Goal: Task Accomplishment & Management: Use online tool/utility

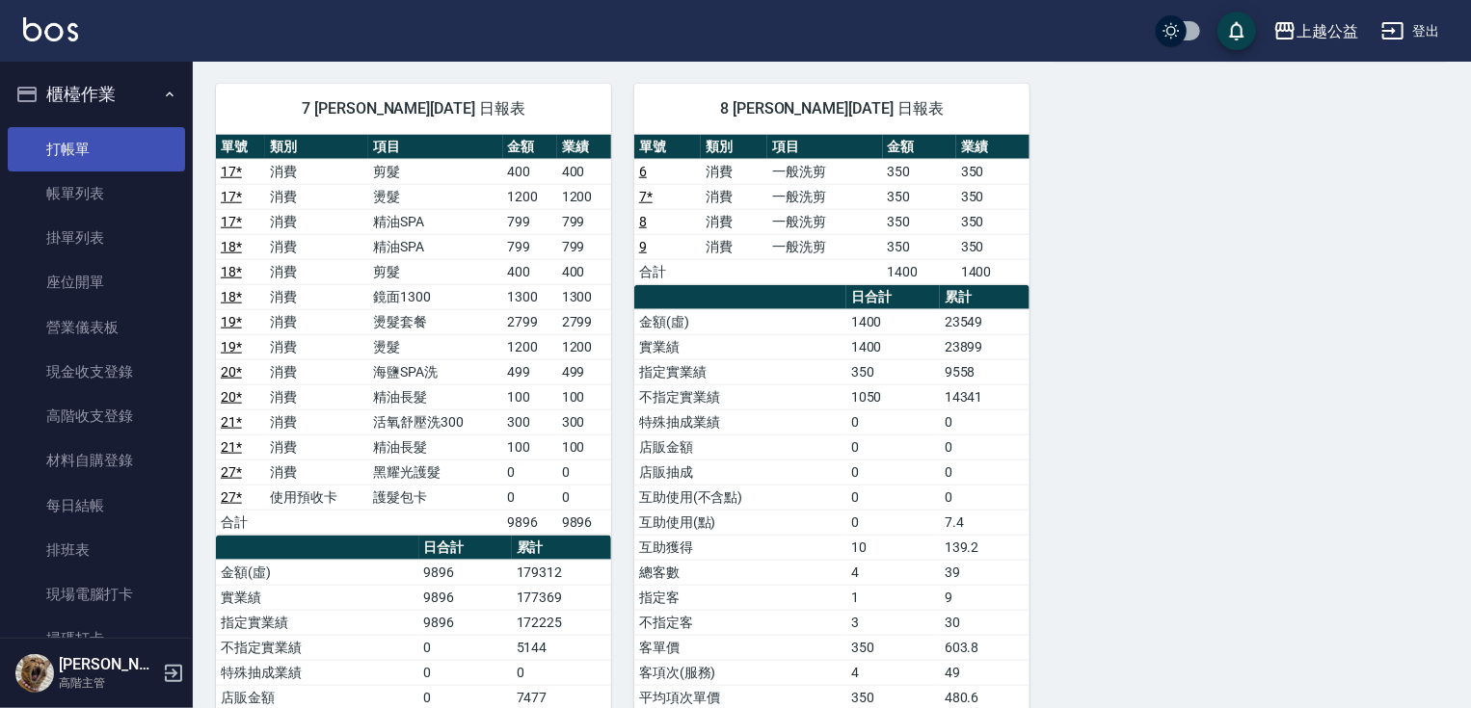
click at [139, 136] on link "打帳單" at bounding box center [96, 149] width 177 height 44
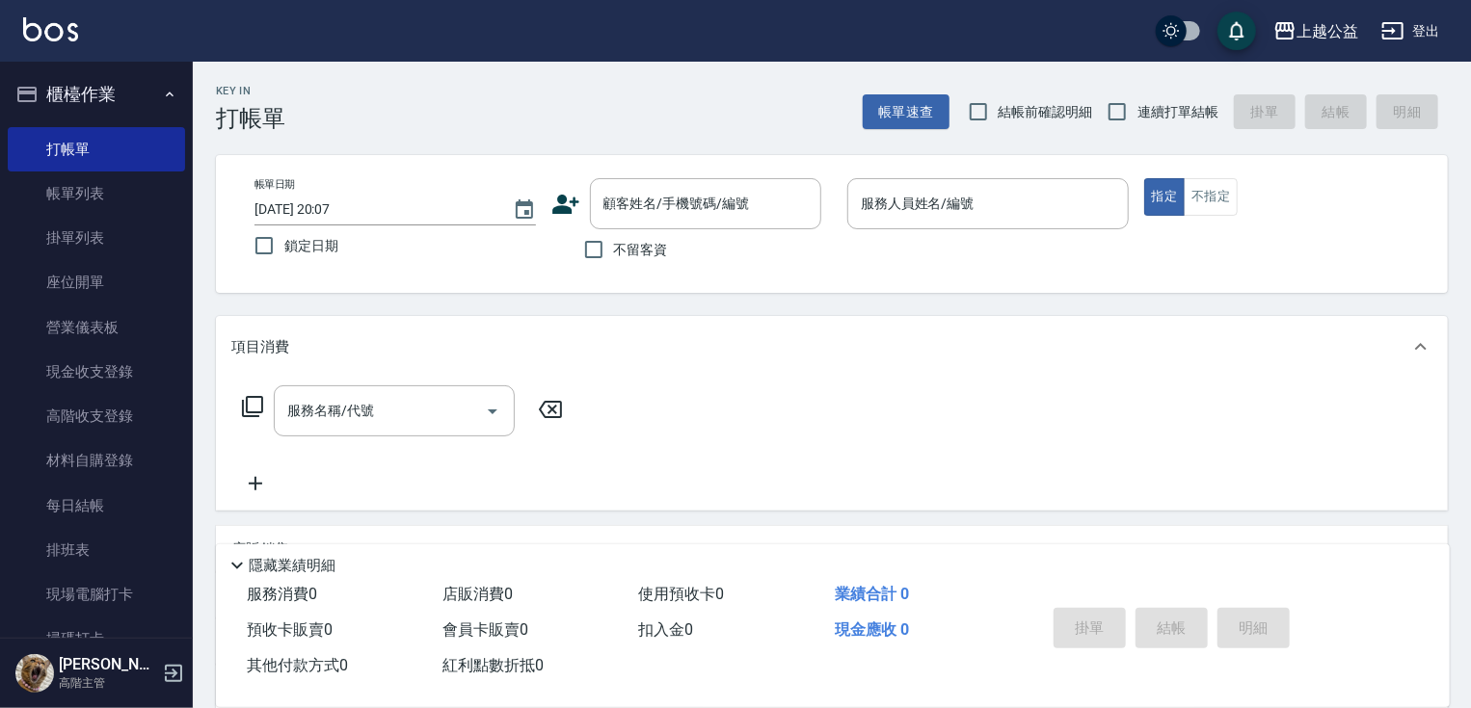
click at [650, 252] on span "不留客資" at bounding box center [641, 250] width 54 height 20
click at [614, 252] on input "不留客資" at bounding box center [593, 249] width 40 height 40
checkbox input "true"
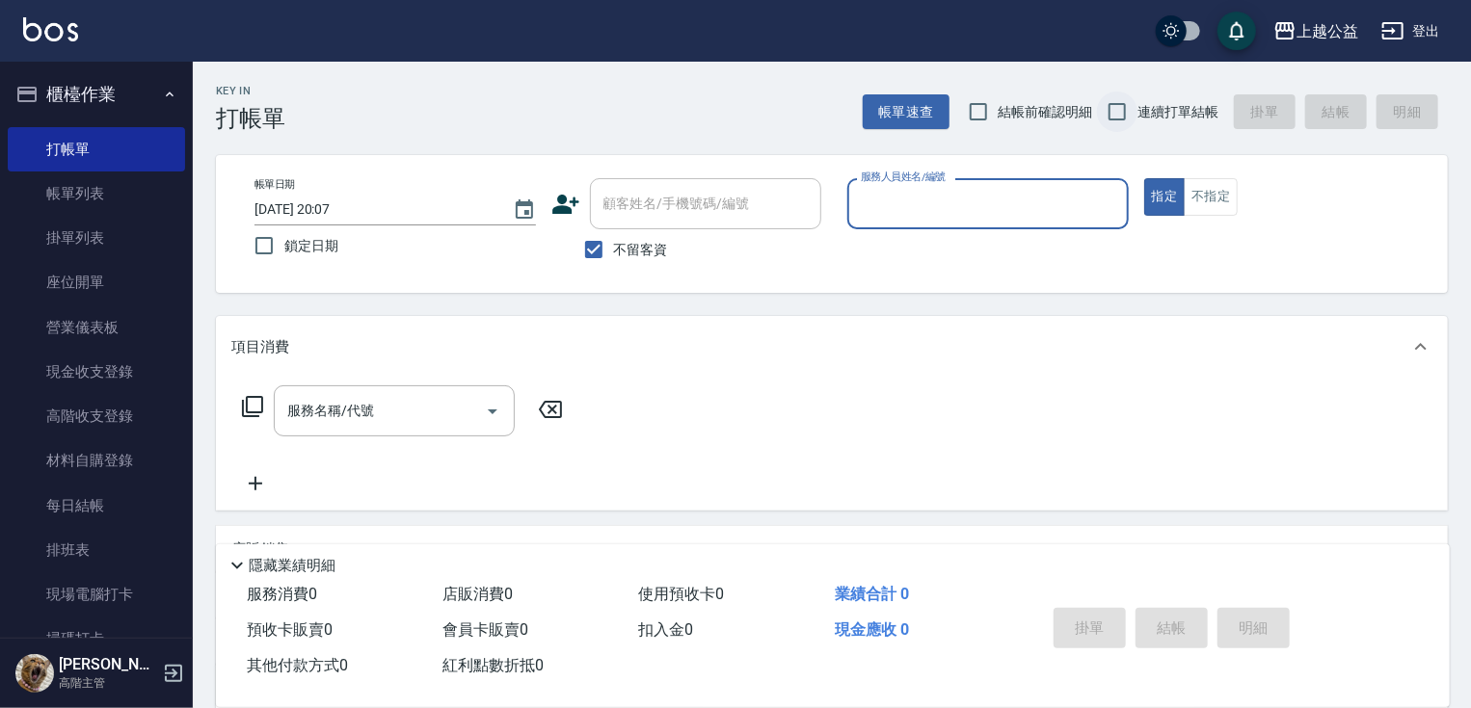
click at [1124, 111] on input "連續打單結帳" at bounding box center [1117, 112] width 40 height 40
checkbox input "true"
click at [1052, 188] on input "服務人員姓名/編號" at bounding box center [988, 204] width 264 height 34
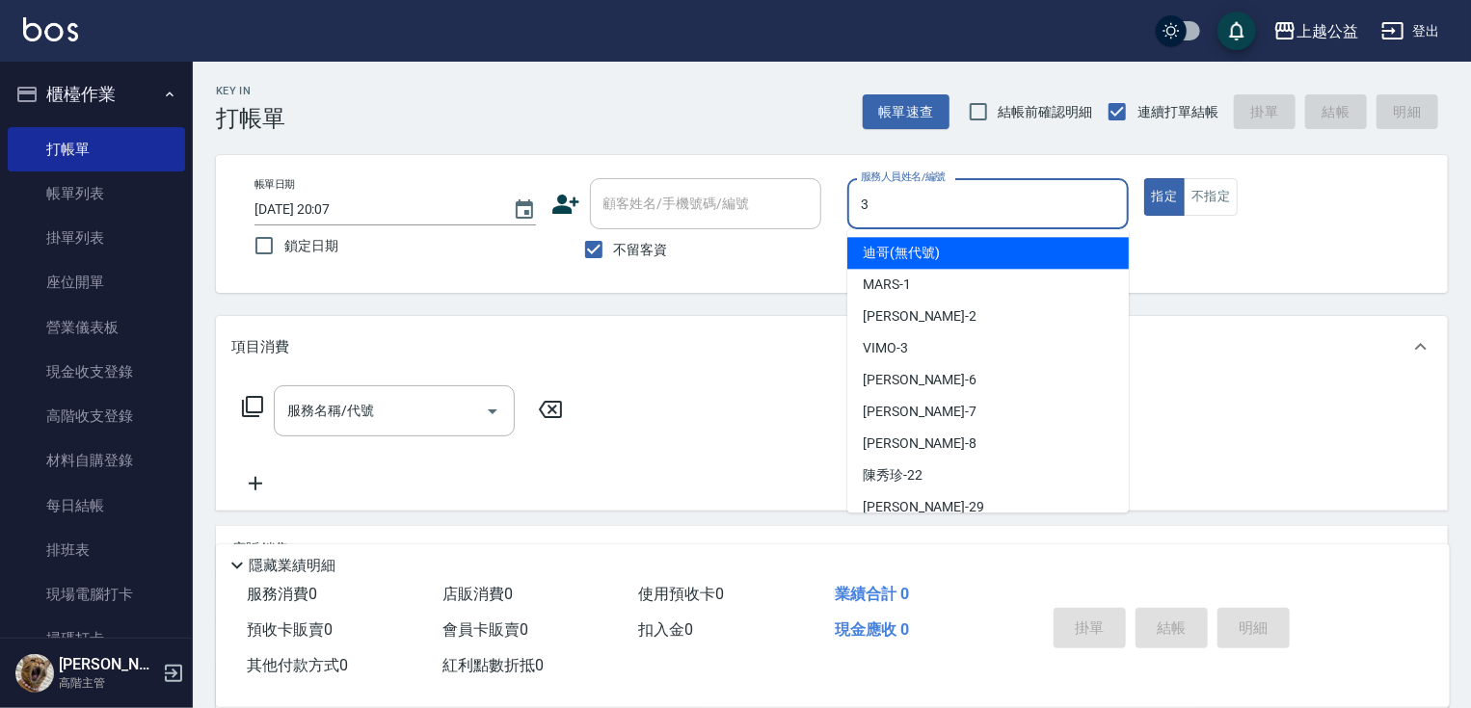
type input "VIMO-3"
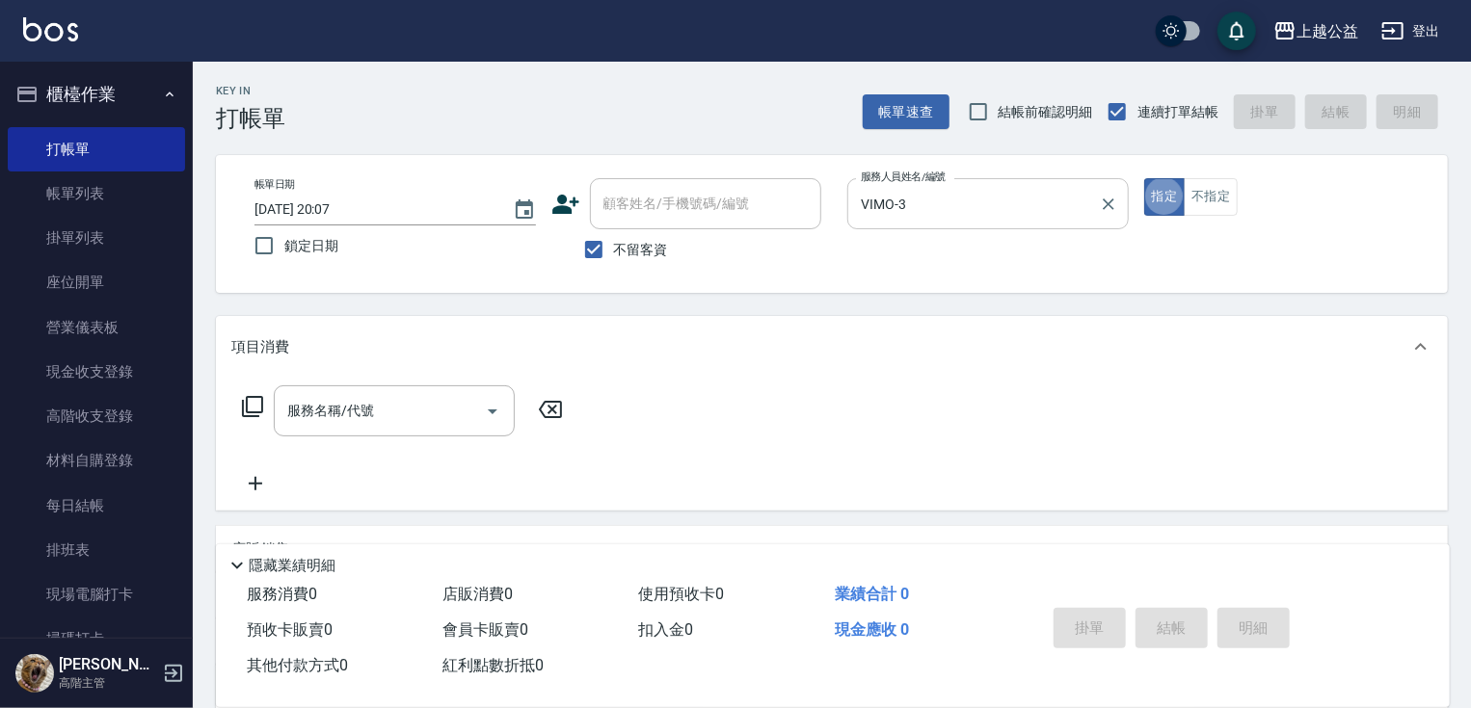
type button "true"
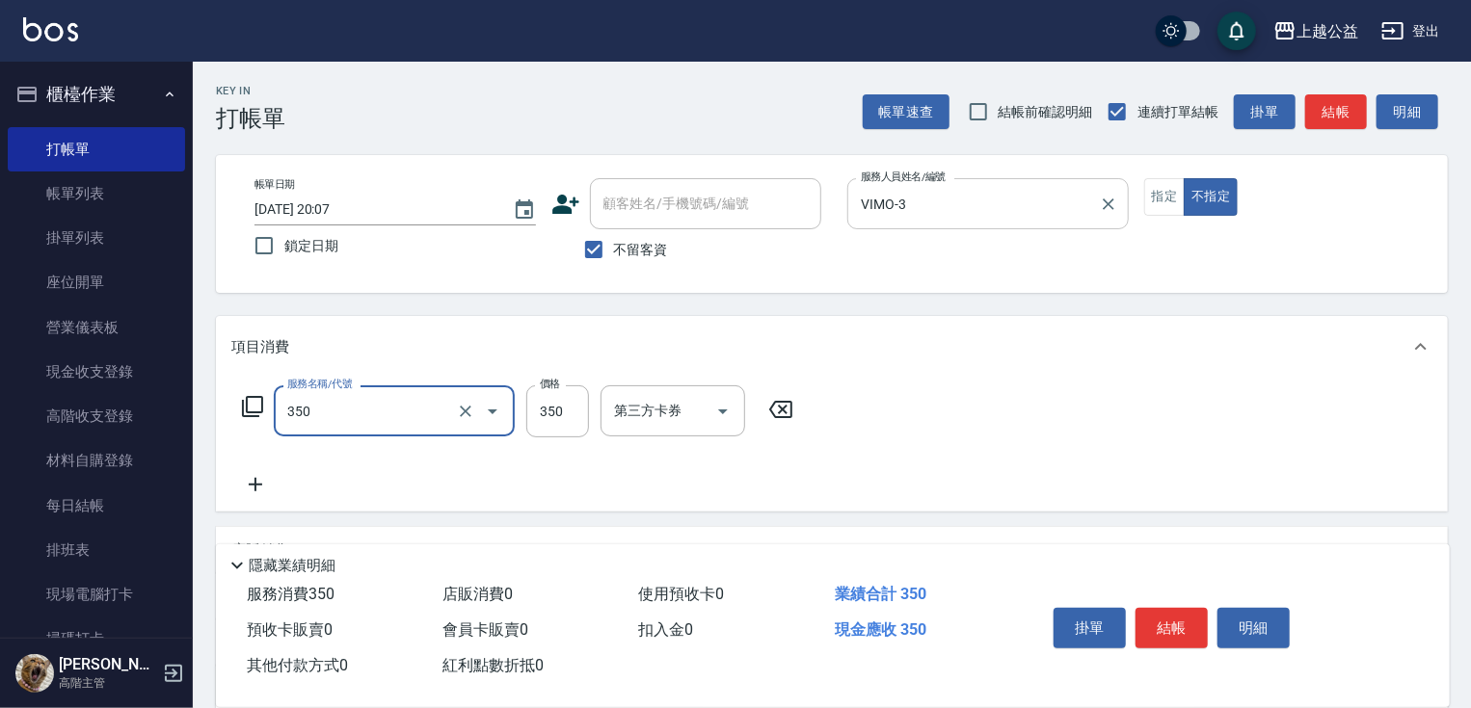
type input "一般洗剪(350)"
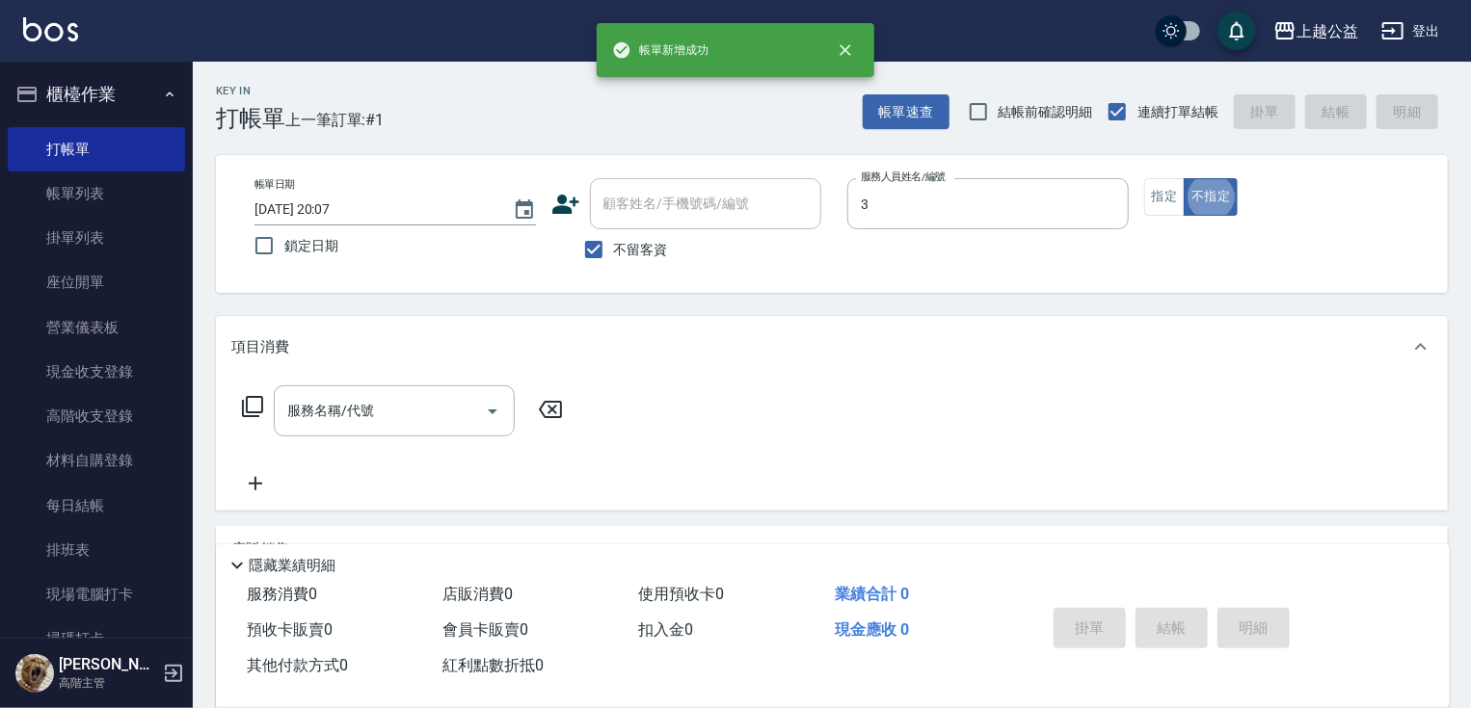
type input "VIMO-3"
type button "false"
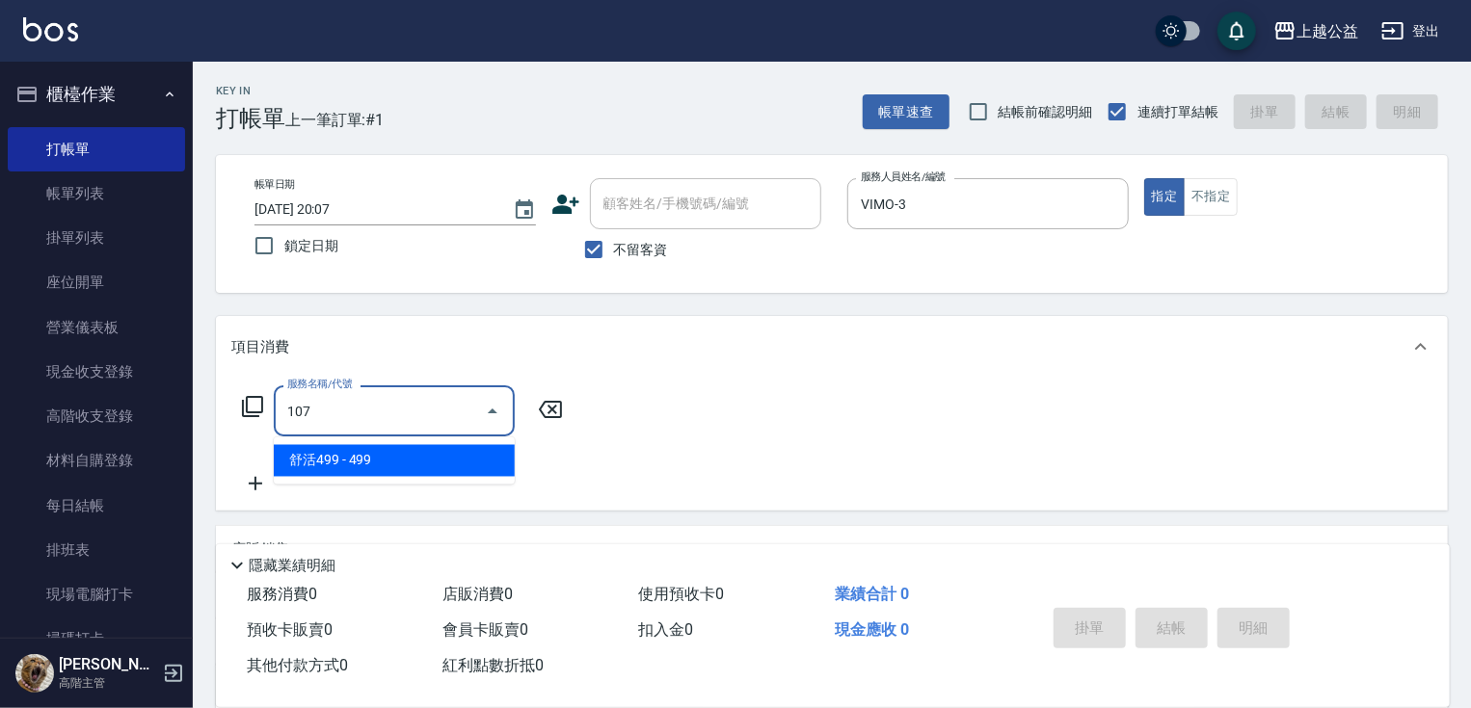
type input "舒活499(107)"
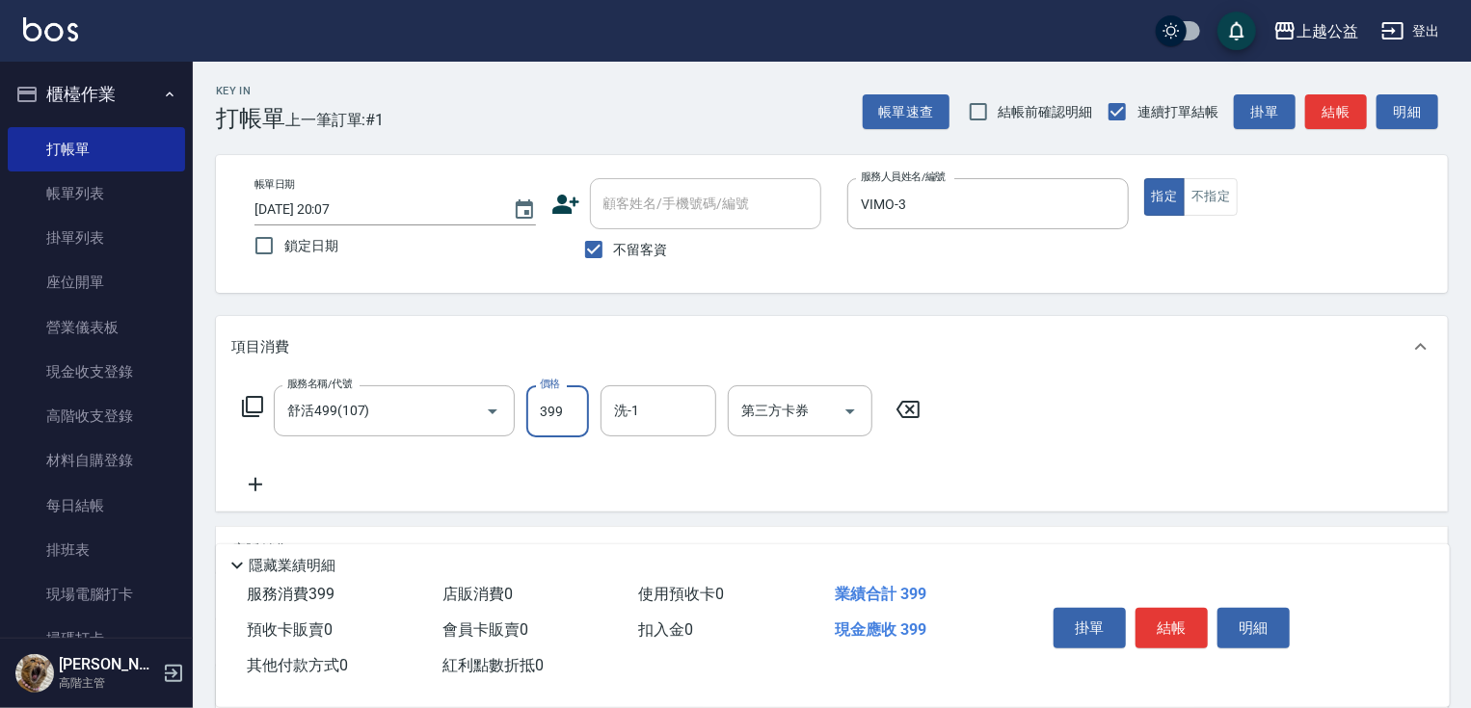
type input "399"
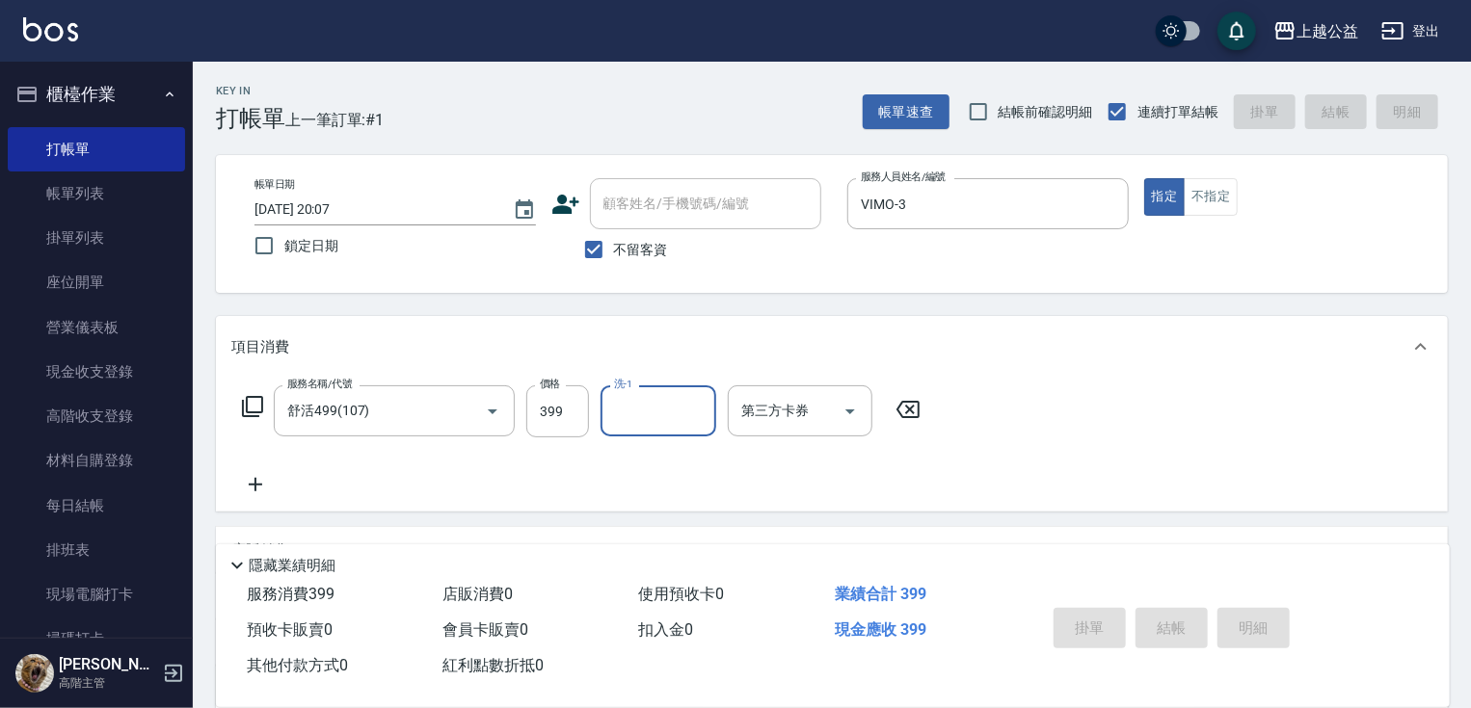
type input "[DATE] 20:08"
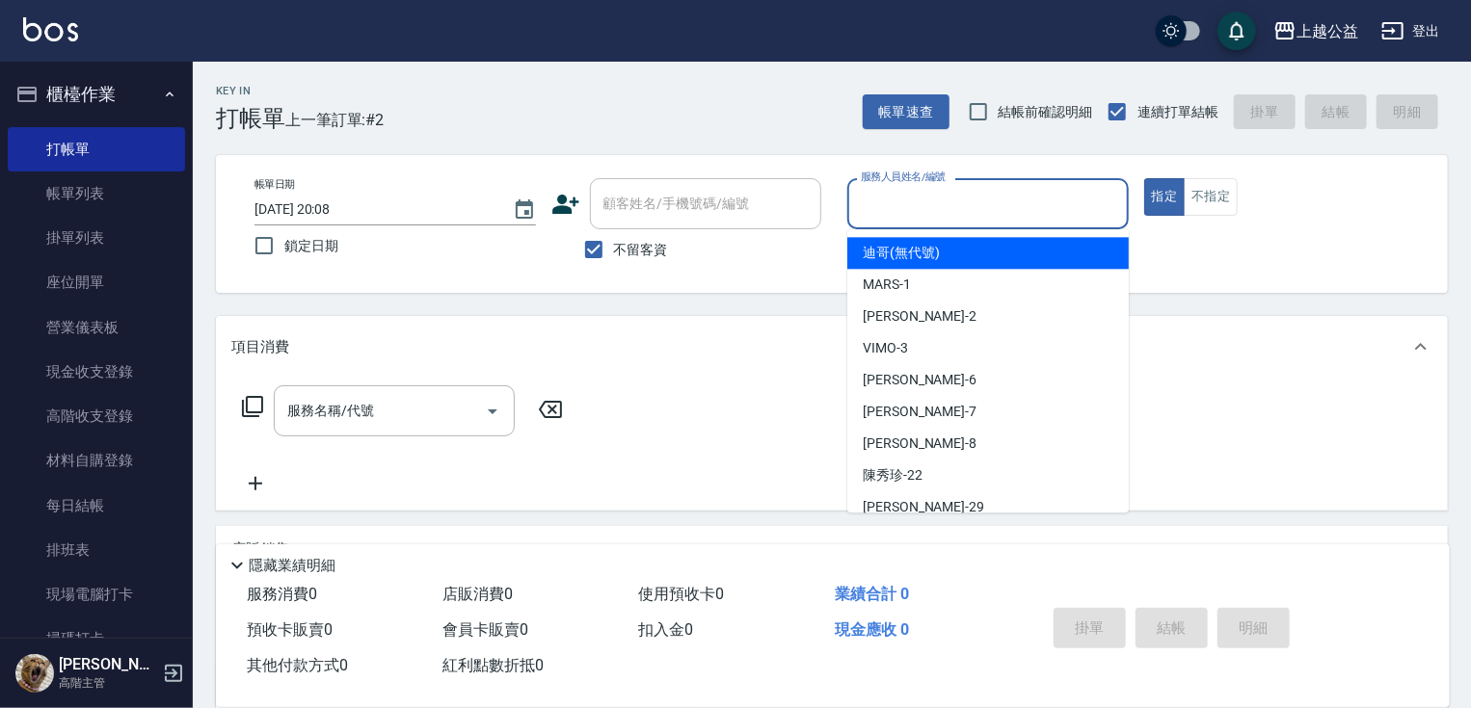
click at [934, 190] on input "服務人員姓名/編號" at bounding box center [988, 204] width 264 height 34
type input "[PERSON_NAME]-8"
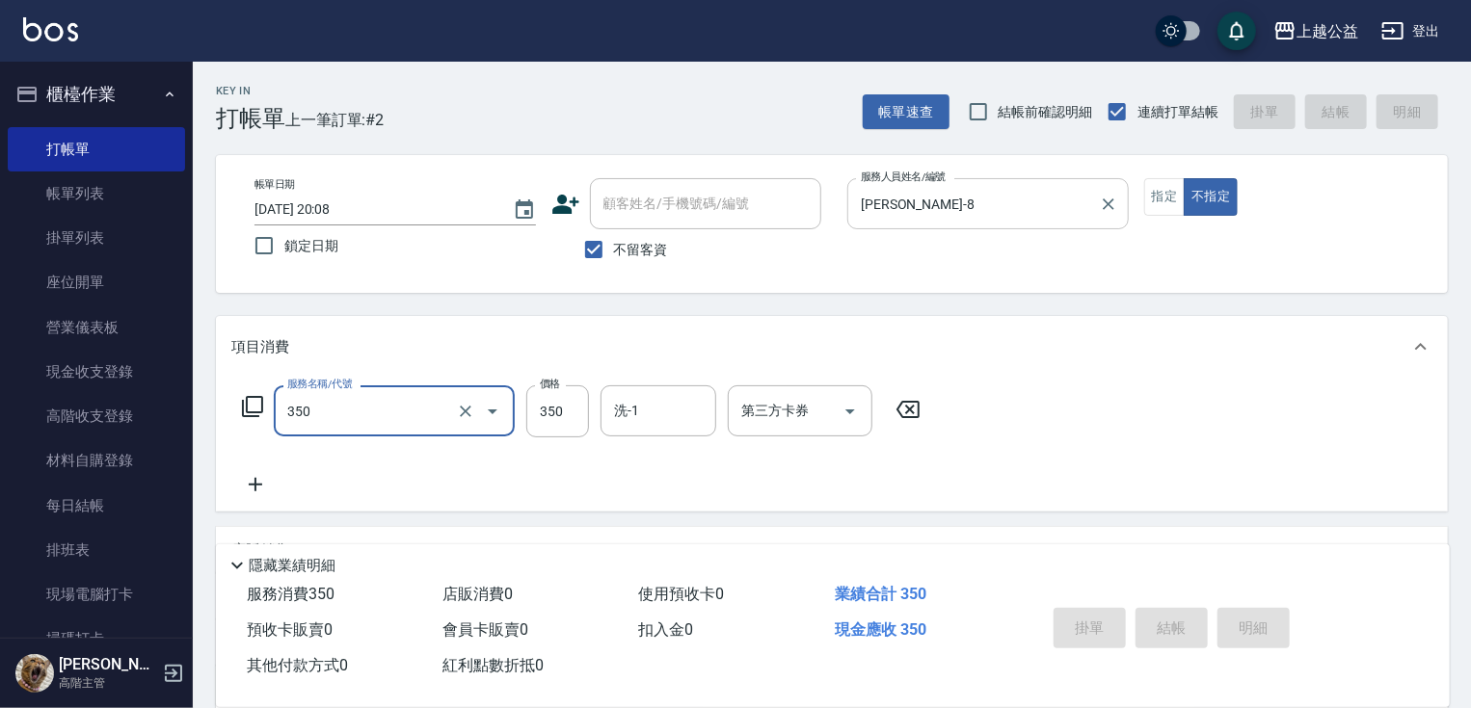
type input "350"
type input "[DATE] 20:09"
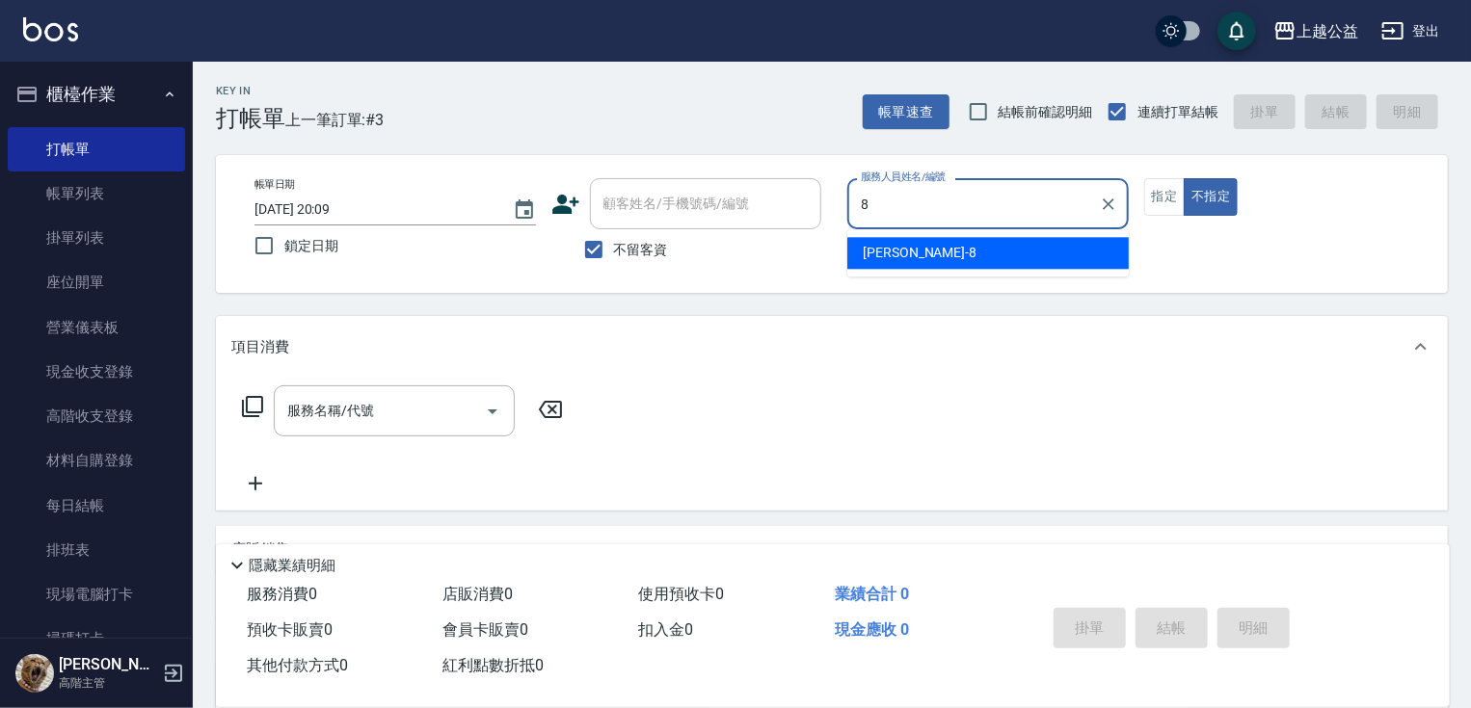
type input "[PERSON_NAME]-8"
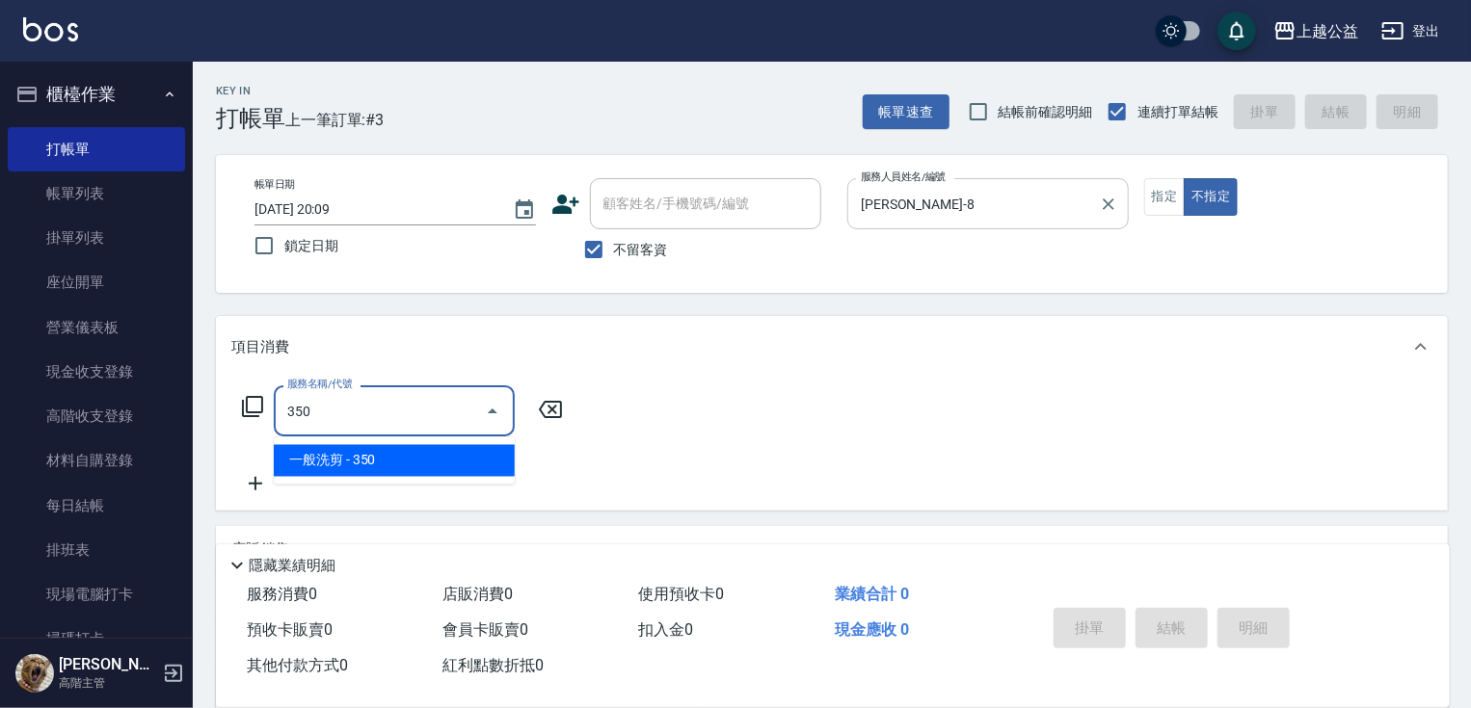
type input "一般洗剪(350)"
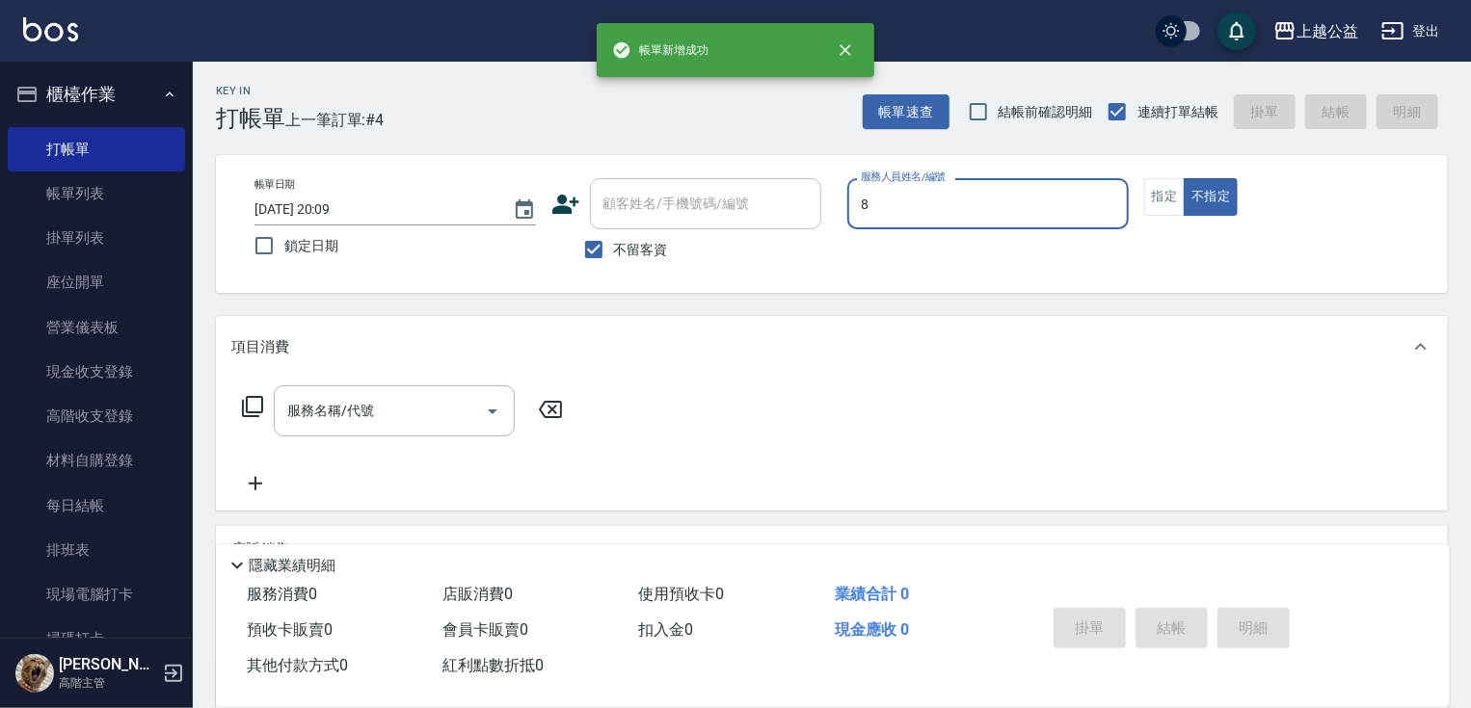
type input "[PERSON_NAME]-8"
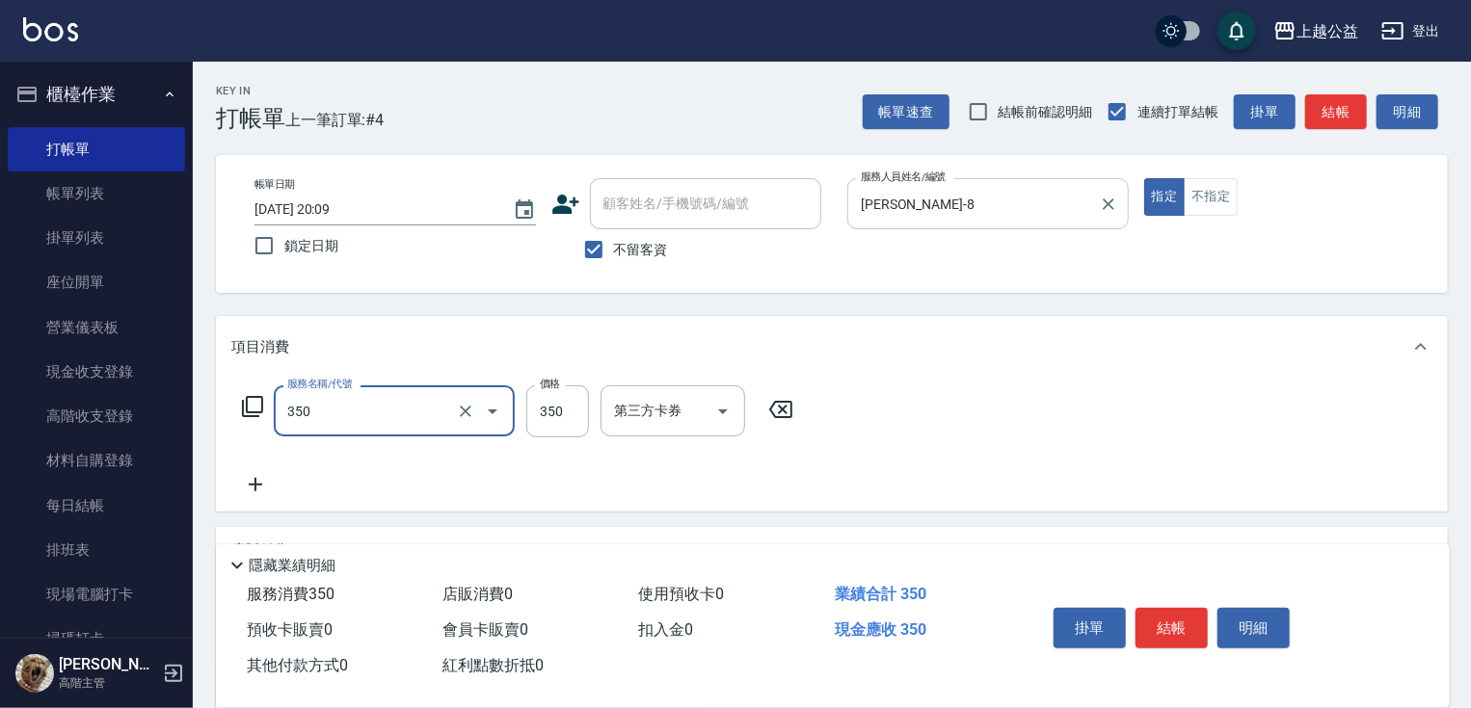
type input "一般洗剪(350)"
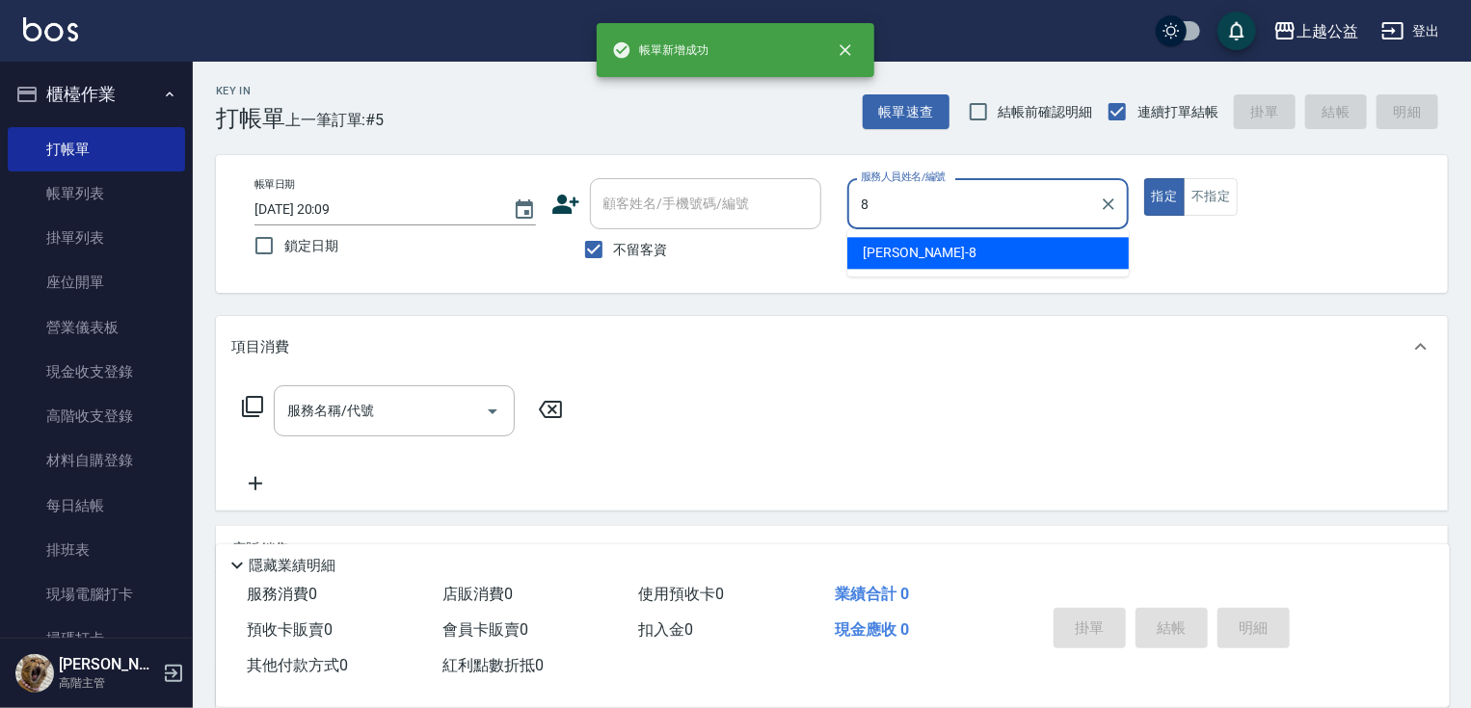
type input "[PERSON_NAME]-8"
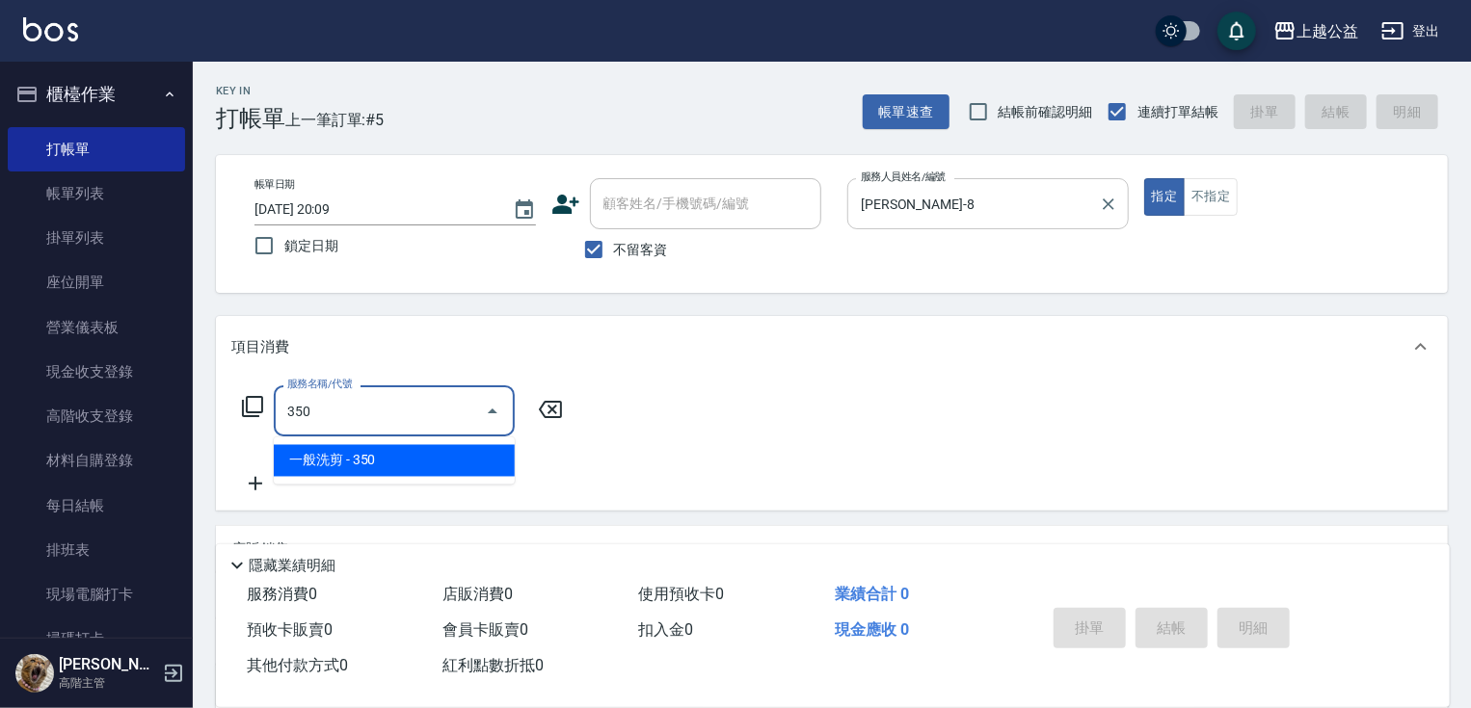
type input "一般洗剪(350)"
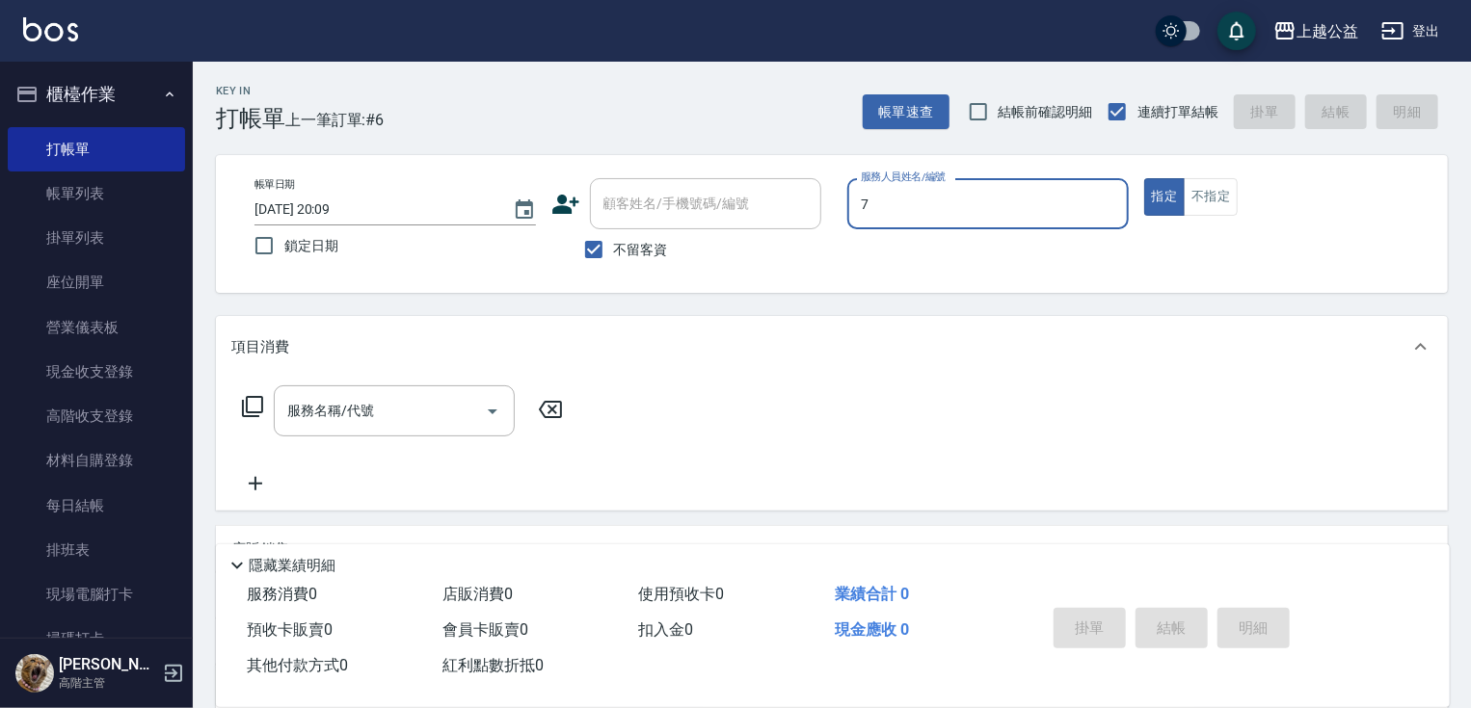
type input "[PERSON_NAME]-7"
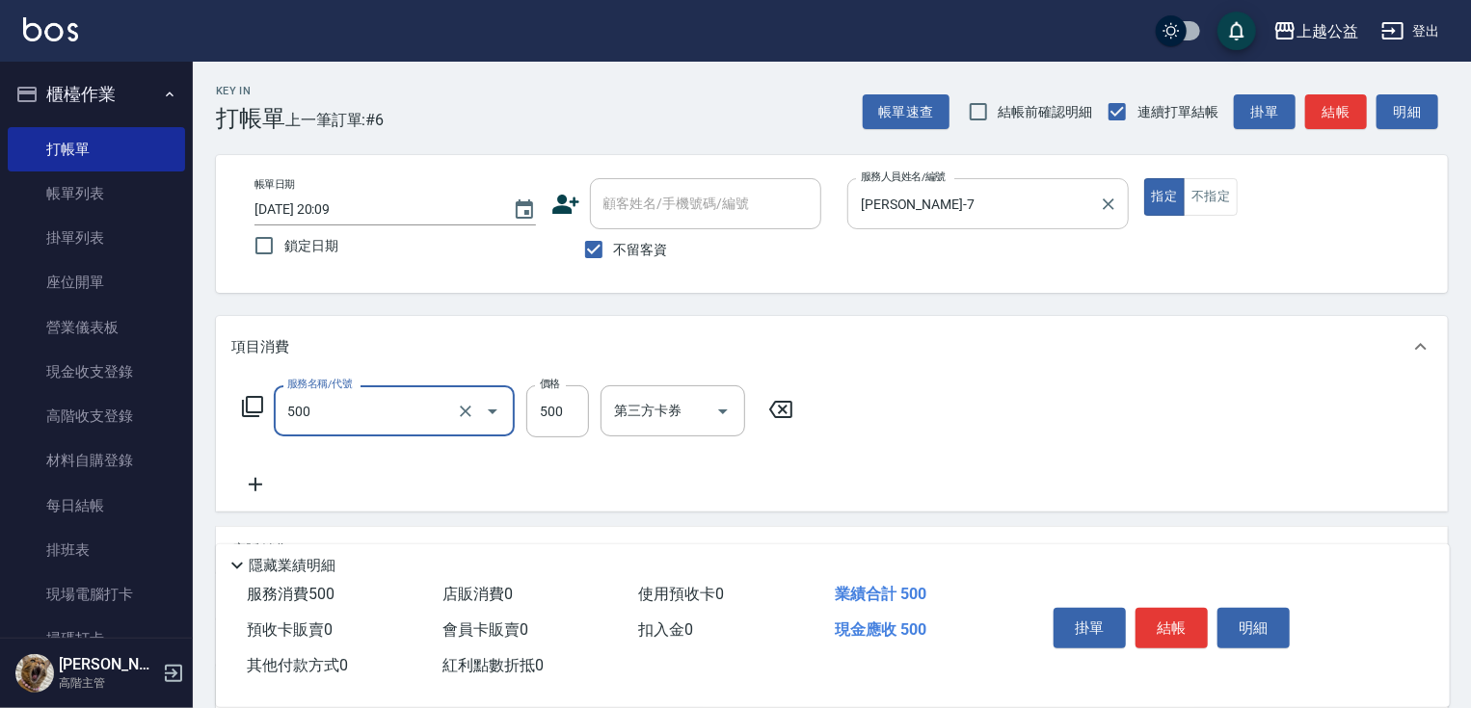
type input "洗剪500(500)"
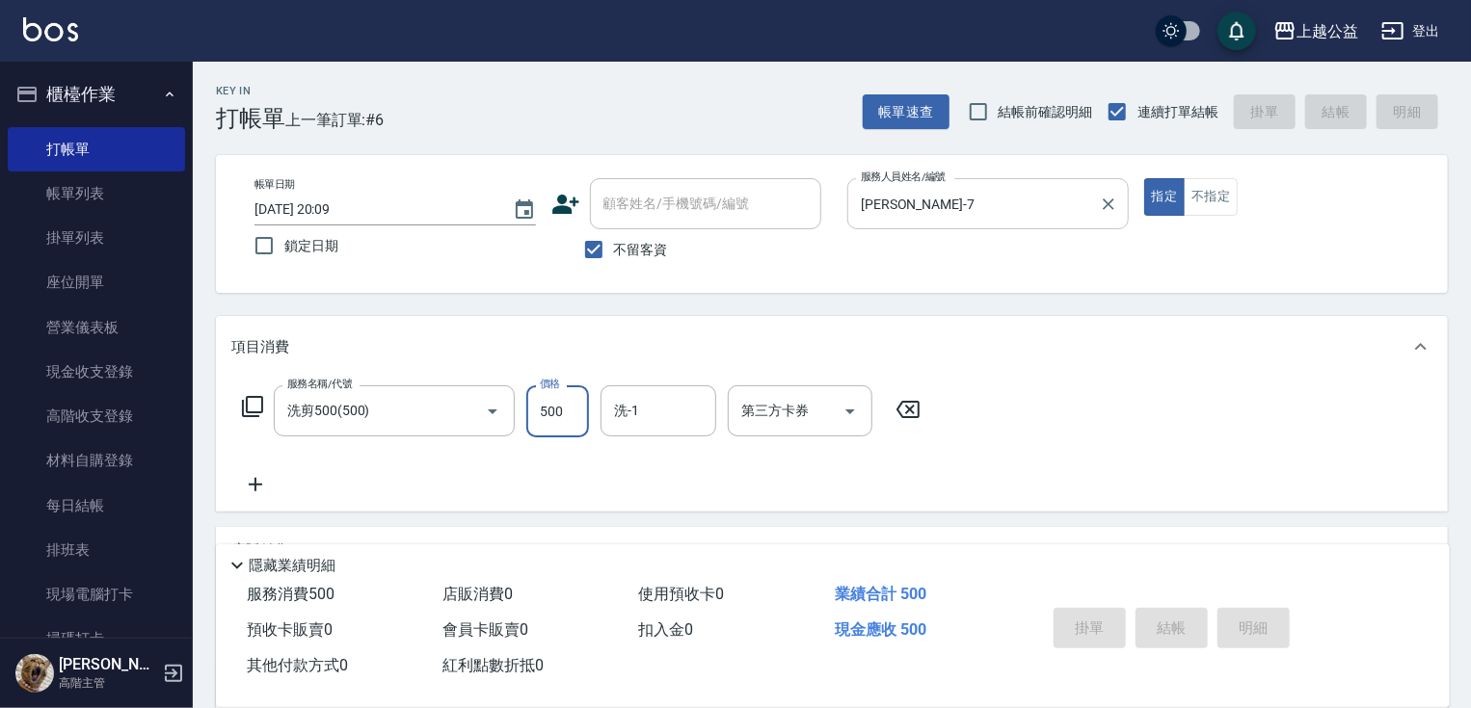
type input "[DATE] 20:10"
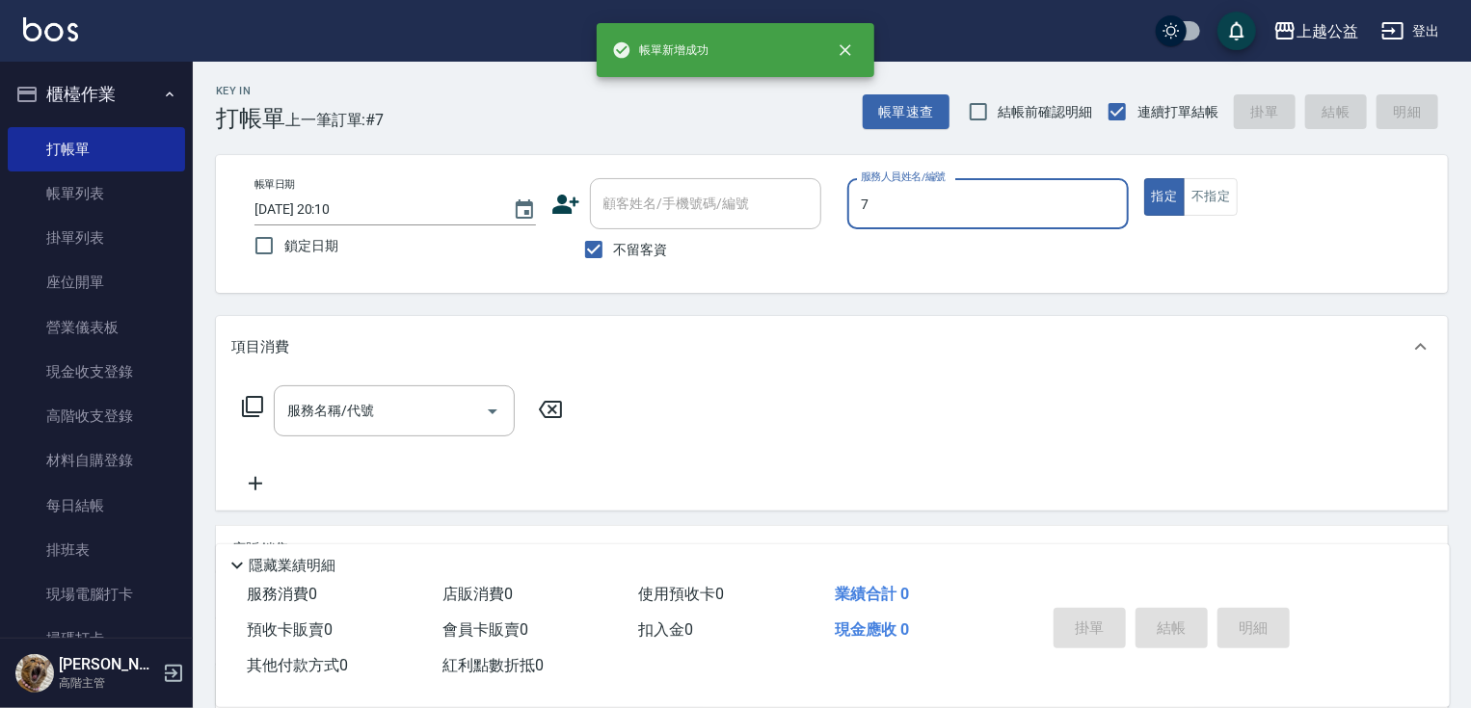
type input "[PERSON_NAME]-7"
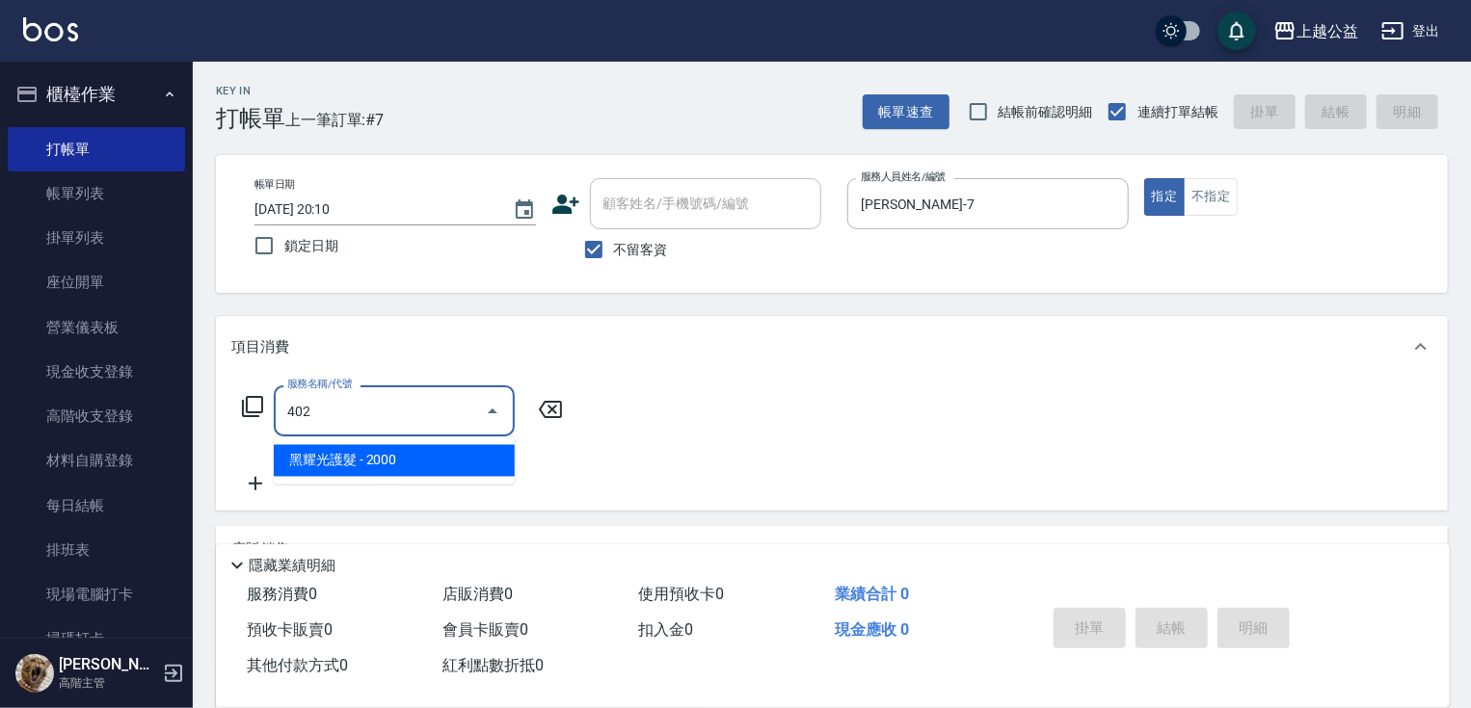
type input "黑耀光護髮(402)"
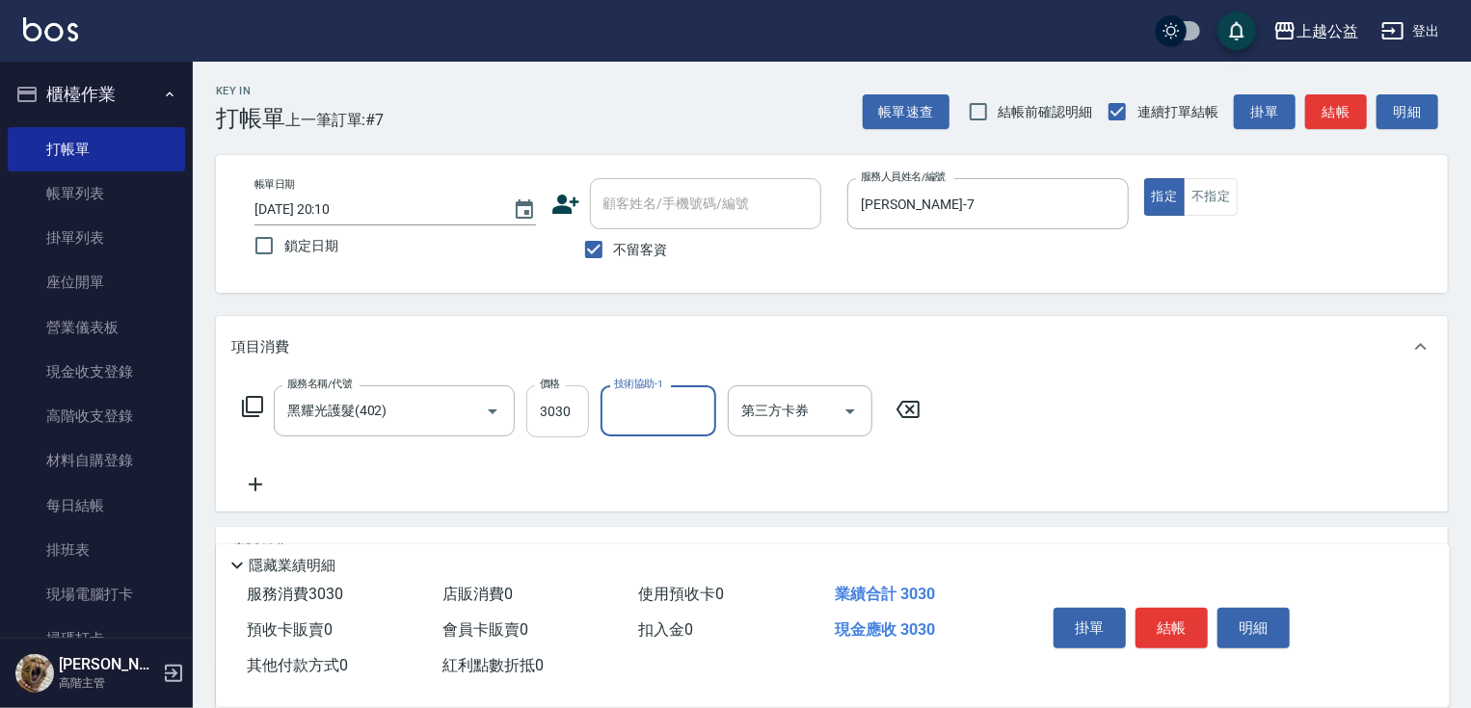
click at [557, 428] on input "3030" at bounding box center [557, 411] width 63 height 52
type input "3000"
type input "[PERSON_NAME]-32"
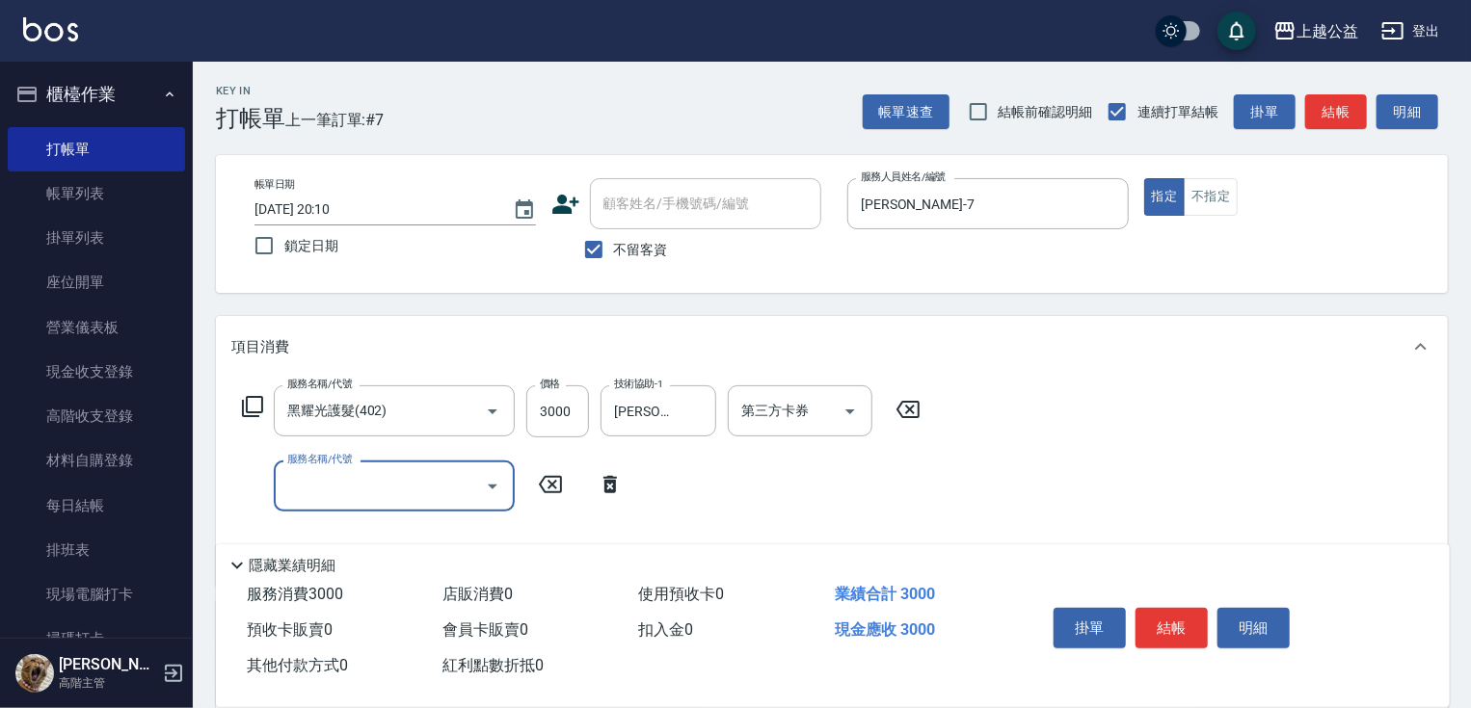
click at [244, 403] on icon at bounding box center [252, 406] width 23 height 23
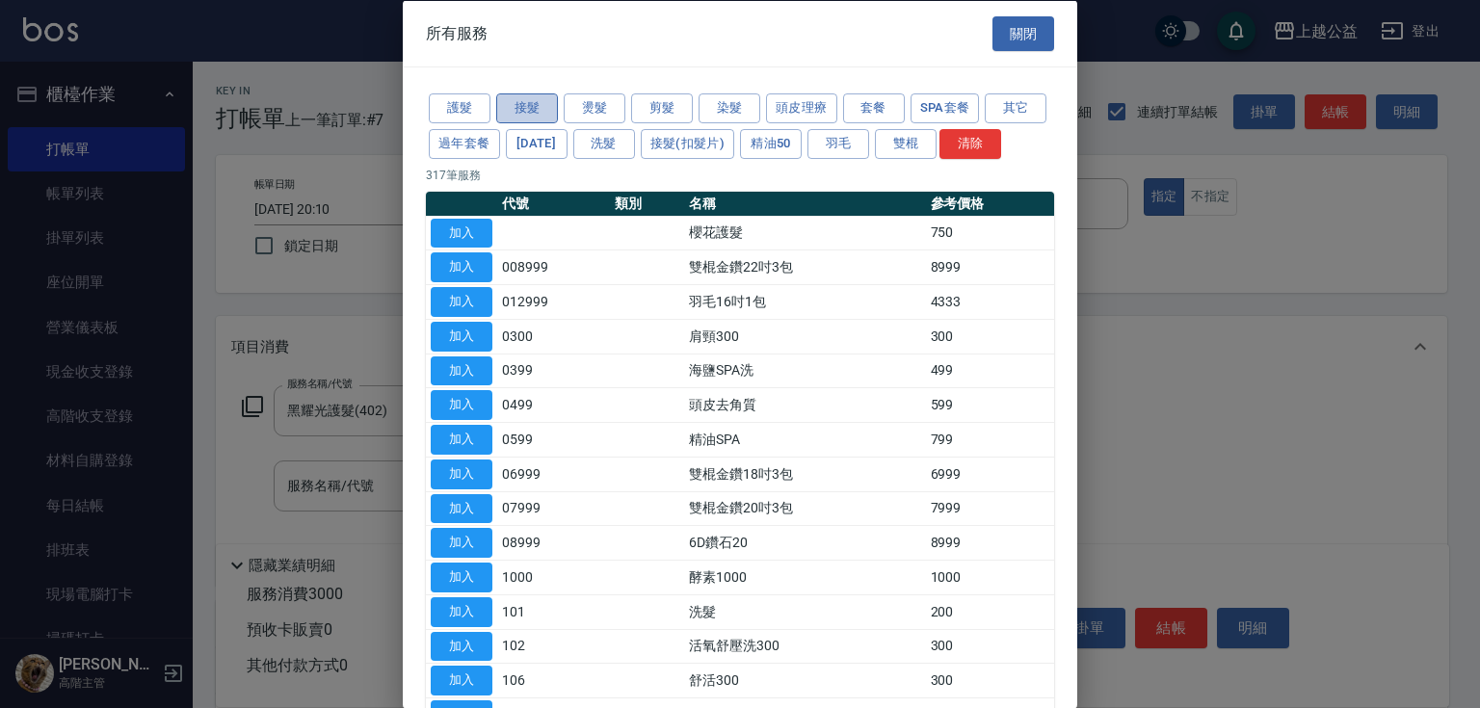
click at [528, 109] on button "接髮" at bounding box center [527, 108] width 62 height 30
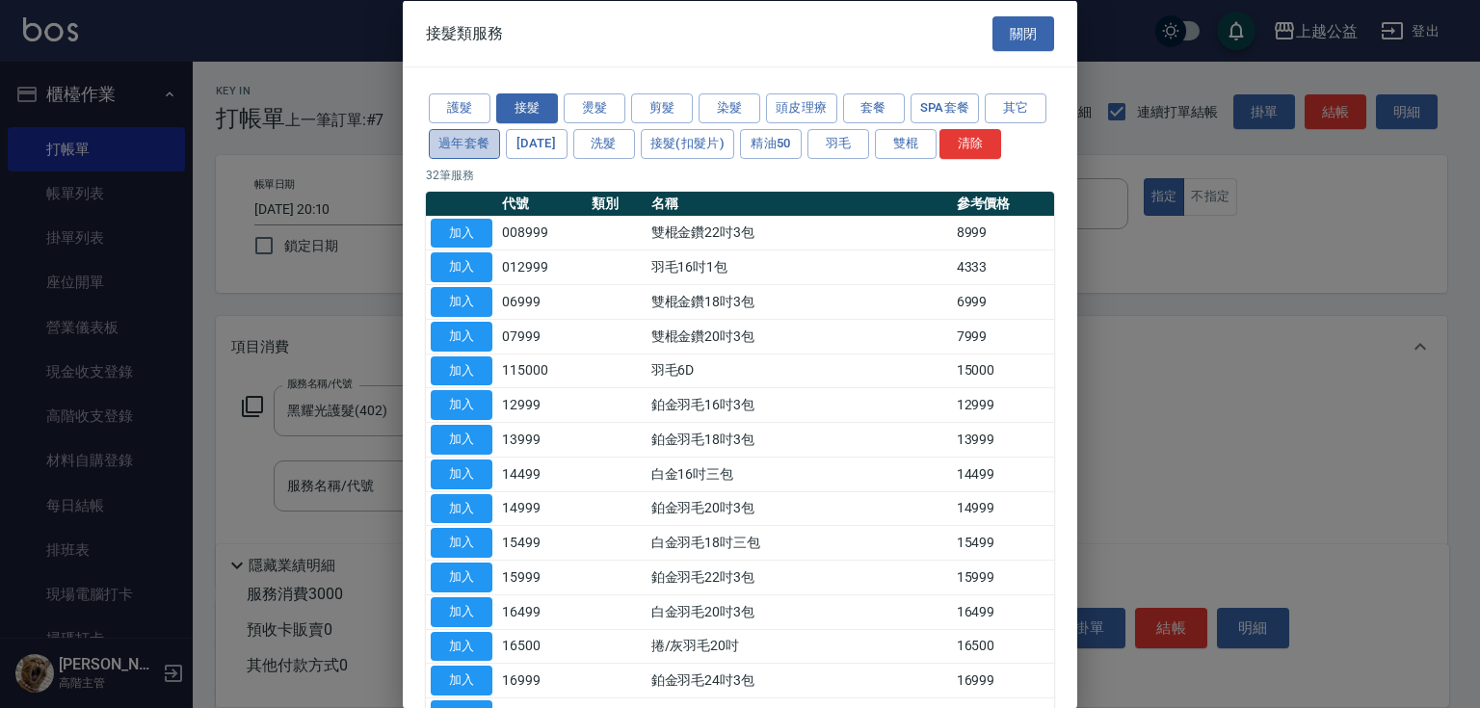
click at [500, 143] on button "過年套餐" at bounding box center [464, 143] width 71 height 30
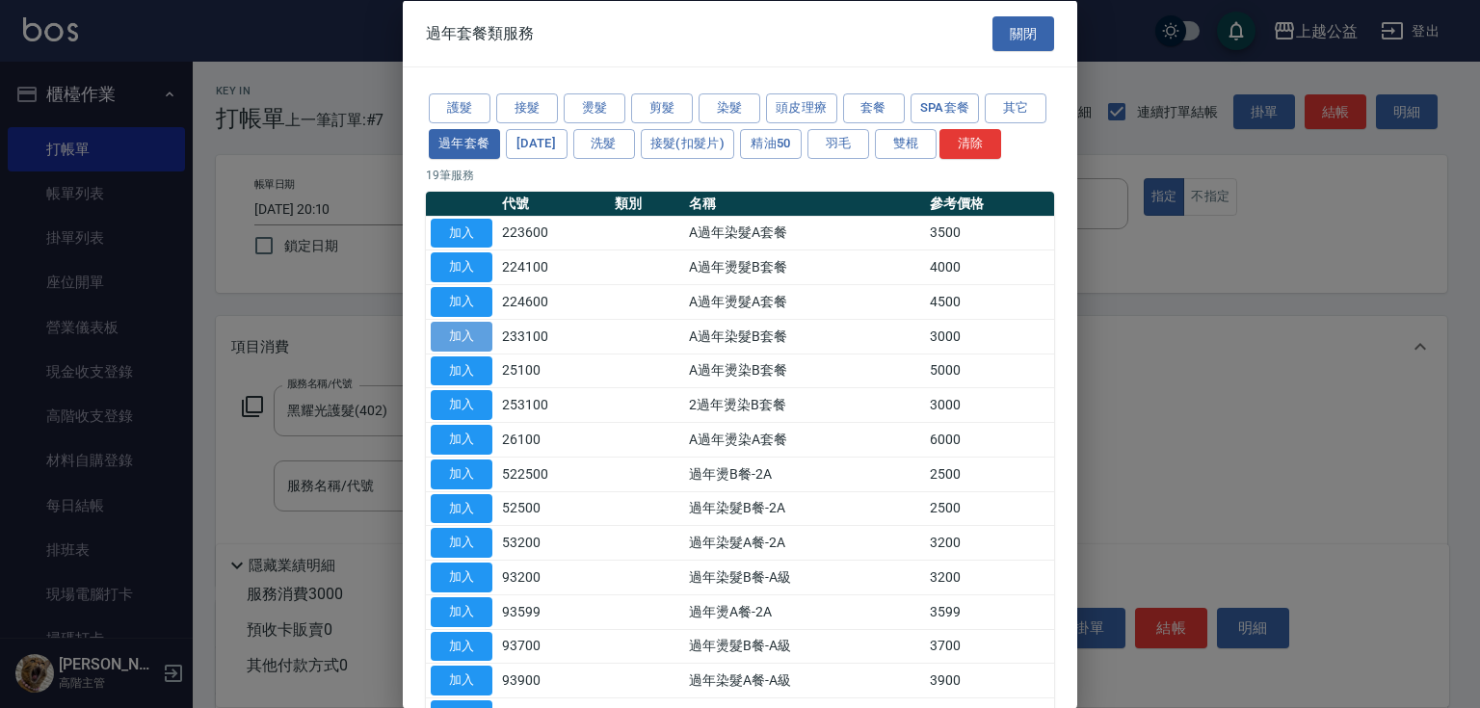
click at [468, 351] on button "加入" at bounding box center [462, 336] width 62 height 30
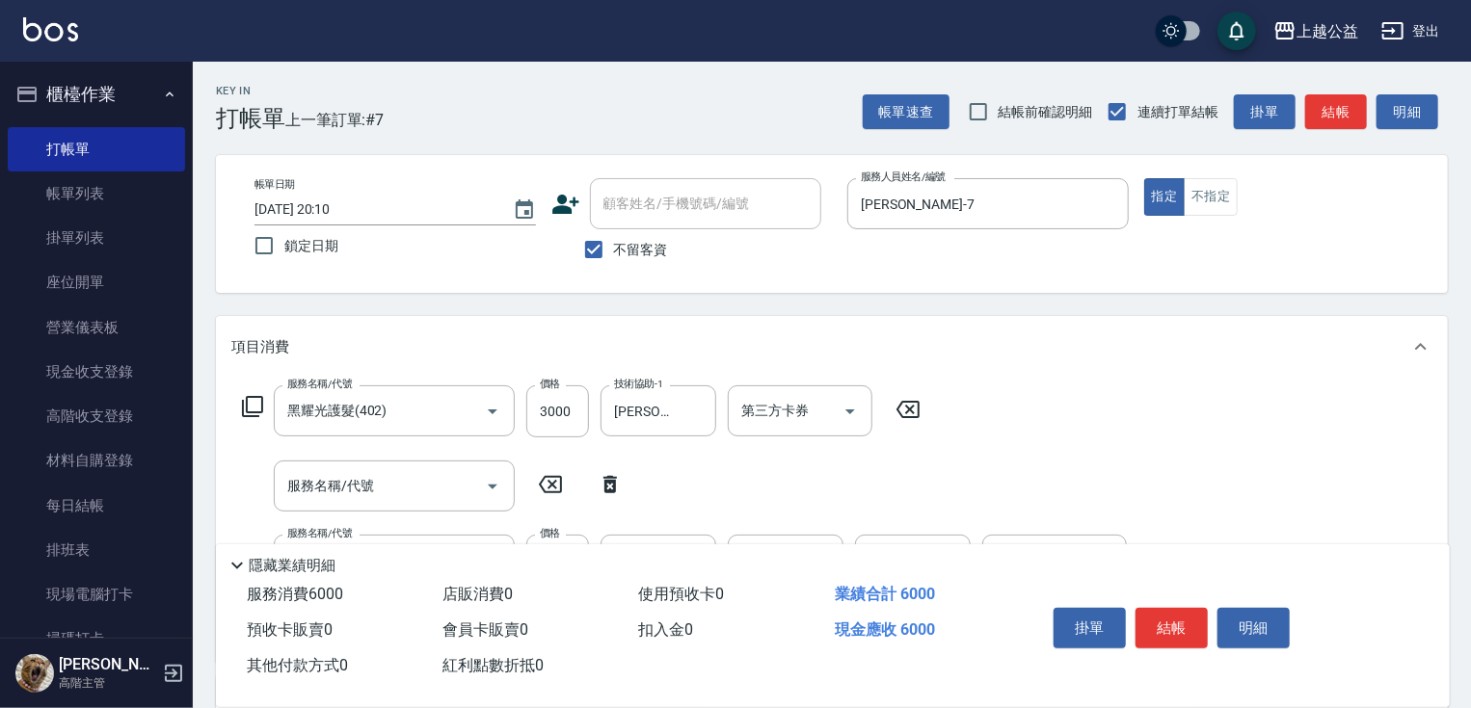
click at [547, 490] on icon at bounding box center [550, 484] width 48 height 23
drag, startPoint x: 692, startPoint y: 328, endPoint x: 713, endPoint y: 344, distance: 26.8
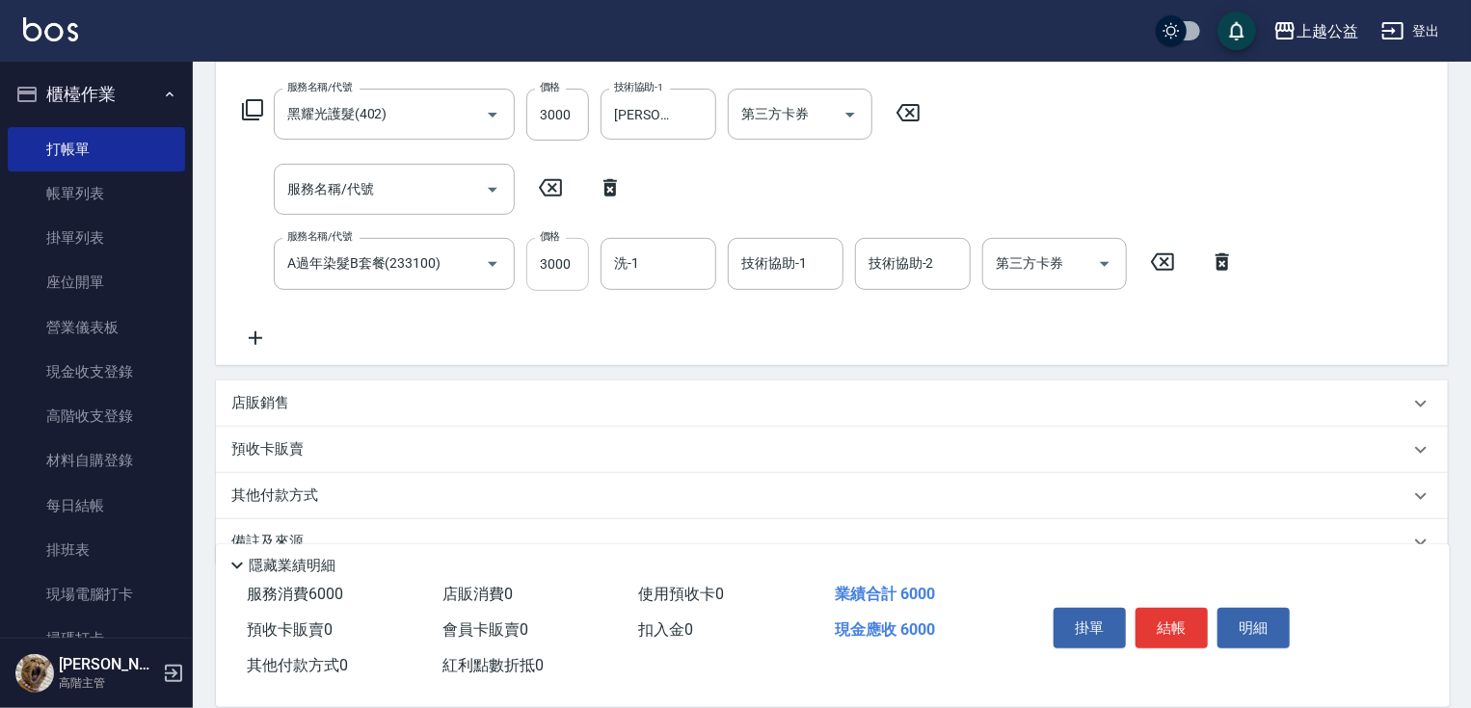
drag, startPoint x: 541, startPoint y: 335, endPoint x: 545, endPoint y: 435, distance: 99.3
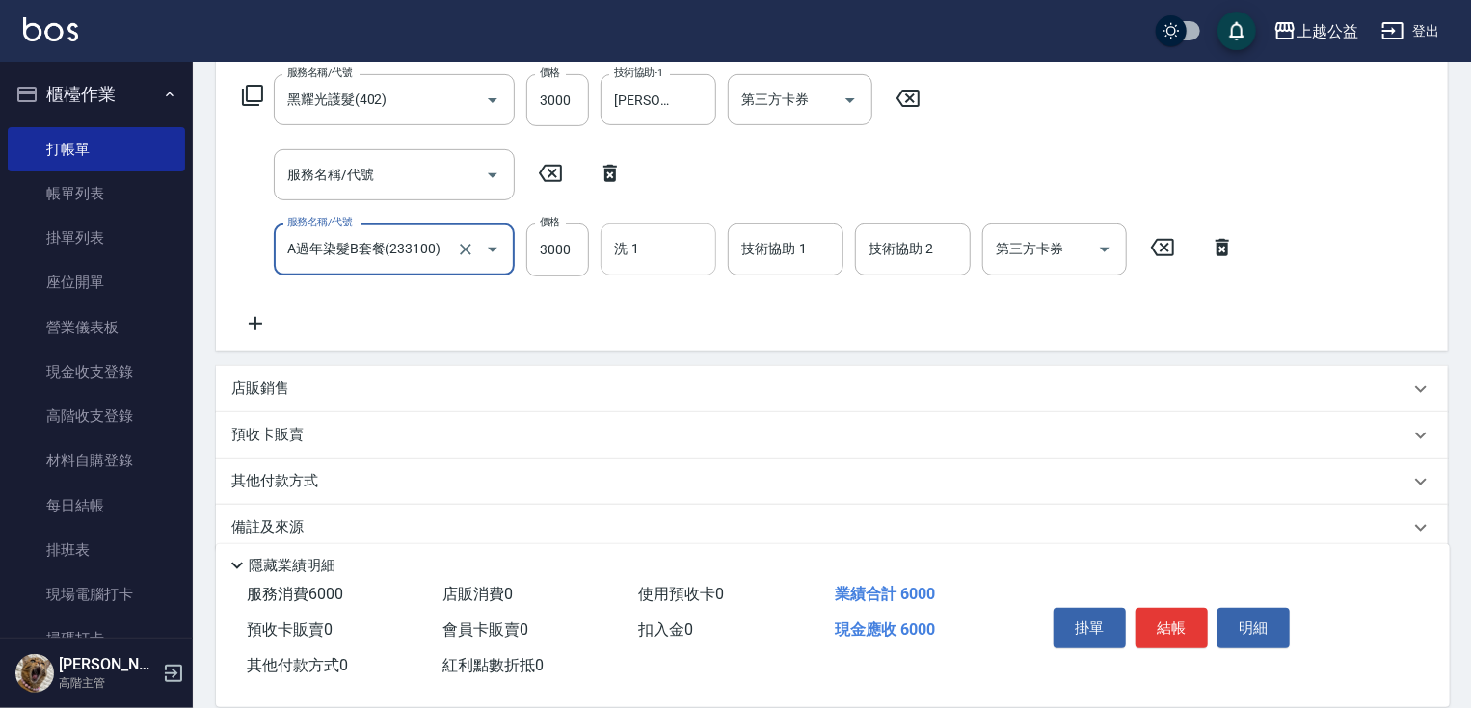
click at [615, 247] on input "洗-1" at bounding box center [658, 249] width 98 height 34
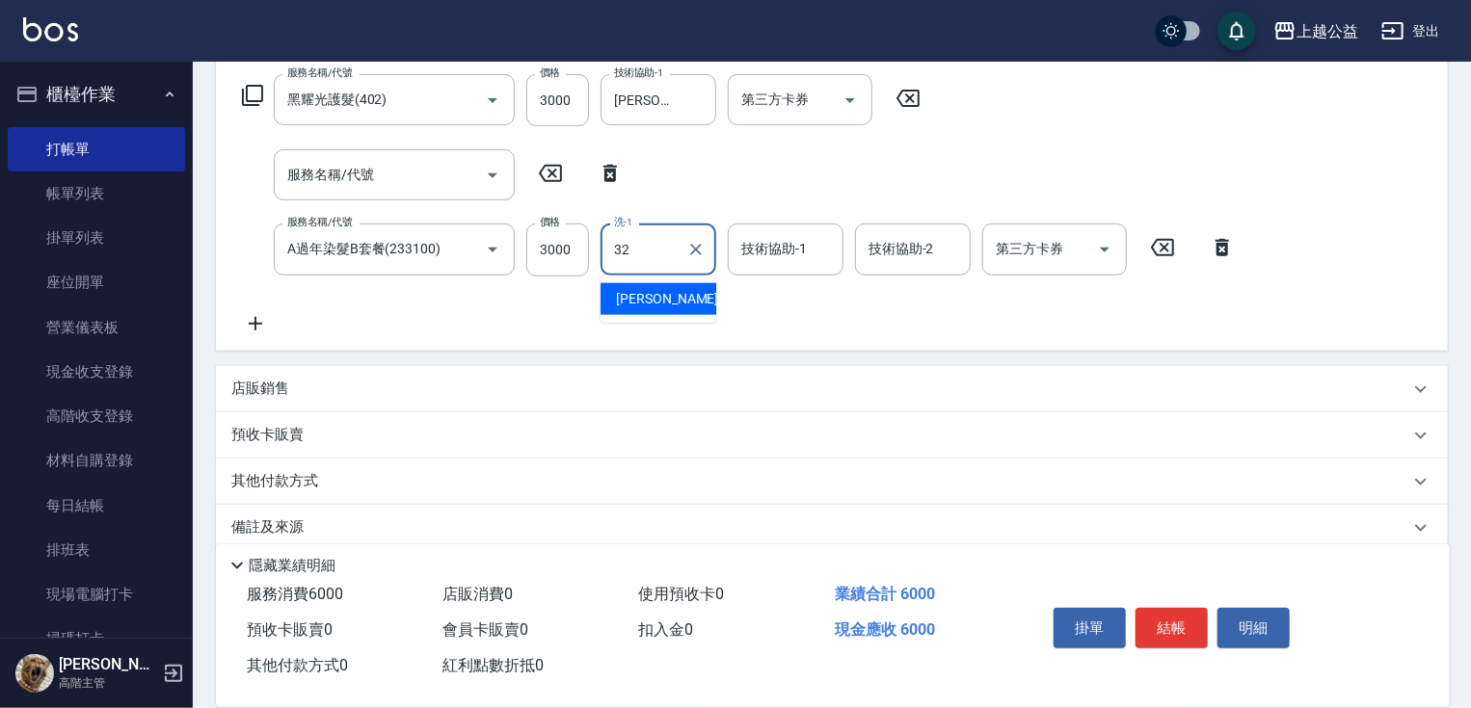
type input "[PERSON_NAME]-32"
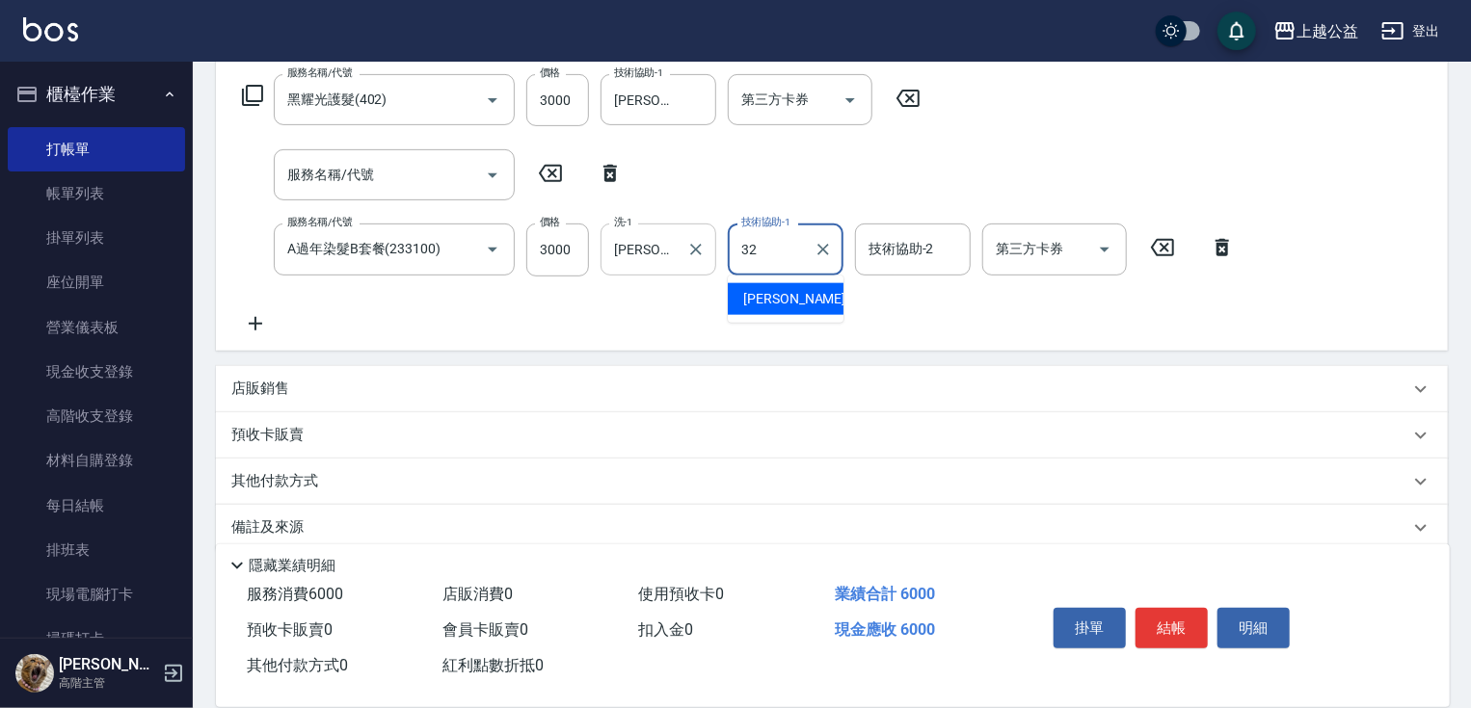
type input "[PERSON_NAME]-32"
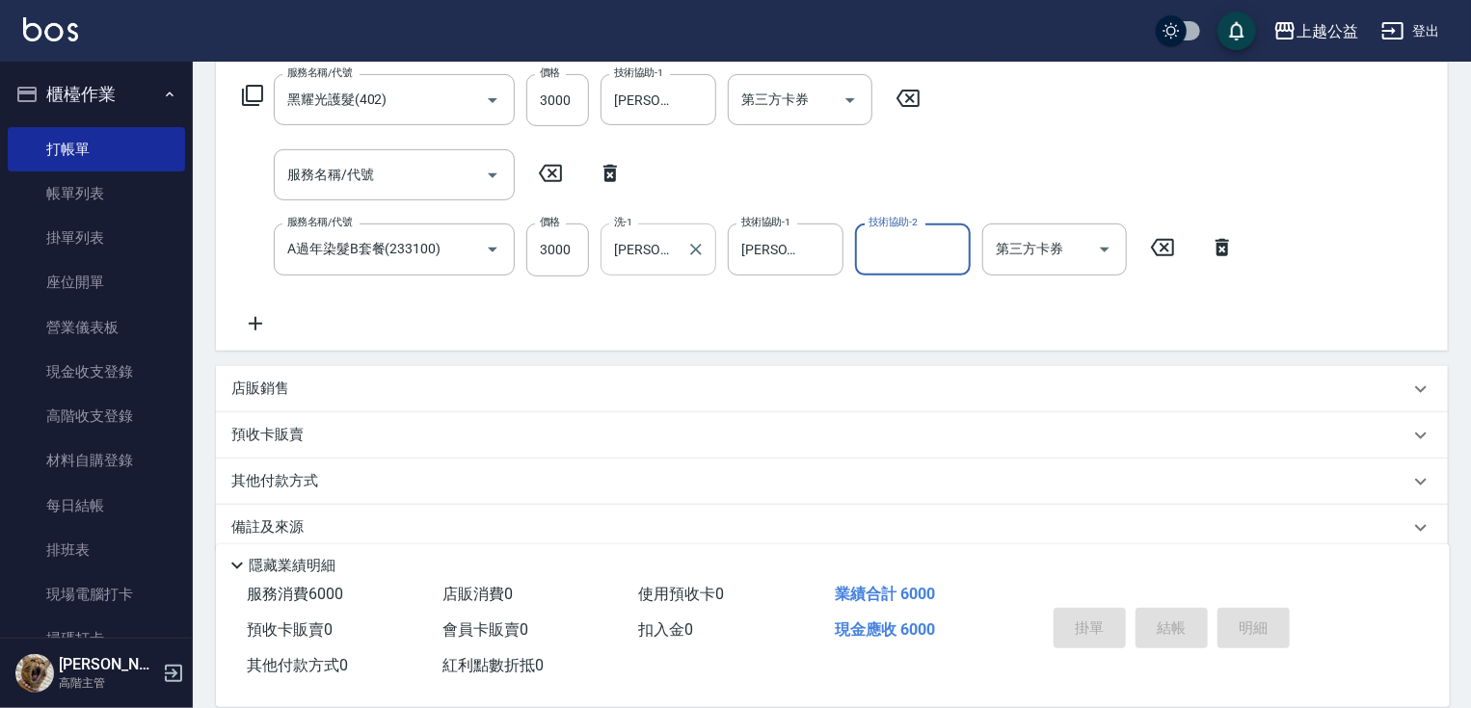
type input "[DATE] 20:11"
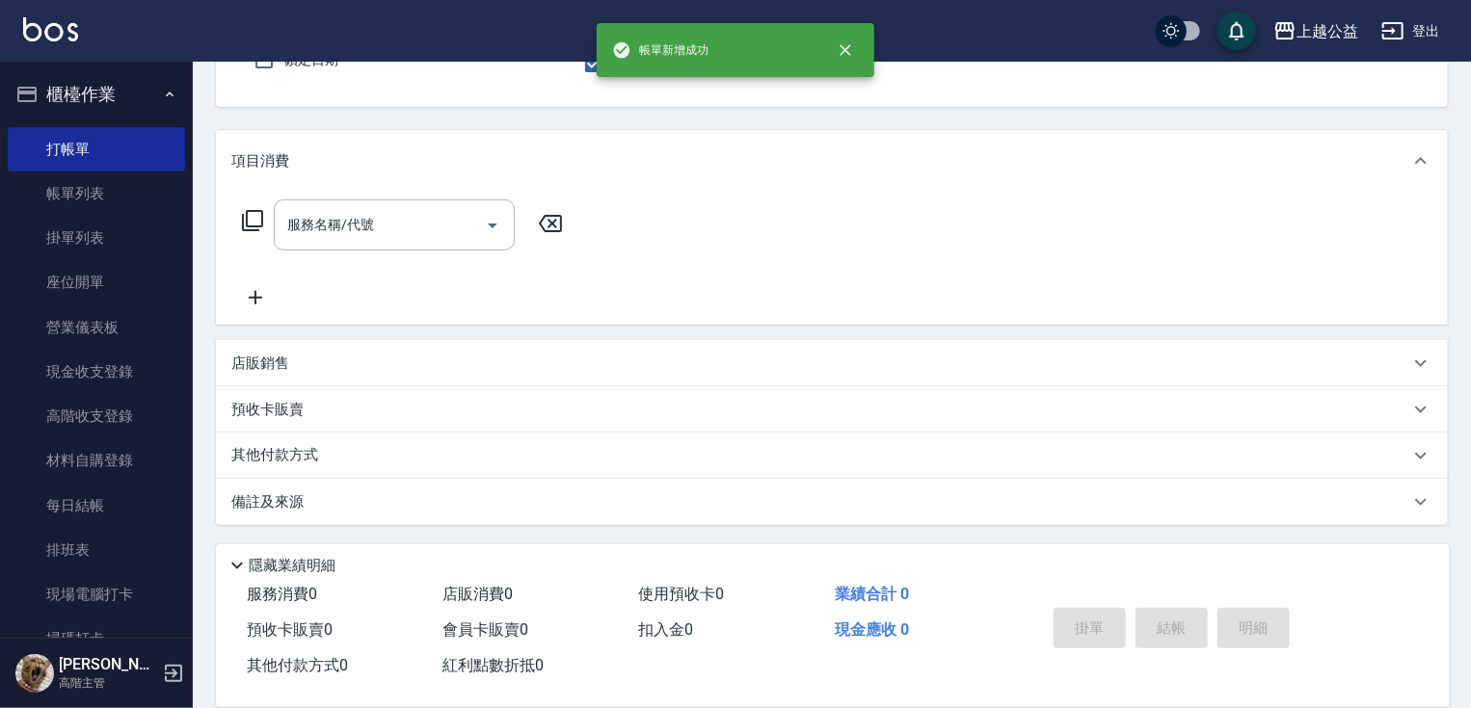
scroll to position [185, 0]
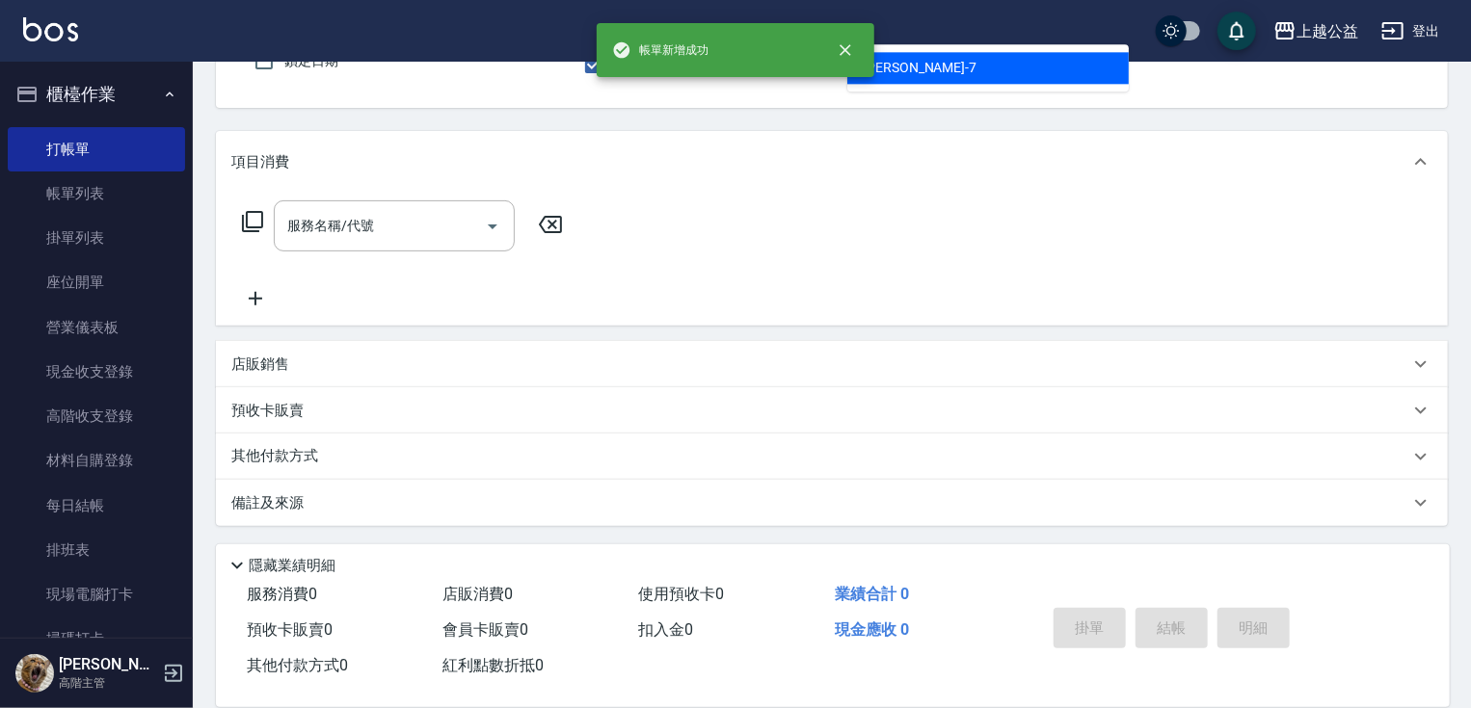
type input "[PERSON_NAME]-7"
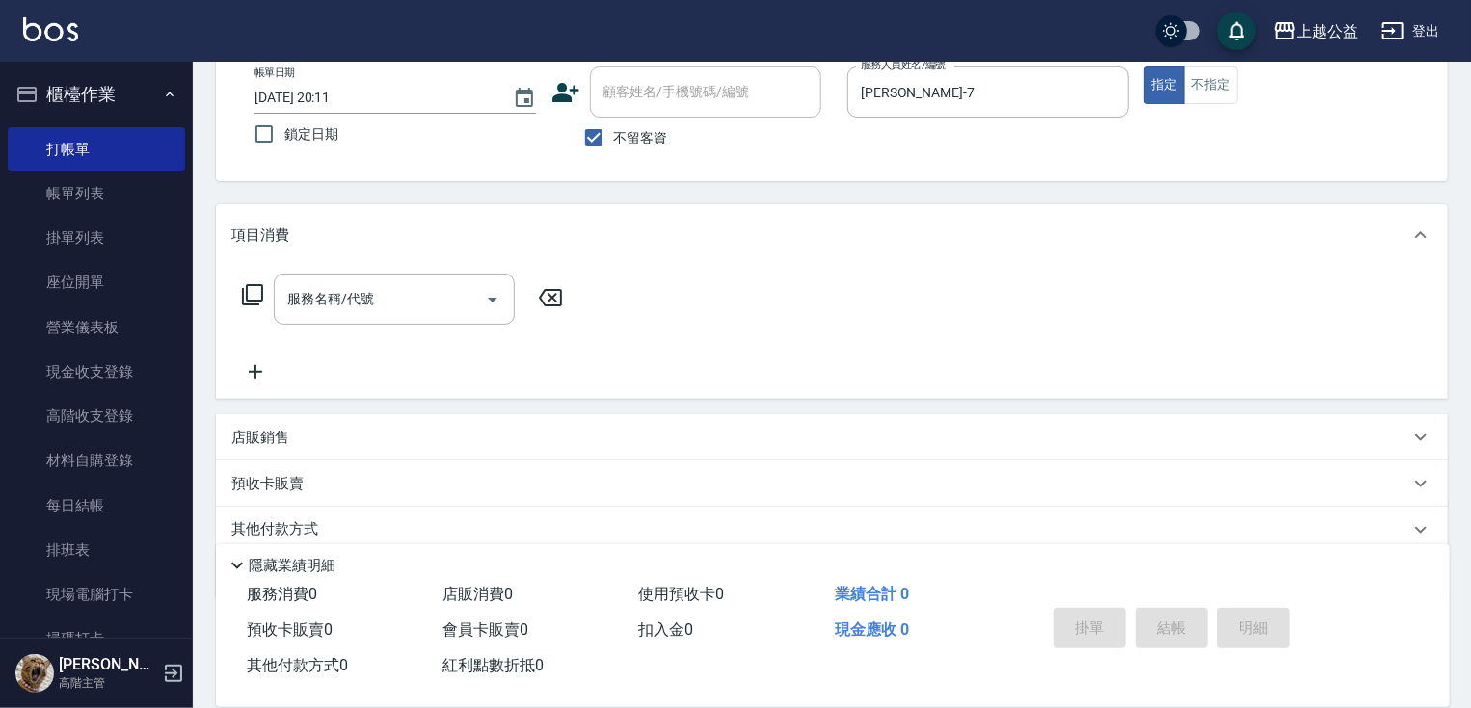
scroll to position [0, 0]
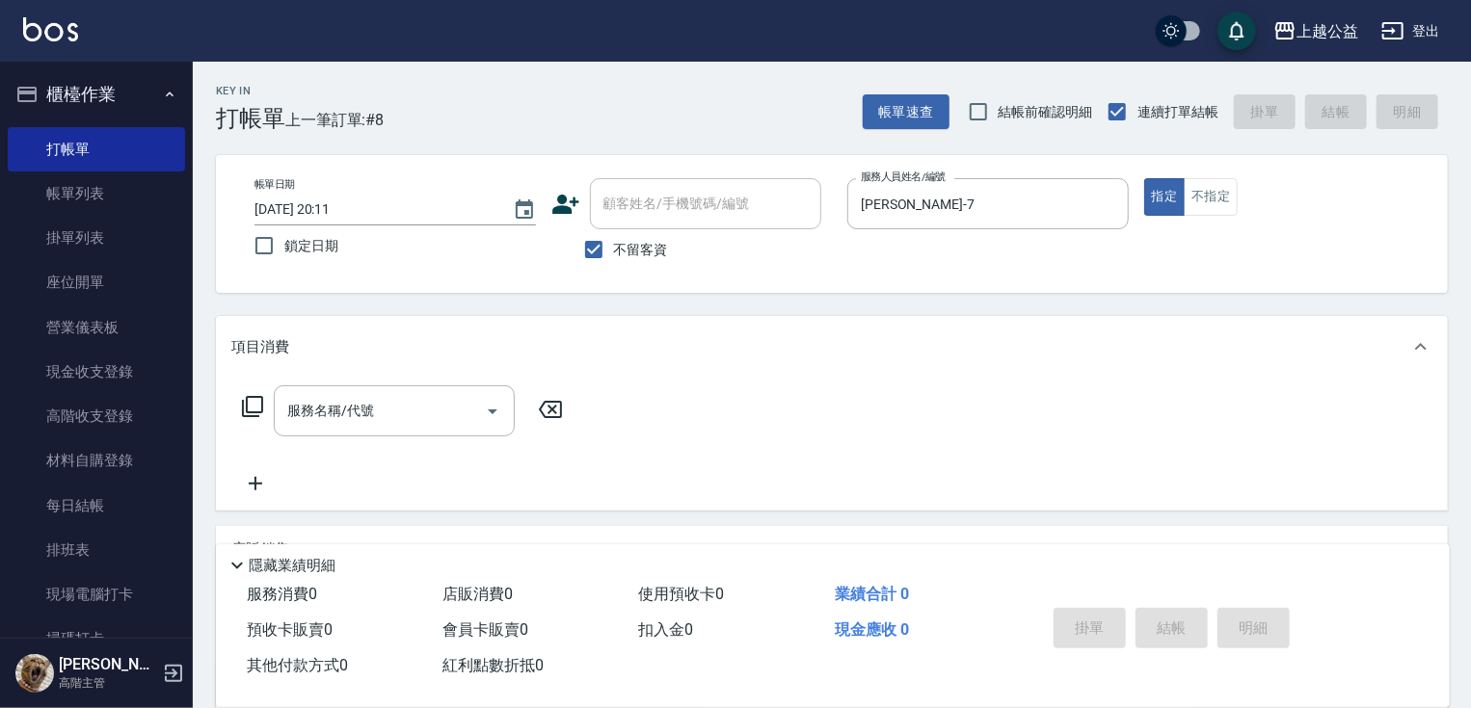
drag, startPoint x: 813, startPoint y: 244, endPoint x: 813, endPoint y: 227, distance: 16.4
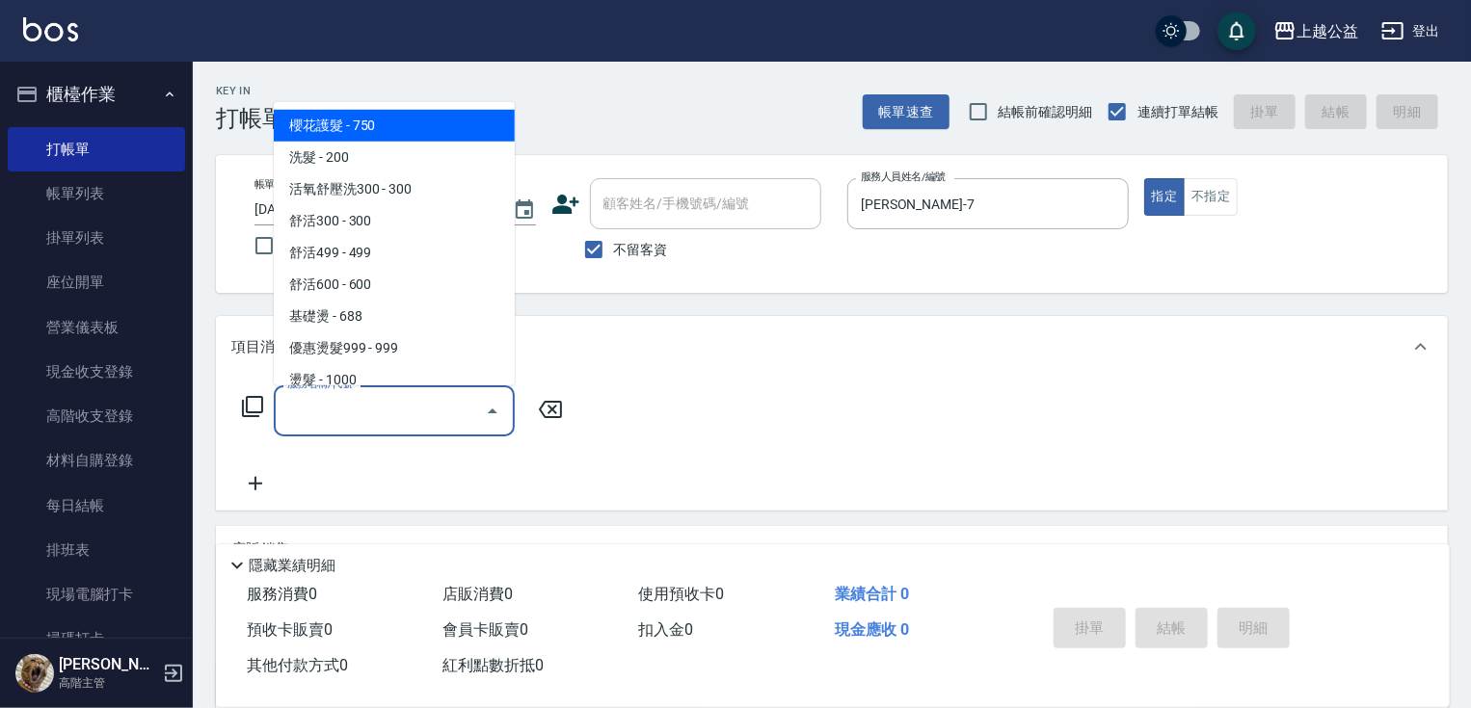
click at [402, 411] on input "服務名稱/代號" at bounding box center [379, 411] width 195 height 34
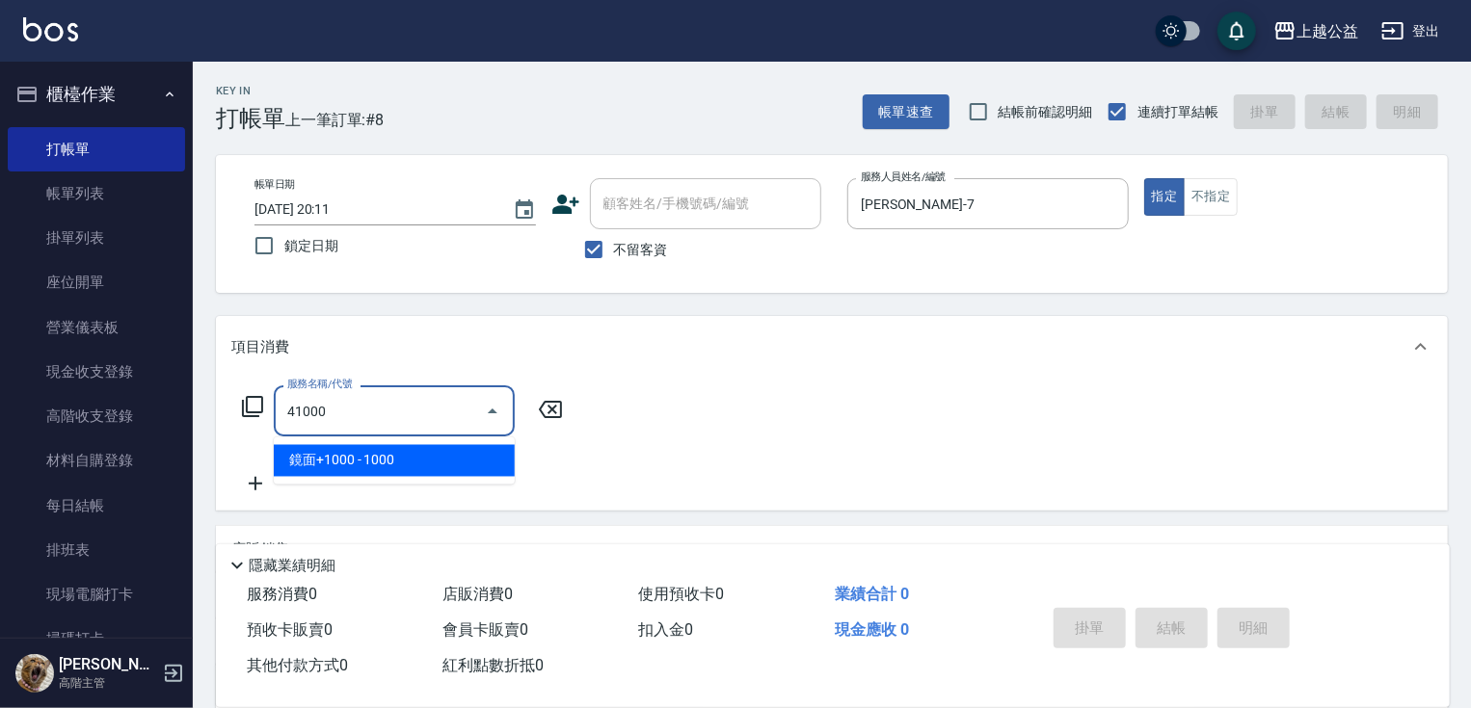
type input "鏡面+1000(41000)"
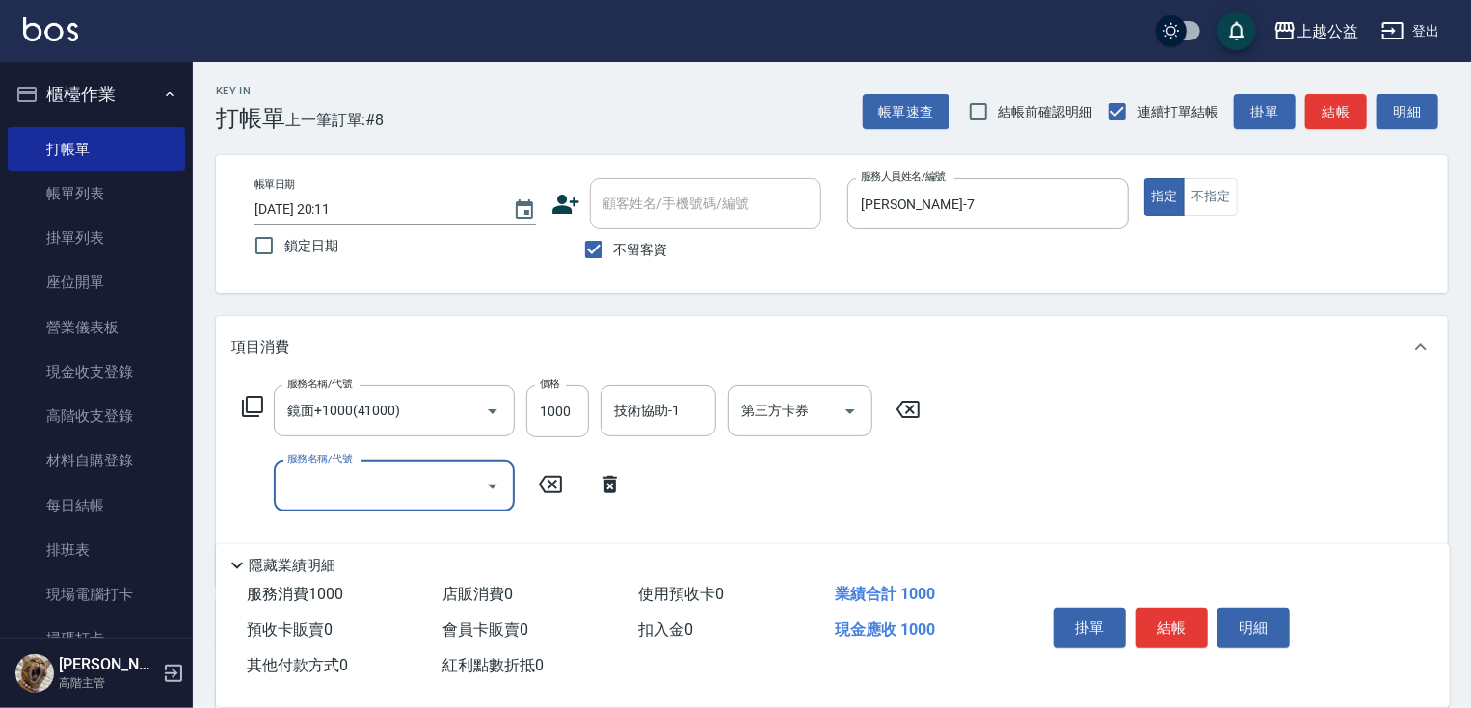
click at [255, 410] on icon at bounding box center [252, 406] width 23 height 23
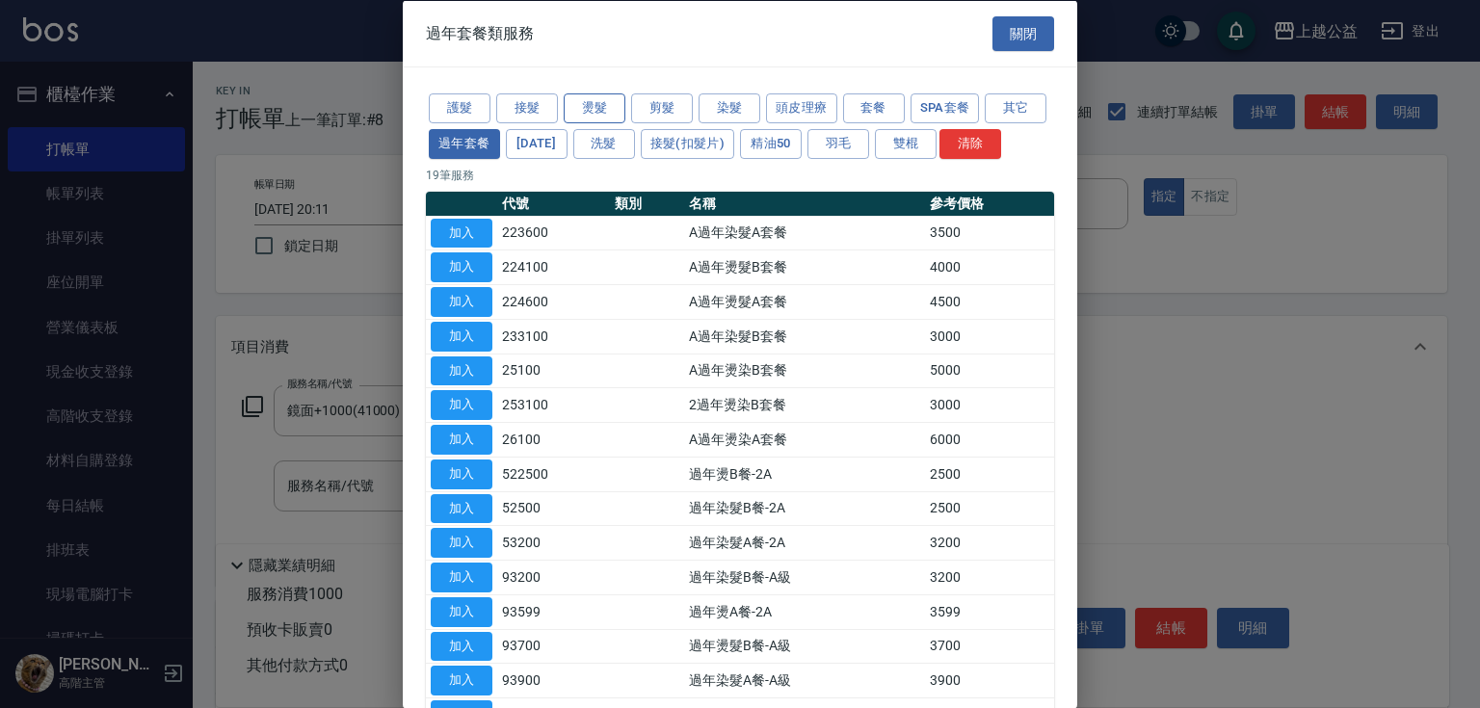
click at [610, 107] on button "燙髮" at bounding box center [595, 108] width 62 height 30
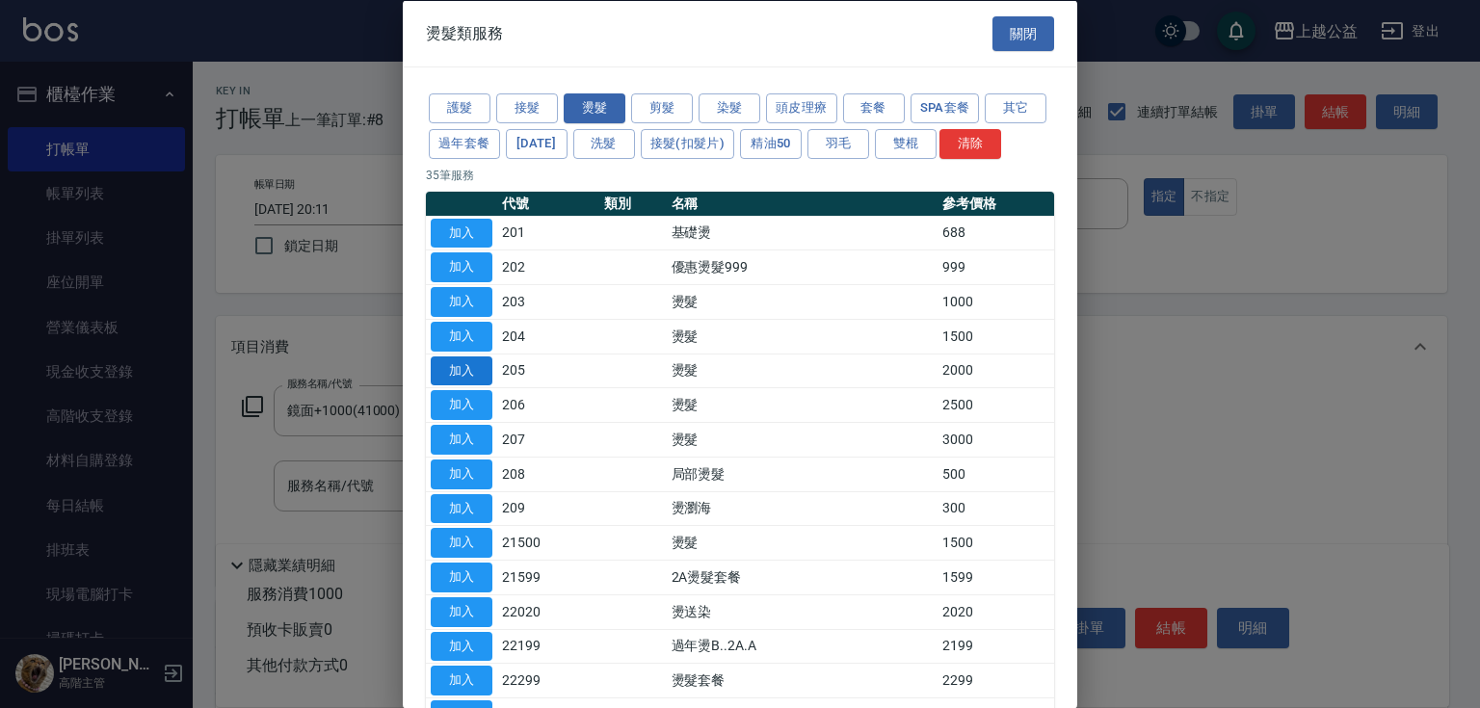
click at [439, 385] on button "加入" at bounding box center [462, 371] width 62 height 30
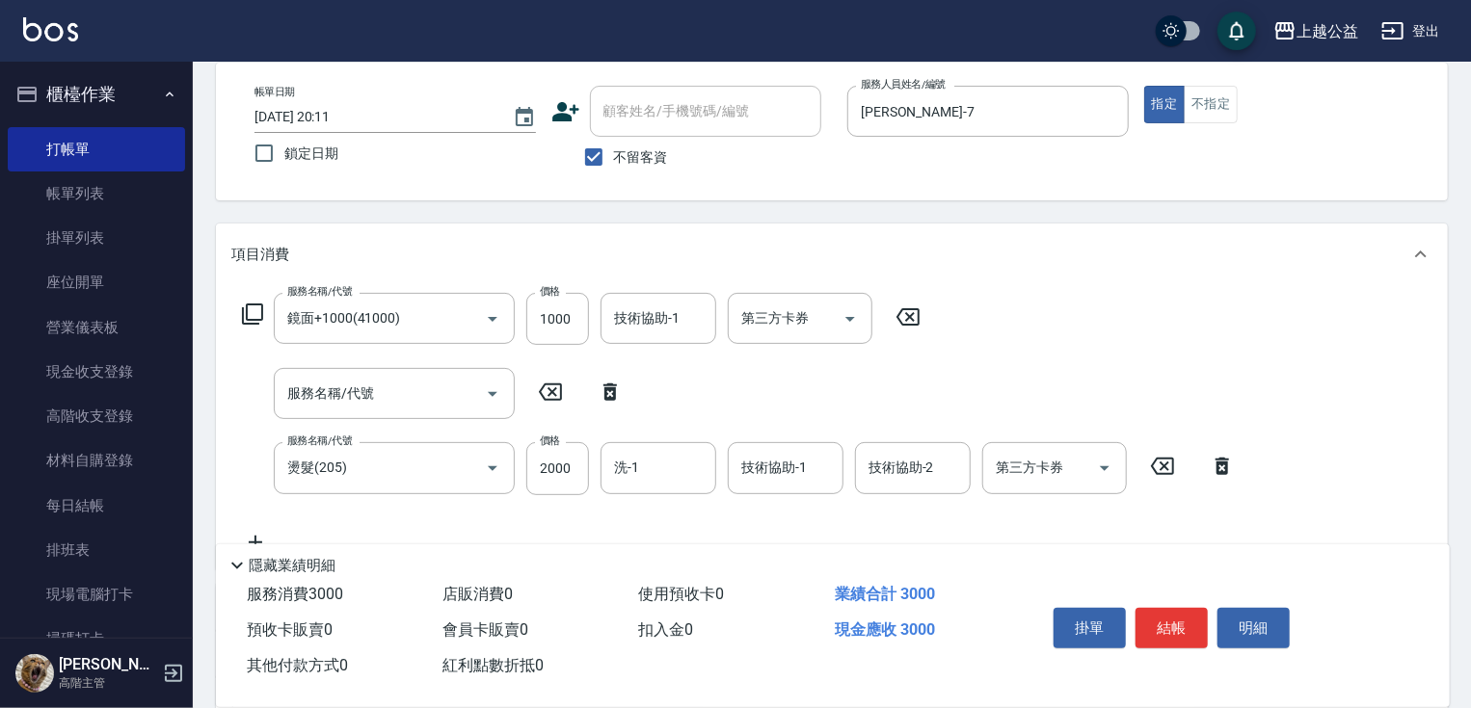
scroll to position [197, 0]
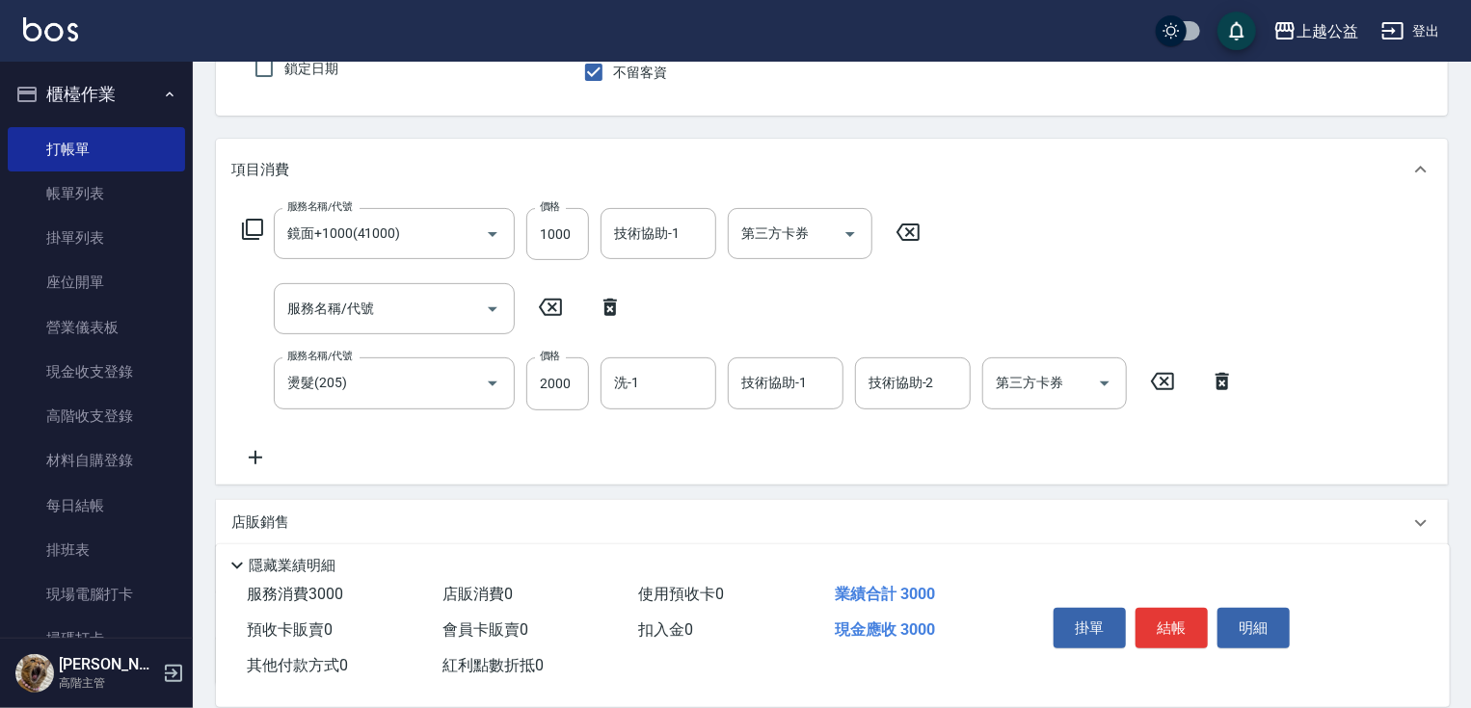
drag, startPoint x: 709, startPoint y: 364, endPoint x: 709, endPoint y: 456, distance: 91.6
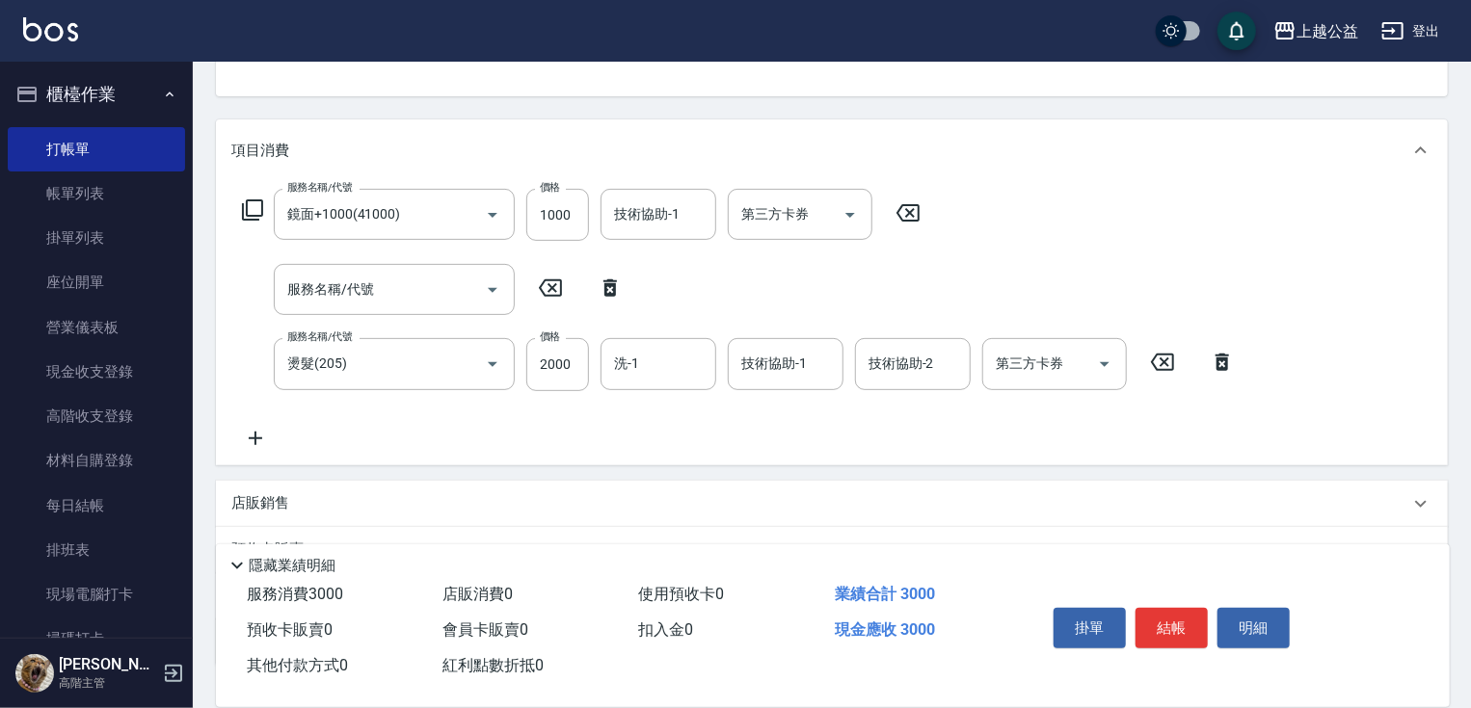
click at [553, 285] on icon at bounding box center [550, 287] width 23 height 17
click at [605, 291] on icon at bounding box center [609, 287] width 13 height 17
type input "燙髮(205)"
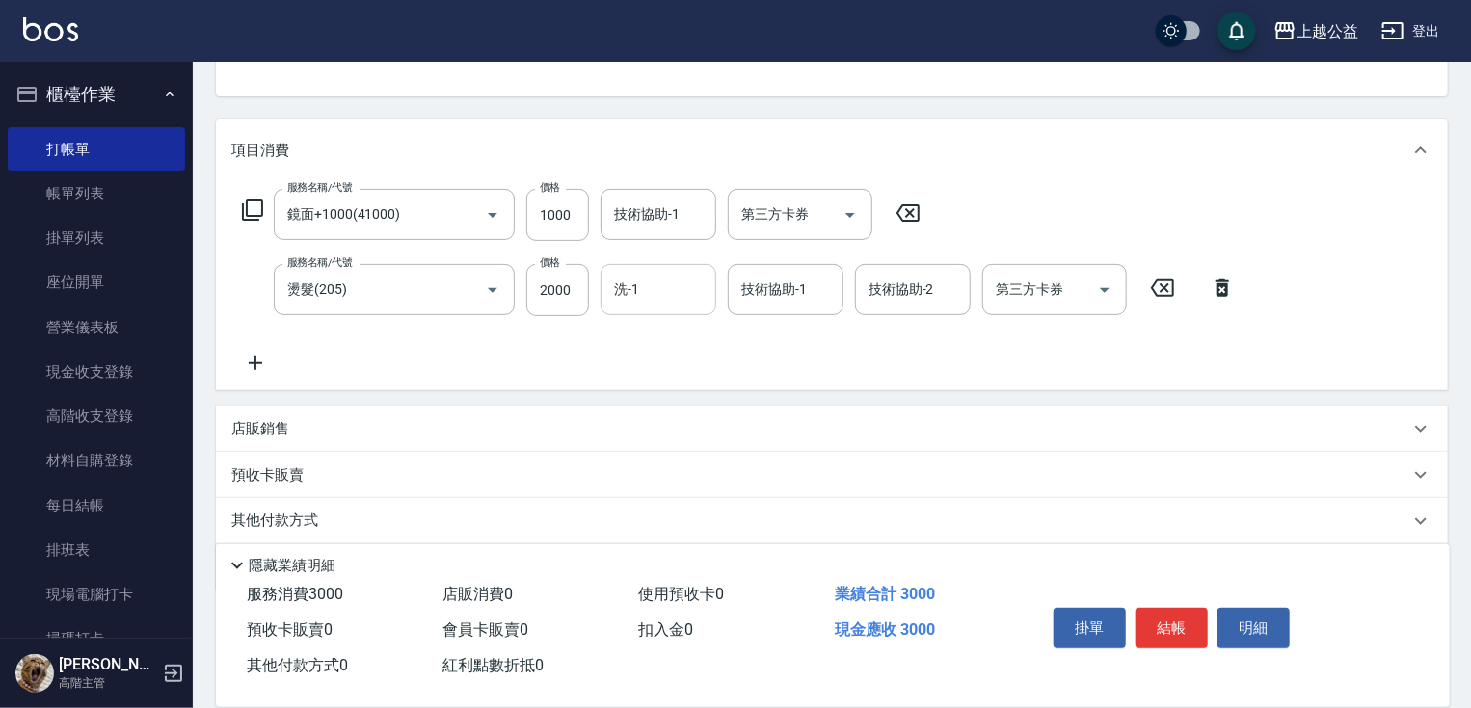
click at [643, 301] on input "洗-1" at bounding box center [658, 290] width 98 height 34
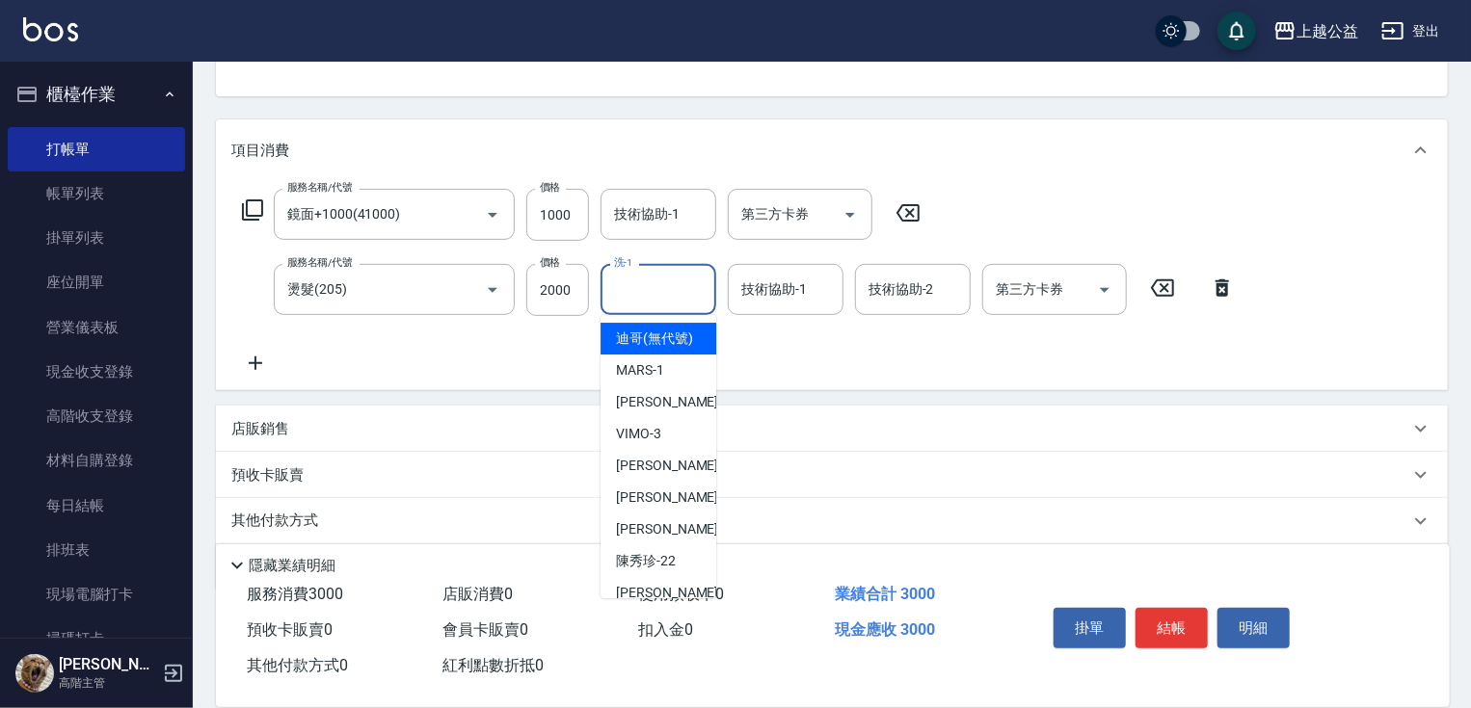
click at [804, 373] on div "服務名稱/代號 鏡面+1000(41000) 服務名稱/代號 價格 1000 價格 技術協助-1 技術協助-1 第三方卡券 第三方卡券 服務名稱/代號 燙髮(…" at bounding box center [738, 282] width 1015 height 186
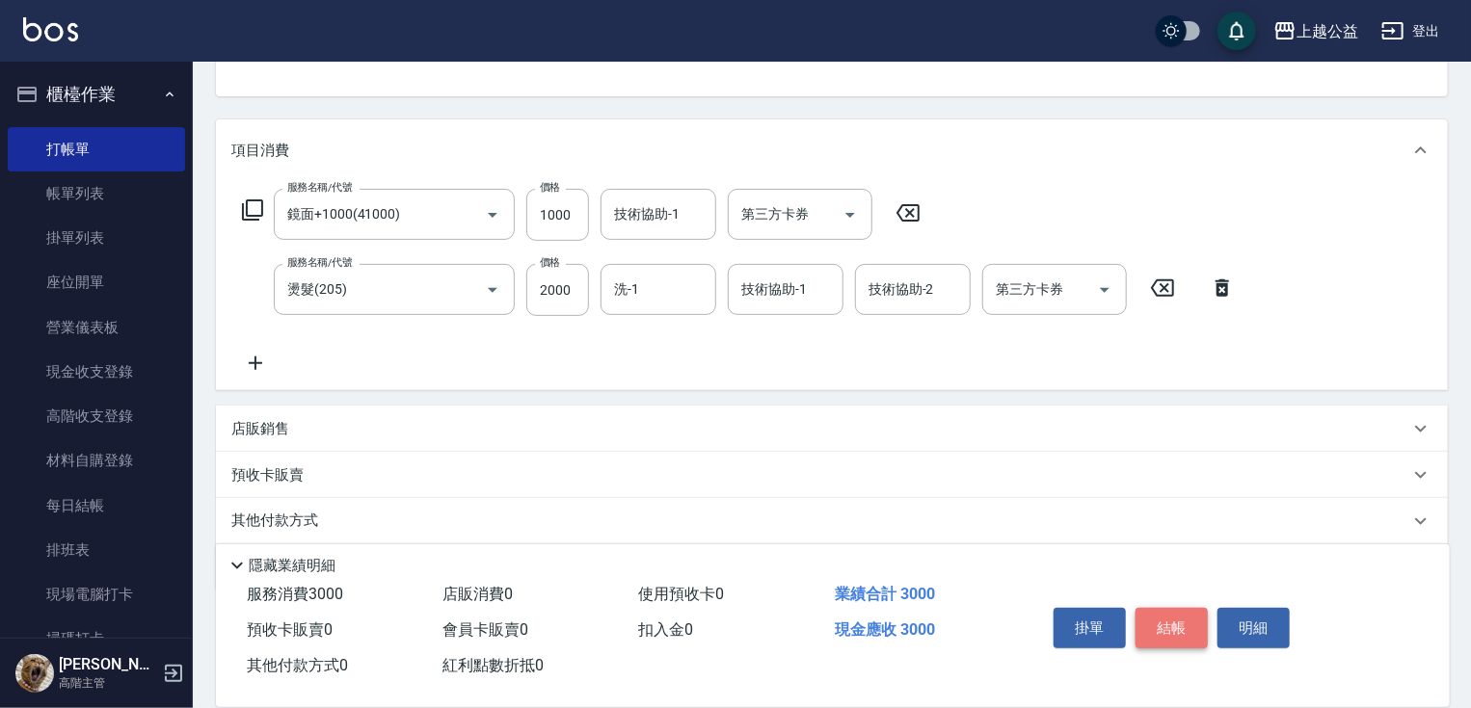
click at [1179, 617] on button "結帳" at bounding box center [1171, 628] width 72 height 40
type input "[DATE] 20:12"
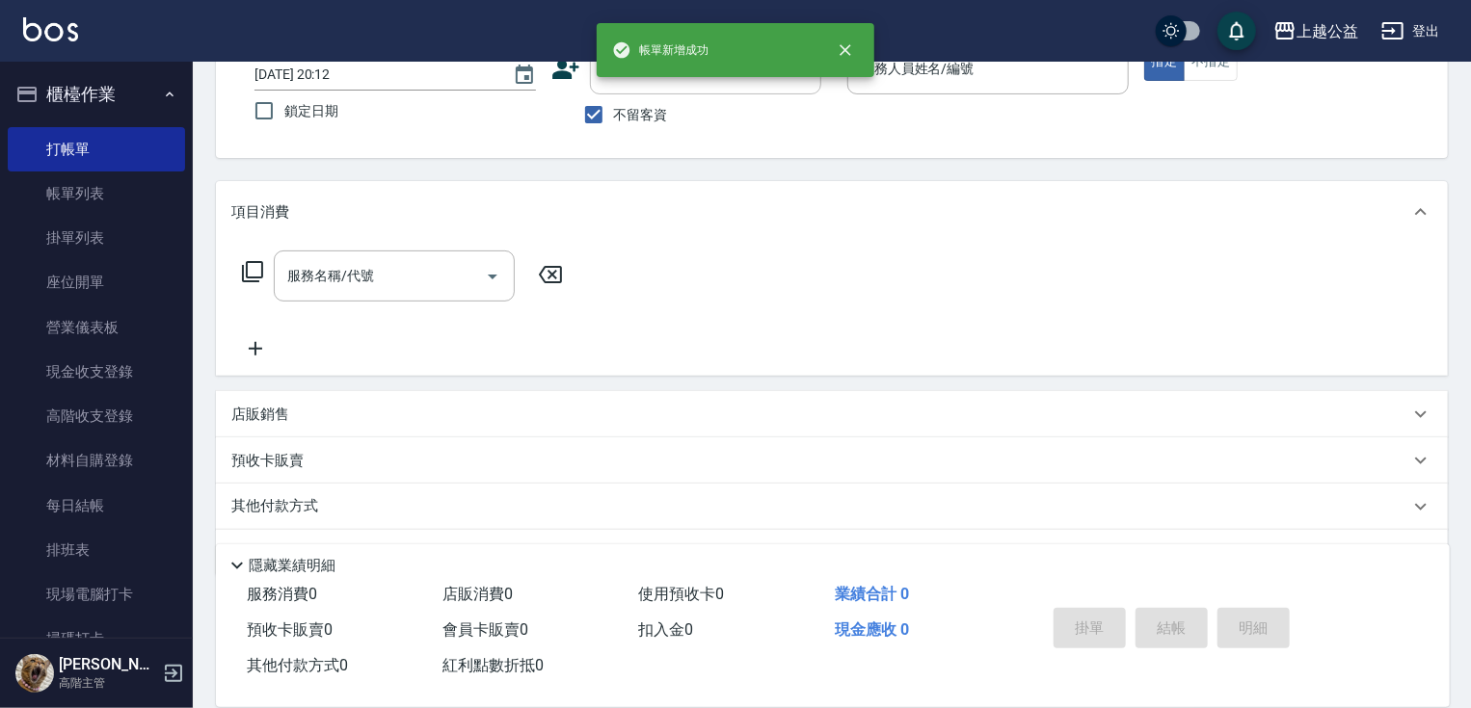
scroll to position [0, 0]
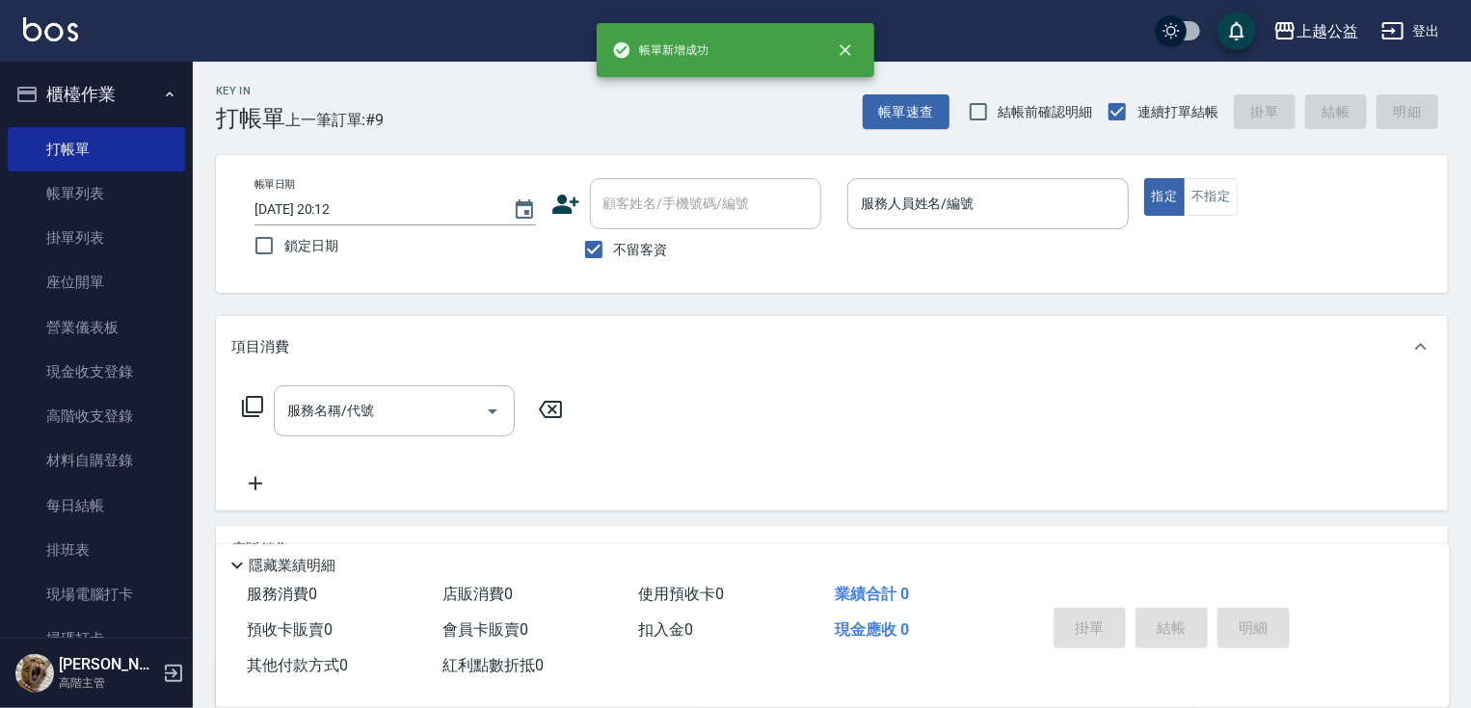
drag, startPoint x: 844, startPoint y: 402, endPoint x: 839, endPoint y: 201, distance: 200.5
click at [947, 186] on div "服務人員姓名/編號 服務人員姓名/編號" at bounding box center [987, 203] width 281 height 51
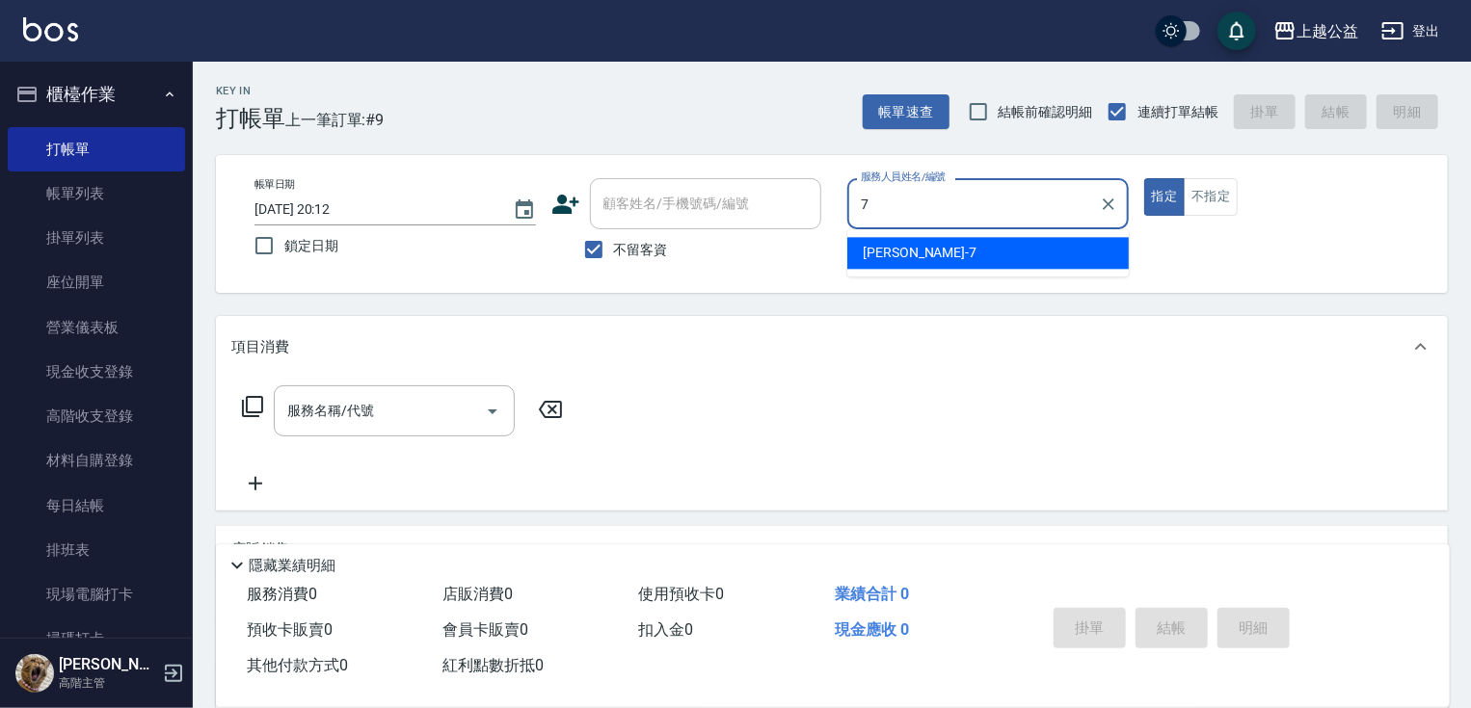
type input "[PERSON_NAME]-7"
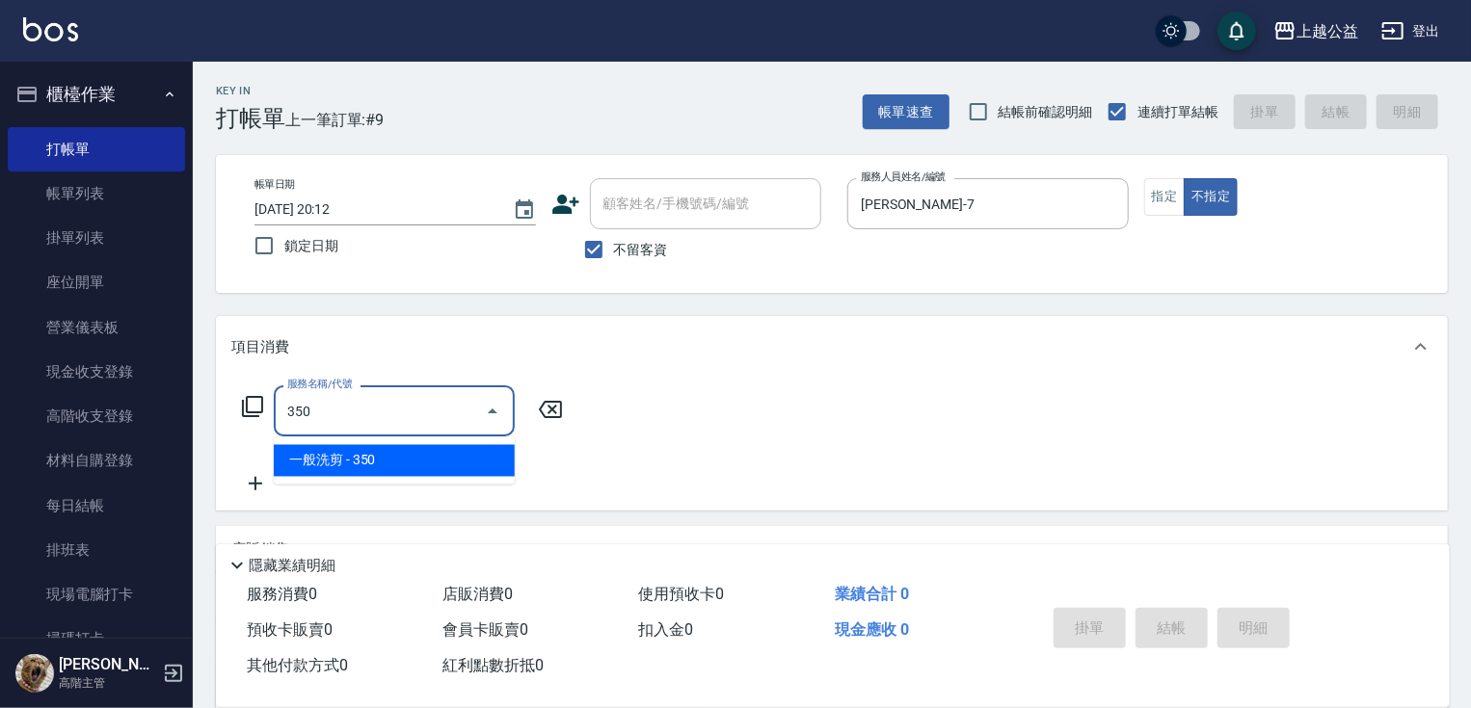
type input "一般洗剪(350)"
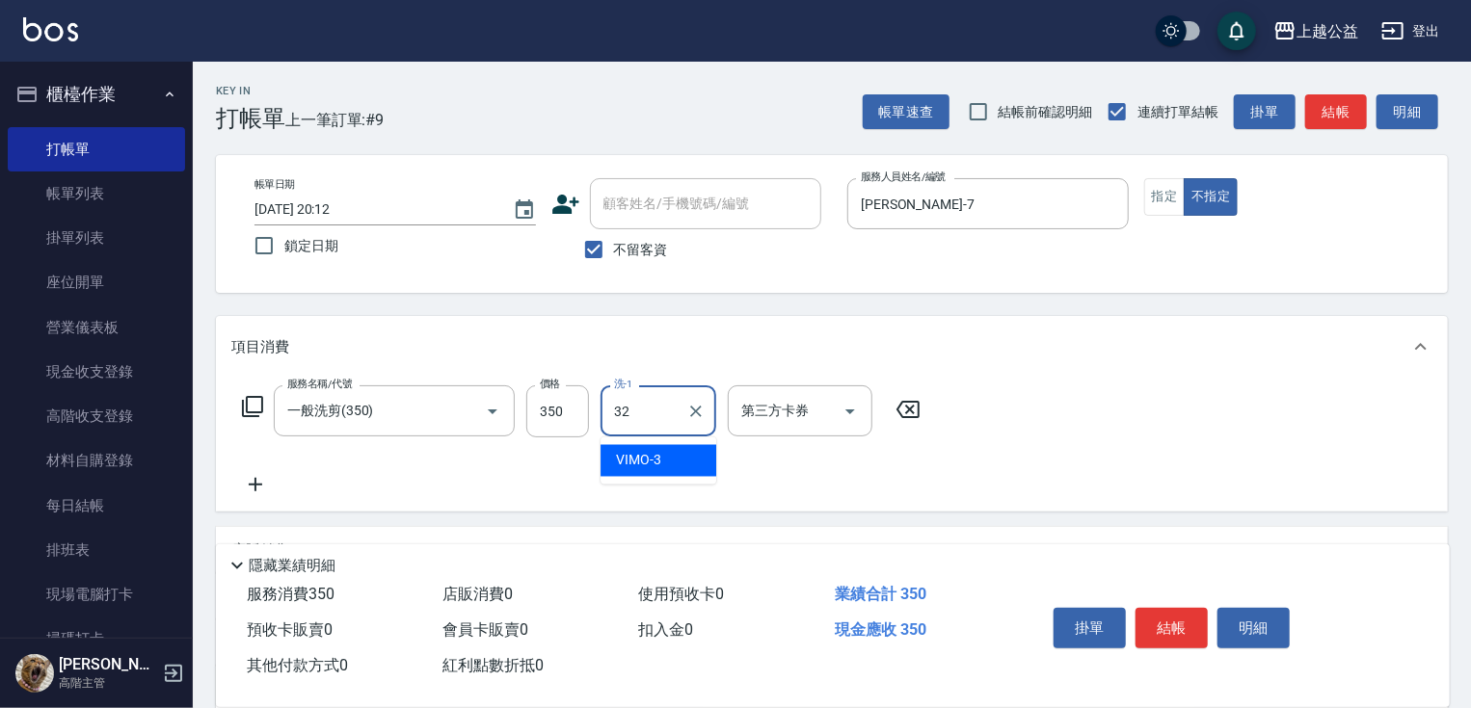
type input "[PERSON_NAME]-32"
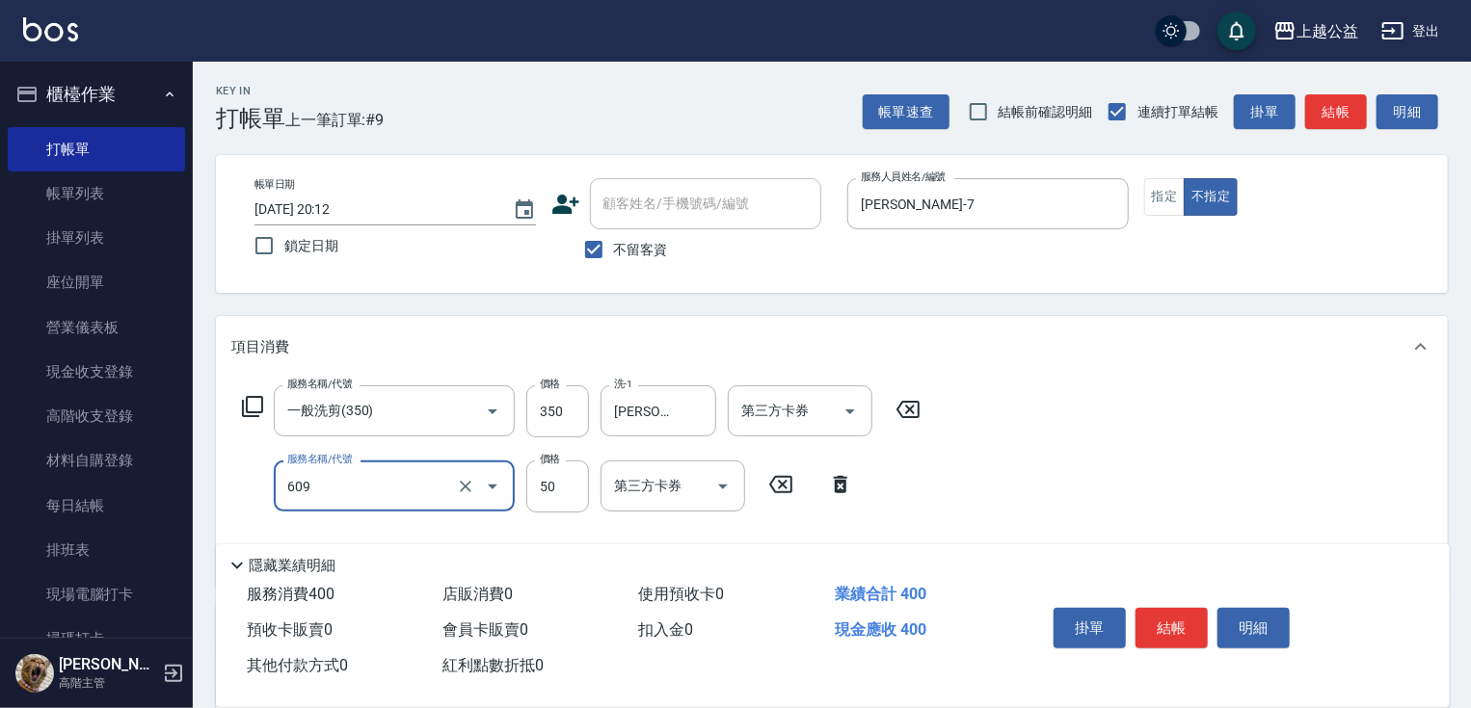
type input "精油(609)"
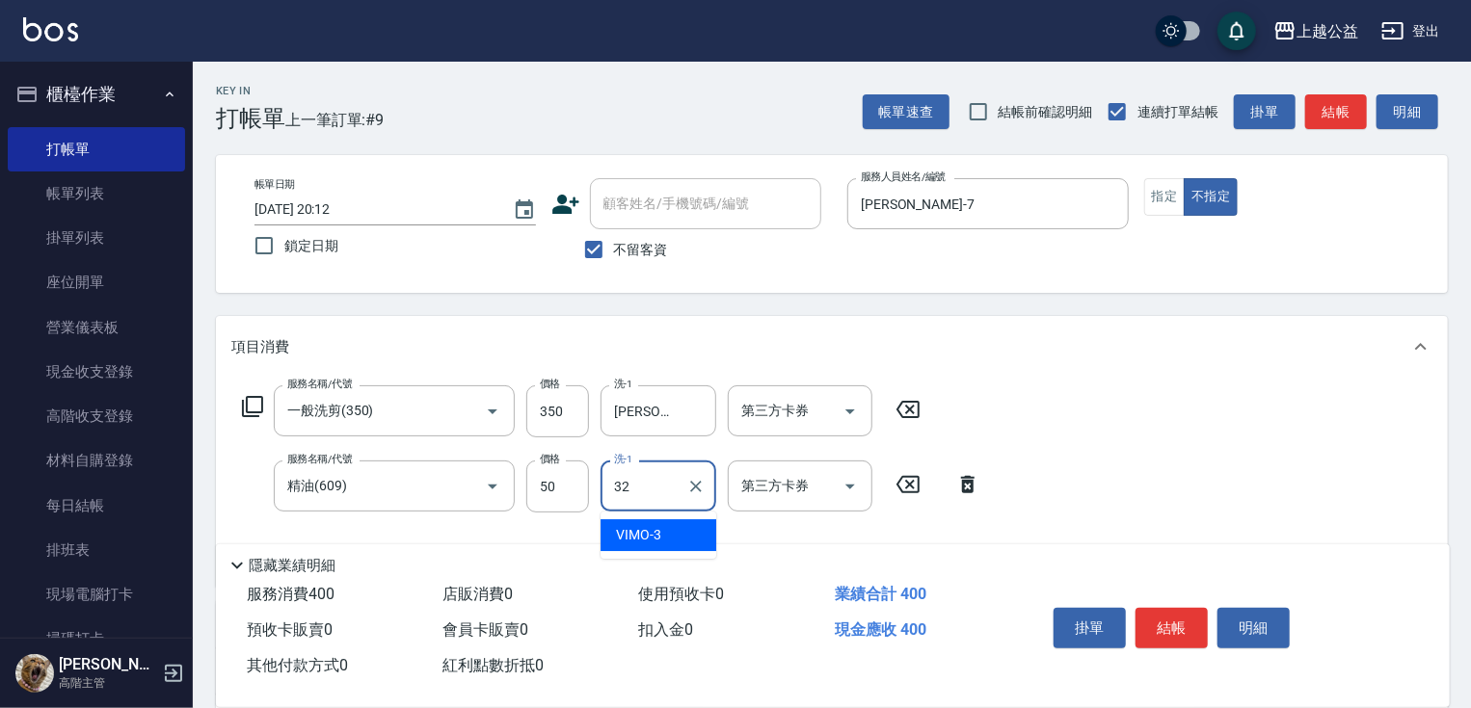
type input "[PERSON_NAME]-32"
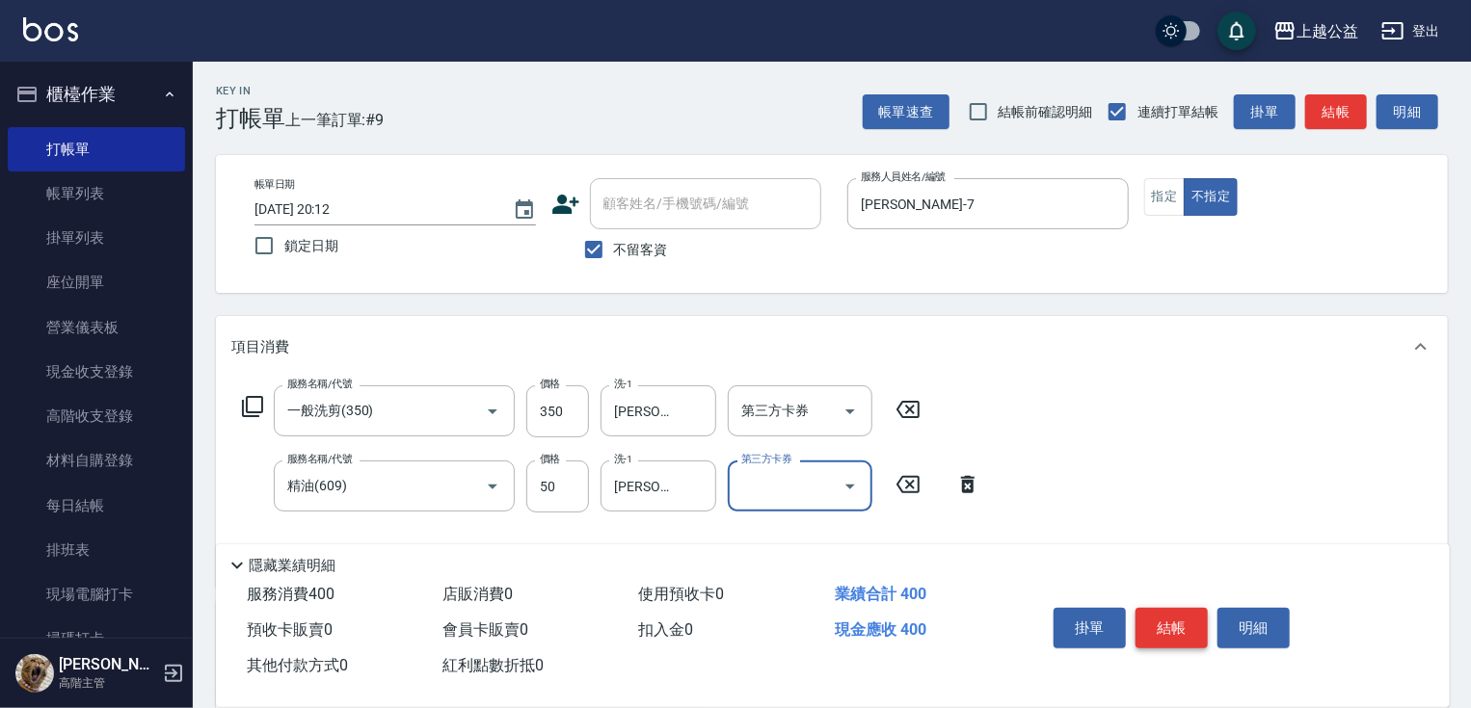
click at [1170, 619] on button "結帳" at bounding box center [1171, 628] width 72 height 40
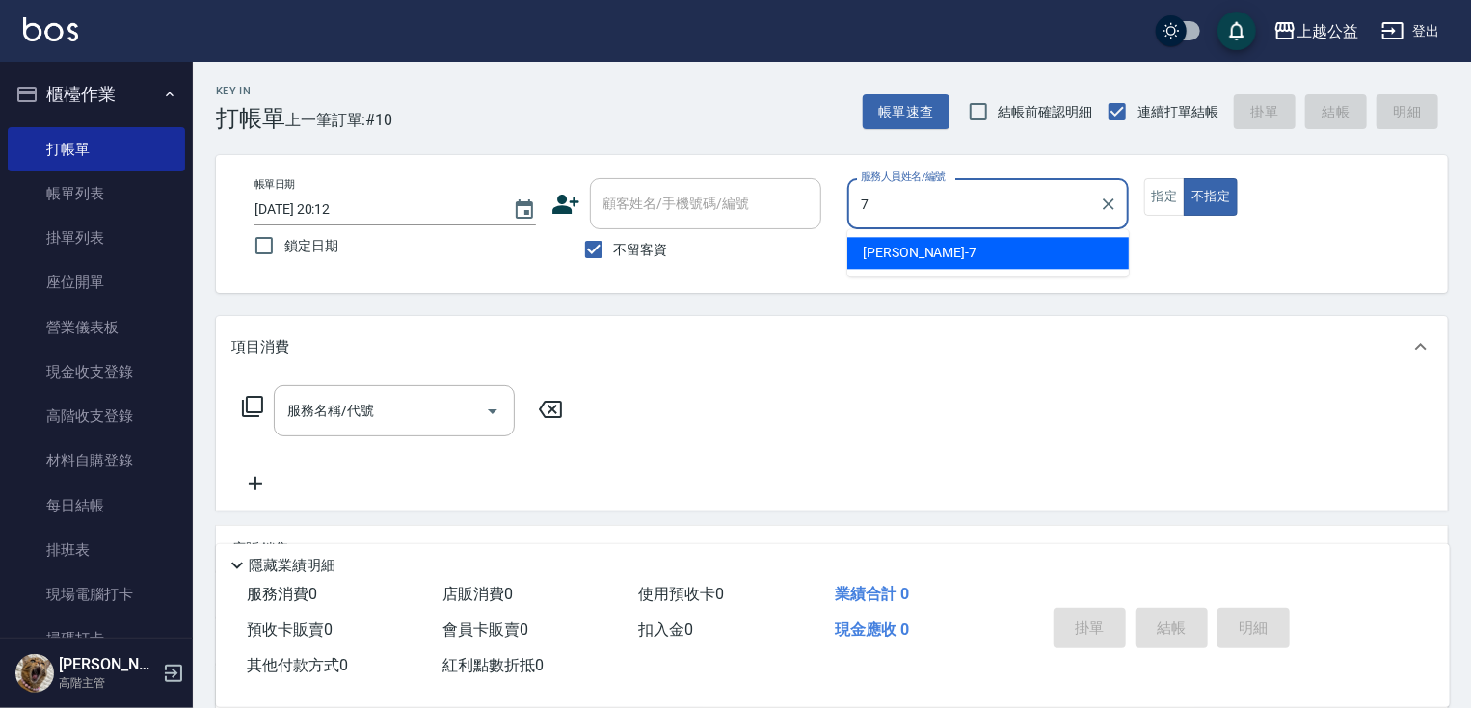
type input "[PERSON_NAME]-7"
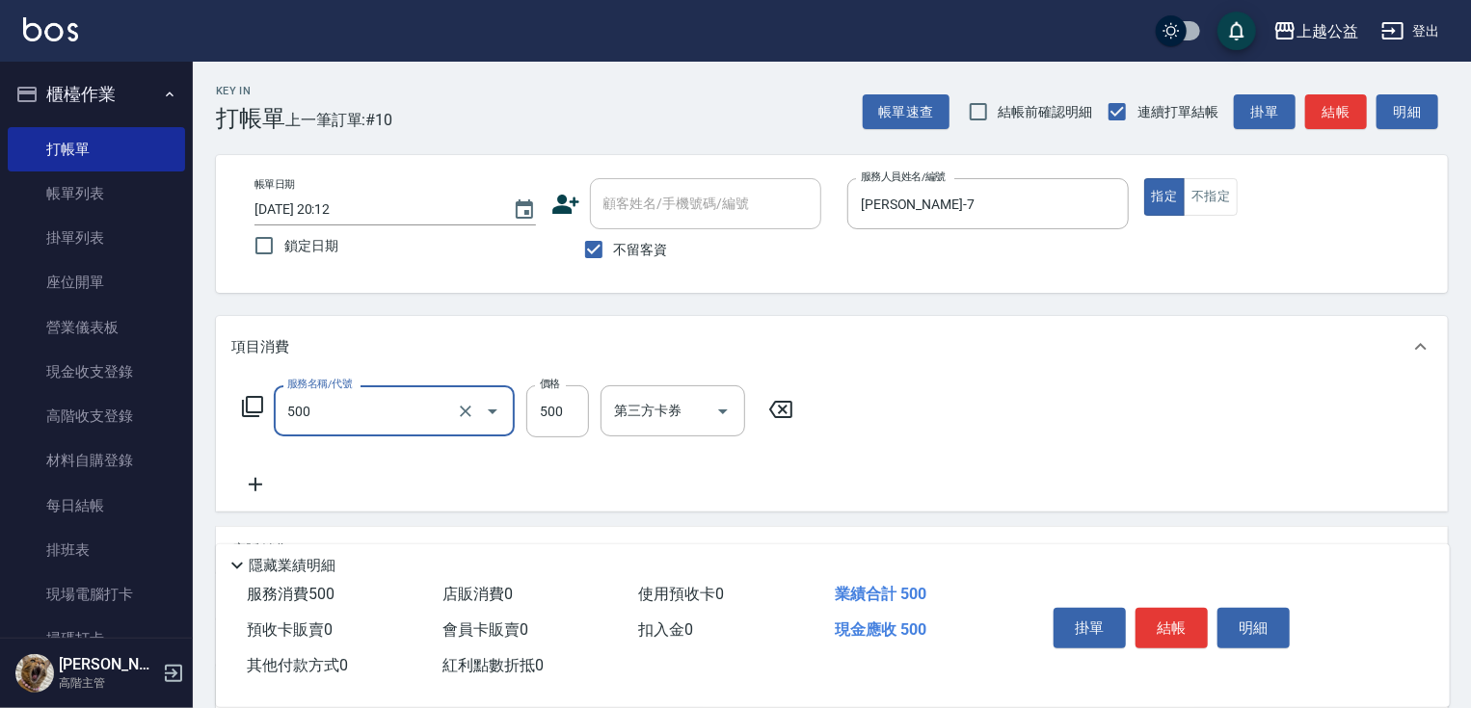
type input "洗剪500(500)"
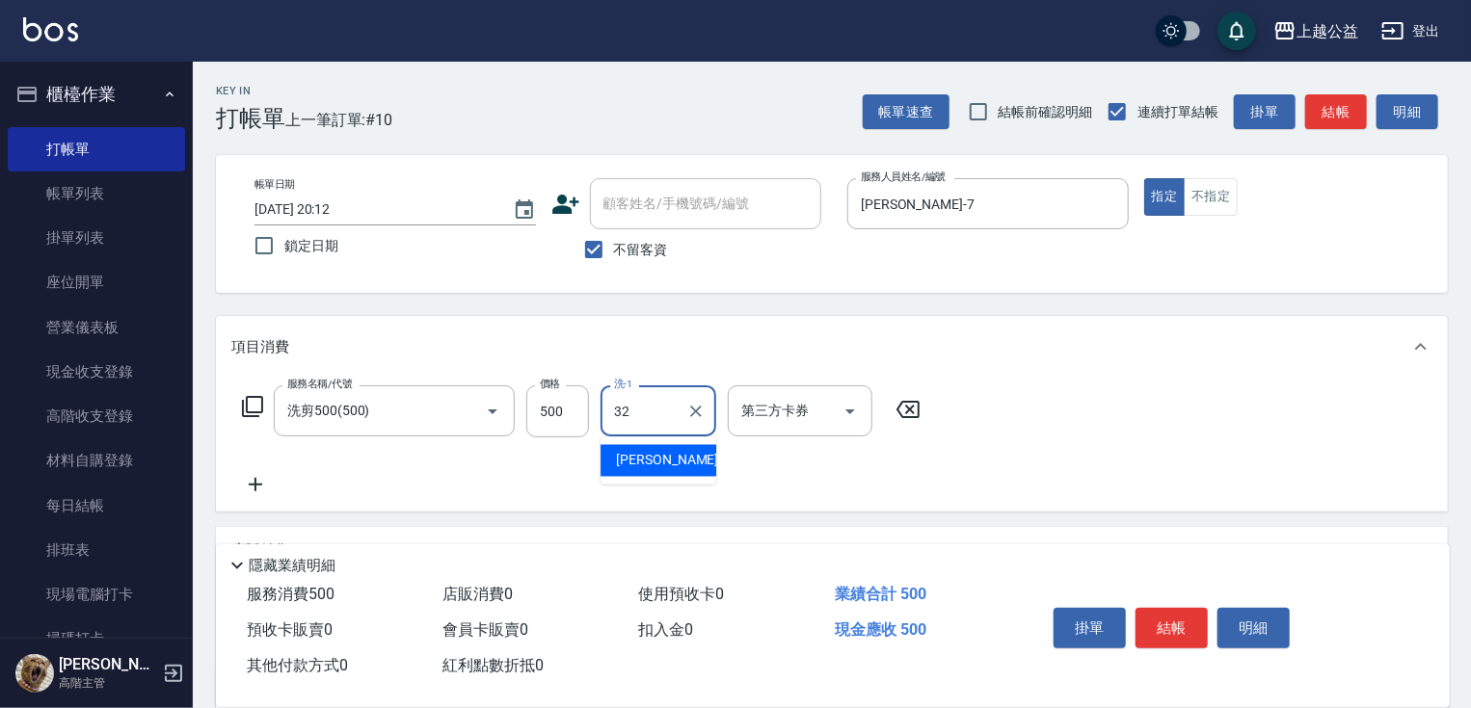
type input "[PERSON_NAME]-32"
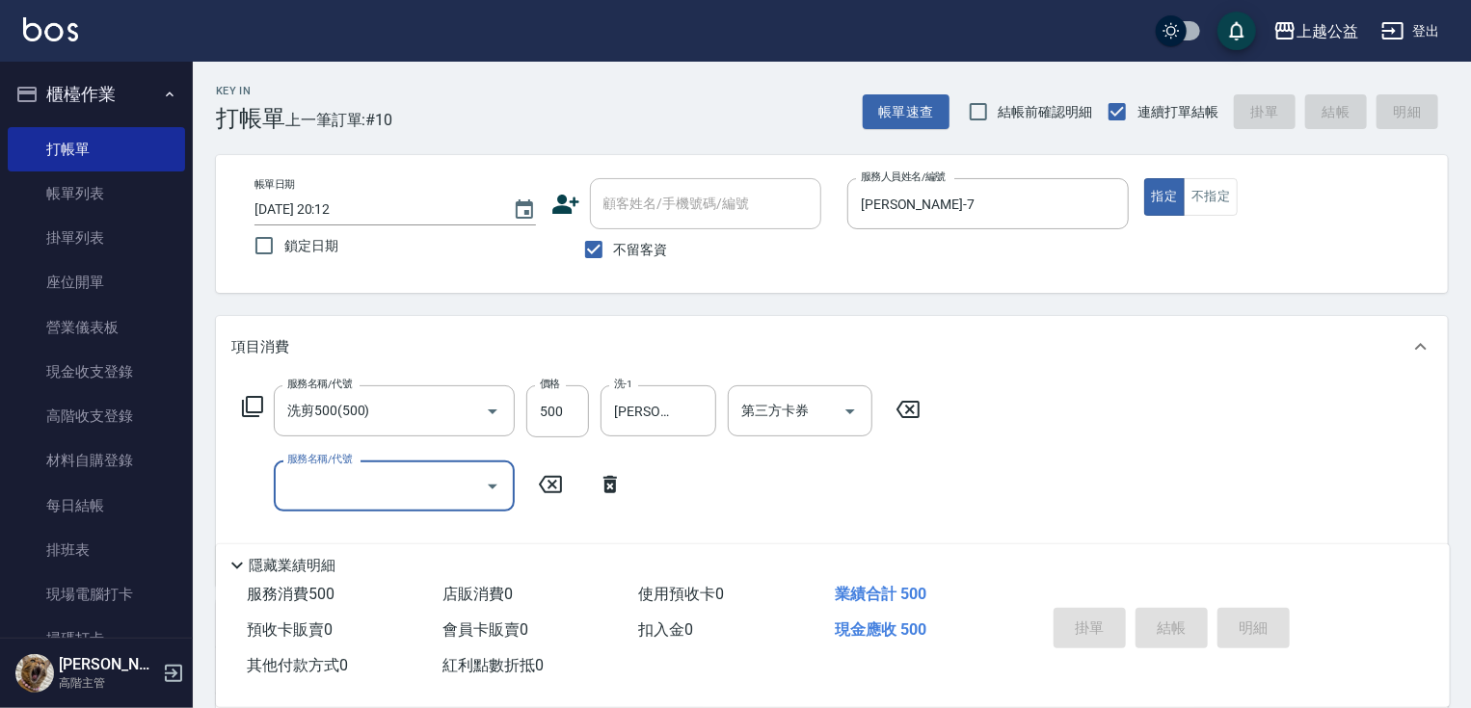
type input "[DATE] 20:13"
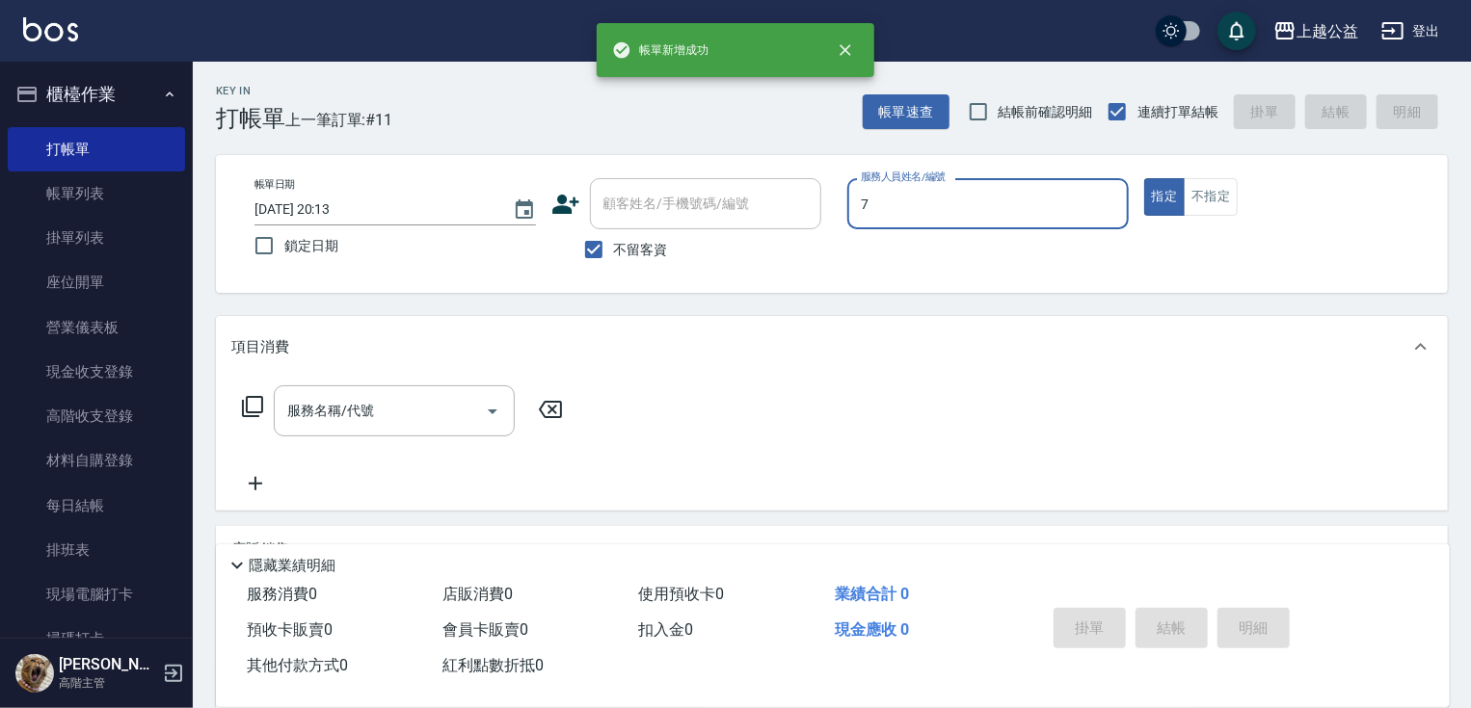
type input "[PERSON_NAME]-7"
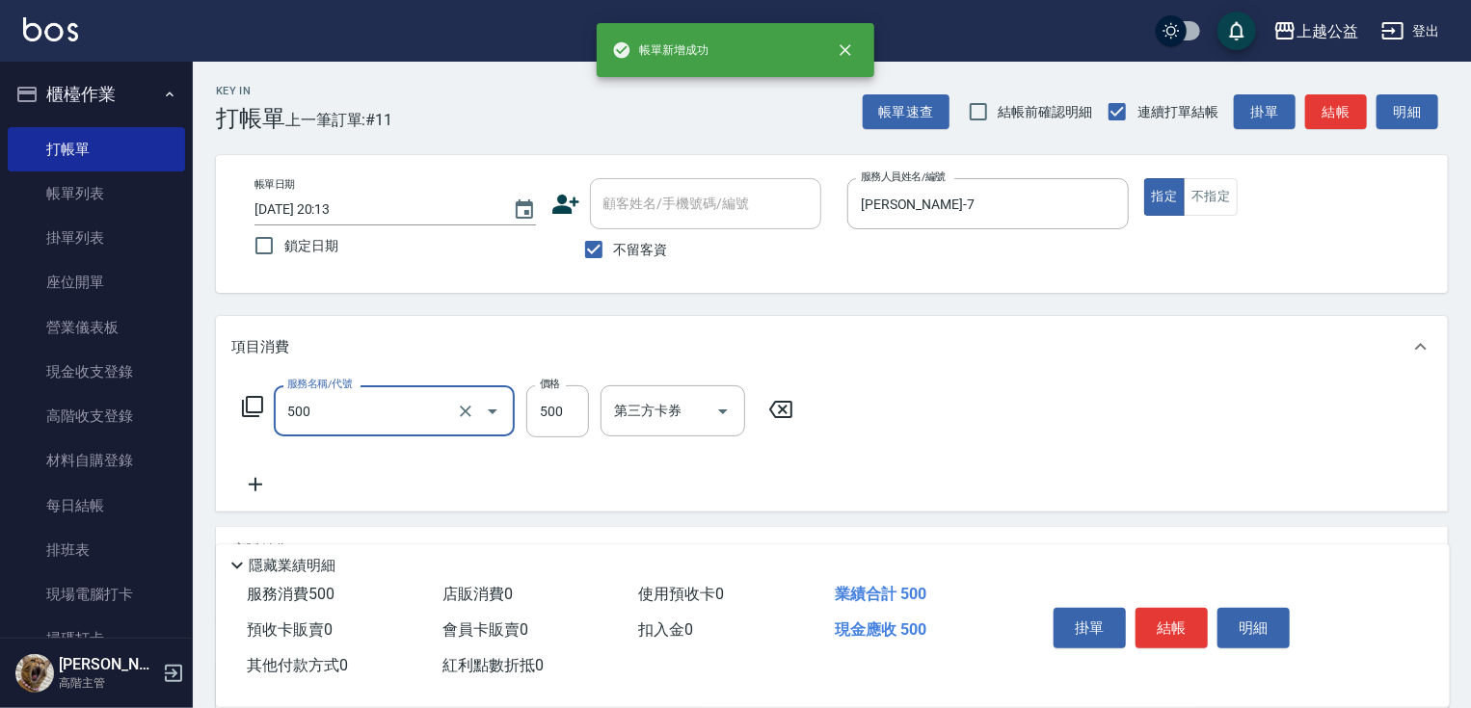
type input "洗剪500(500)"
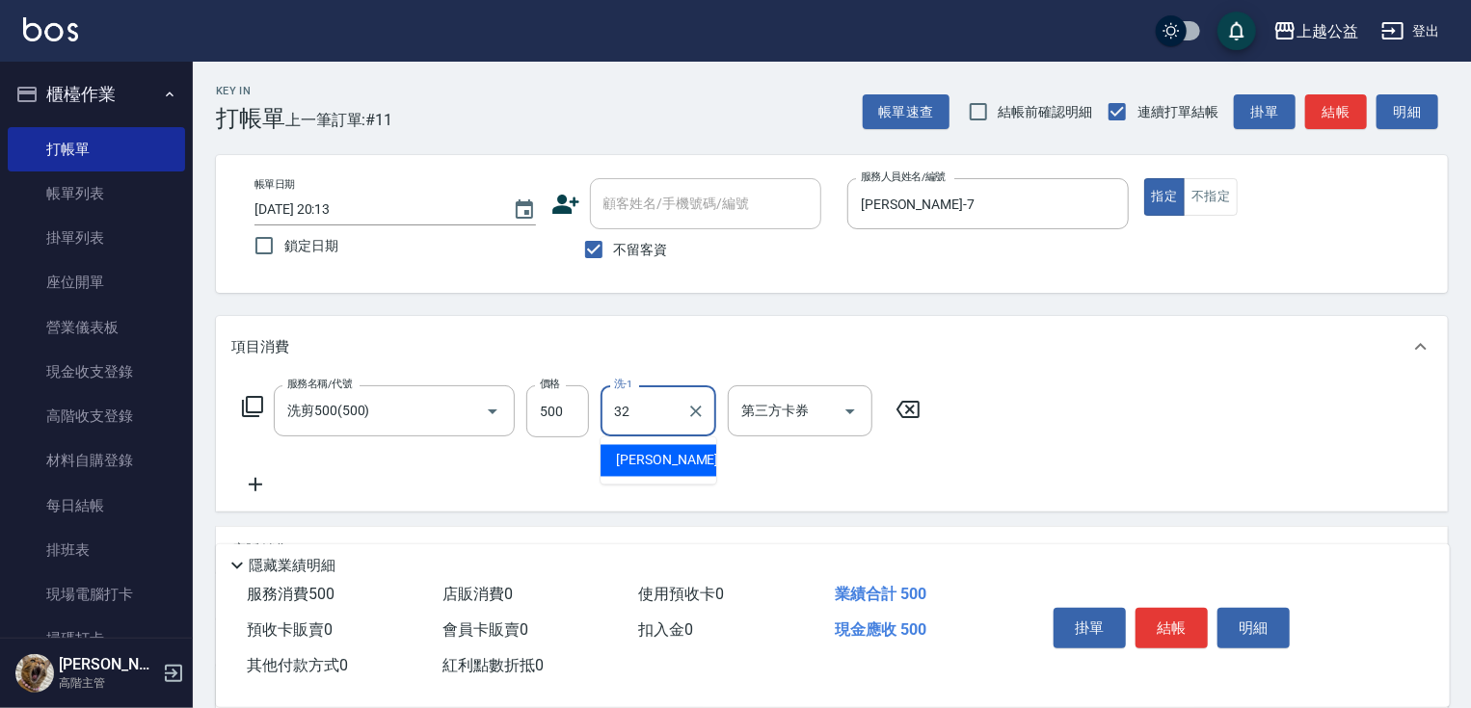
type input "[PERSON_NAME]-32"
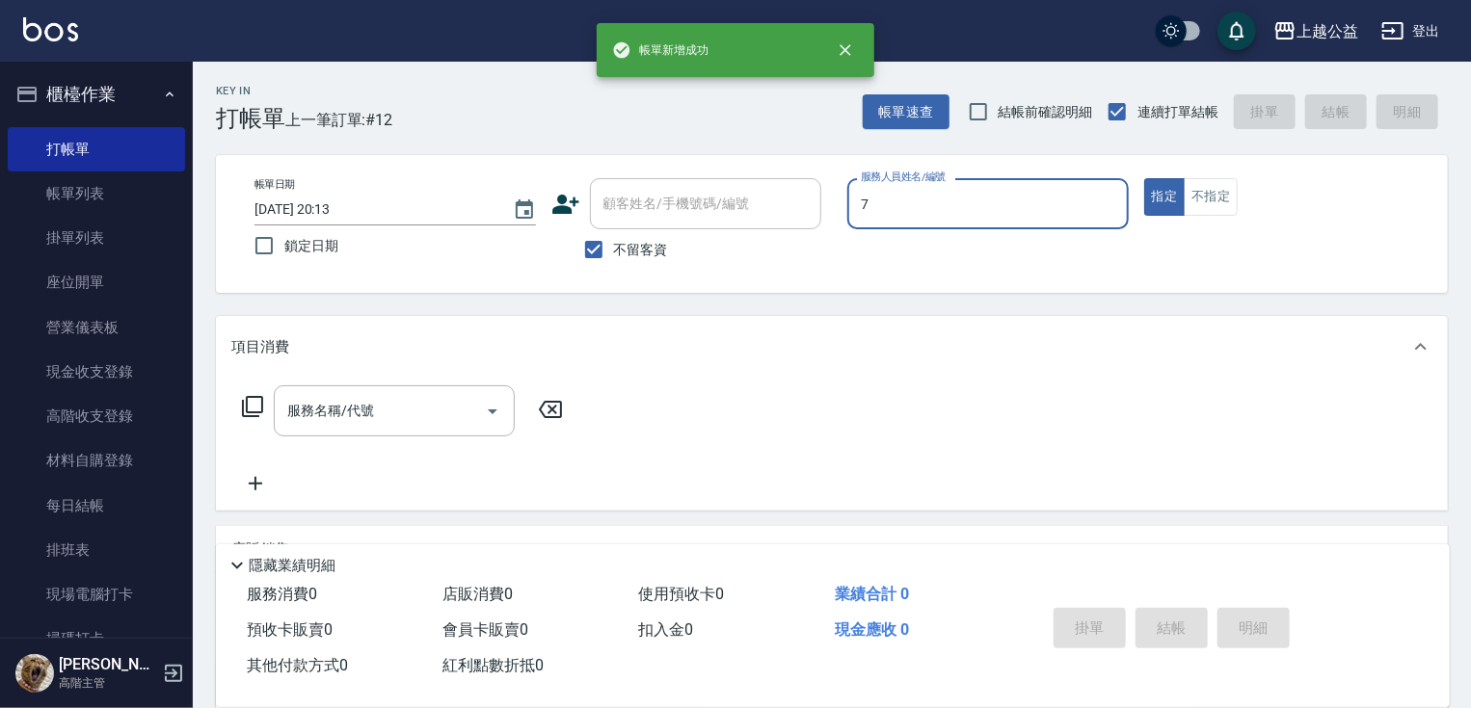
type input "[PERSON_NAME]-7"
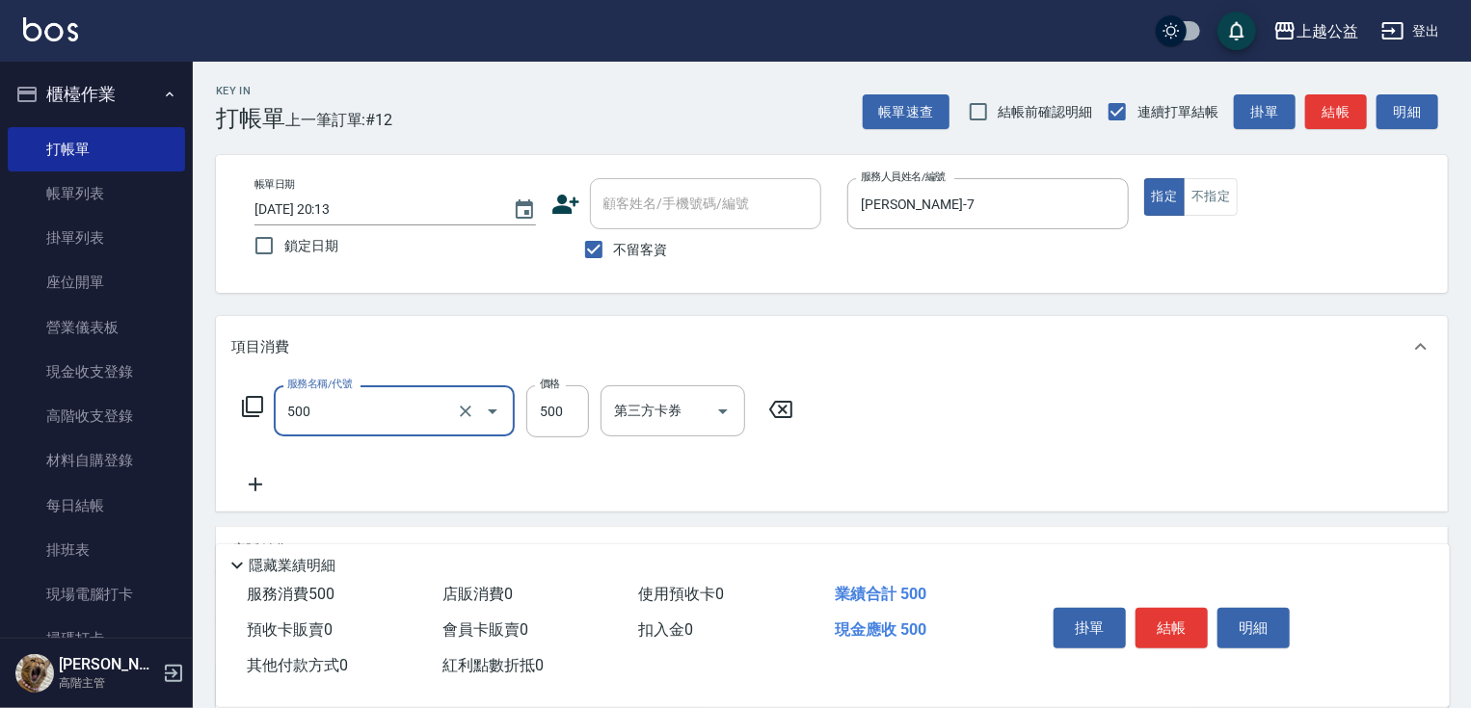
type input "洗剪500(500)"
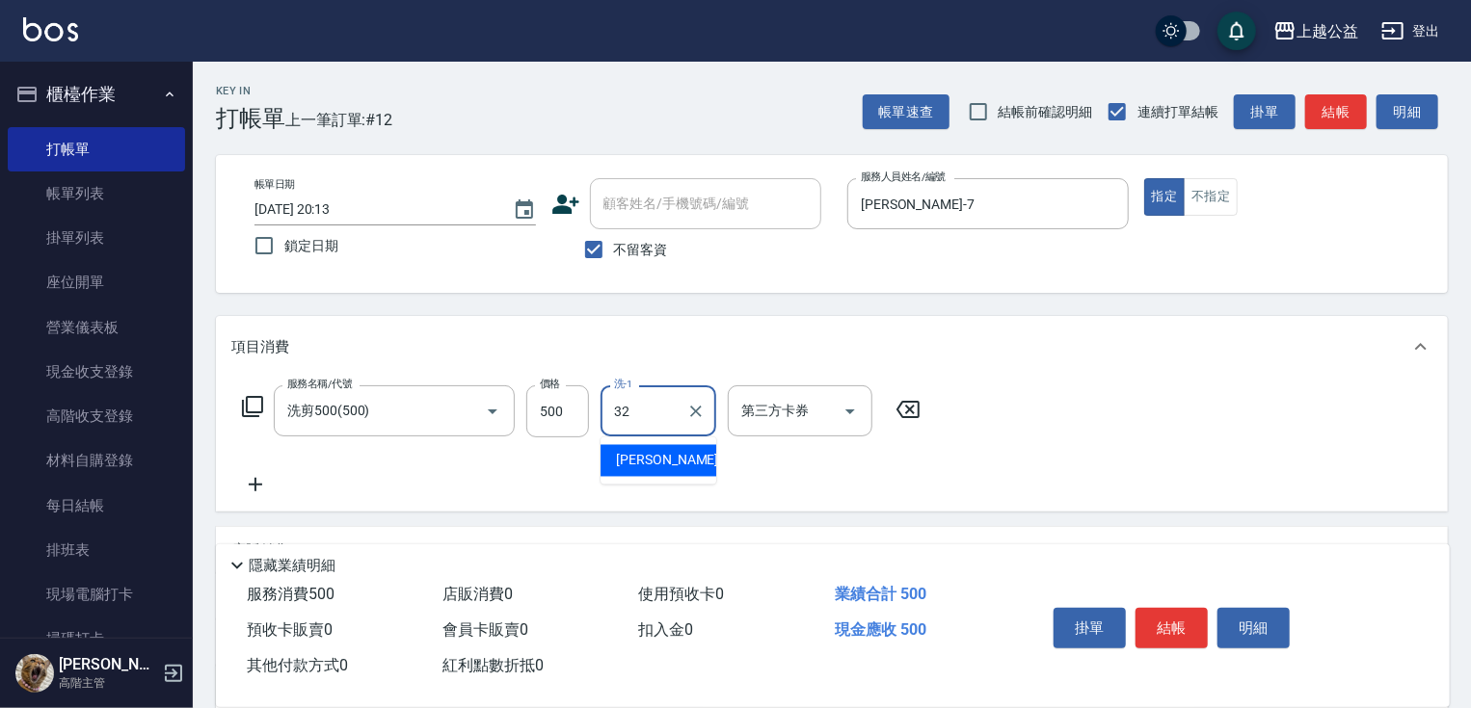
type input "[PERSON_NAME]-32"
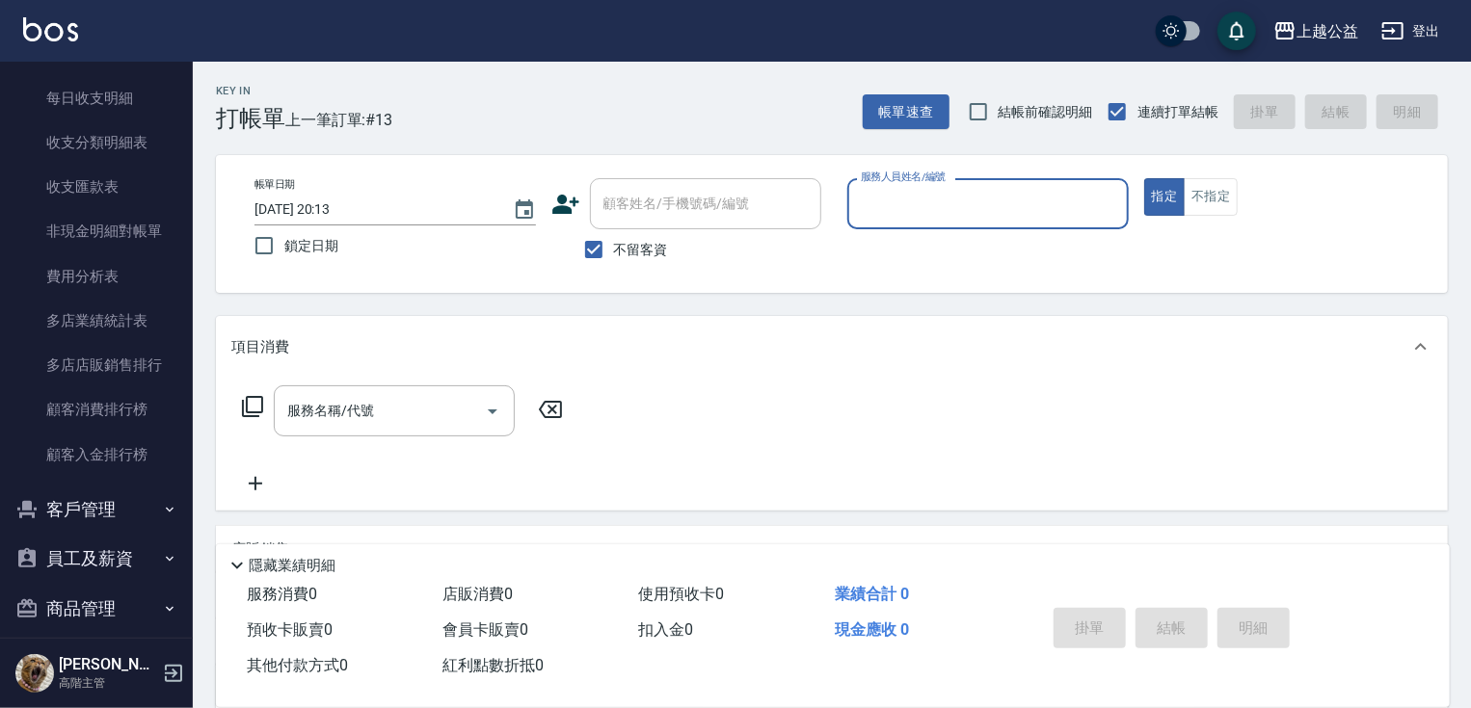
scroll to position [2437, 0]
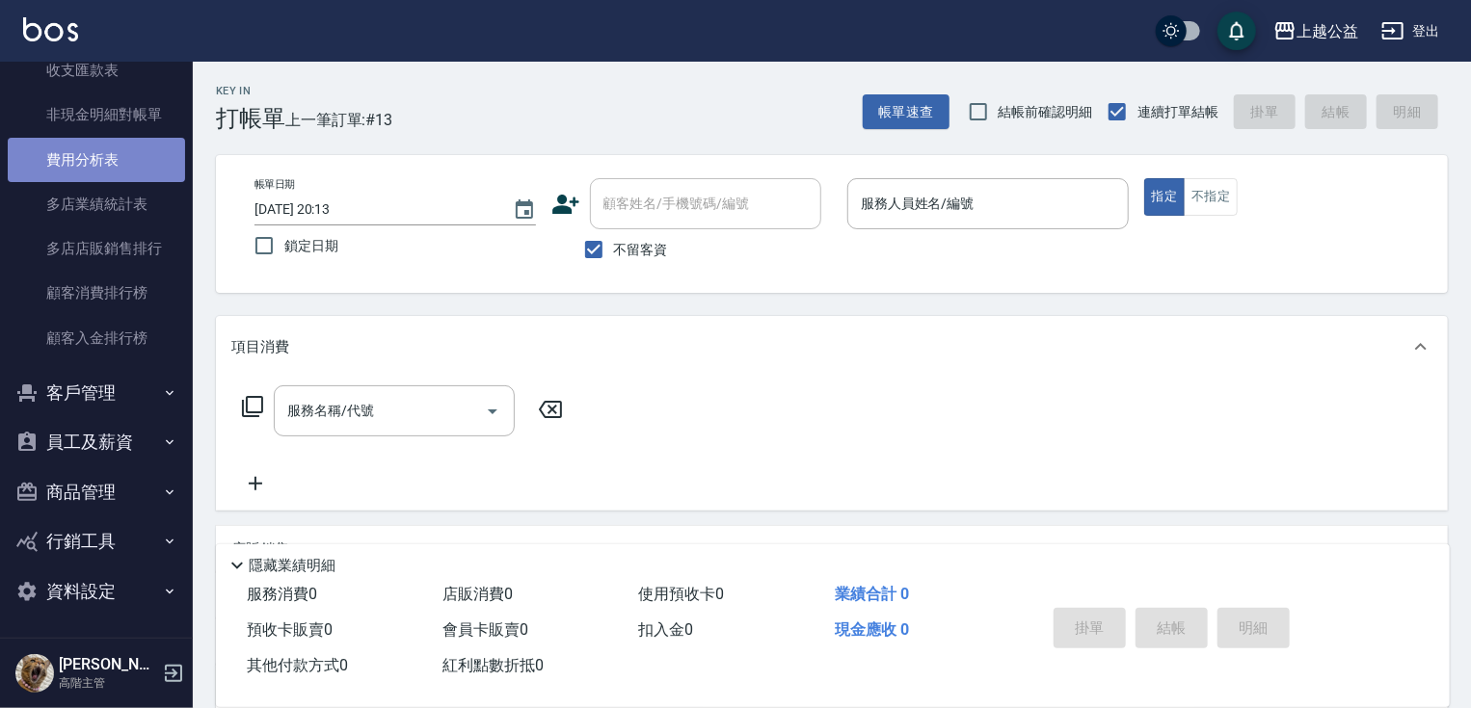
click at [117, 162] on link "費用分析表" at bounding box center [96, 160] width 177 height 44
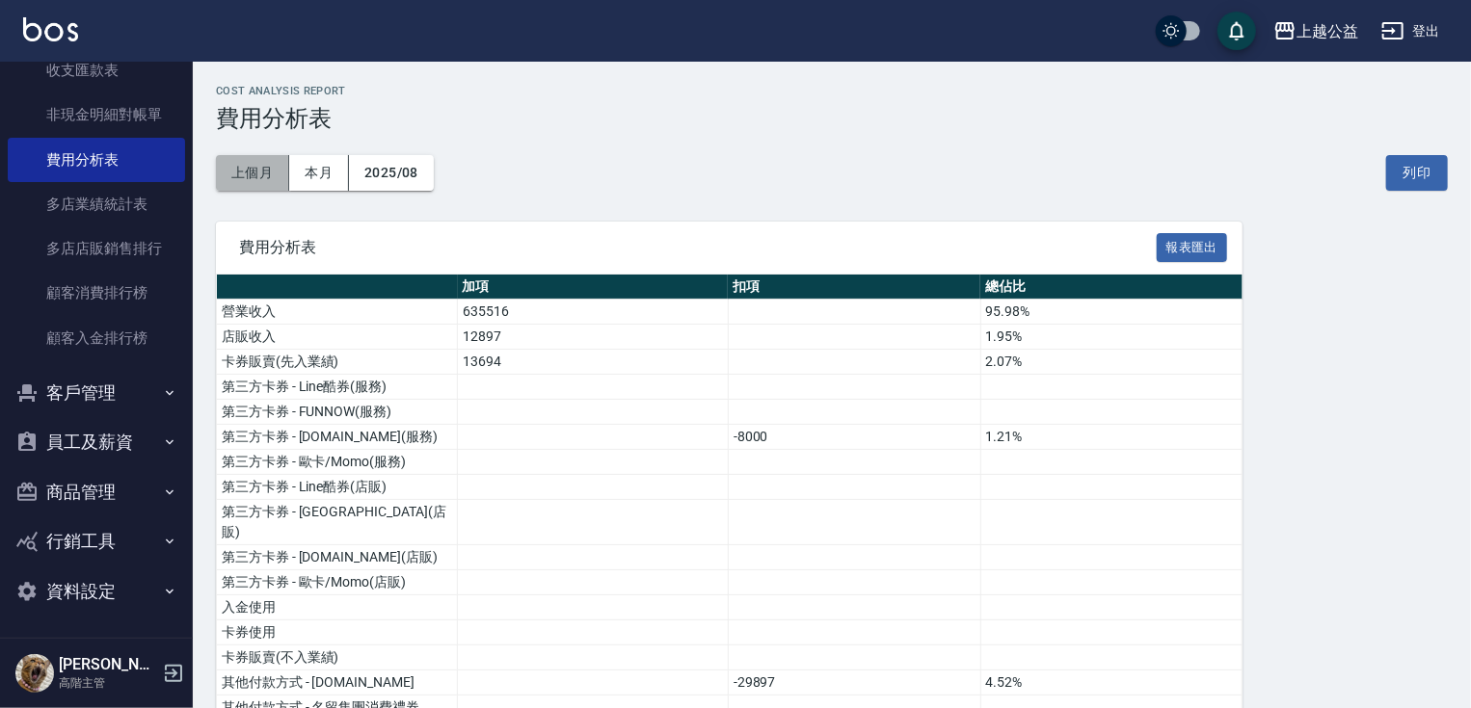
click at [268, 174] on button "上個月" at bounding box center [252, 173] width 73 height 36
click at [1199, 247] on button "報表匯出" at bounding box center [1191, 248] width 71 height 30
click at [134, 441] on button "員工及薪資" at bounding box center [96, 442] width 177 height 50
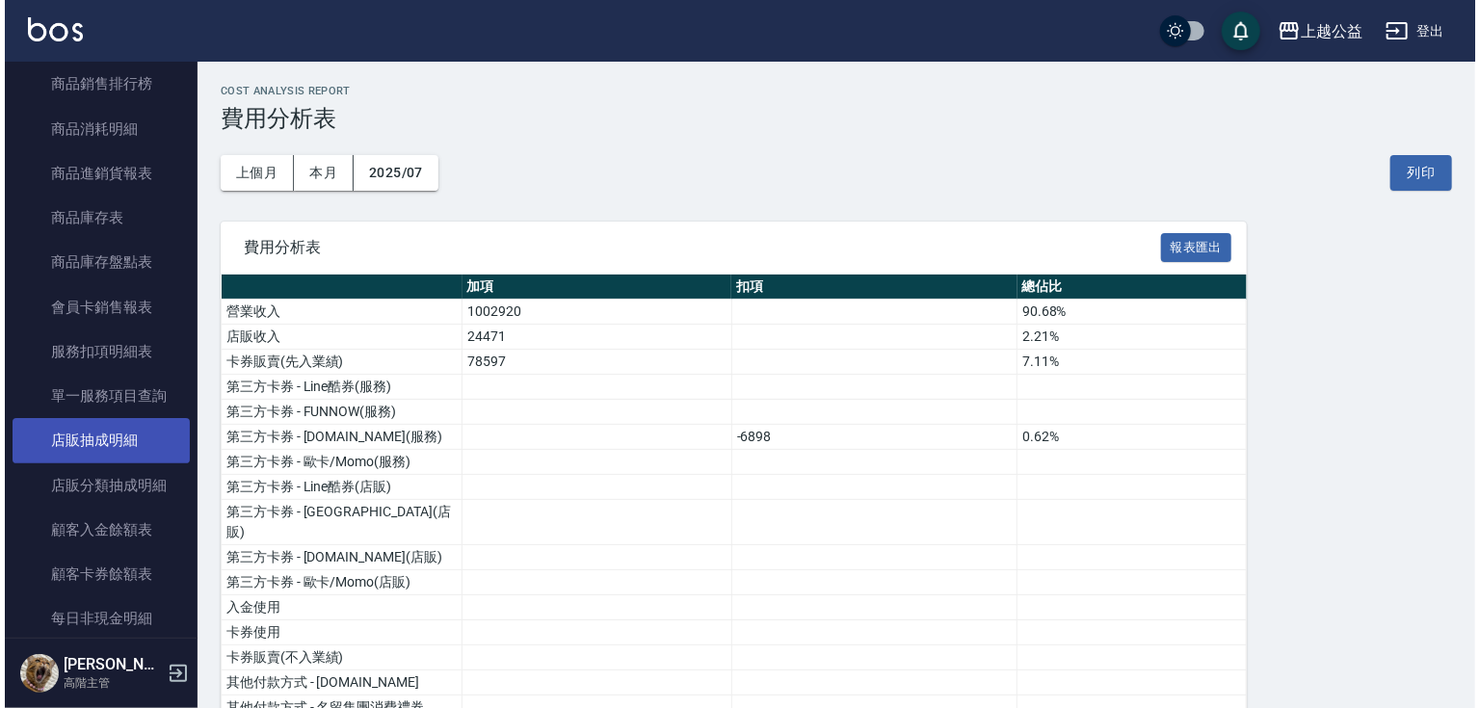
scroll to position [1760, 0]
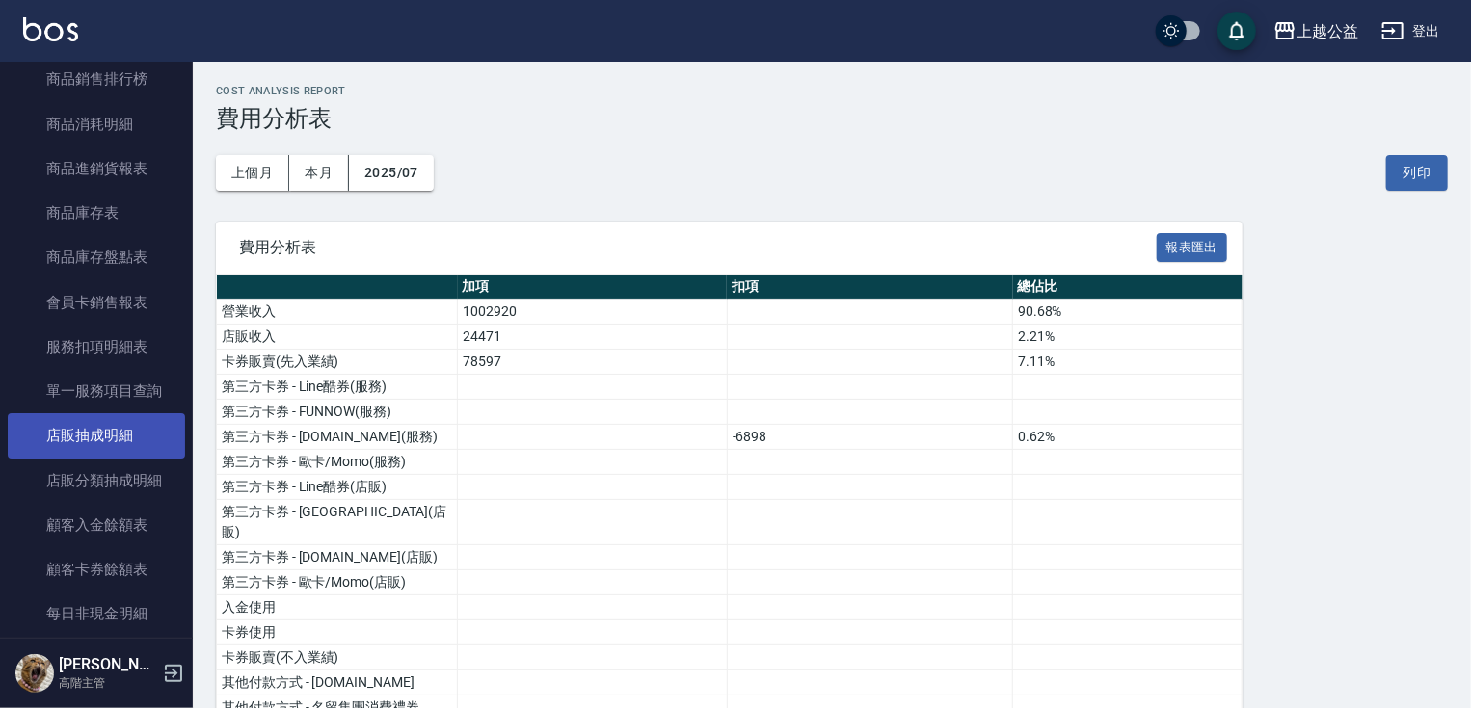
click at [154, 438] on link "店販抽成明細" at bounding box center [96, 435] width 177 height 44
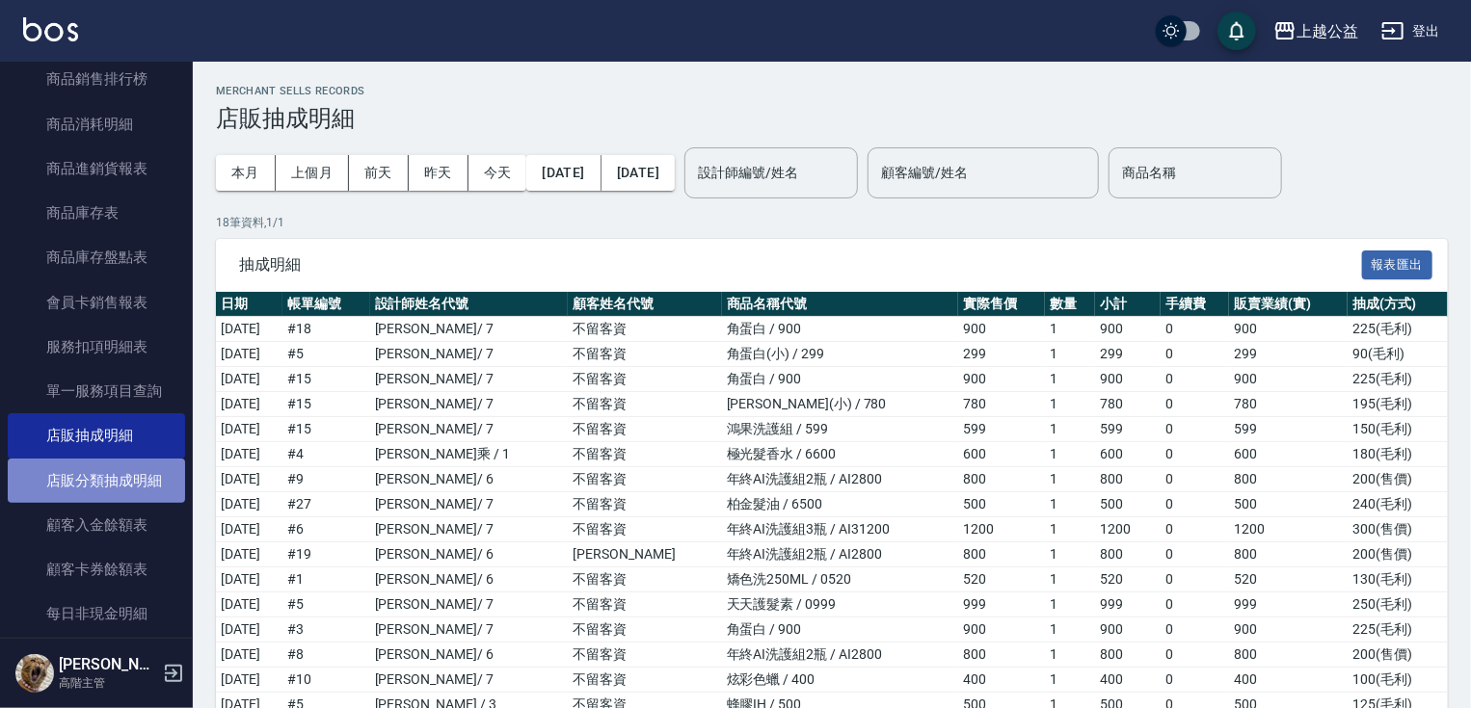
click at [149, 459] on link "店販分類抽成明細" at bounding box center [96, 481] width 177 height 44
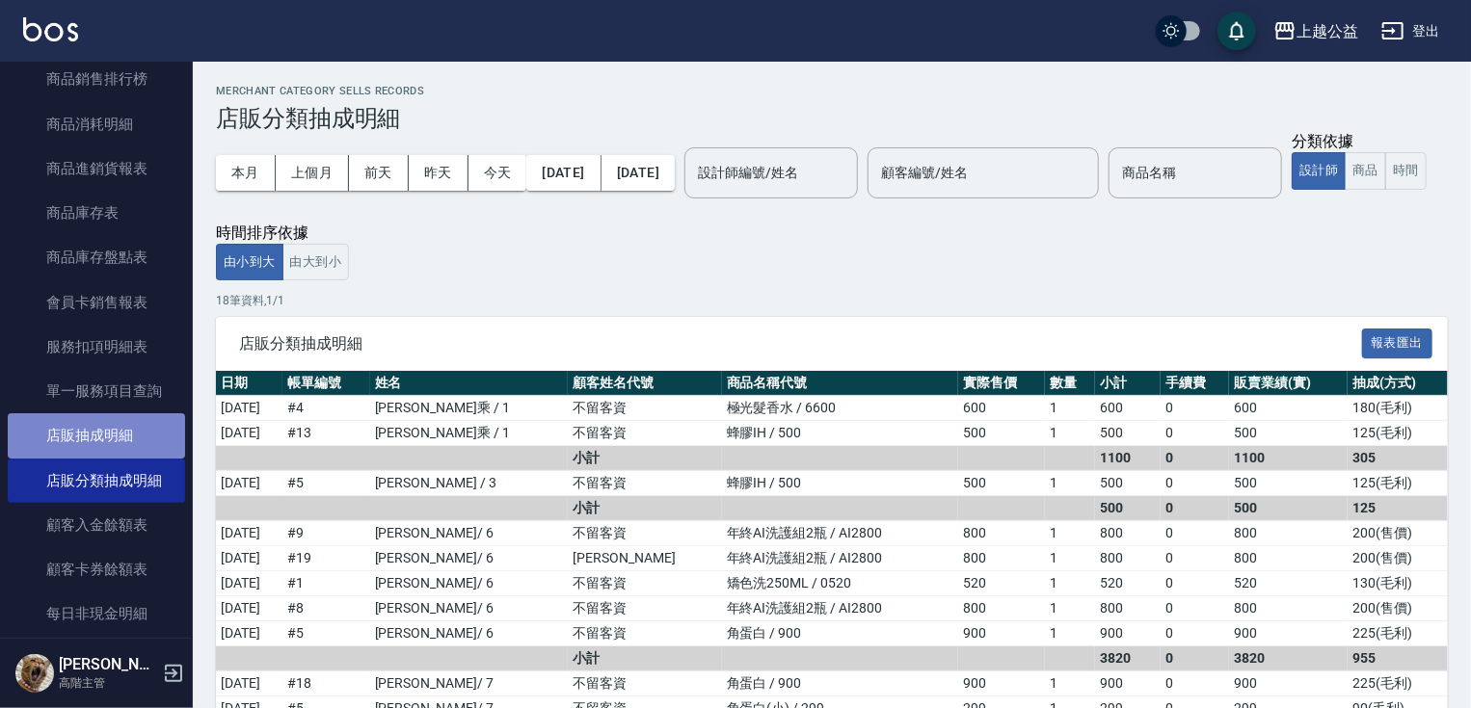
click at [146, 440] on link "店販抽成明細" at bounding box center [96, 435] width 177 height 44
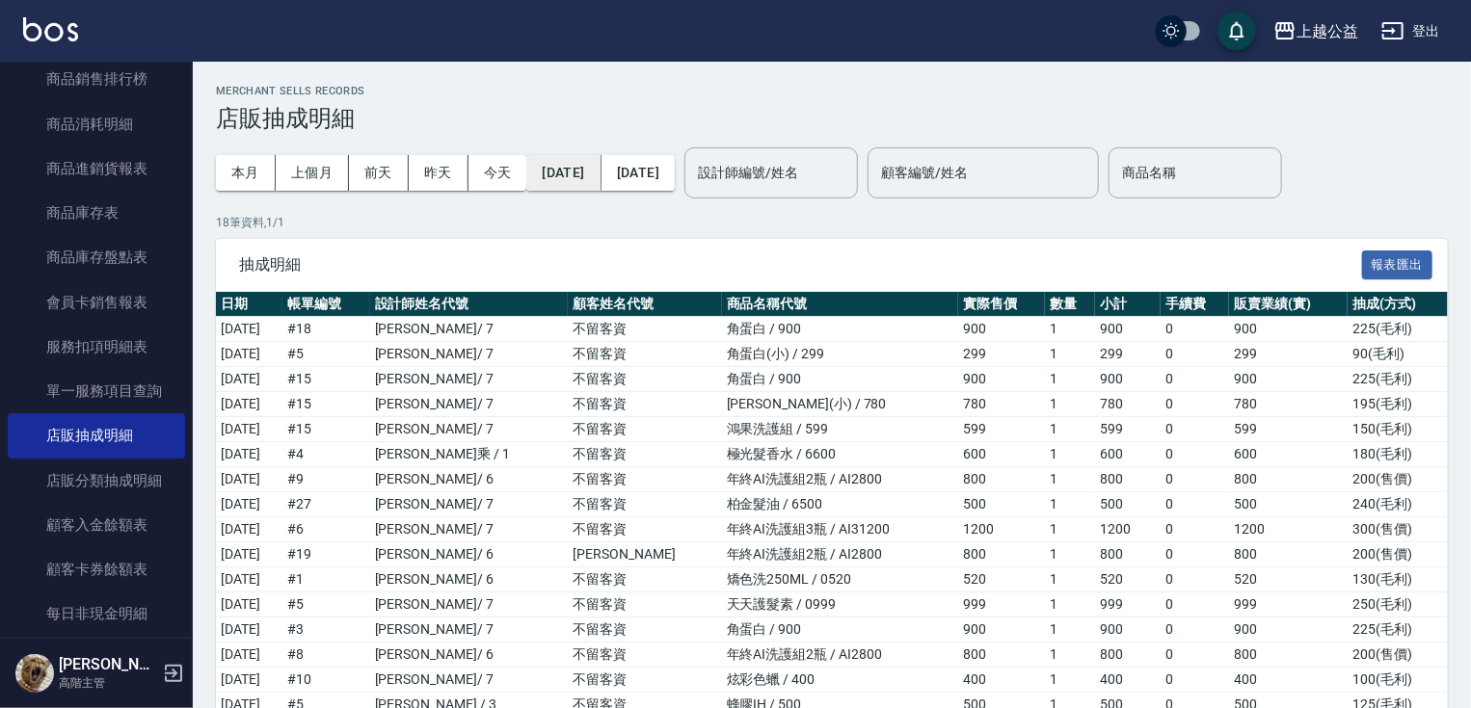
click at [600, 167] on button "[DATE]" at bounding box center [563, 173] width 74 height 36
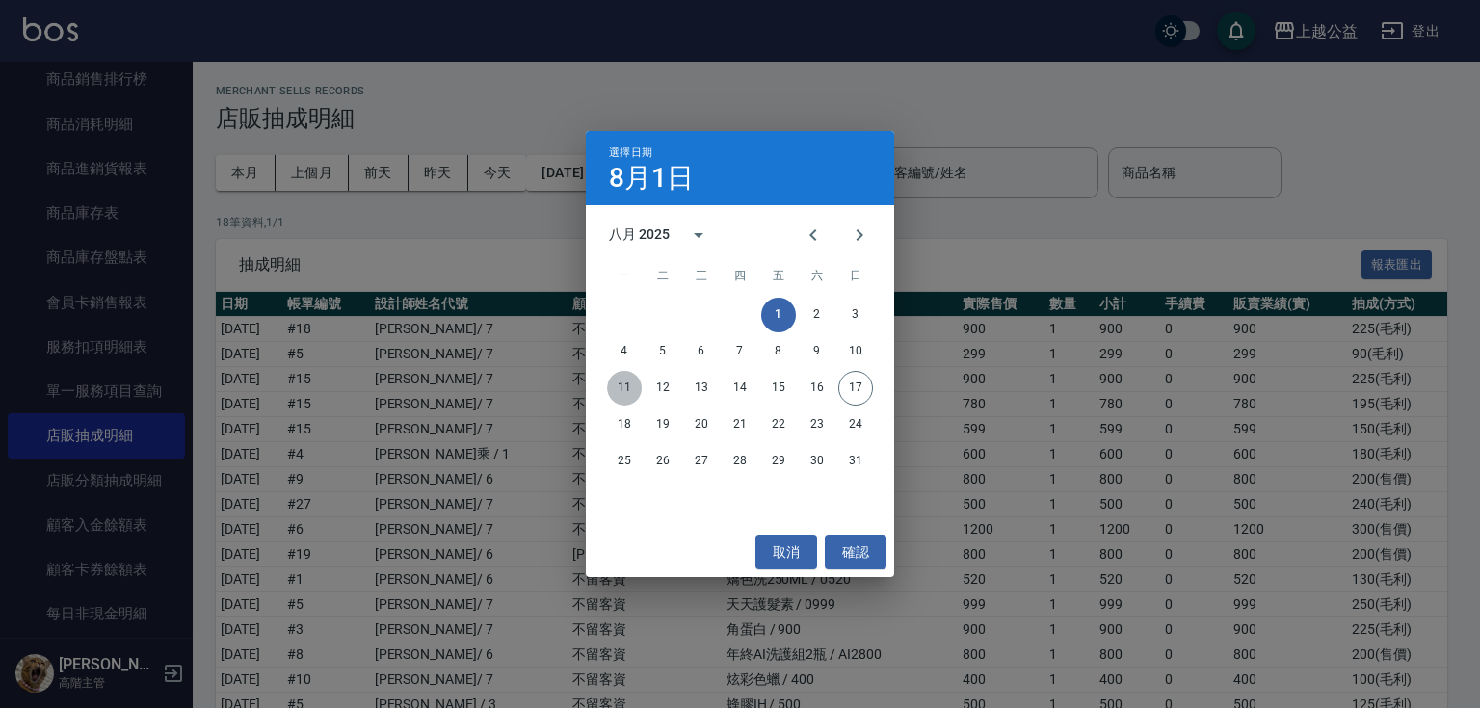
click at [622, 391] on button "11" at bounding box center [624, 388] width 35 height 35
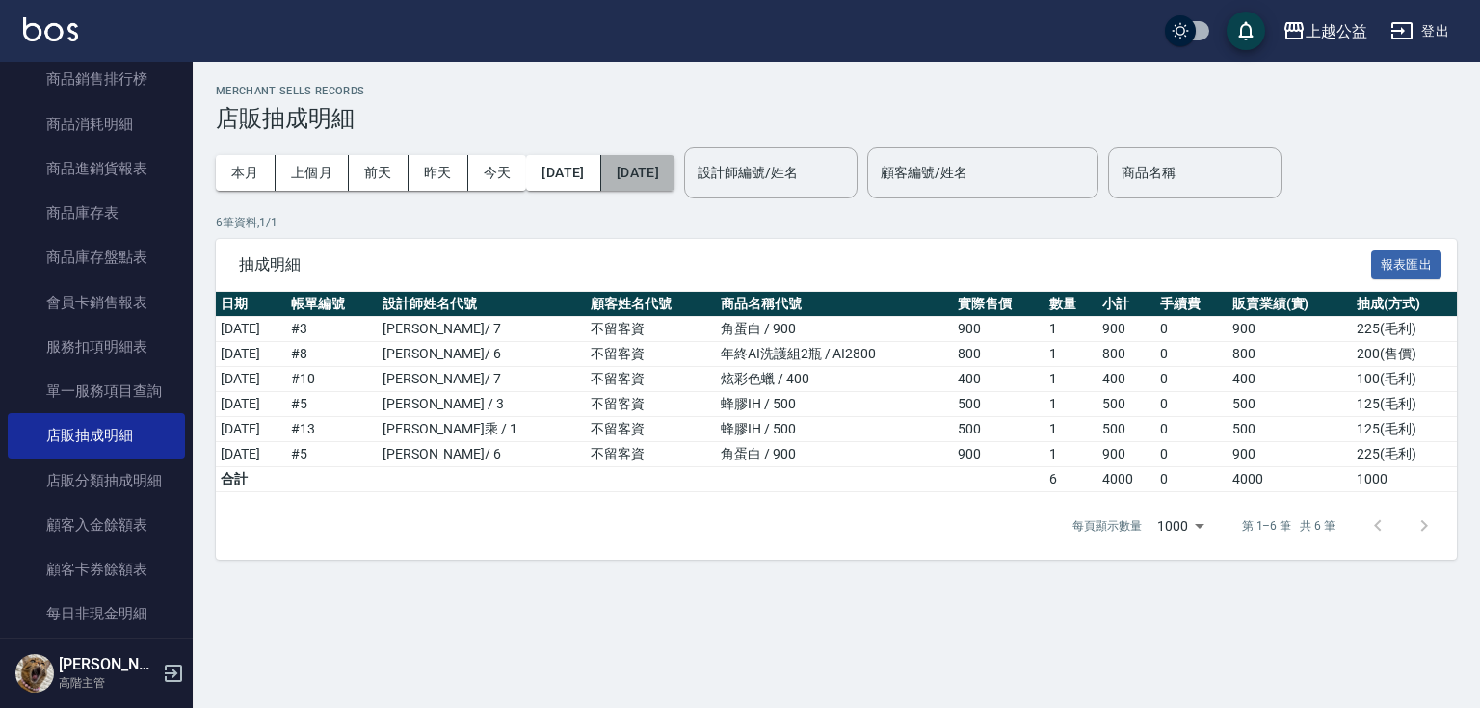
click at [666, 175] on button "[DATE]" at bounding box center [637, 173] width 73 height 36
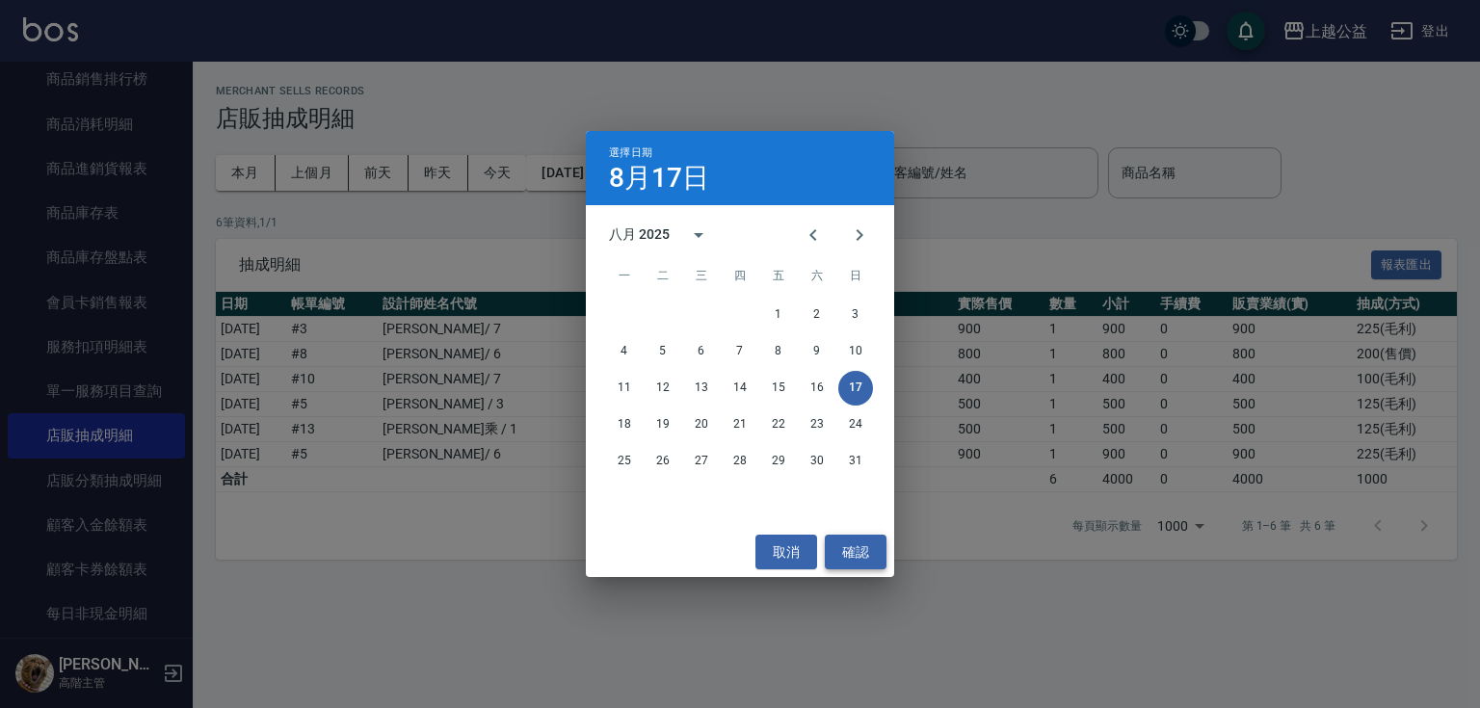
click at [839, 561] on button "確認" at bounding box center [856, 553] width 62 height 36
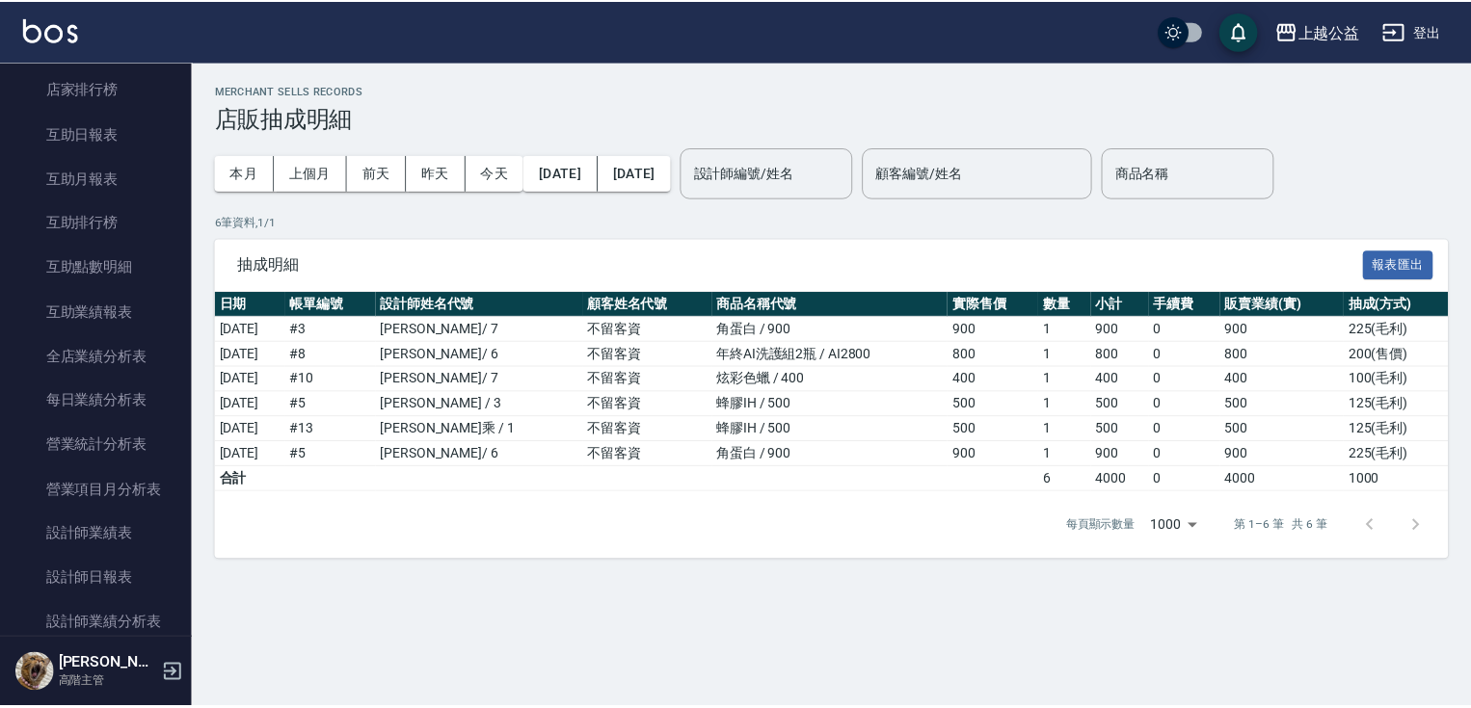
scroll to position [1122, 0]
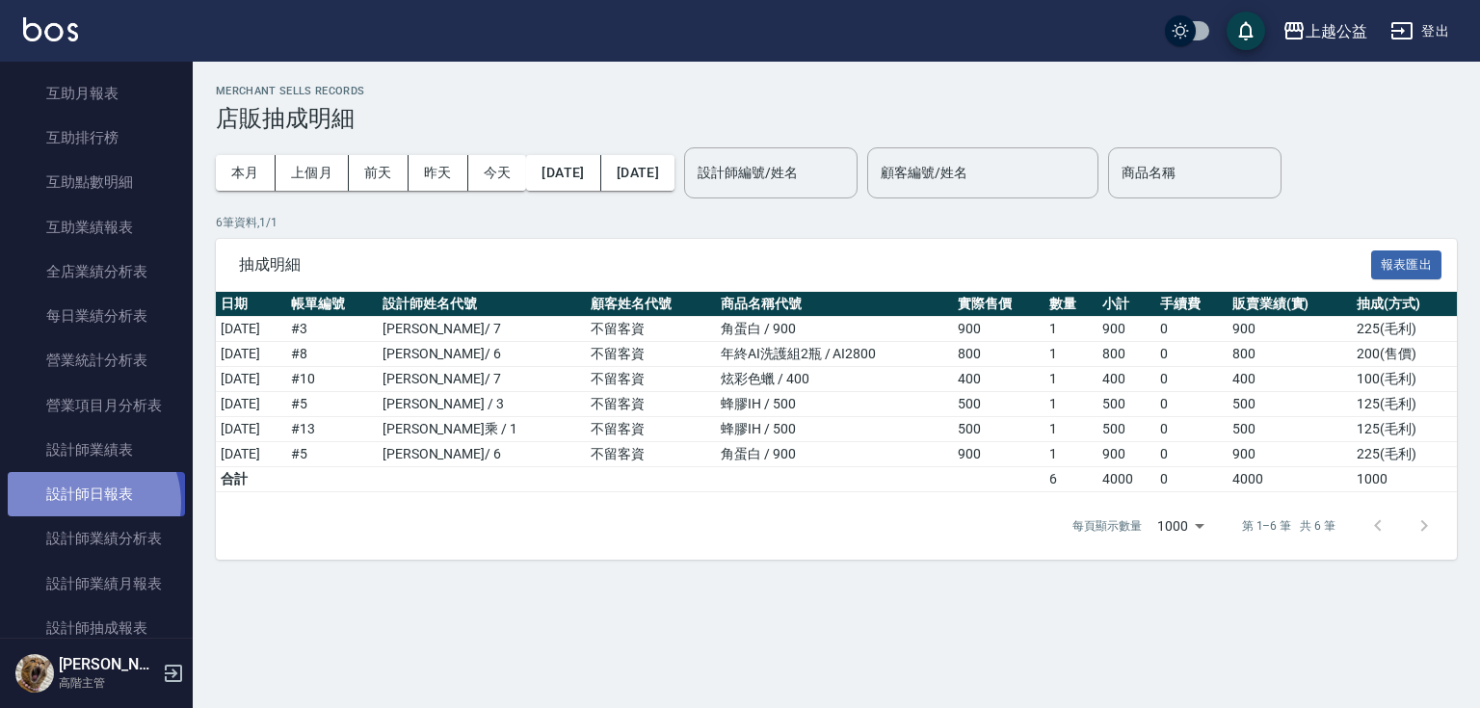
click at [81, 503] on link "設計師日報表" at bounding box center [96, 494] width 177 height 44
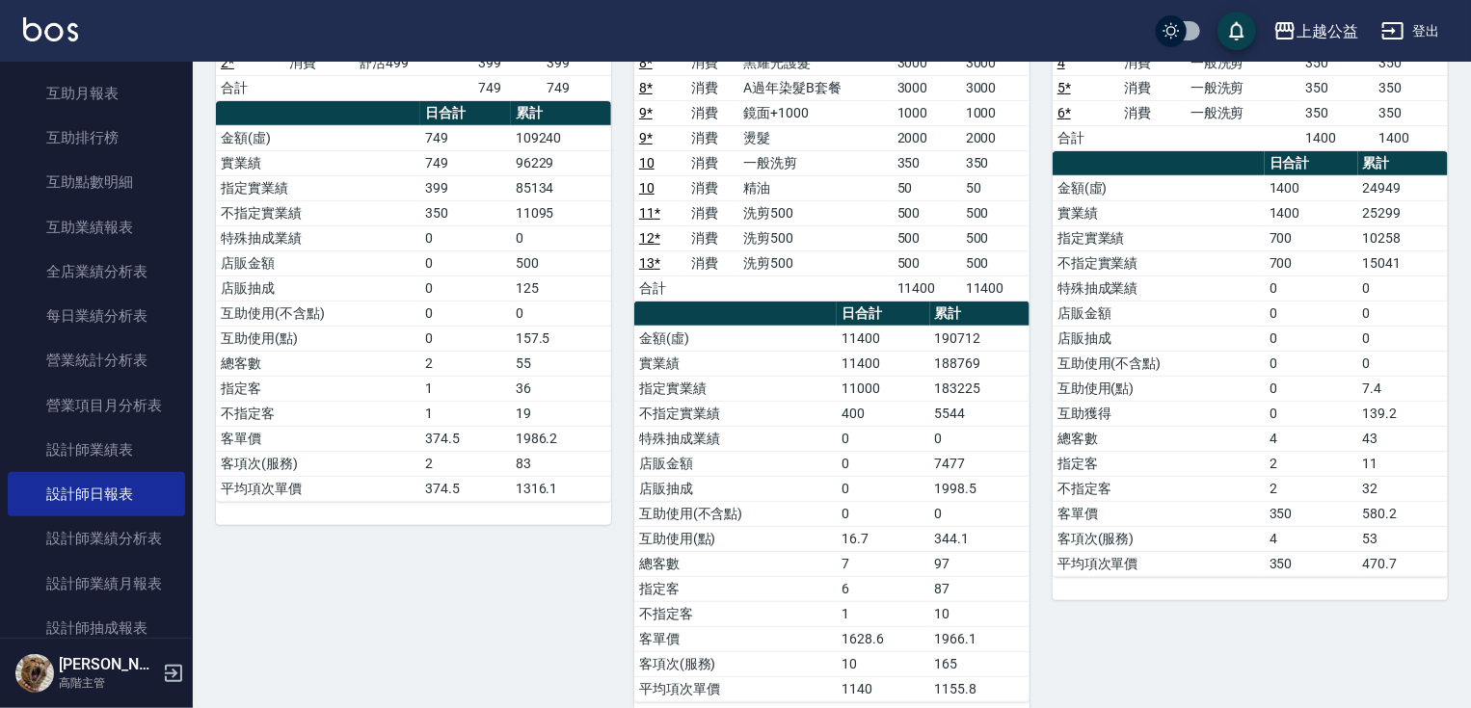
scroll to position [266, 0]
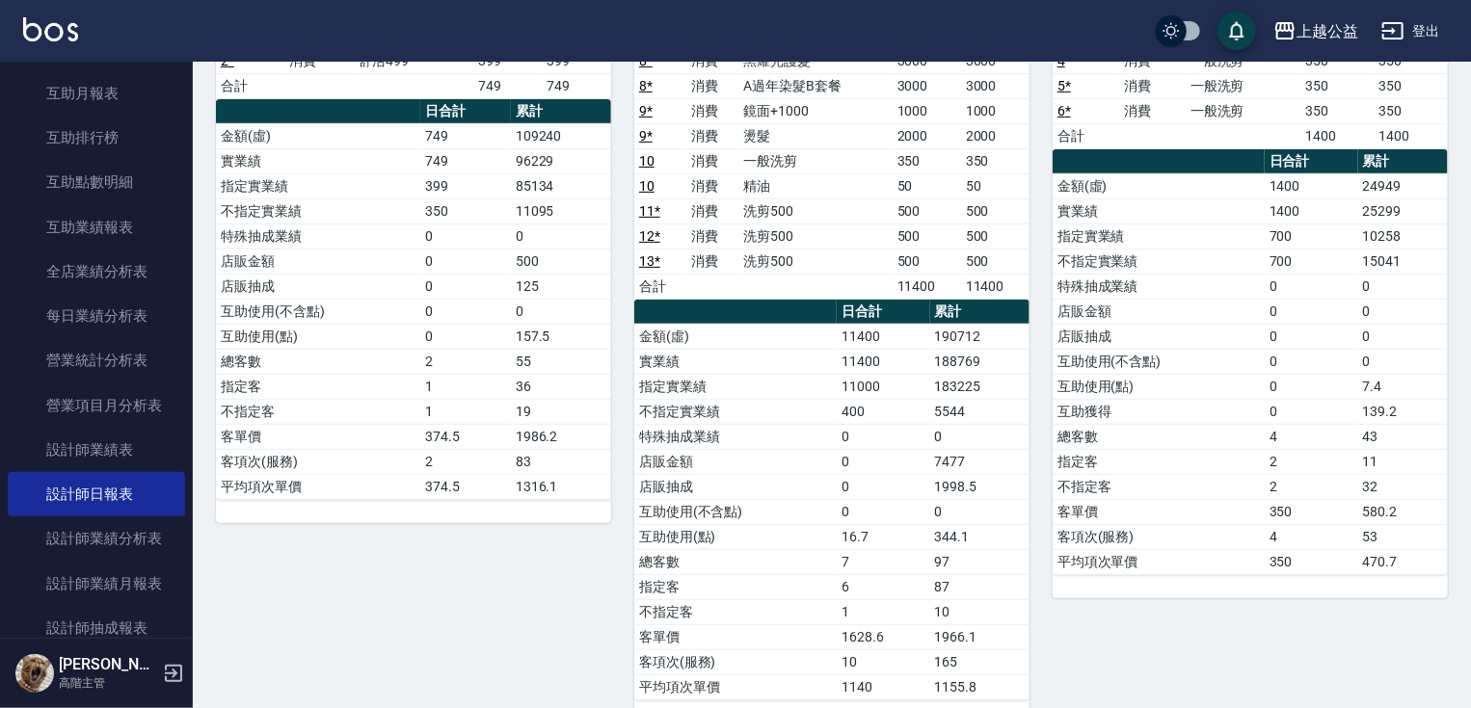
drag, startPoint x: 1466, startPoint y: 651, endPoint x: 1479, endPoint y: 582, distance: 70.7
click at [1470, 582] on html "上越公益 登出 櫃檯作業 打帳單 帳單列表 掛單列表 座位開單 營業儀表板 現金收支登錄 高階收支登錄 材料自購登錄 每日結帳 排班表 現場電腦打卡 掃碼打卡…" at bounding box center [735, 240] width 1471 height 1013
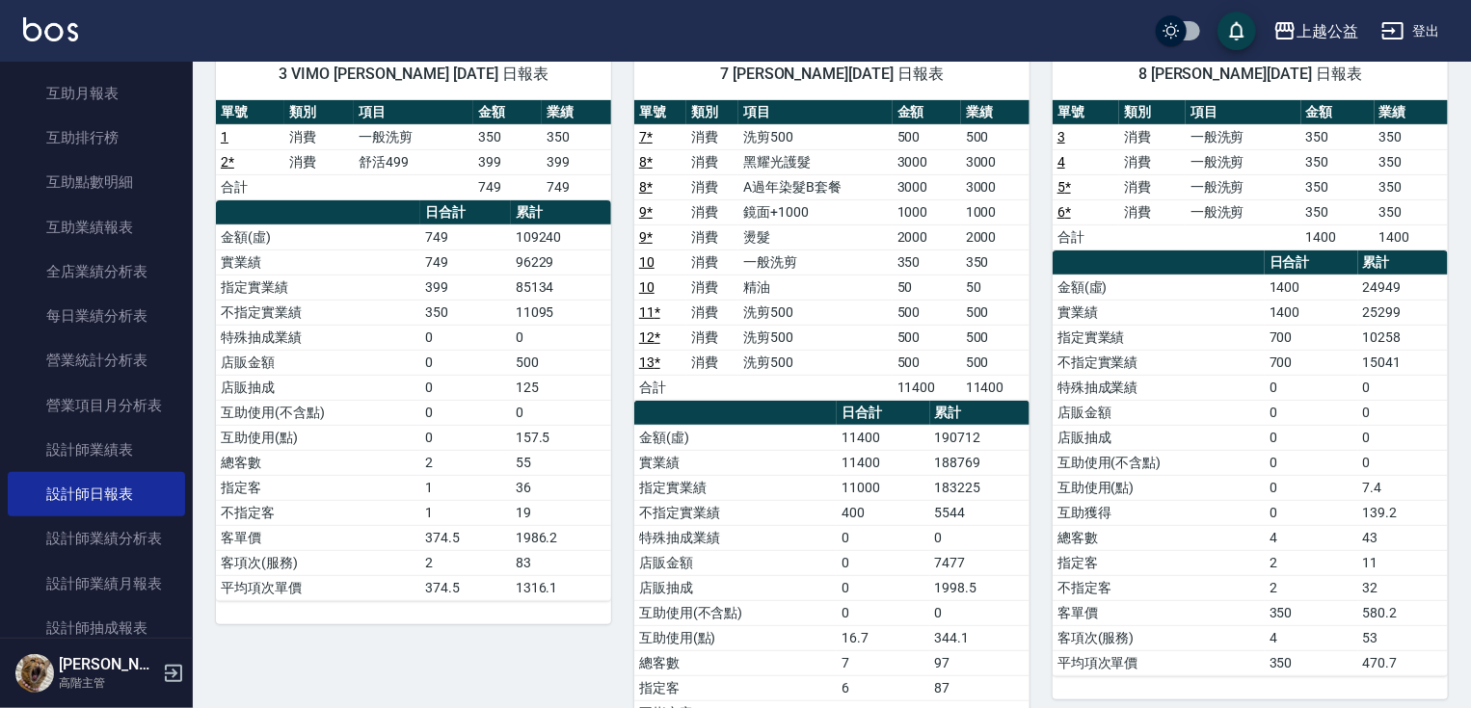
scroll to position [139, 0]
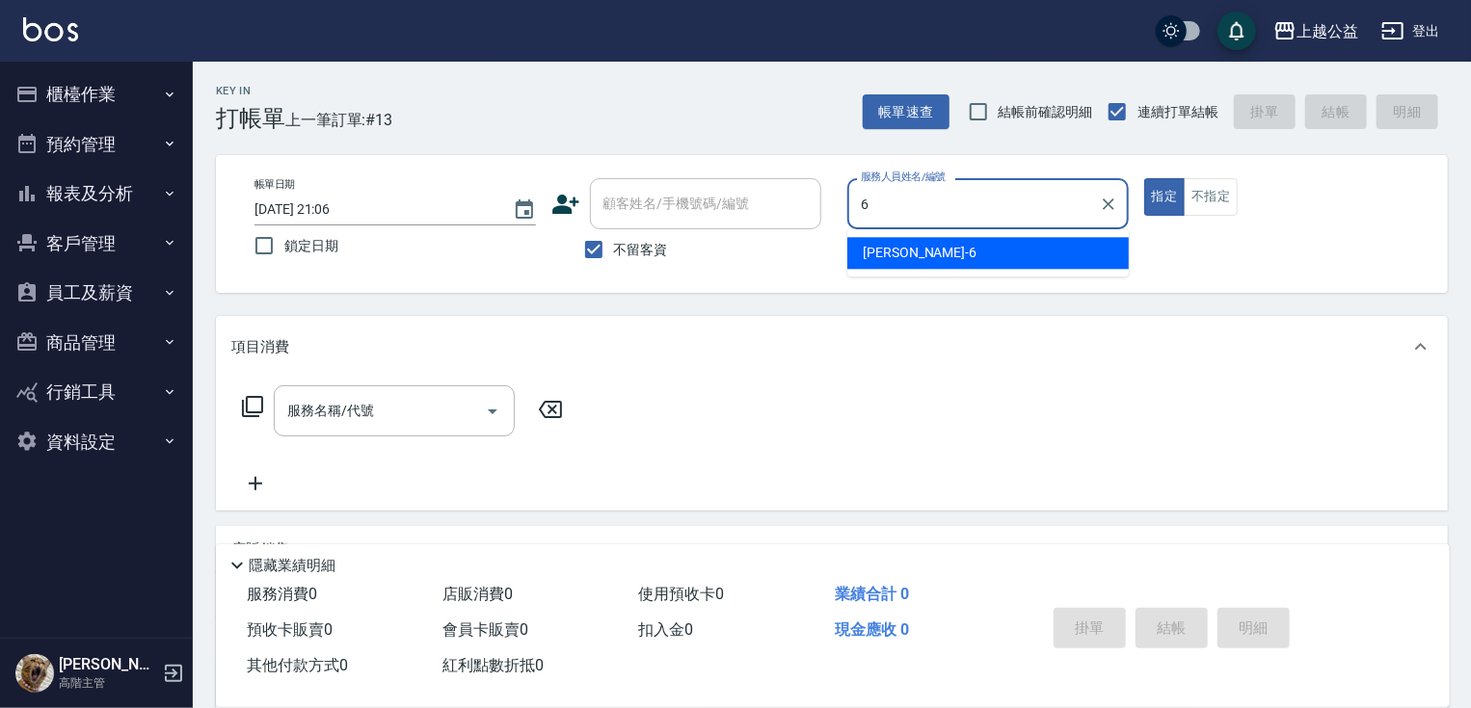
type input "張卉雯-6"
type button "true"
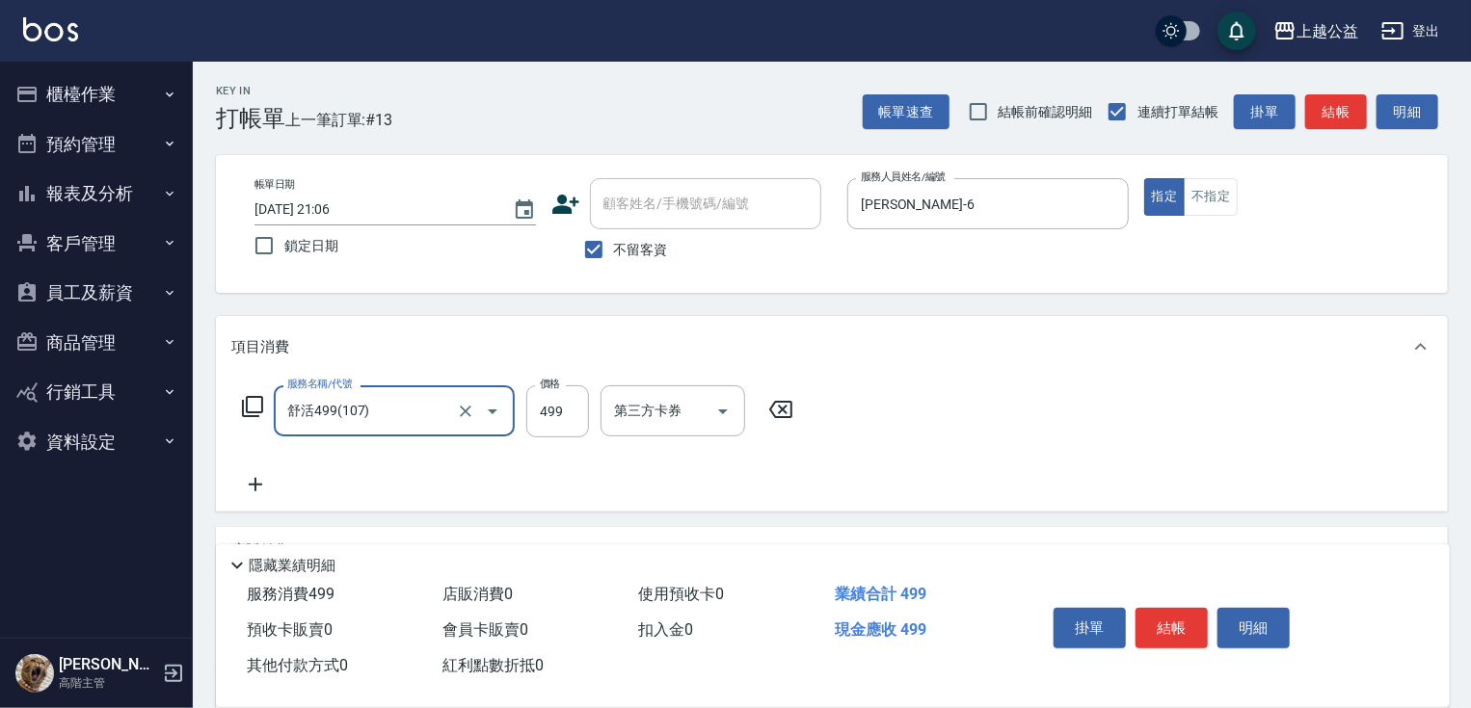
type input "舒活499(107)"
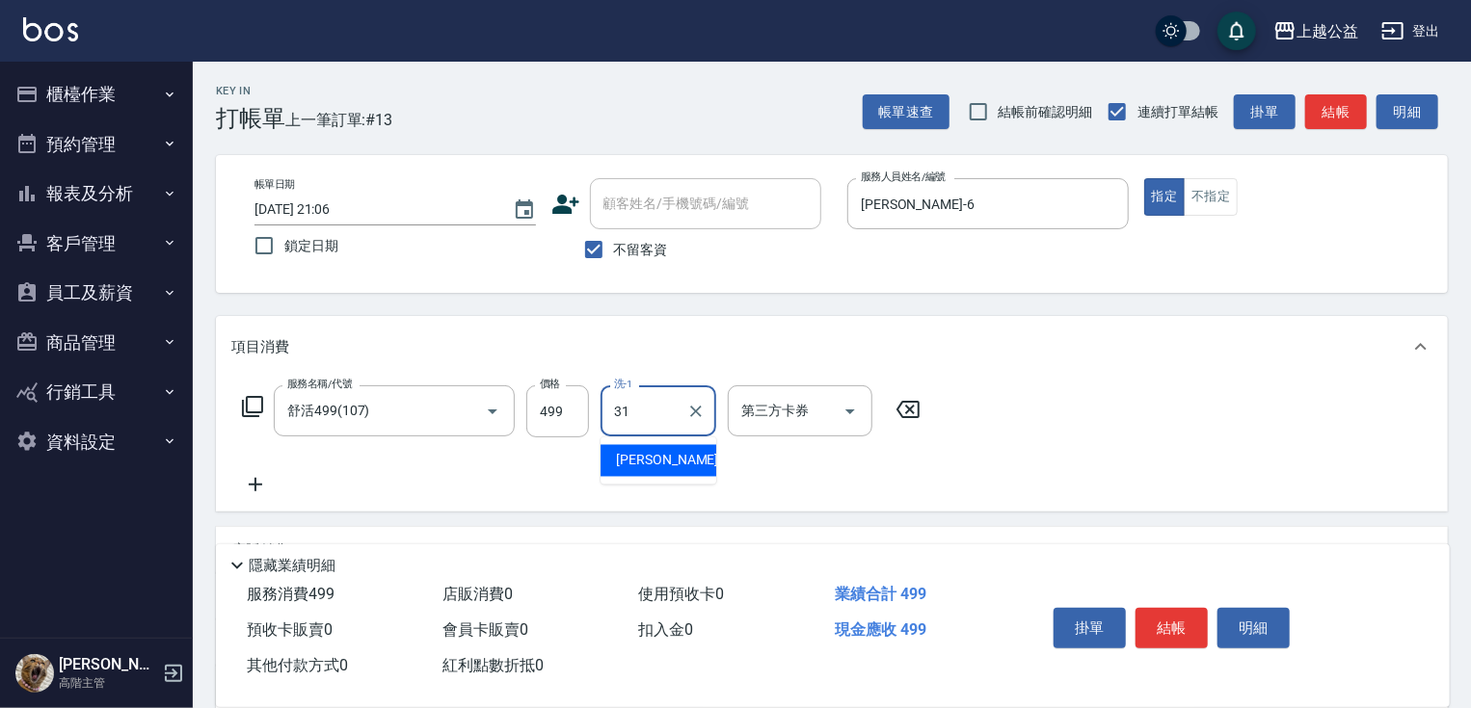
type input "郭宸均-31"
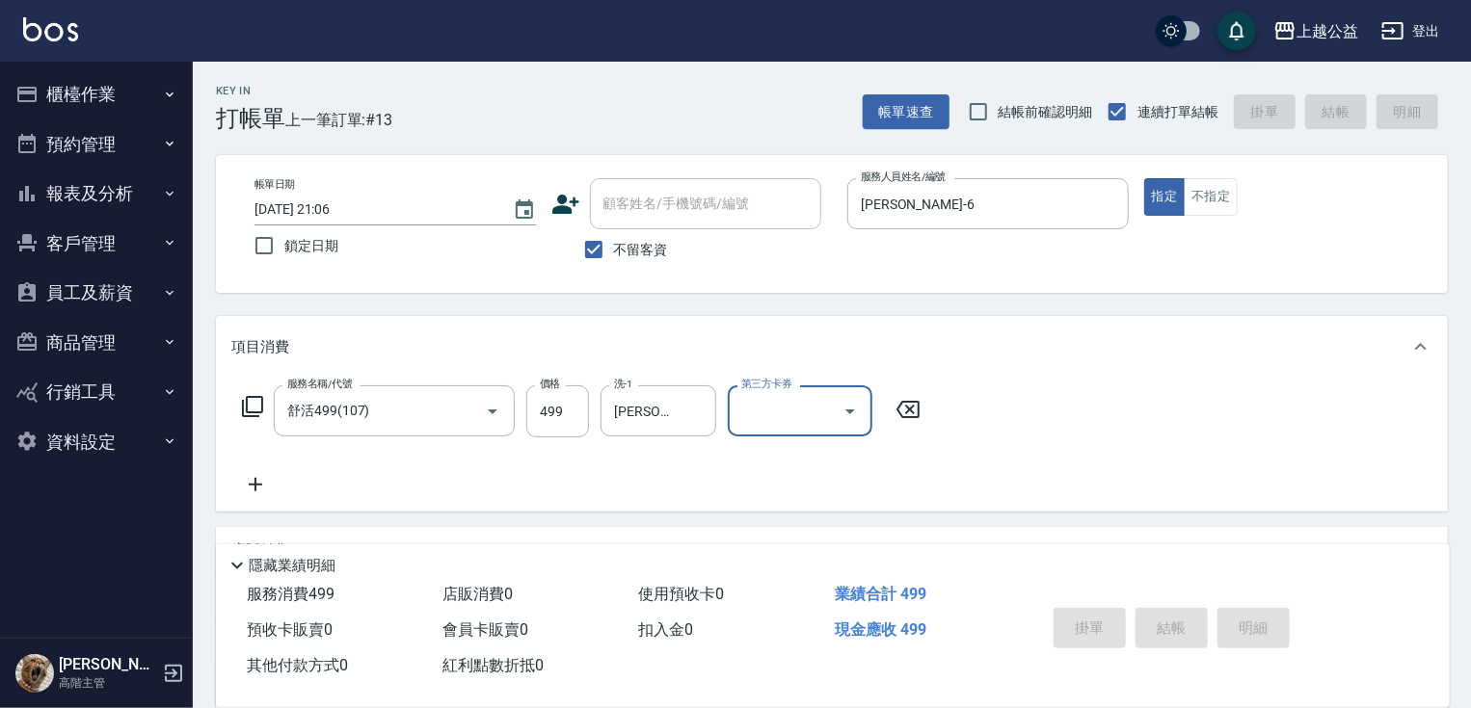
type input "2025/08/17 21:07"
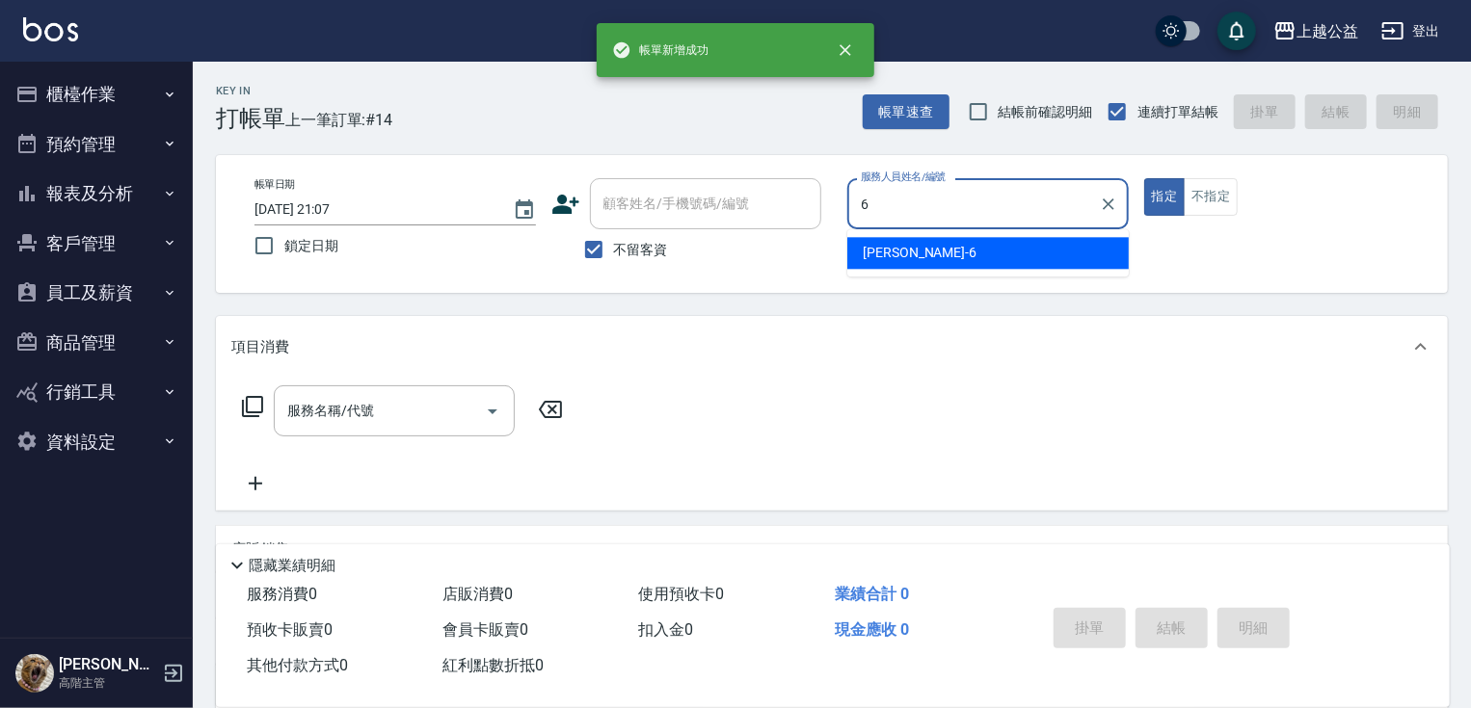
type input "張卉雯-6"
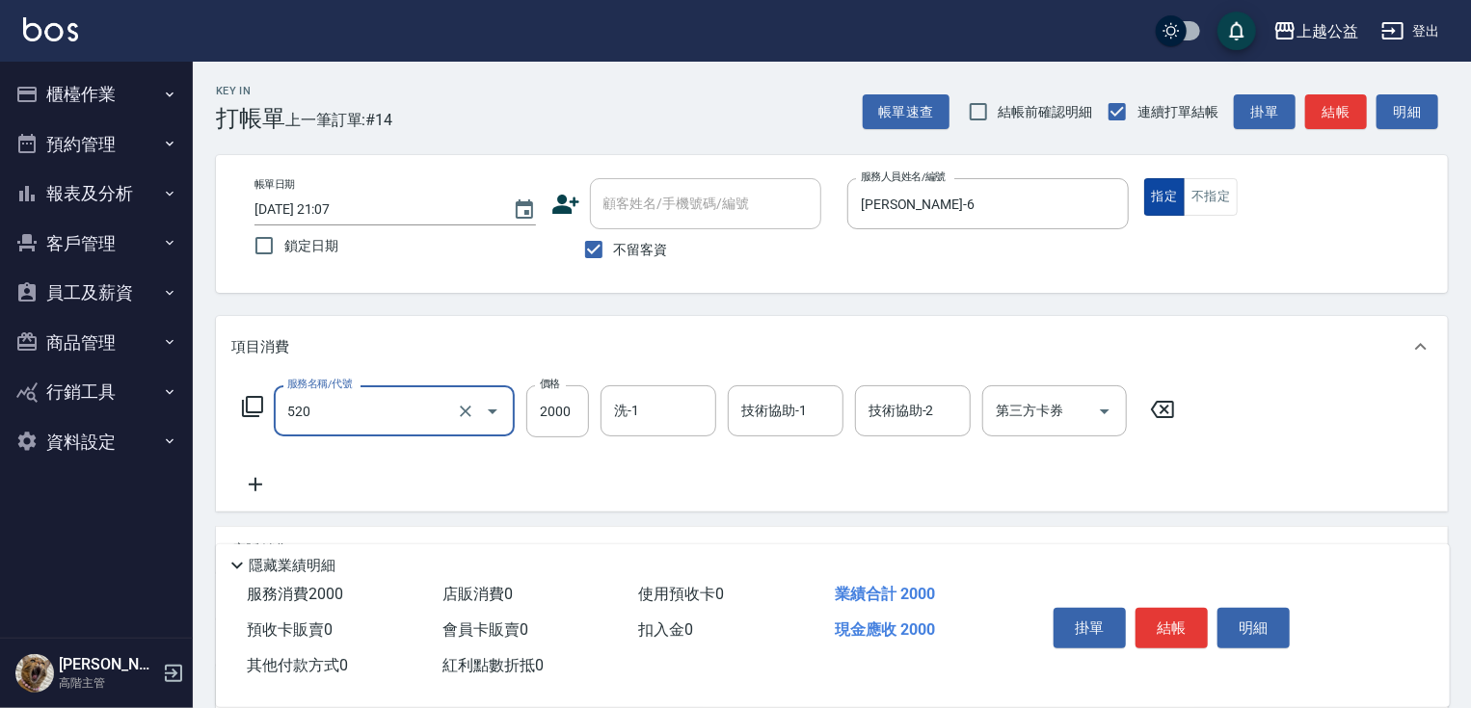
type input "繽紛染髮(520)"
type input "2180"
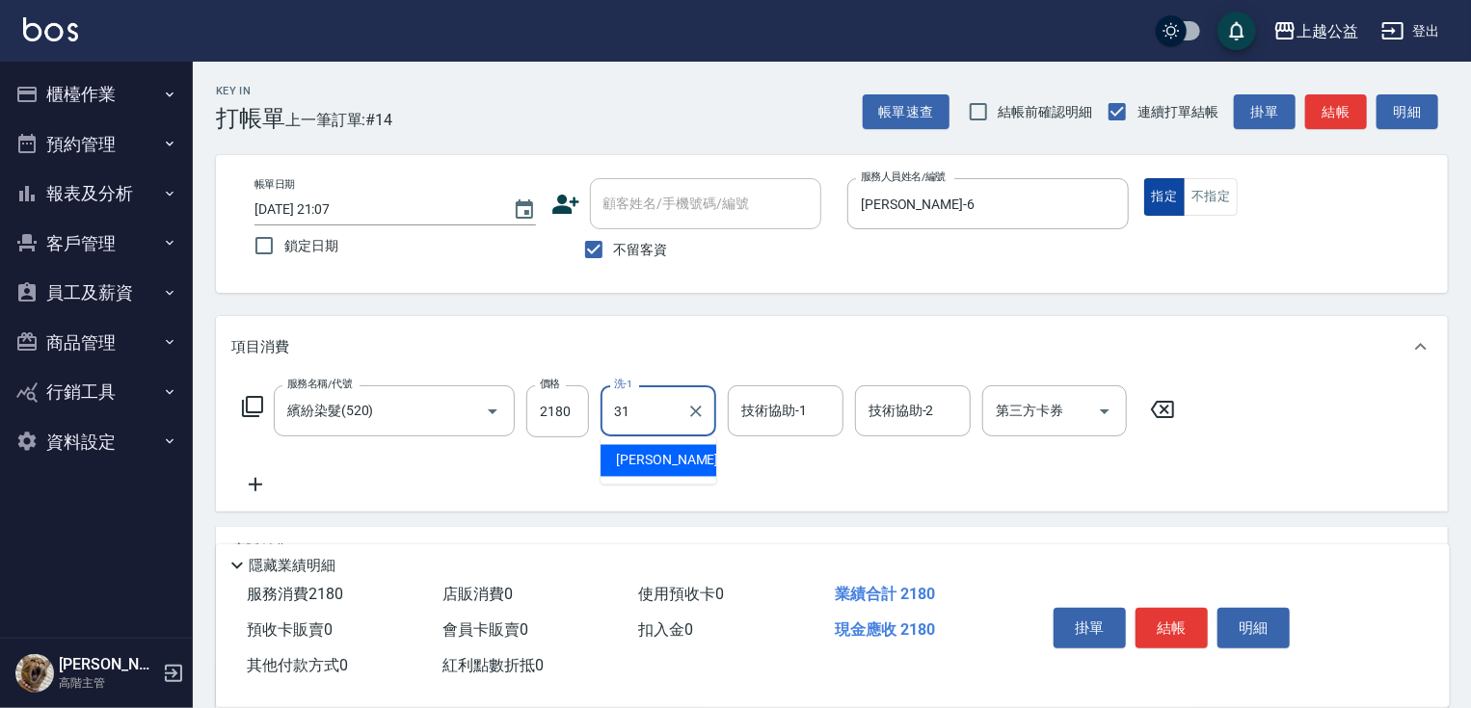
type input "郭宸均-31"
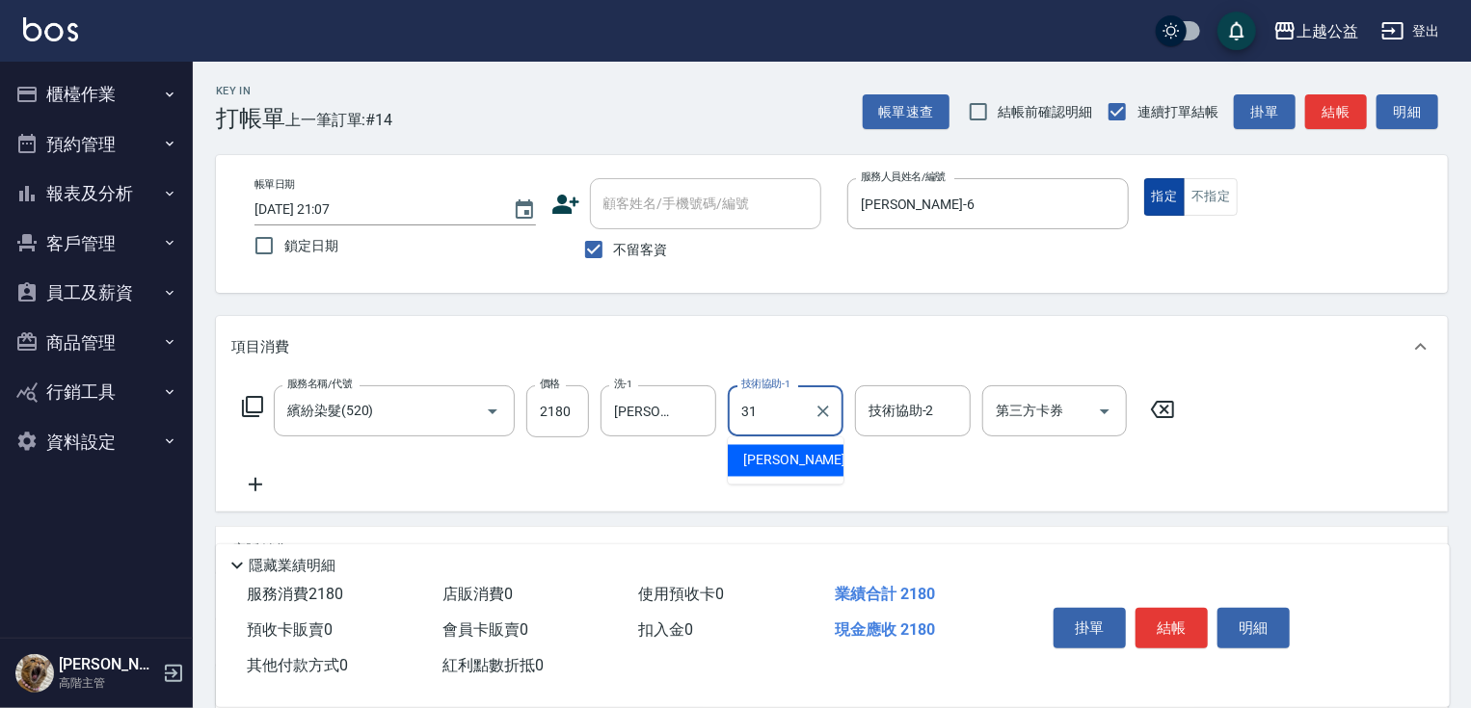
type input "郭宸均-31"
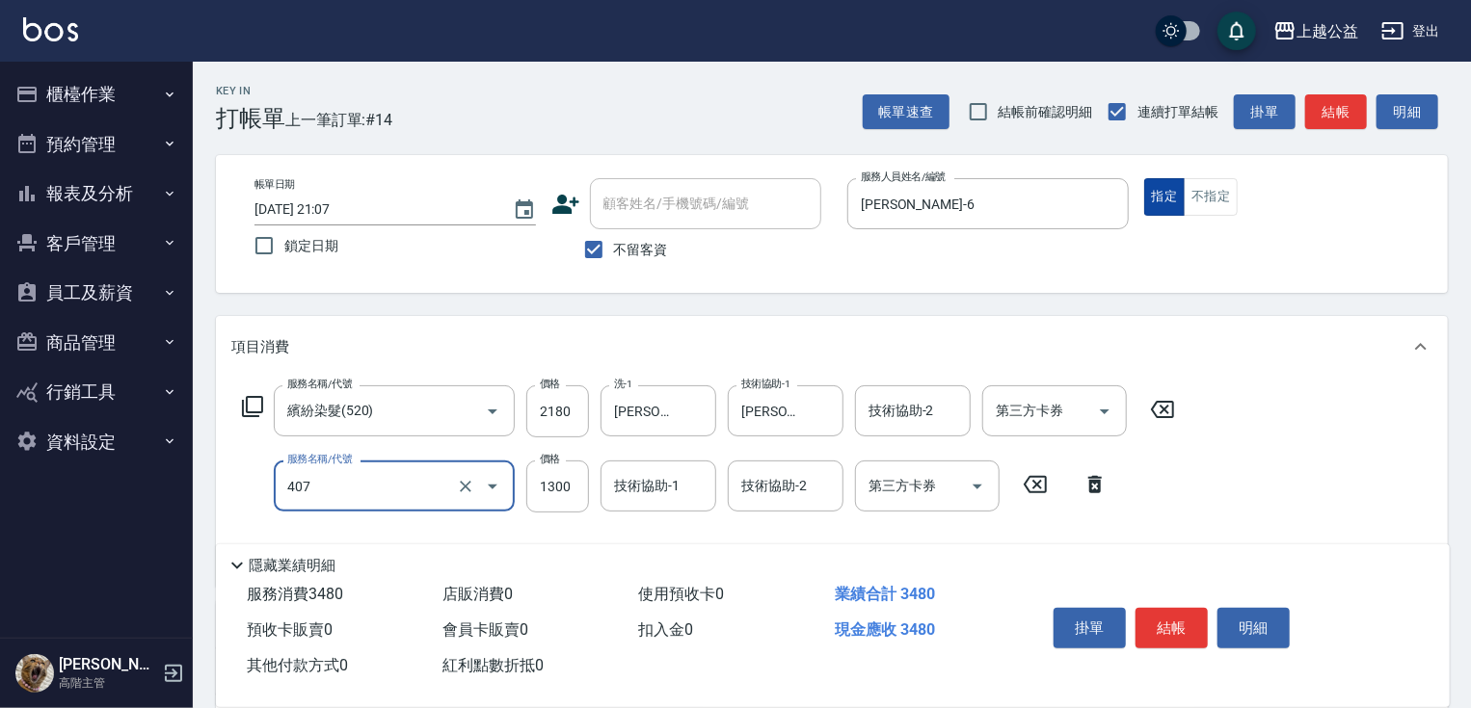
type input "女神鉑金護髮(407)"
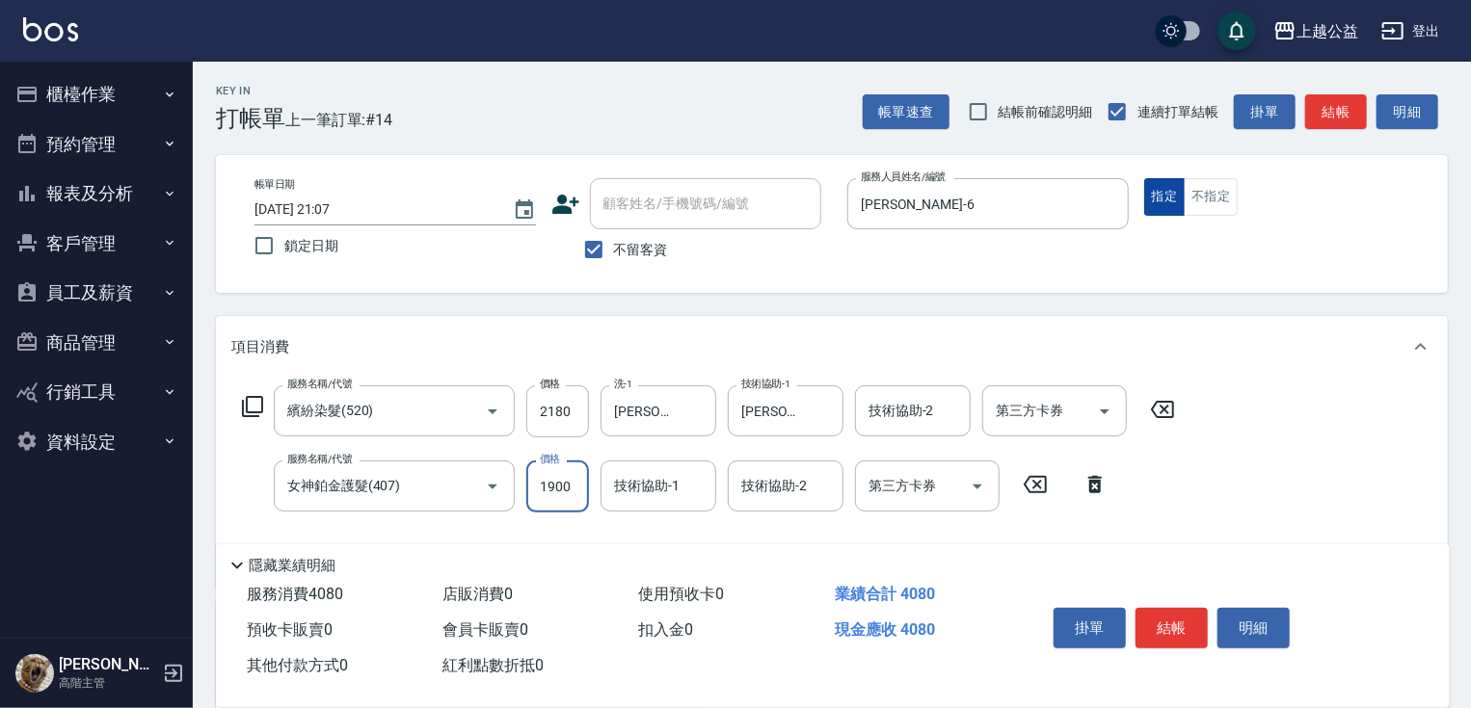
type input "1900"
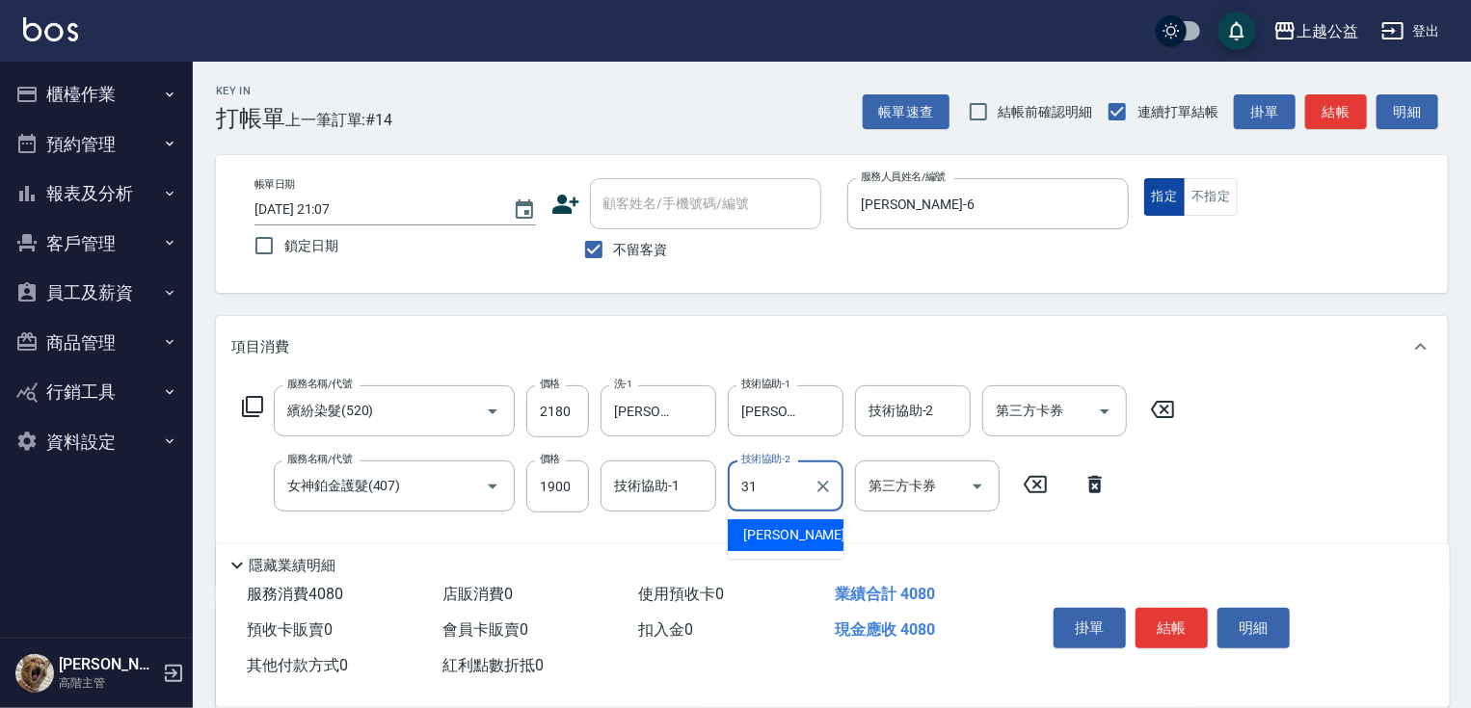
type input "郭宸均-31"
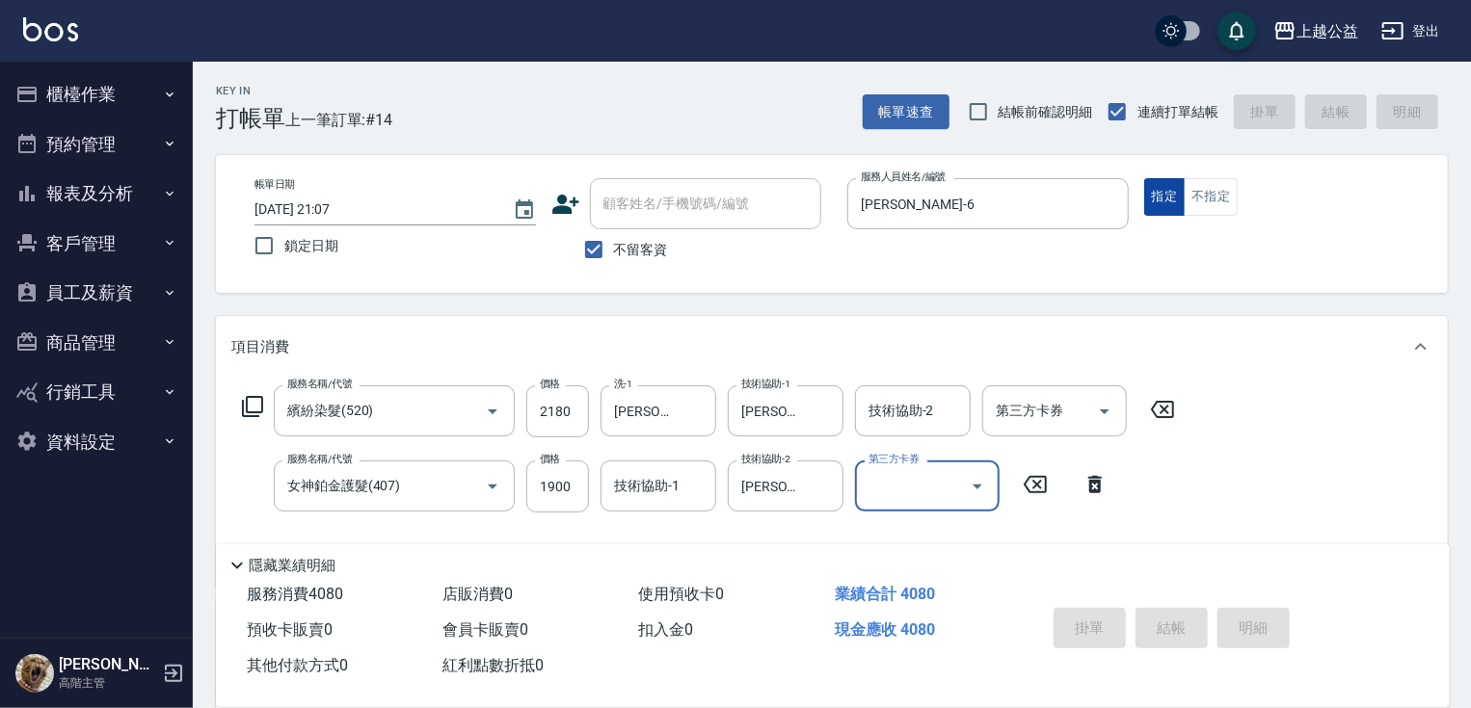
type input "2025/08/17 21:08"
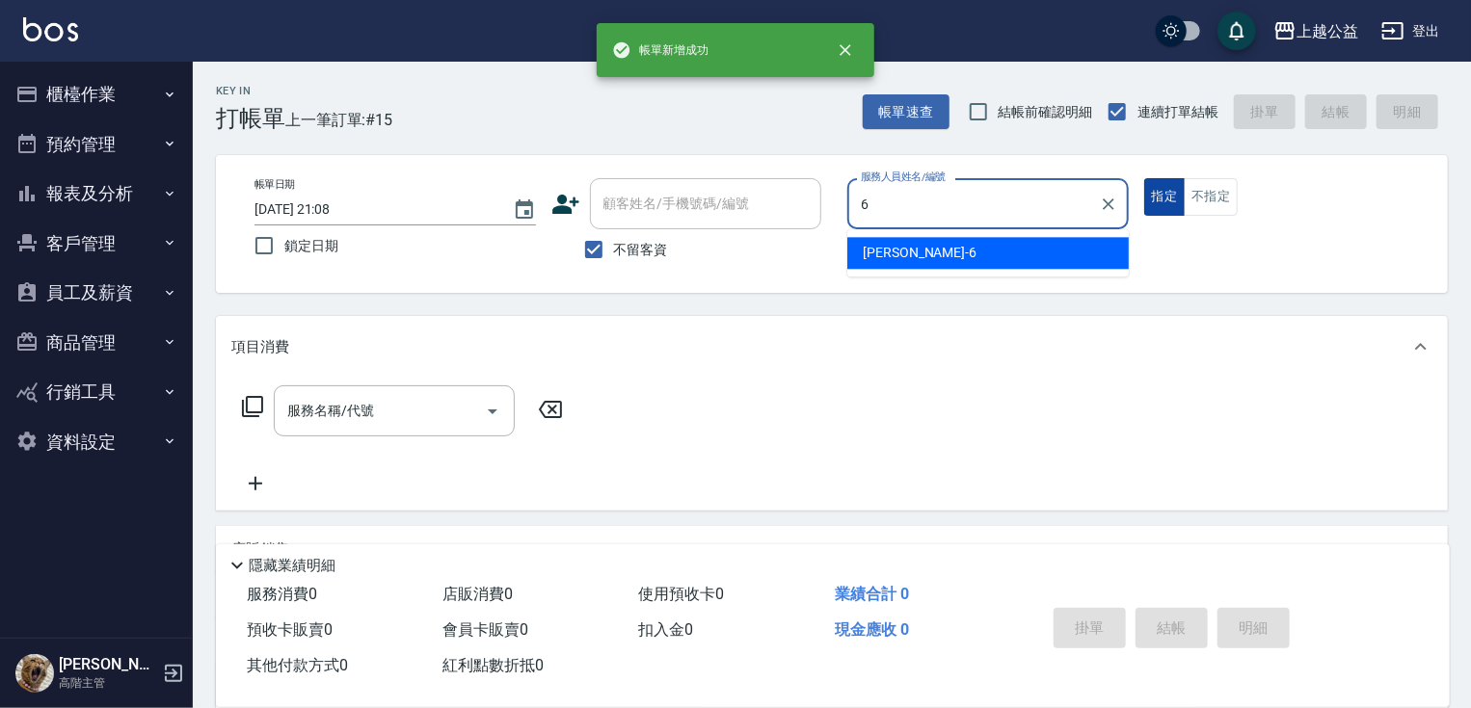
type input "張卉雯-6"
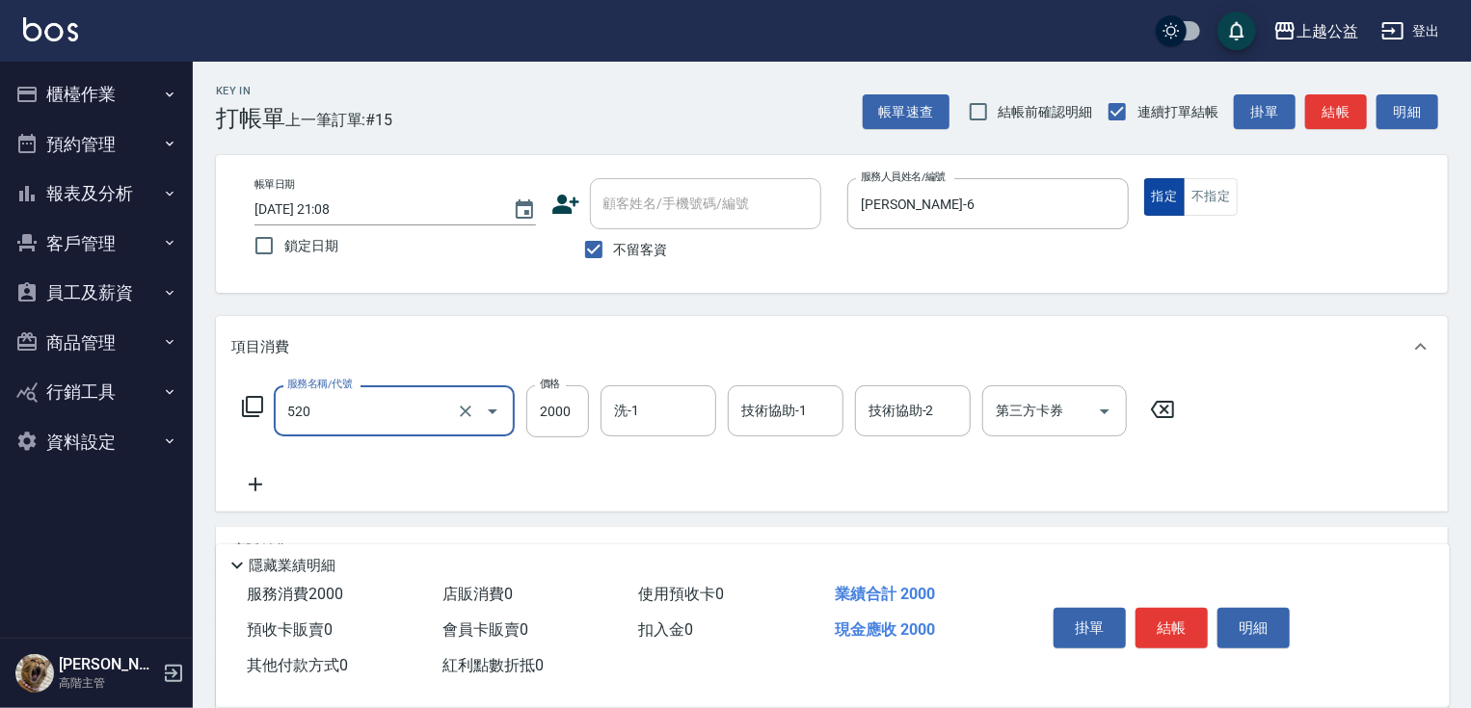
type input "繽紛染髮(520)"
type input "2180"
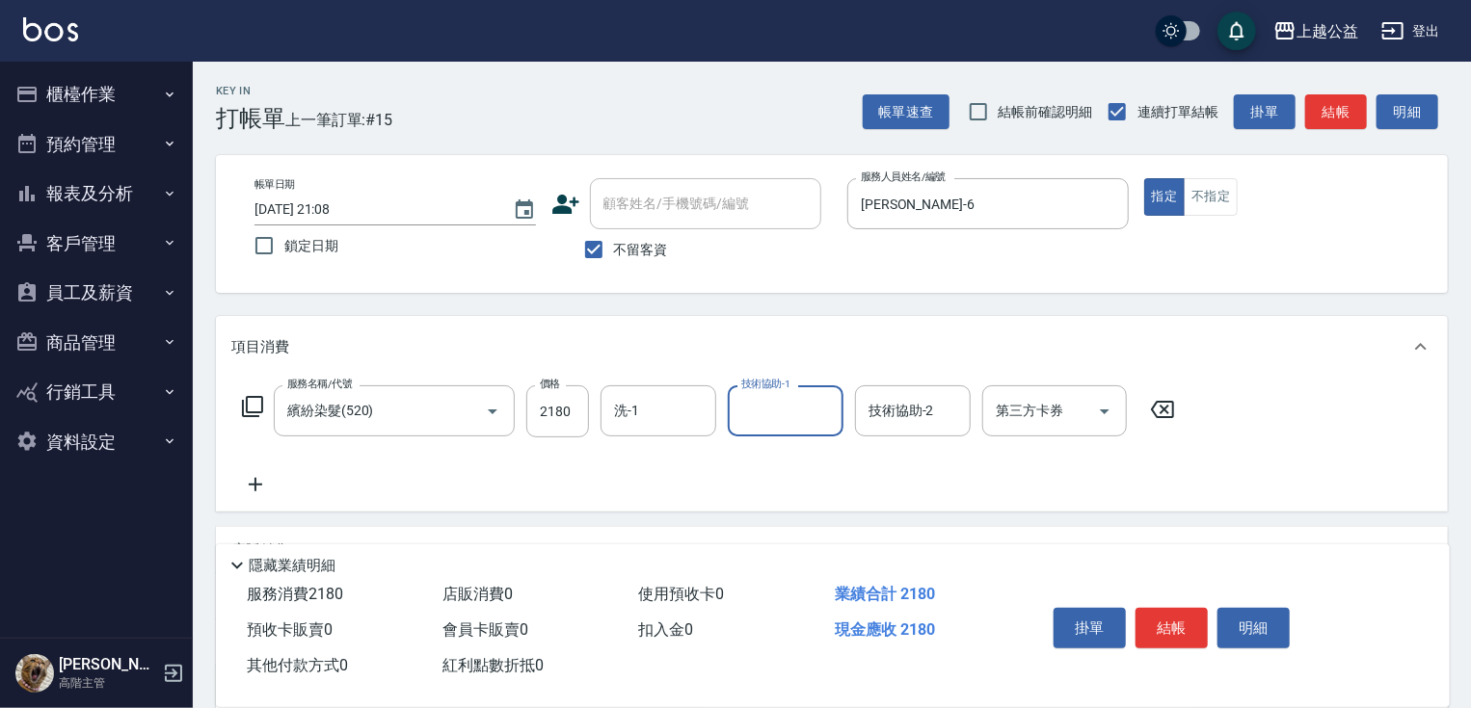
click at [632, 408] on div "洗-1 洗-1" at bounding box center [658, 410] width 116 height 51
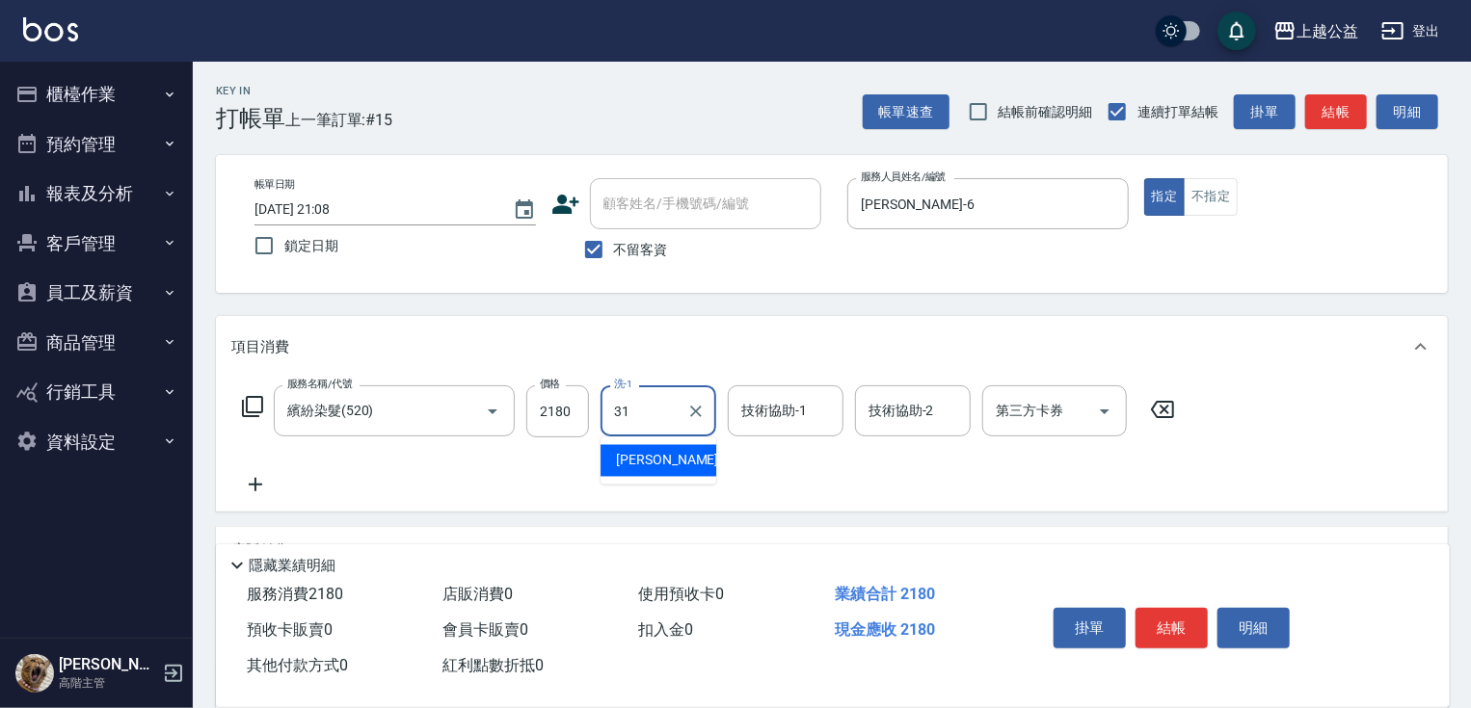
type input "郭宸均-31"
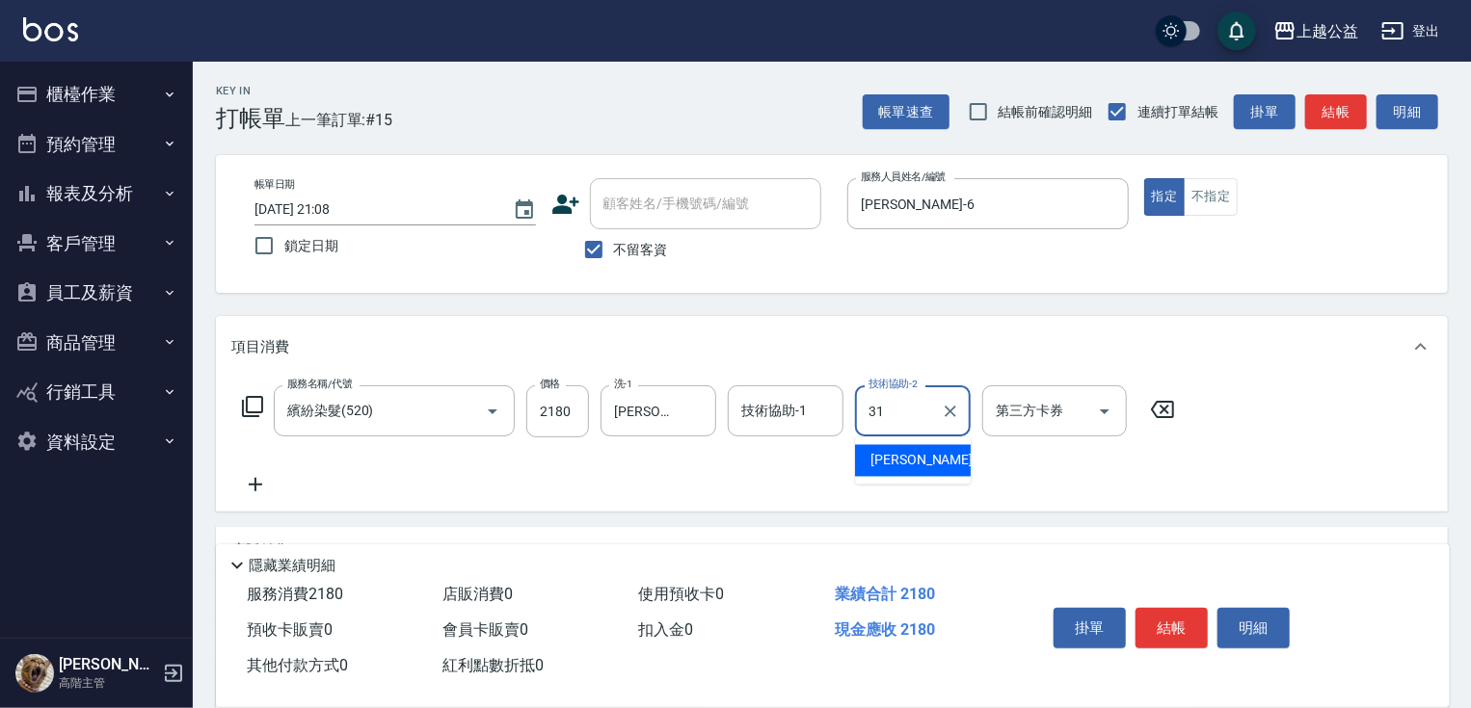
type input "郭宸均-31"
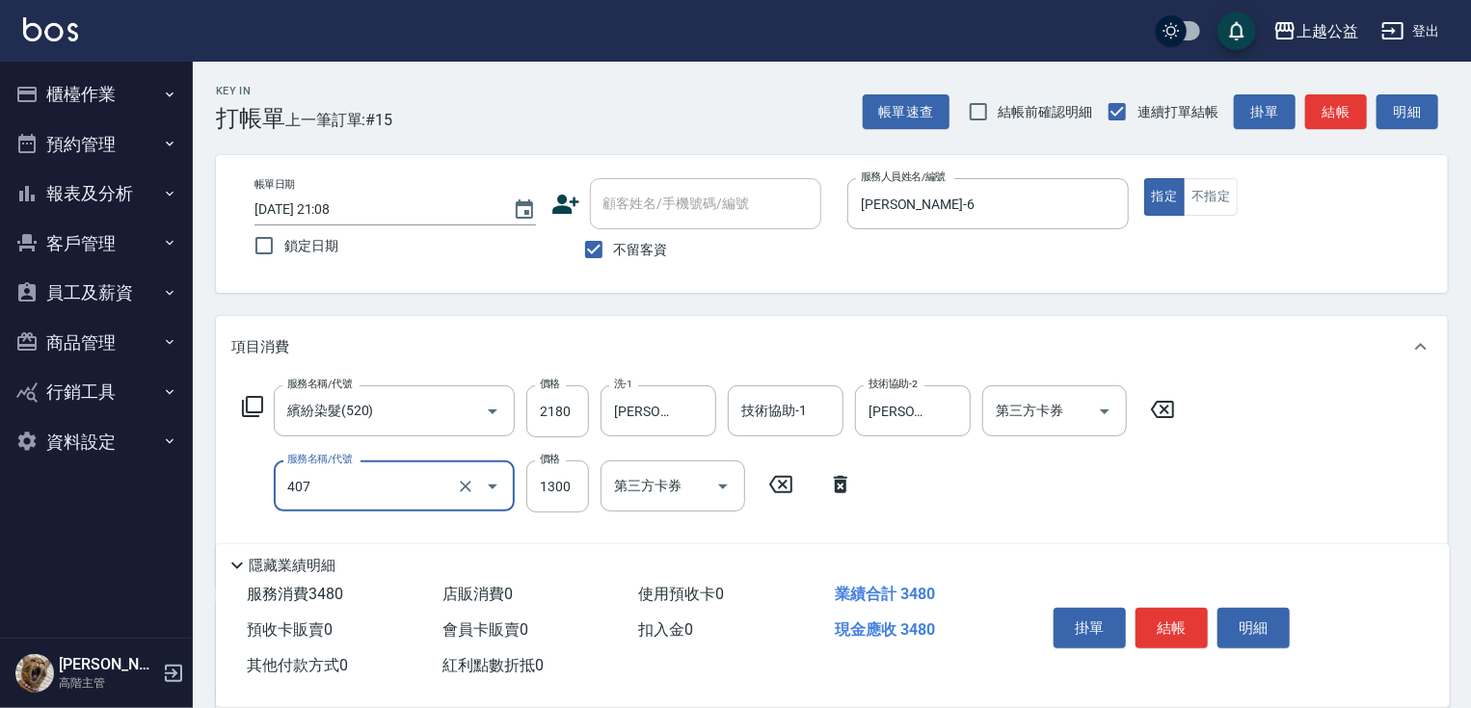
type input "女神鉑金護髮(407)"
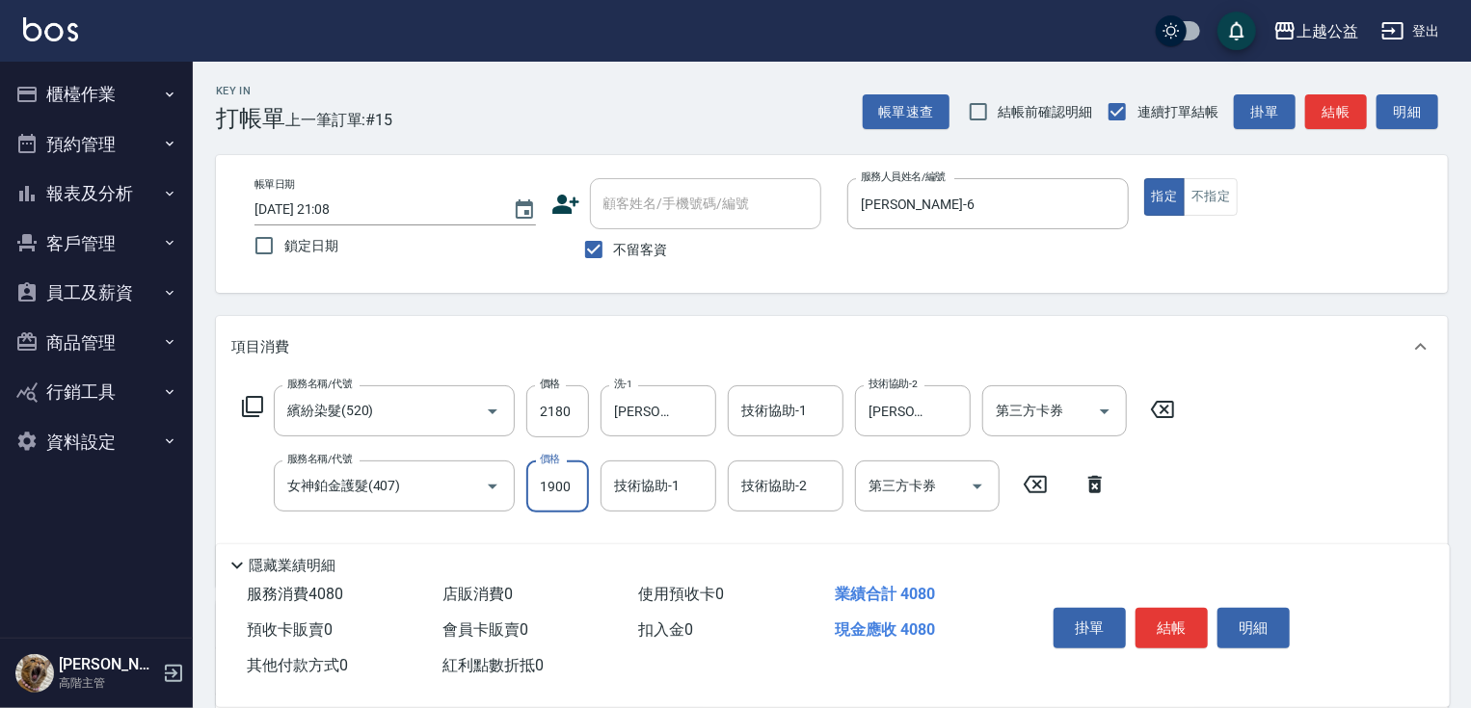
type input "1900"
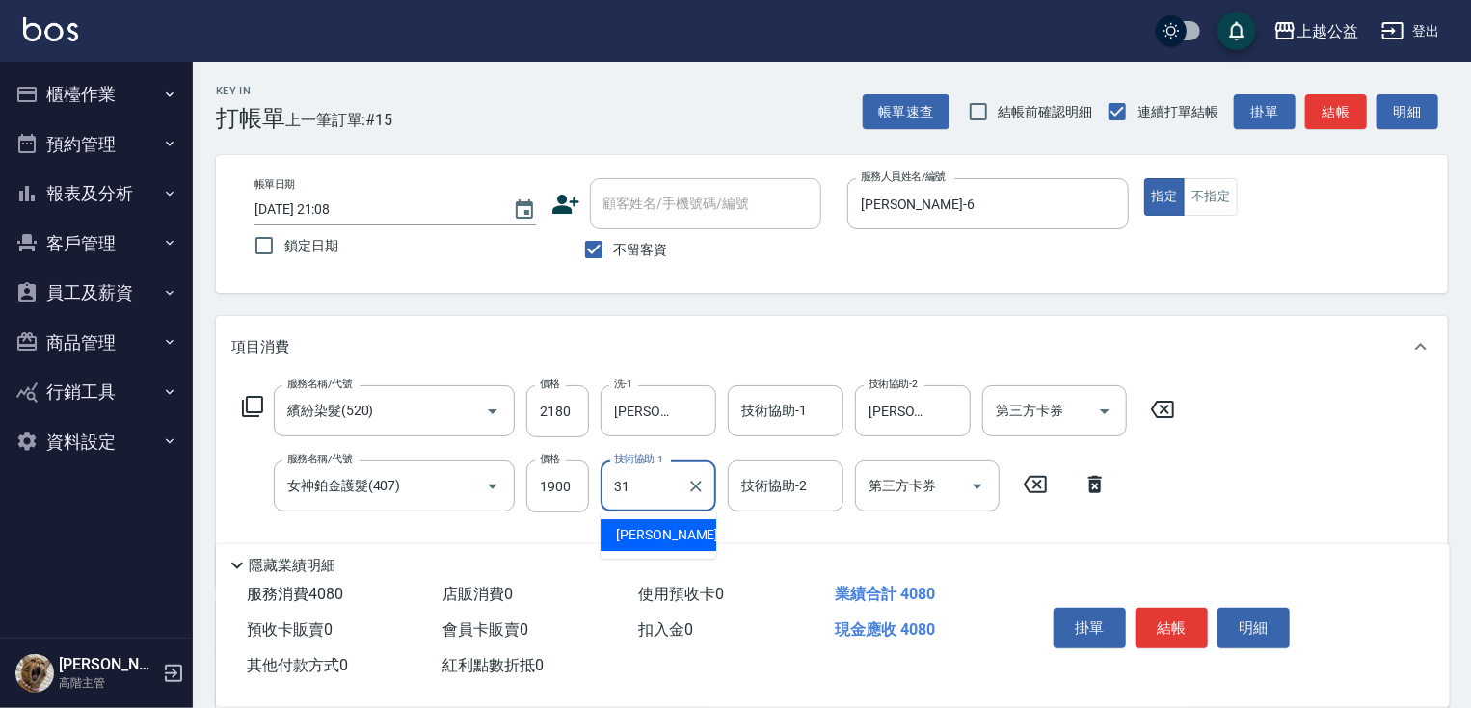
type input "郭宸均-31"
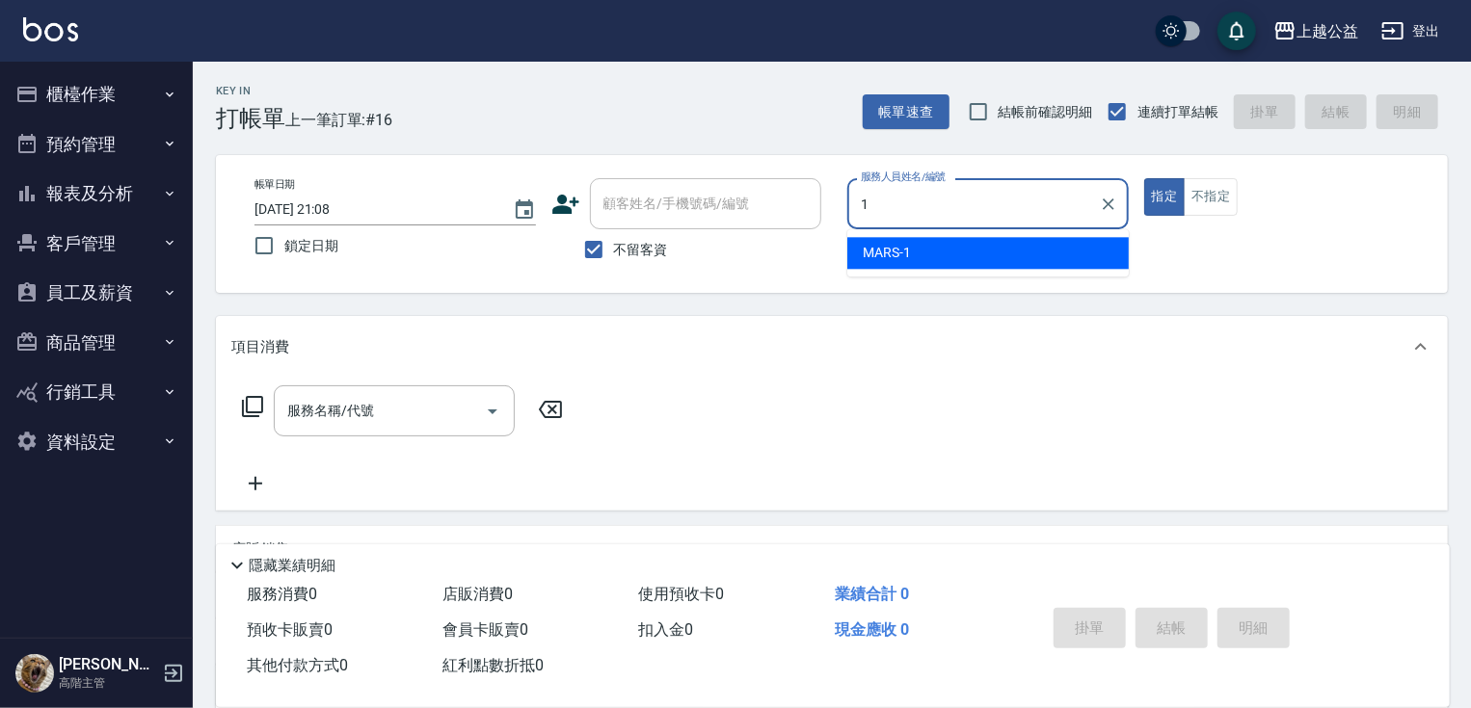
type input "MARS-1"
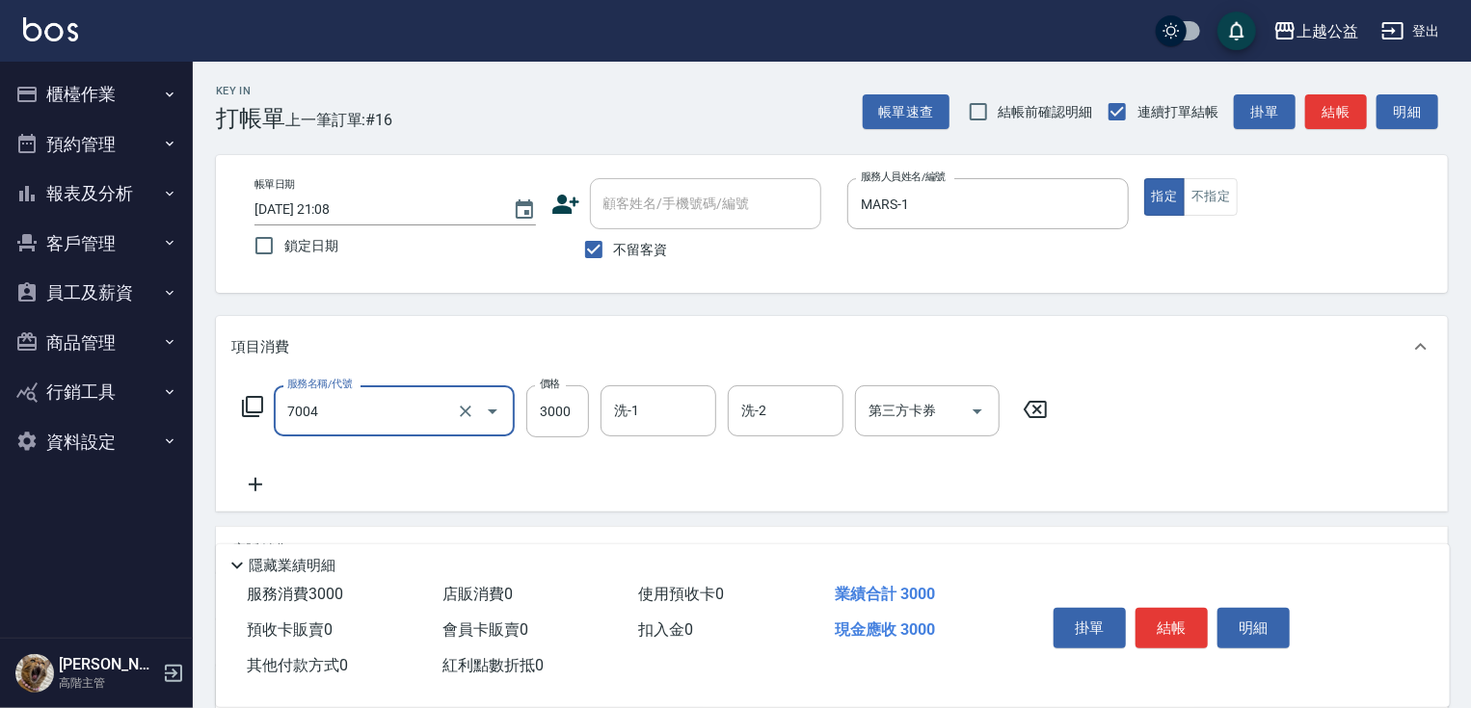
type input "重整3包(7004)"
type input "2000"
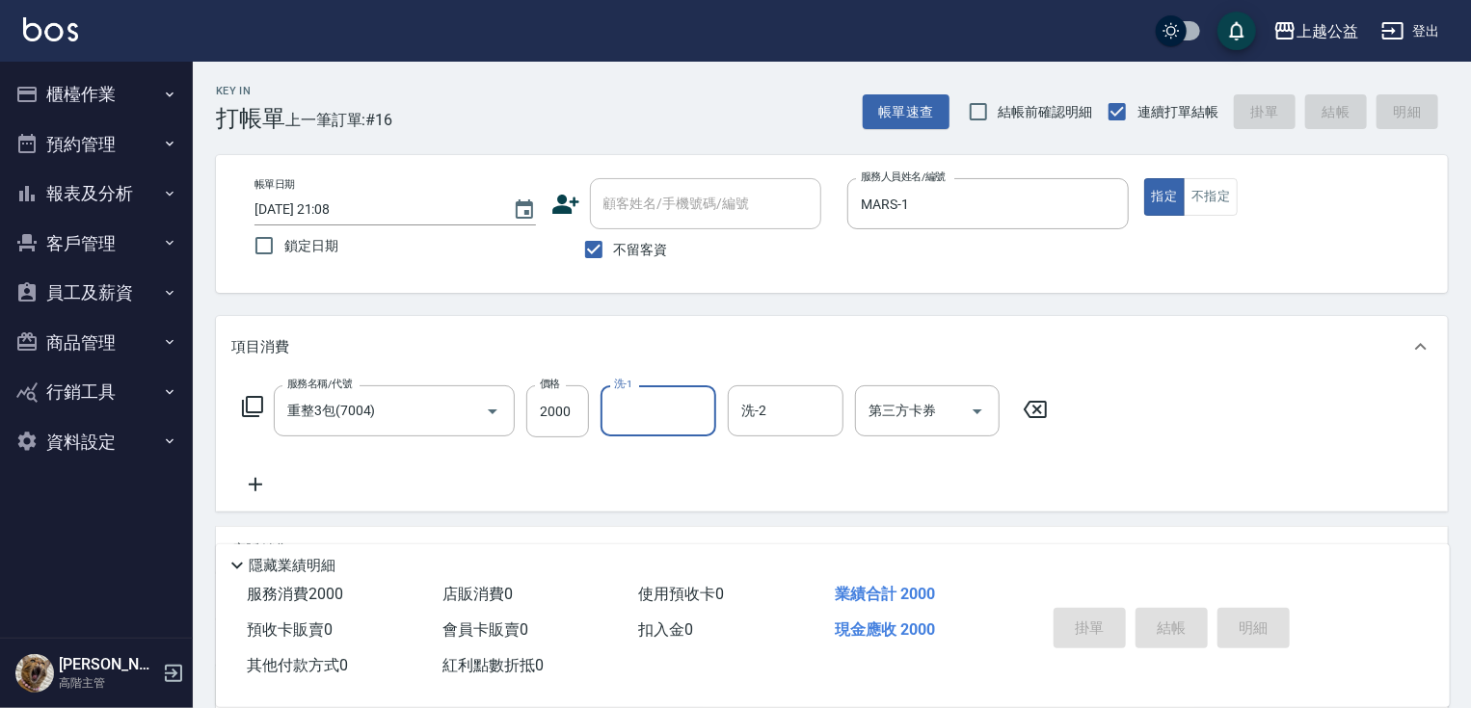
type input "2025/08/17 21:10"
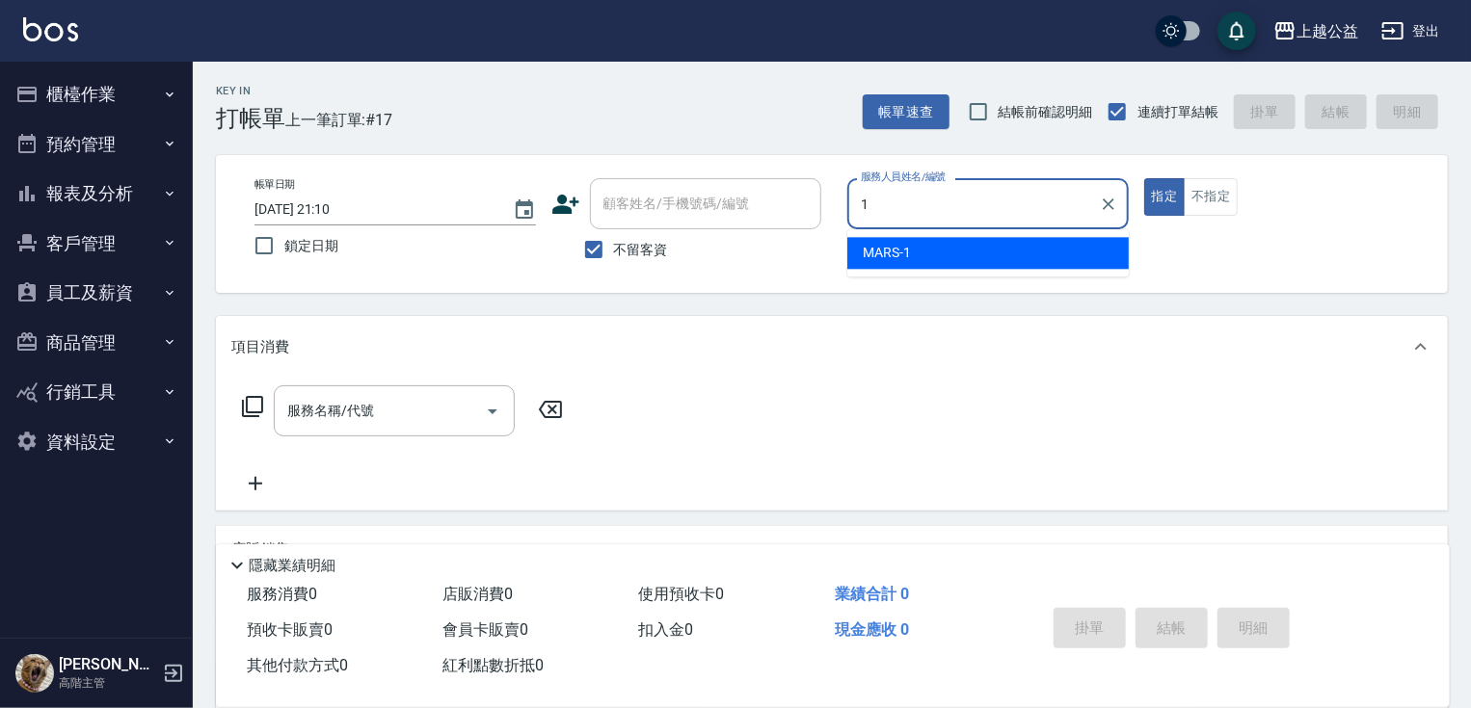
type input "MARS-1"
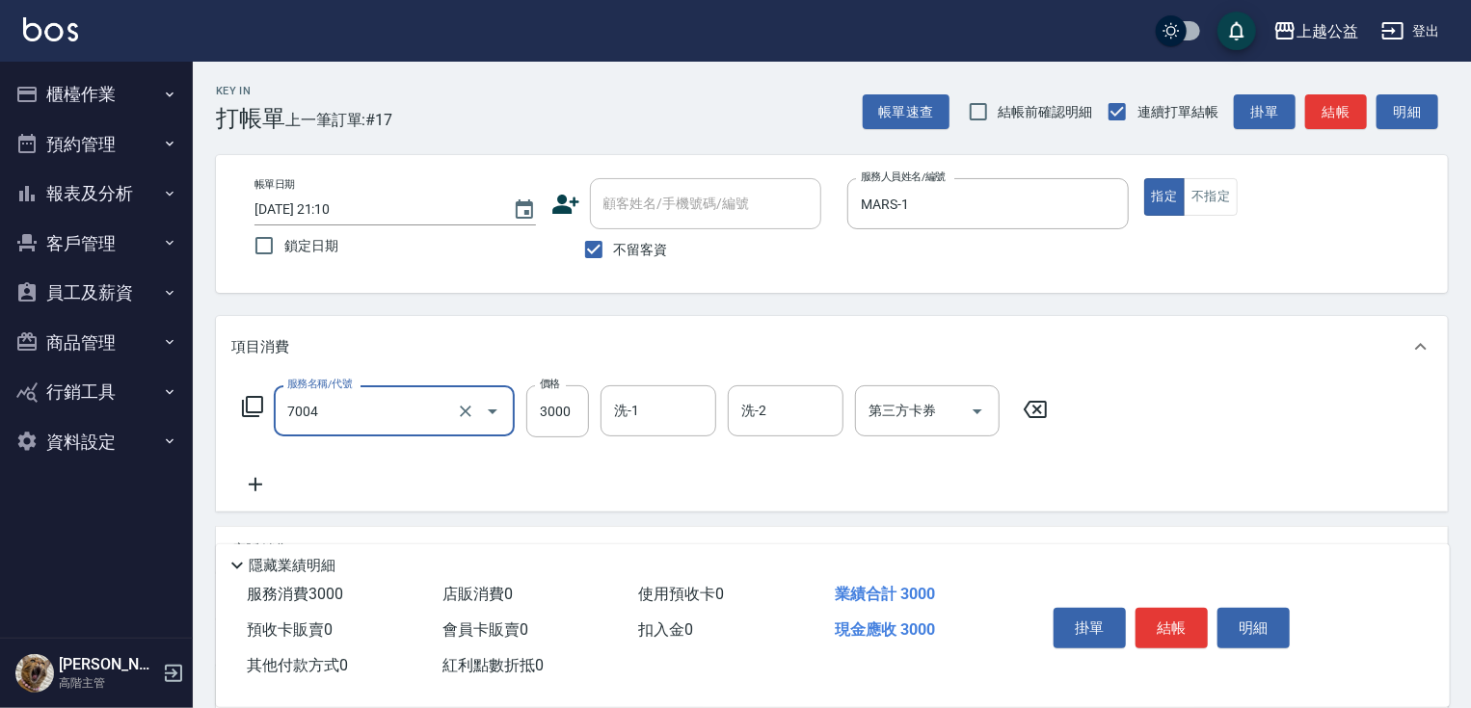
type input "重整3包(7004)"
type input "2500"
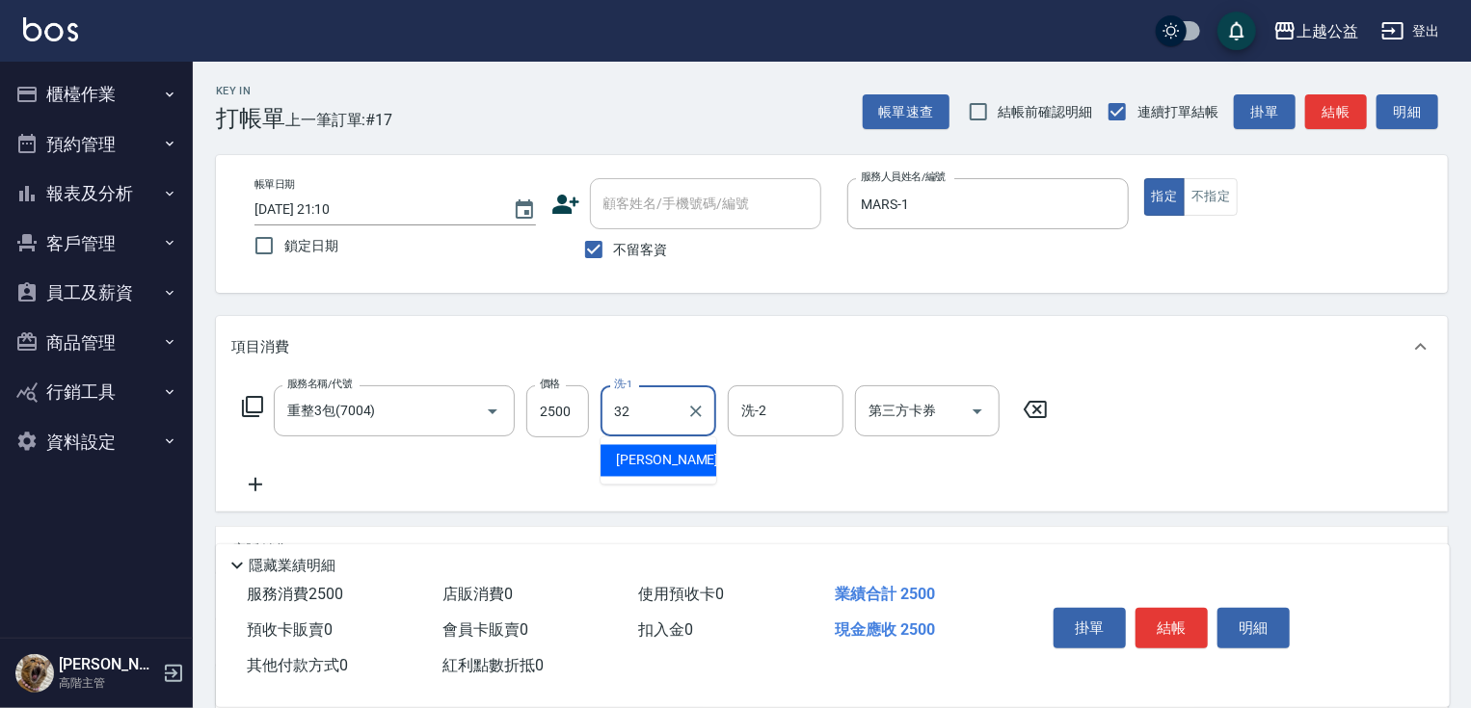
type input "[PERSON_NAME]-32"
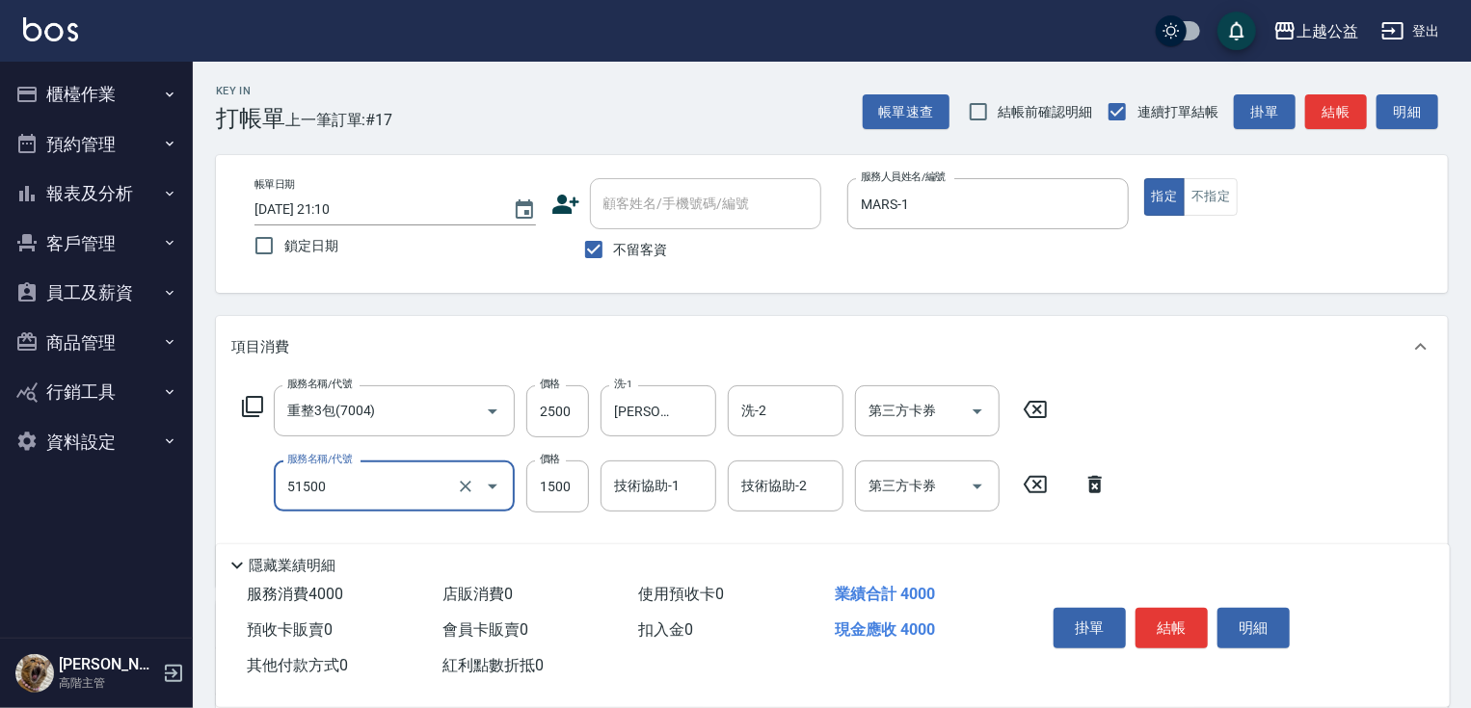
type input "染髮(51500)"
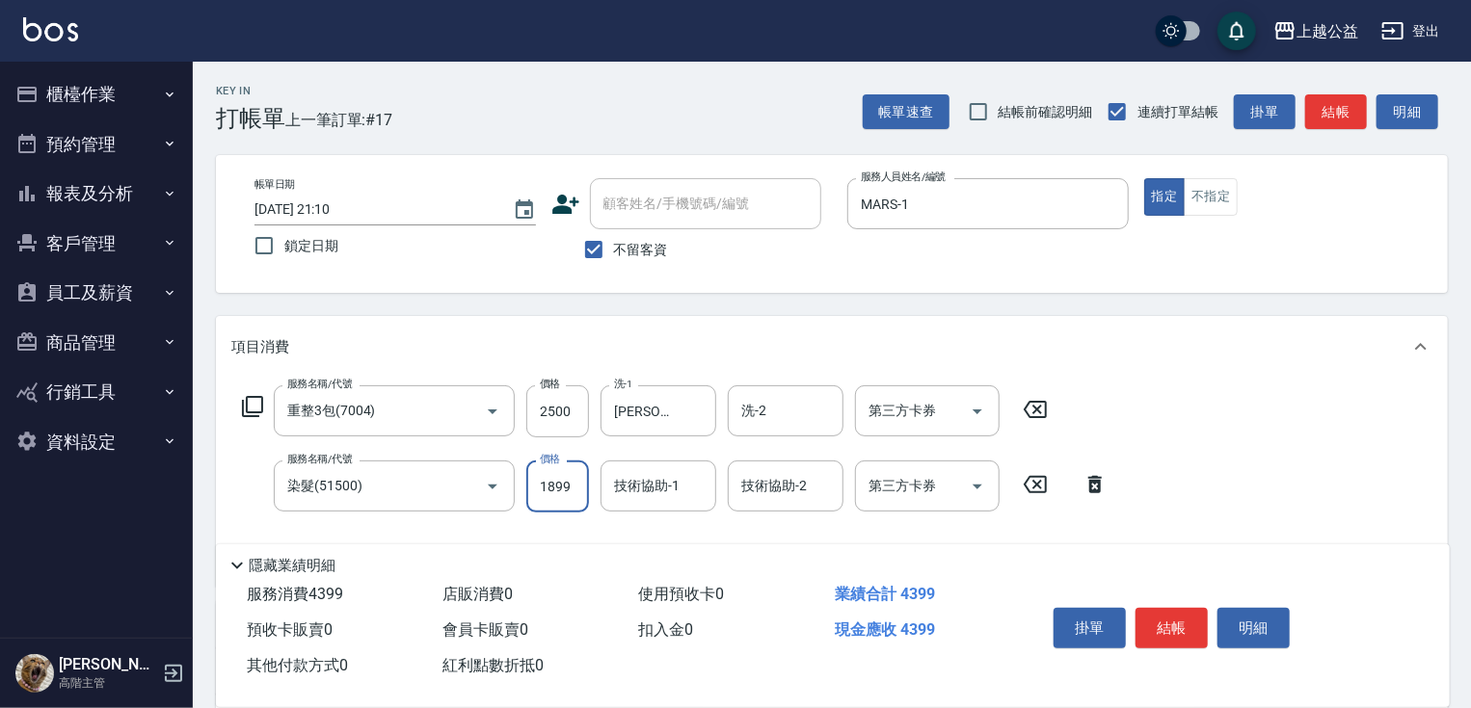
type input "1899"
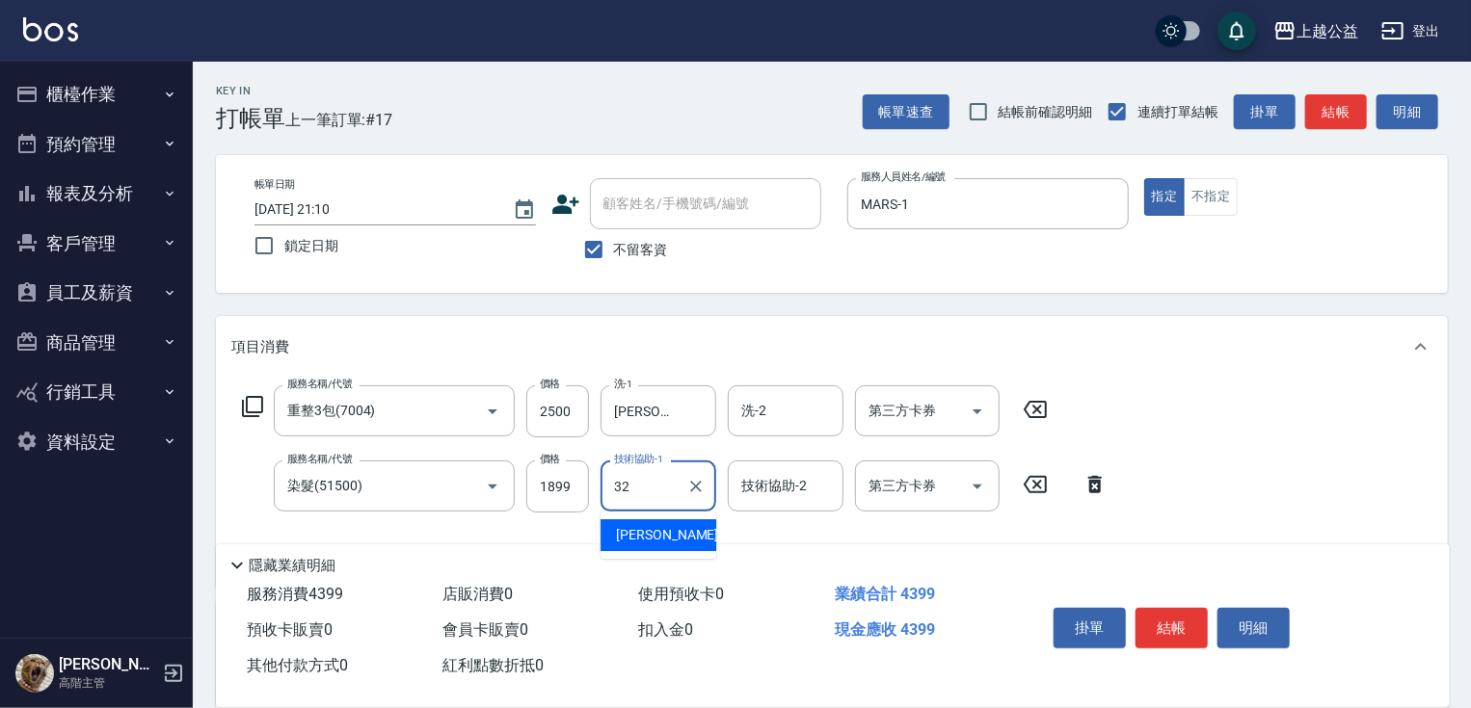
type input "[PERSON_NAME]-32"
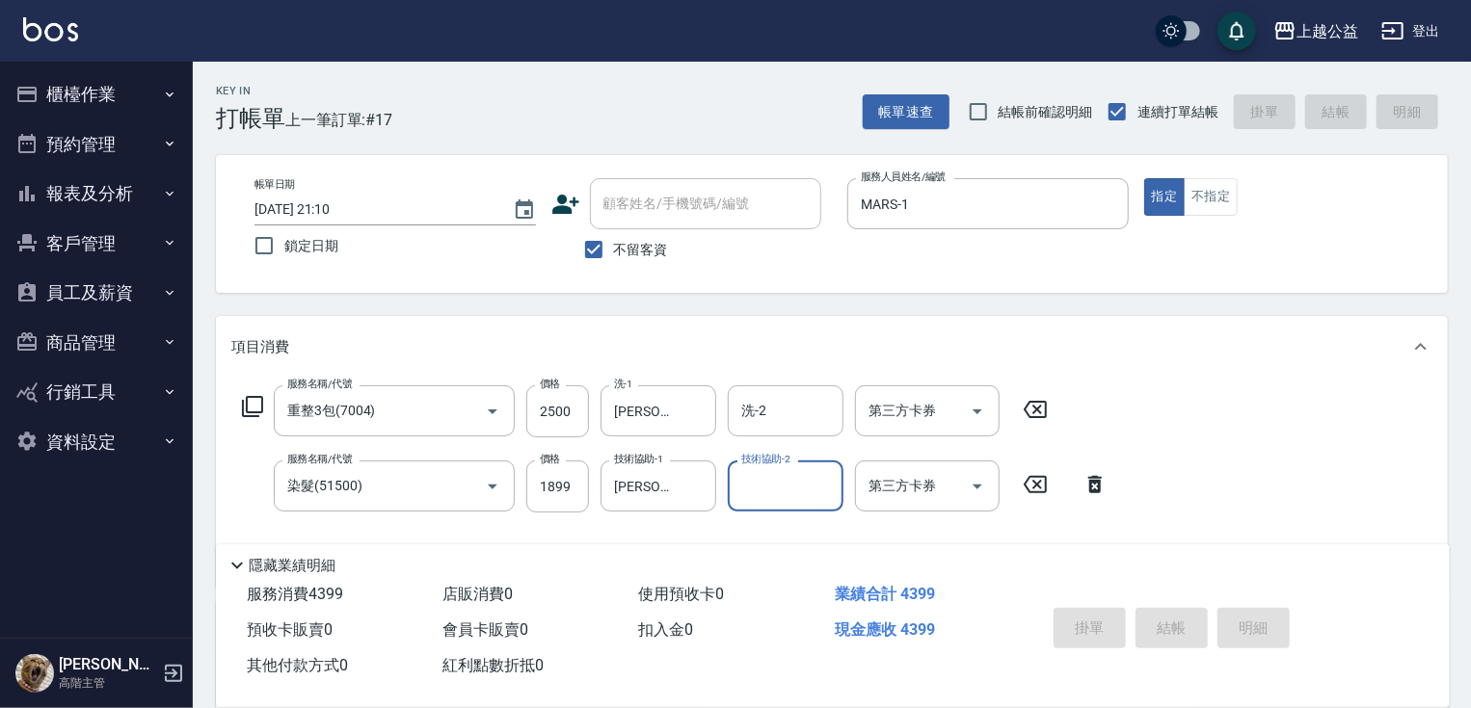
type input "2025/08/17 21:14"
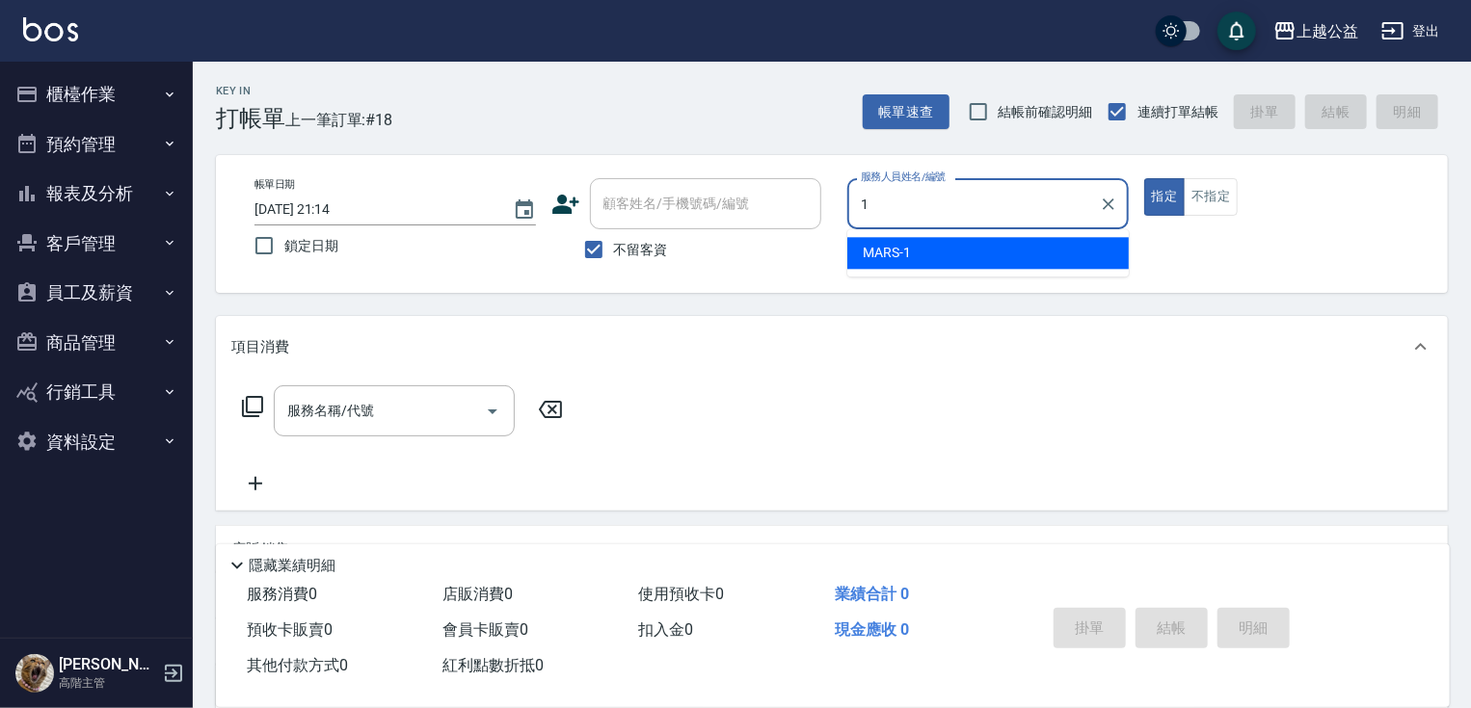
type input "MARS-1"
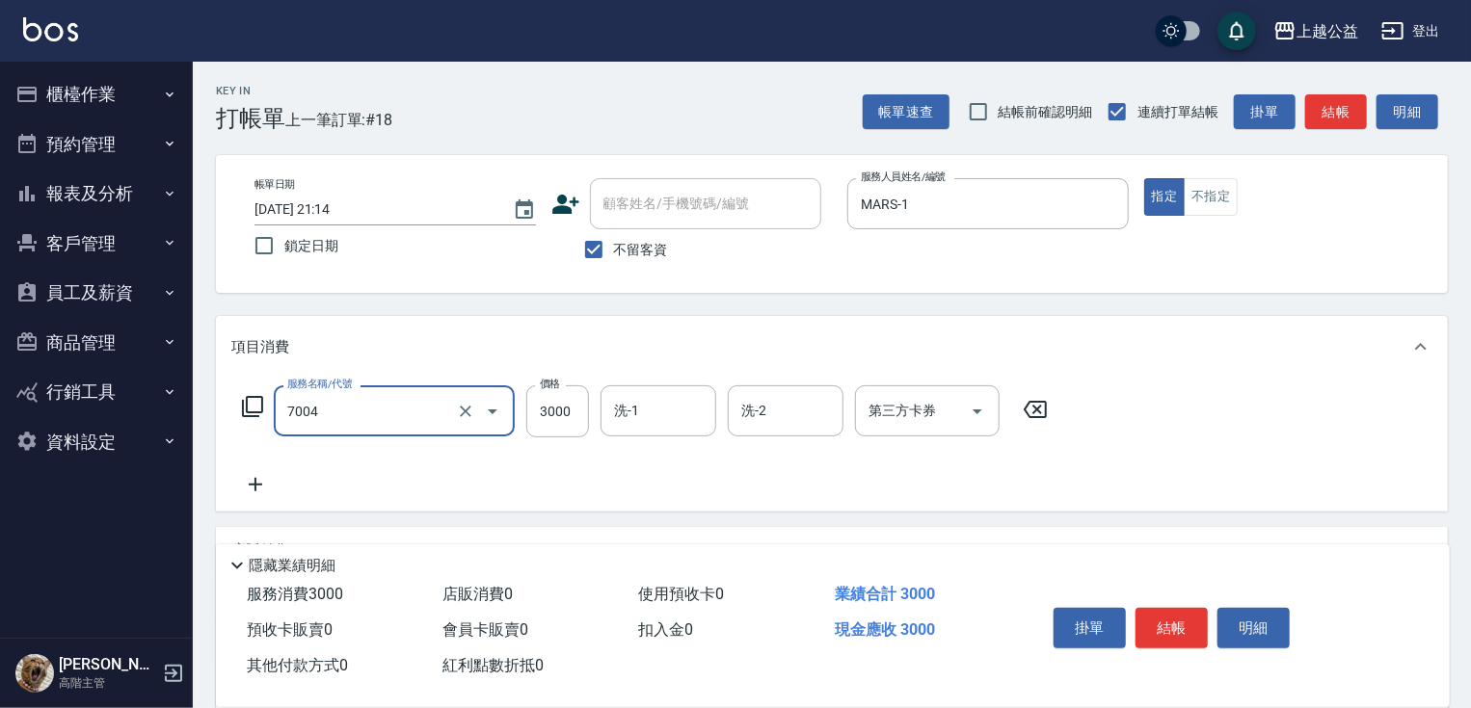
type input "重整3包(7004)"
type input "2000"
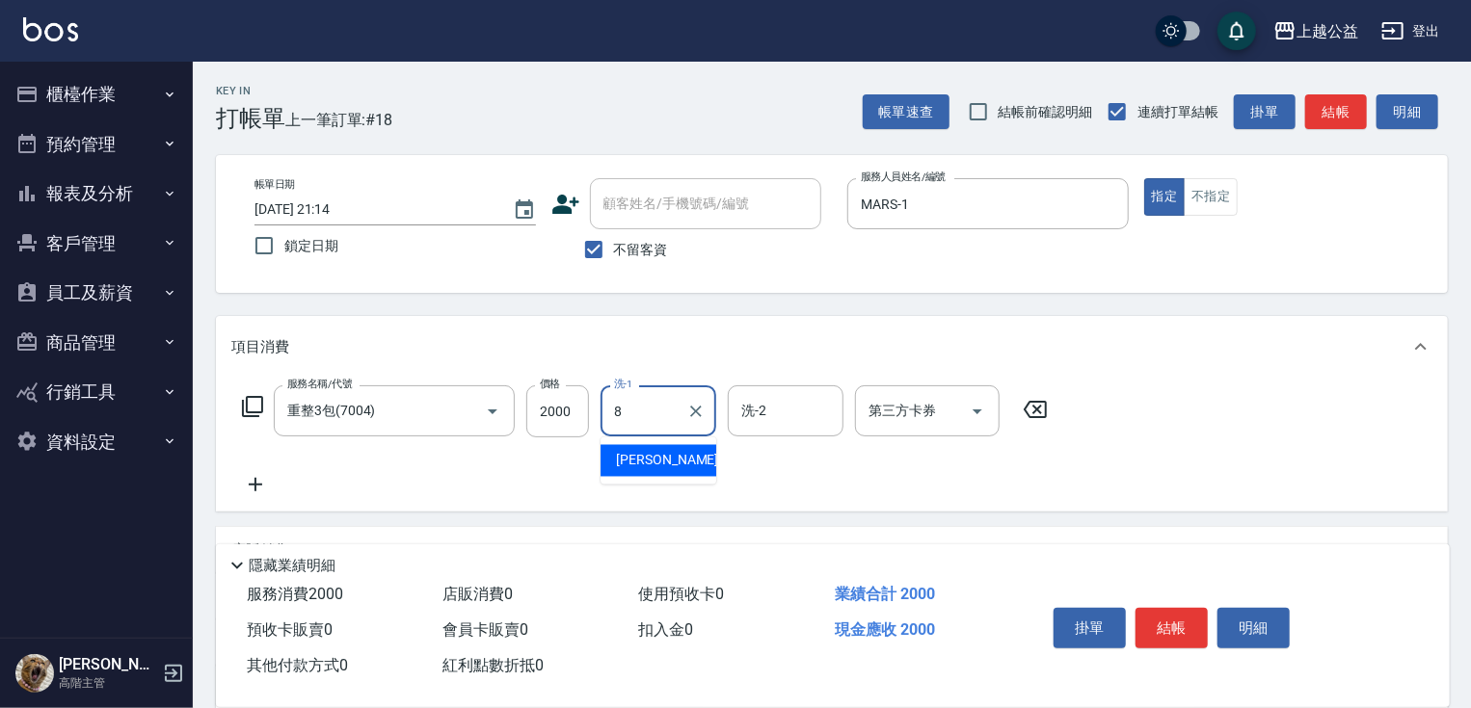
type input "[PERSON_NAME]-8"
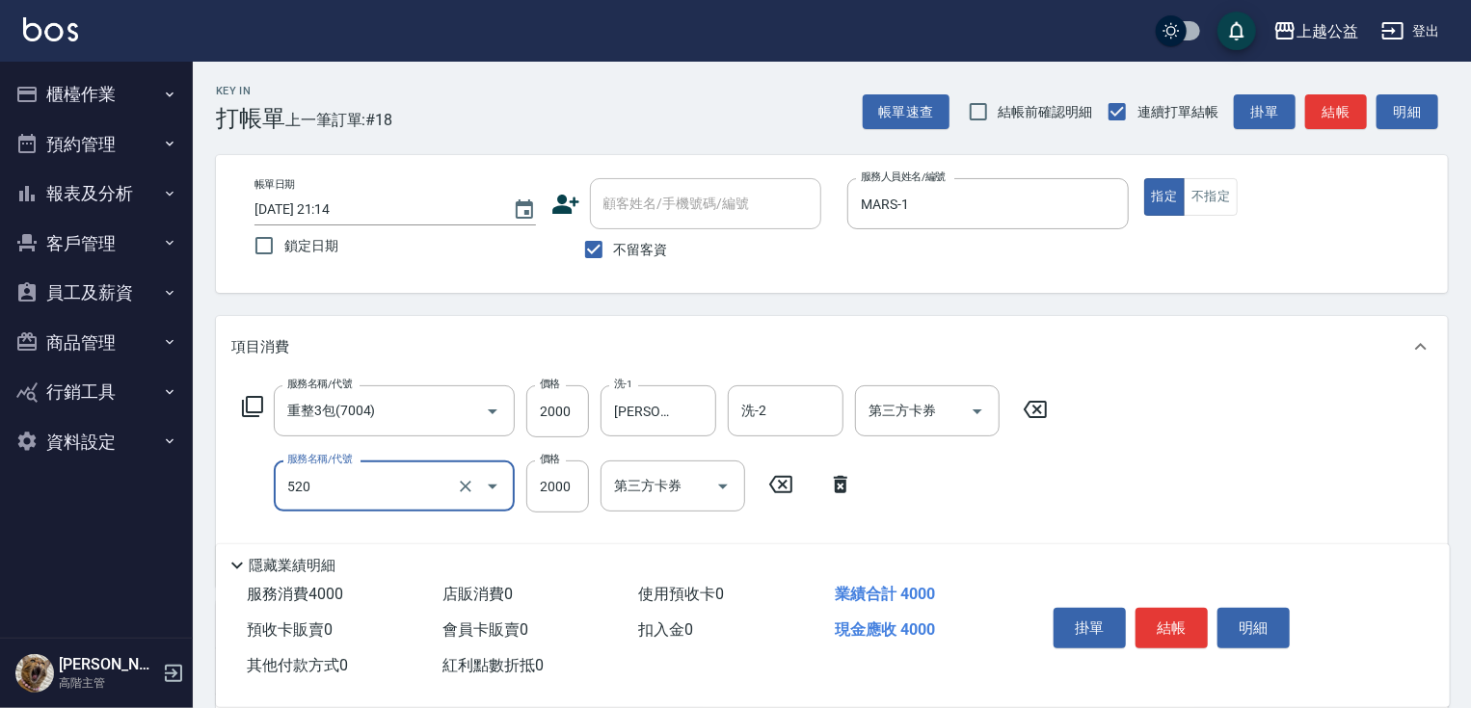
type input "繽紛染髮(520)"
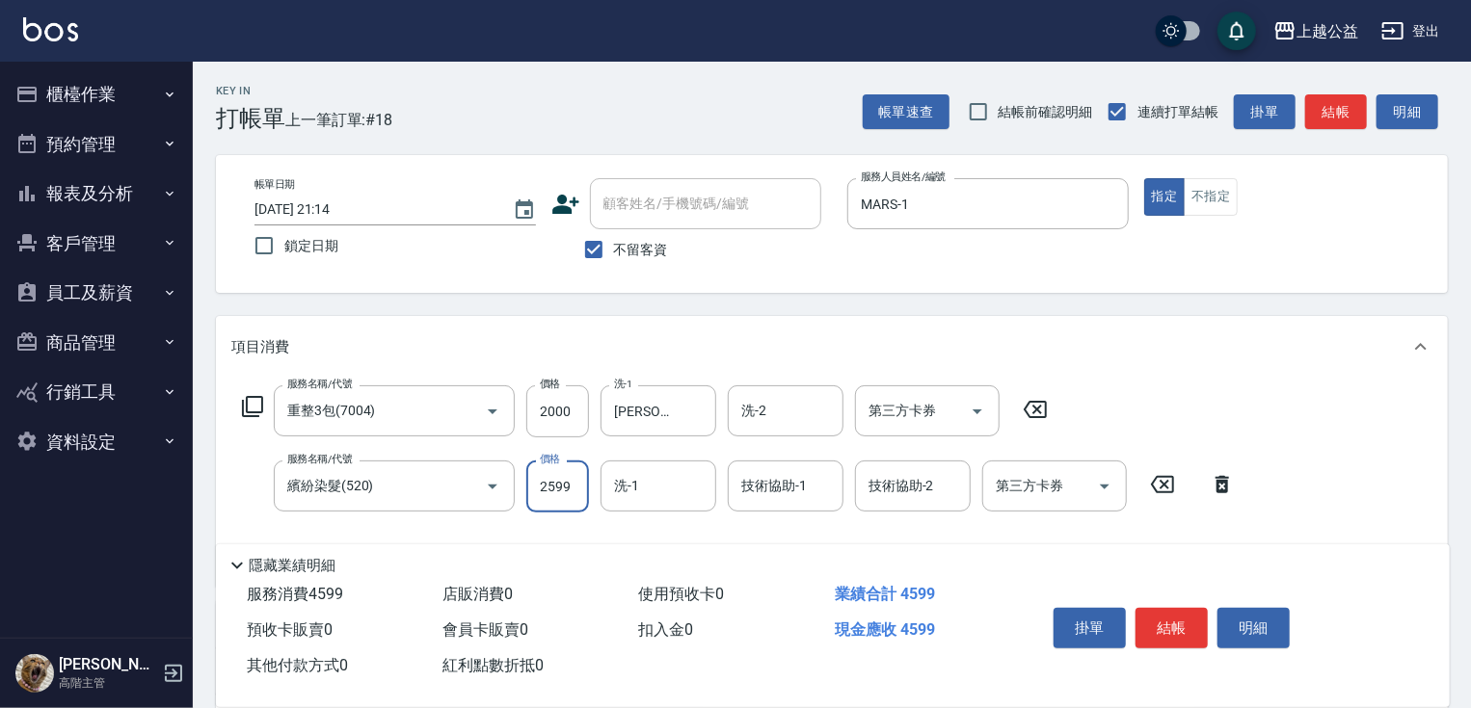
type input "2599"
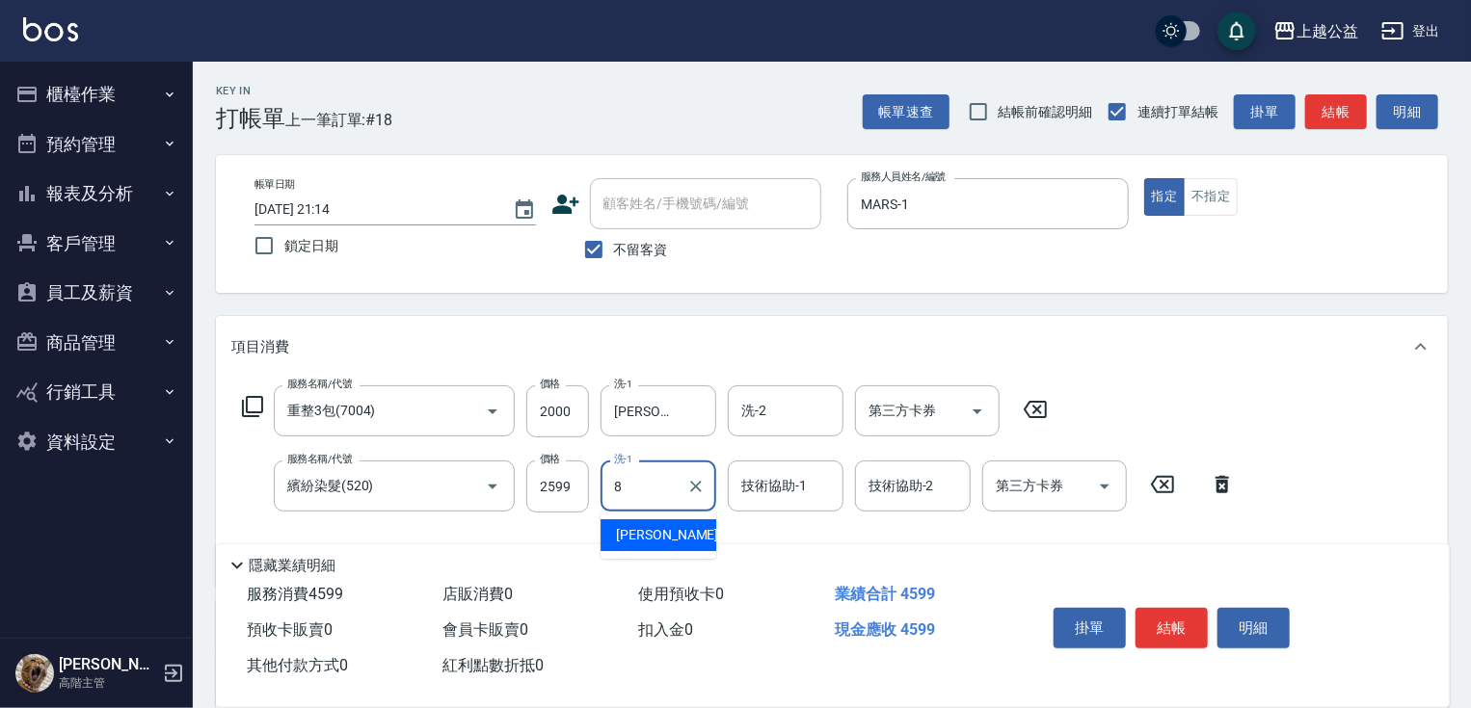
type input "[PERSON_NAME]-8"
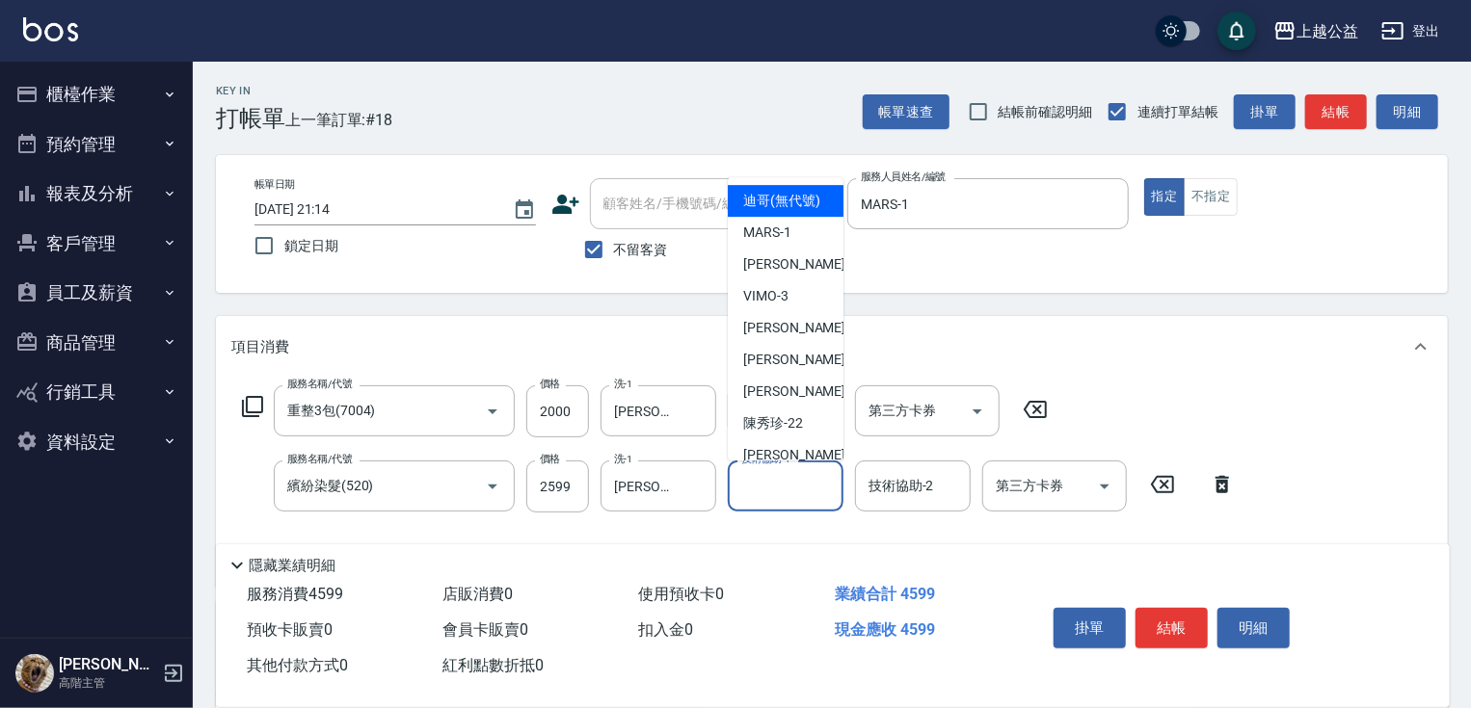
click at [763, 478] on div "技術協助-1 技術協助-1" at bounding box center [786, 486] width 116 height 51
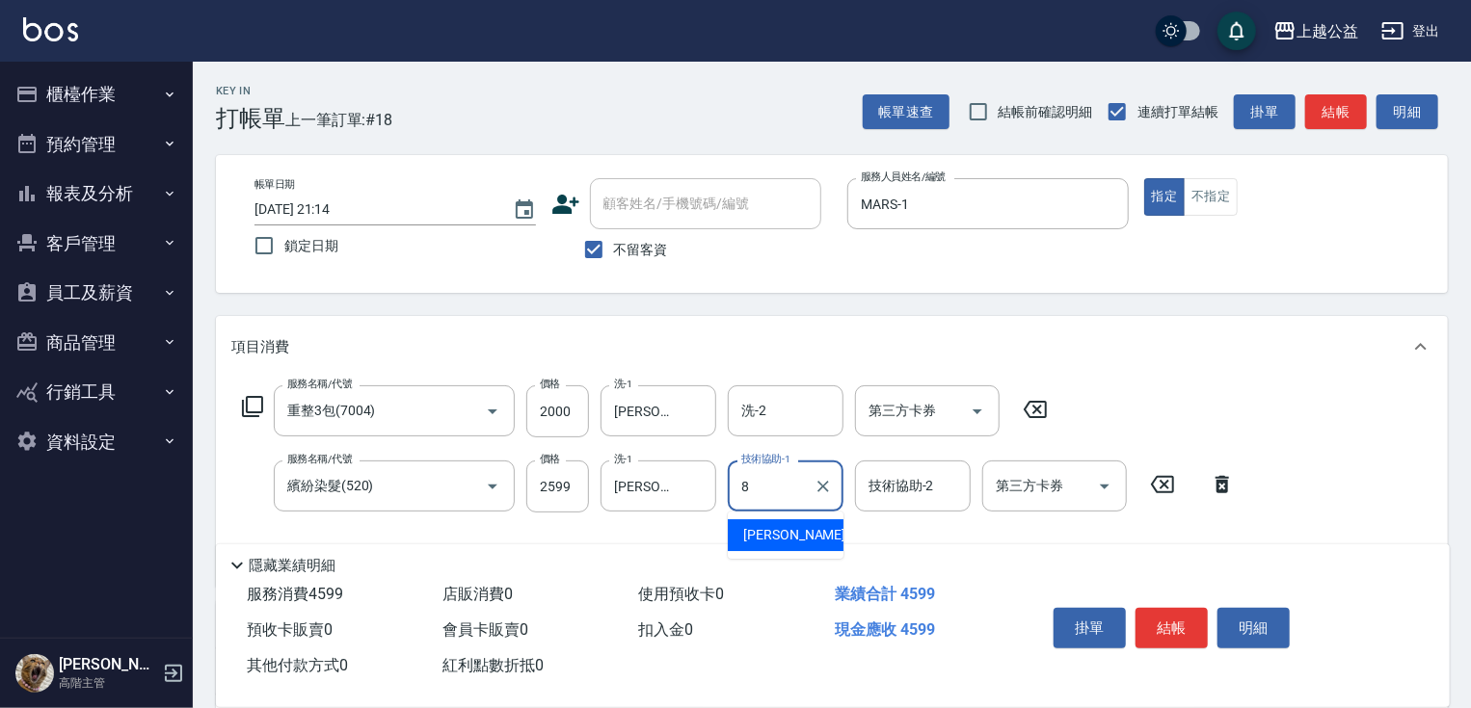
type input "[PERSON_NAME]-8"
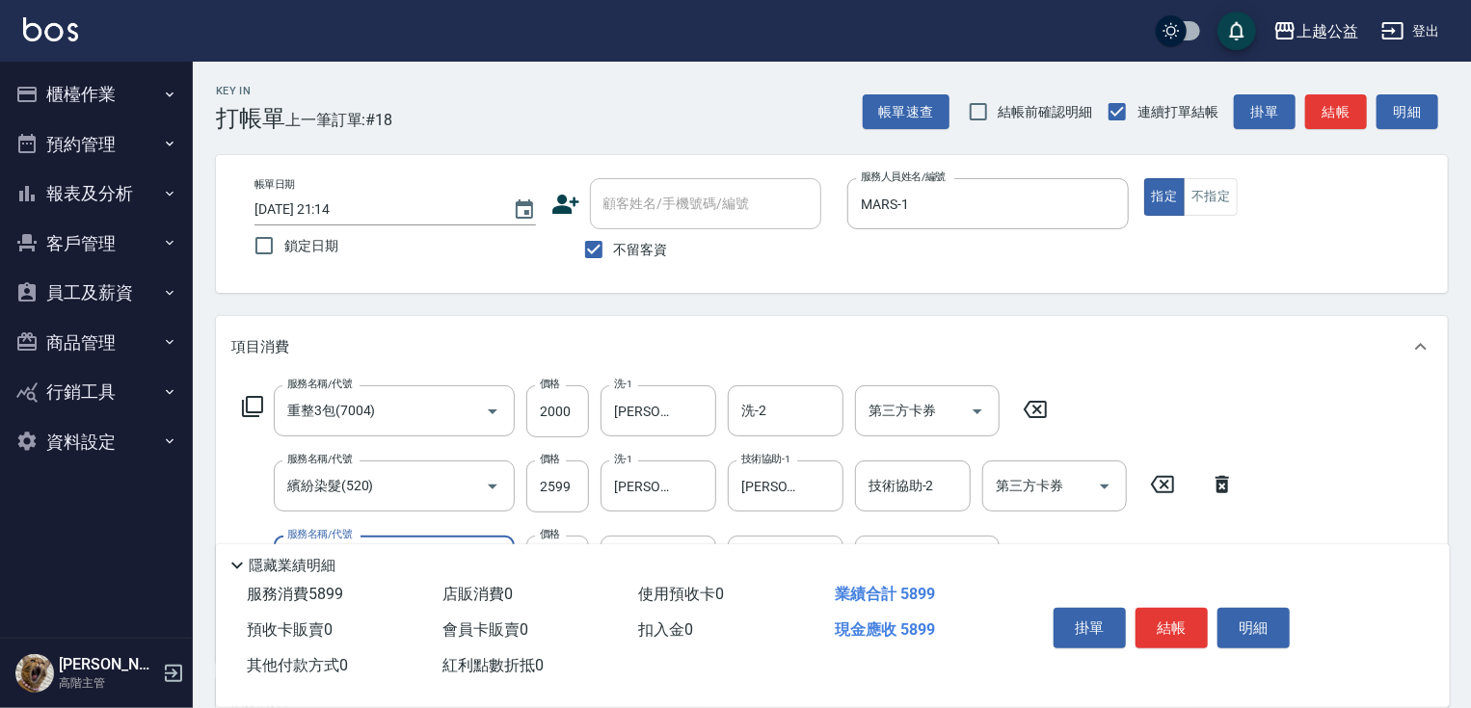
type input "鏡面1300(41300)"
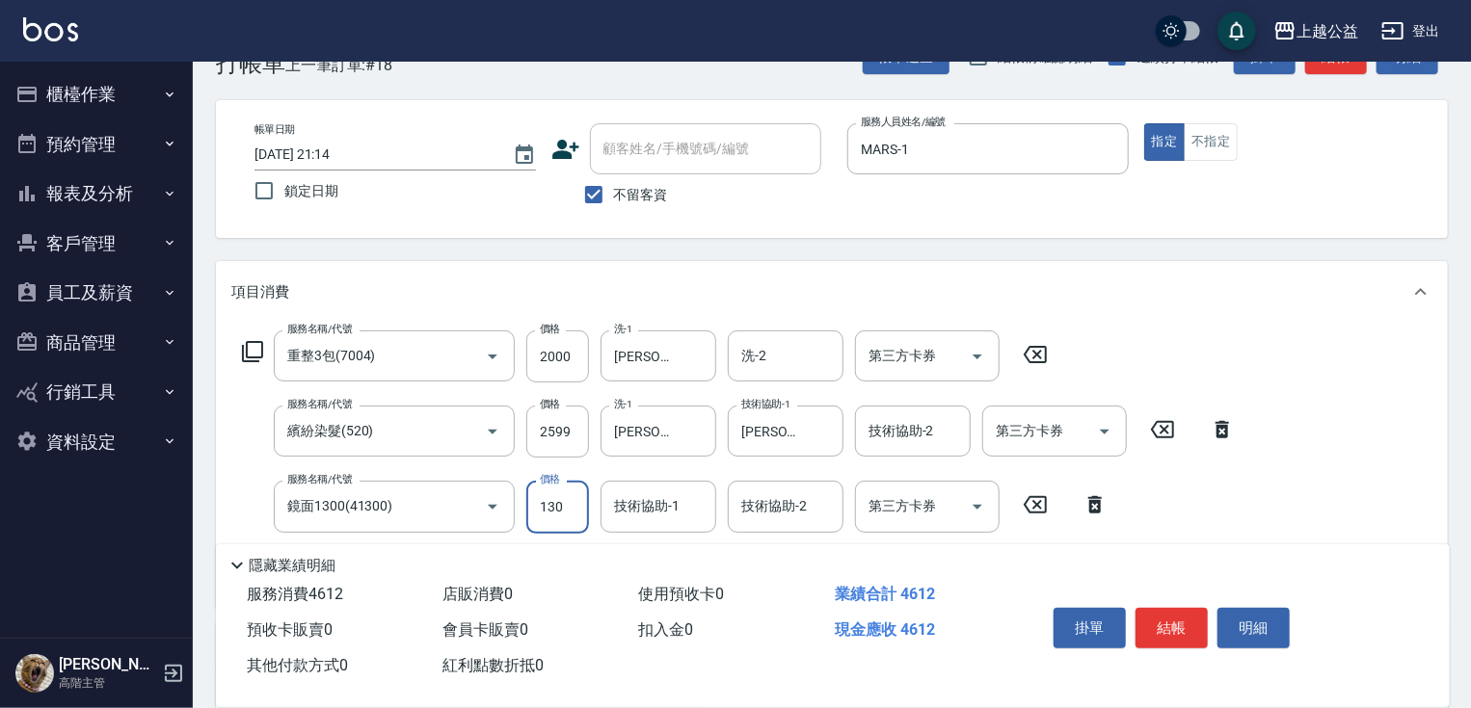
type input "1300"
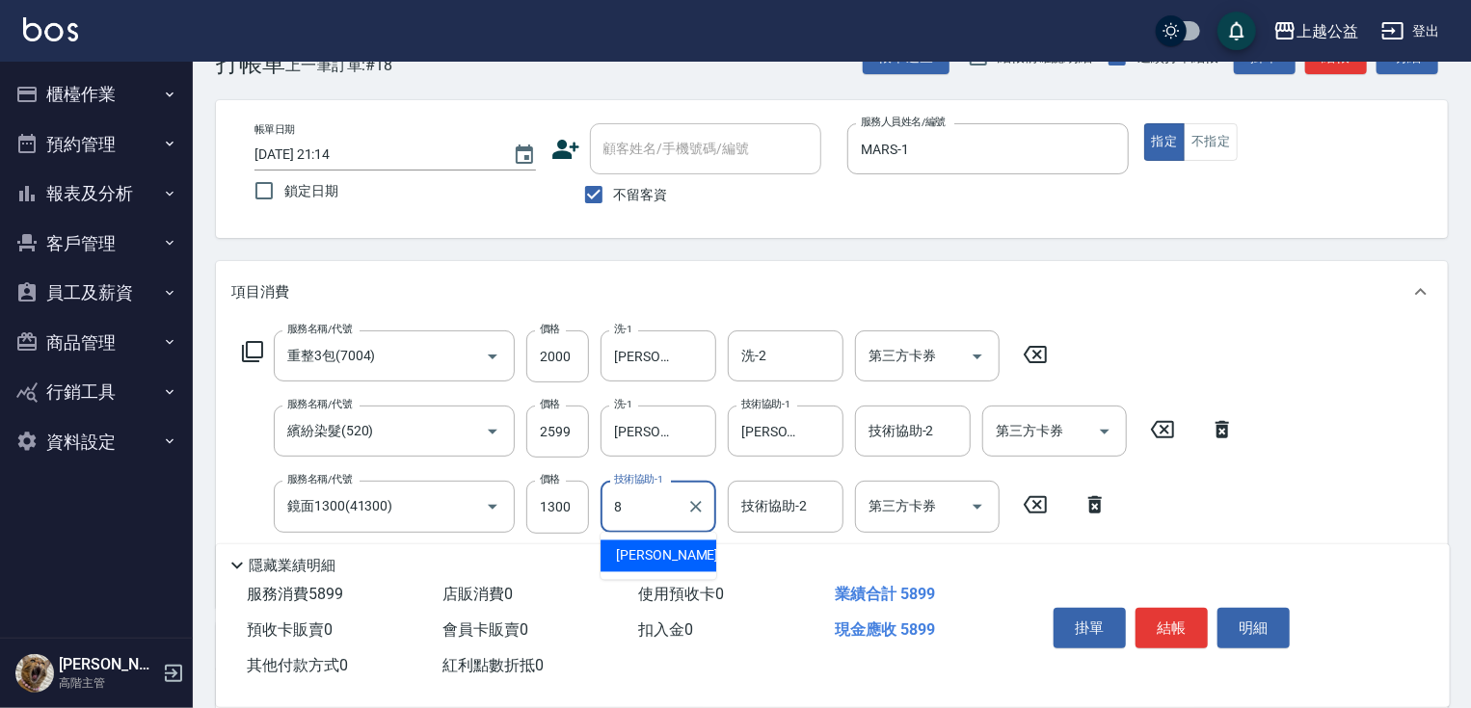
type input "[PERSON_NAME]-8"
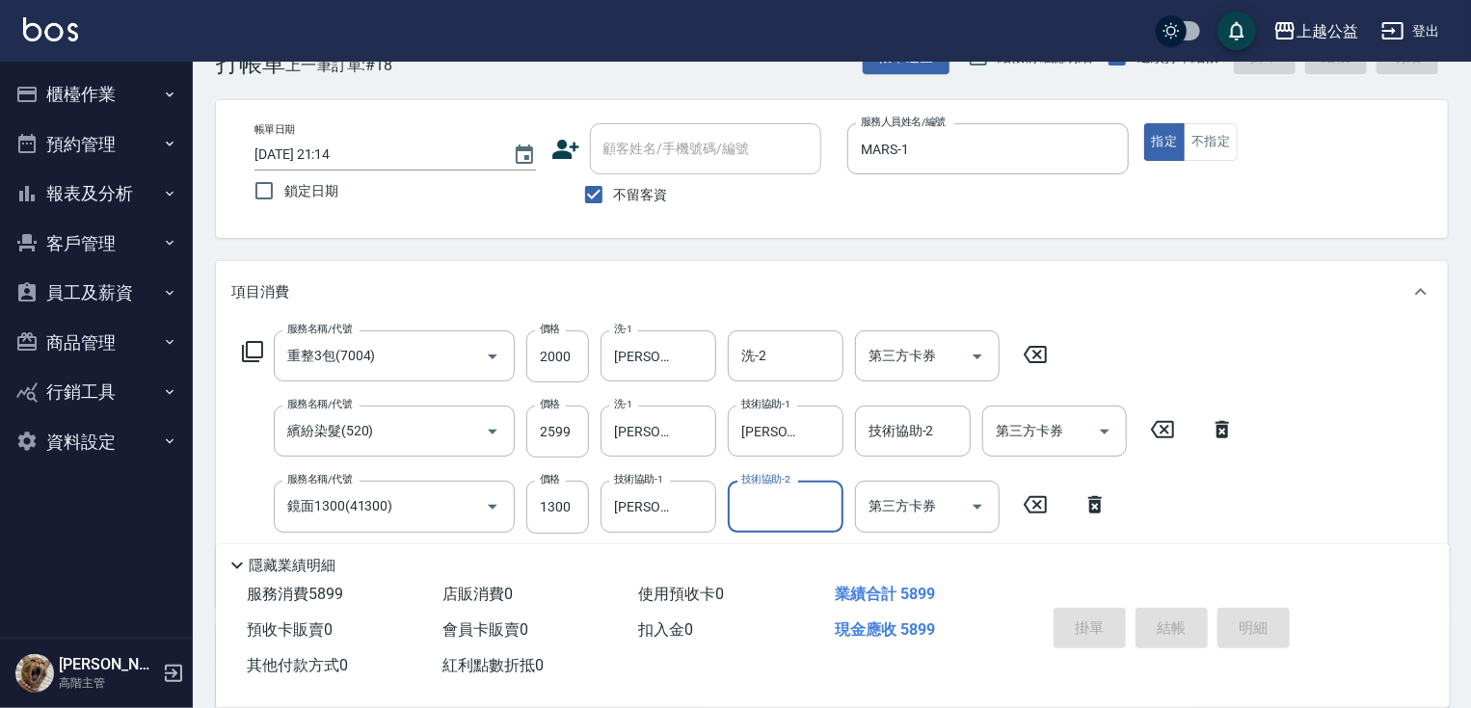
type input "2025/08/17 21:16"
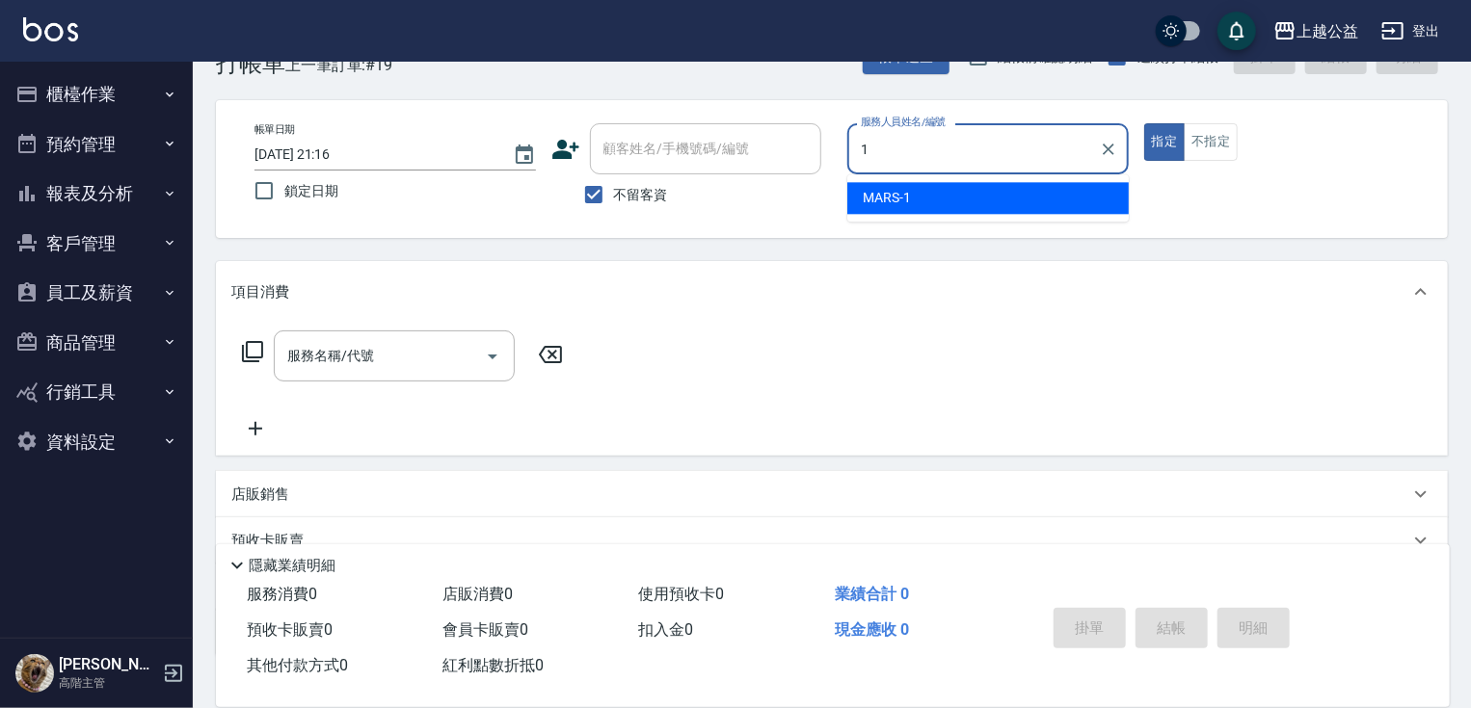
type input "MARS-1"
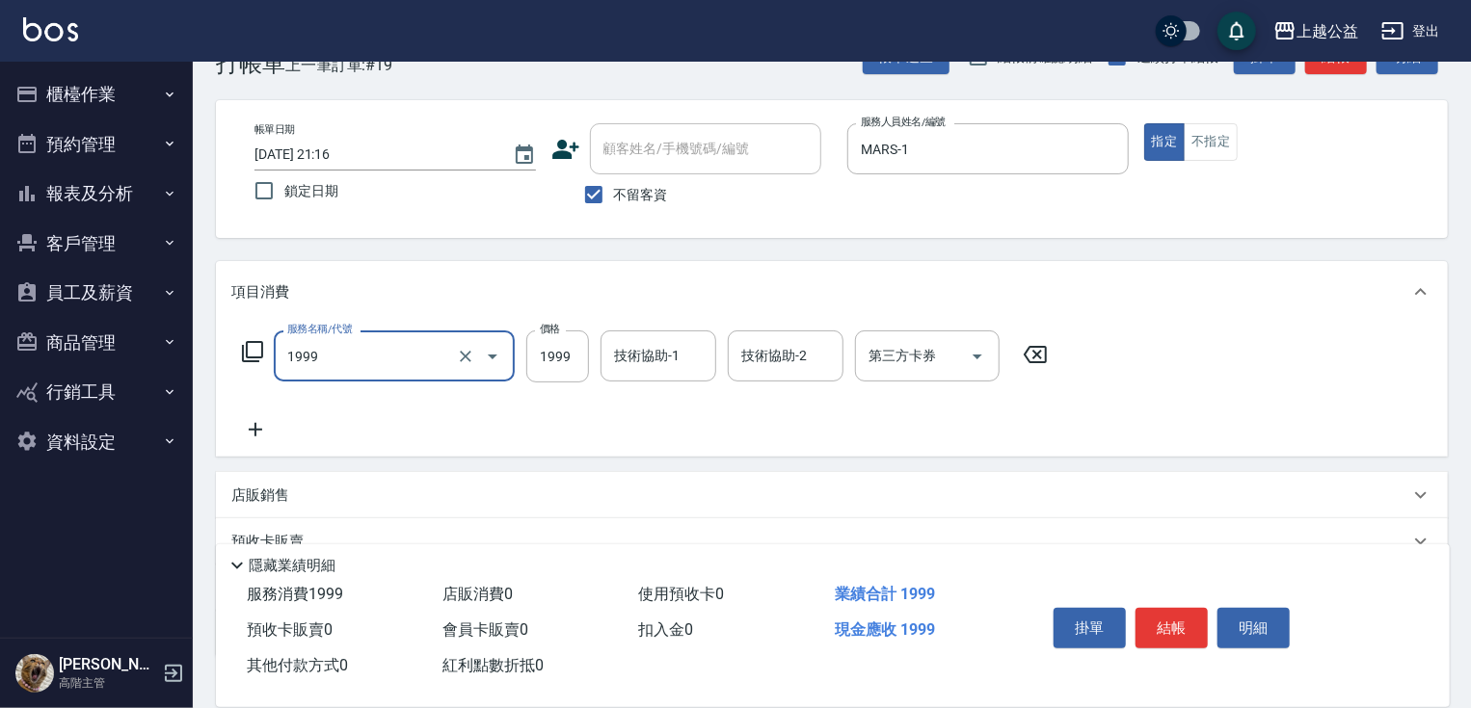
type input "1999套餐(1999)"
type input "2499"
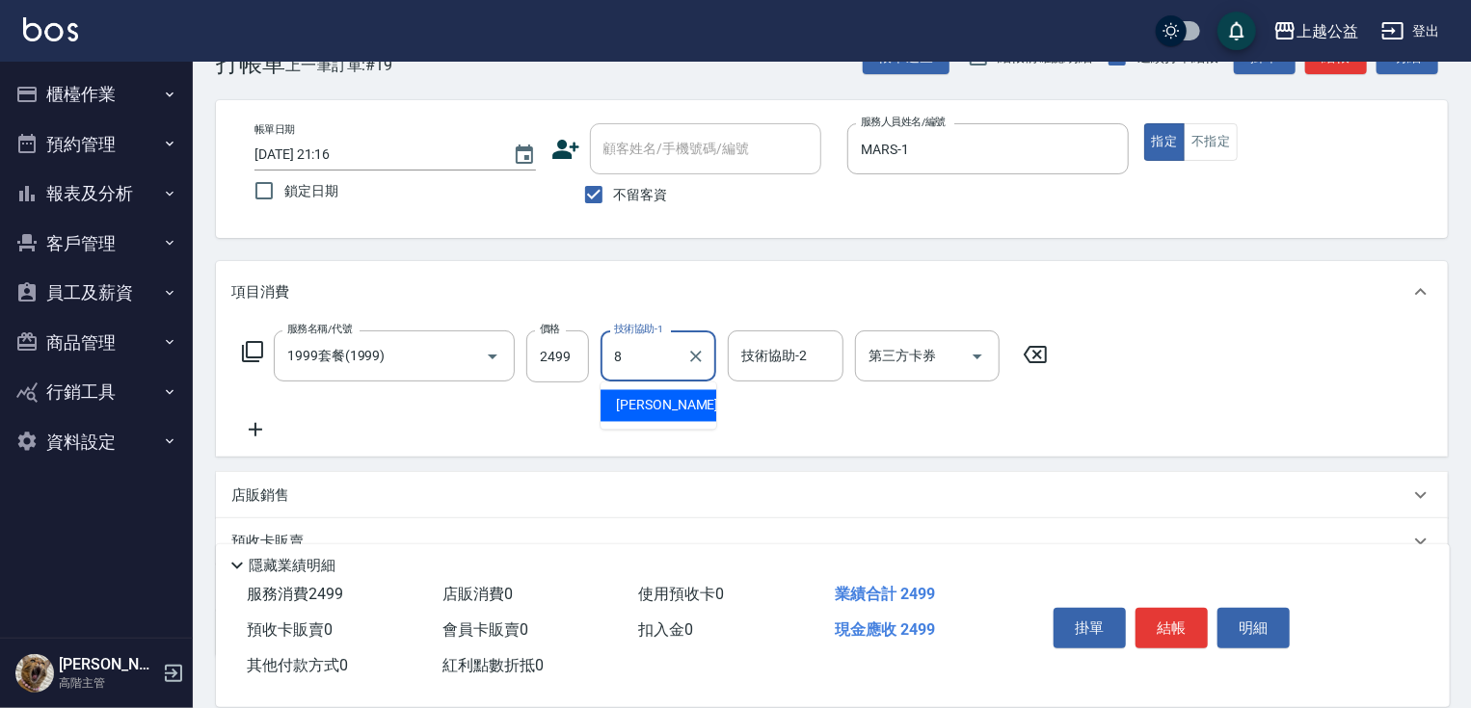
type input "[PERSON_NAME]-8"
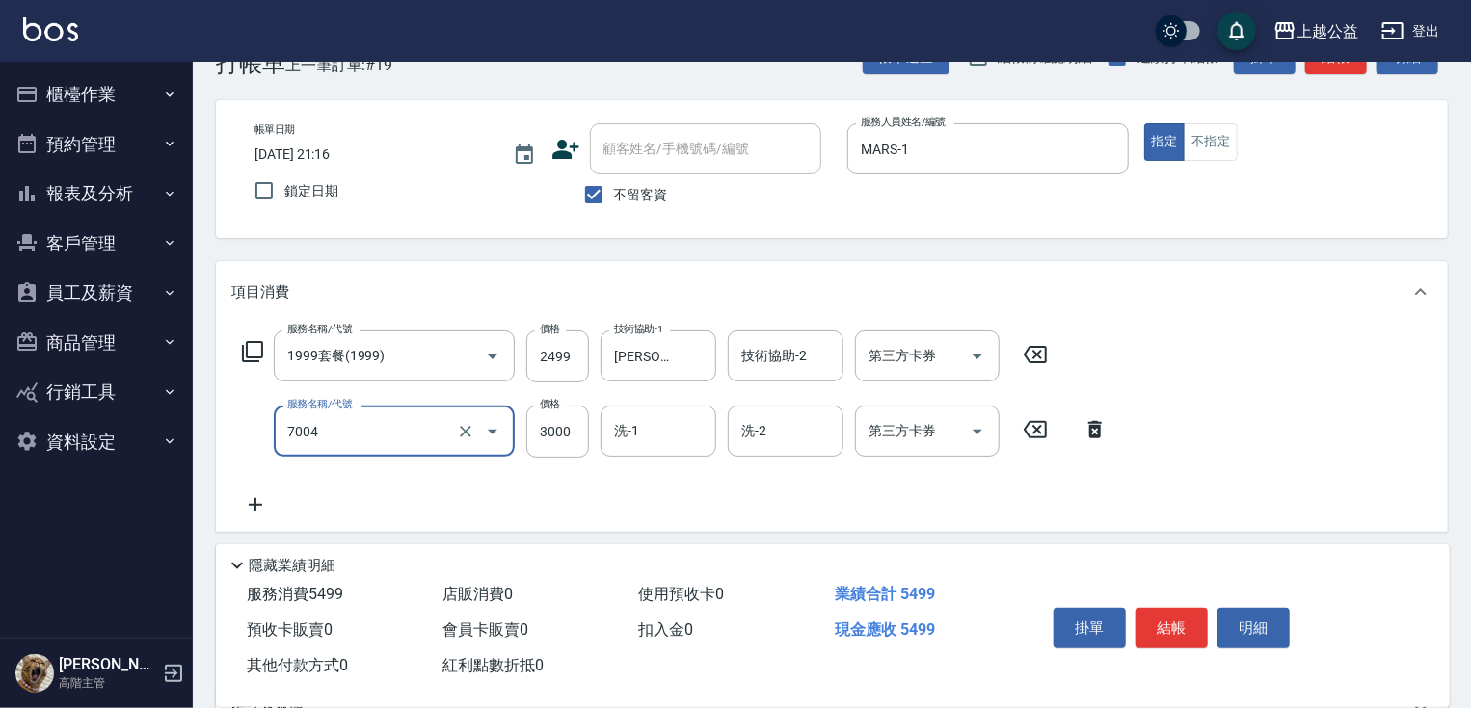
type input "重整3包(7004)"
type input "2500"
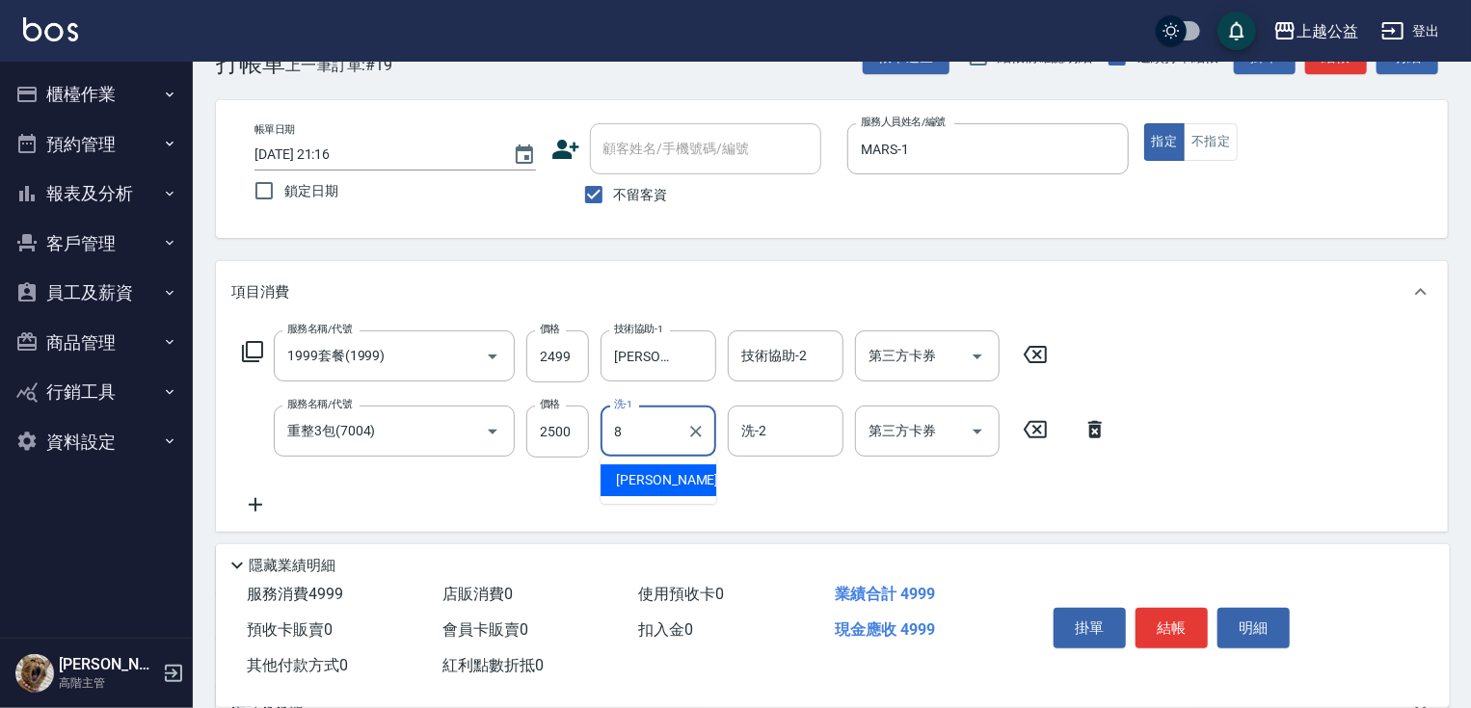
type input "[PERSON_NAME]-8"
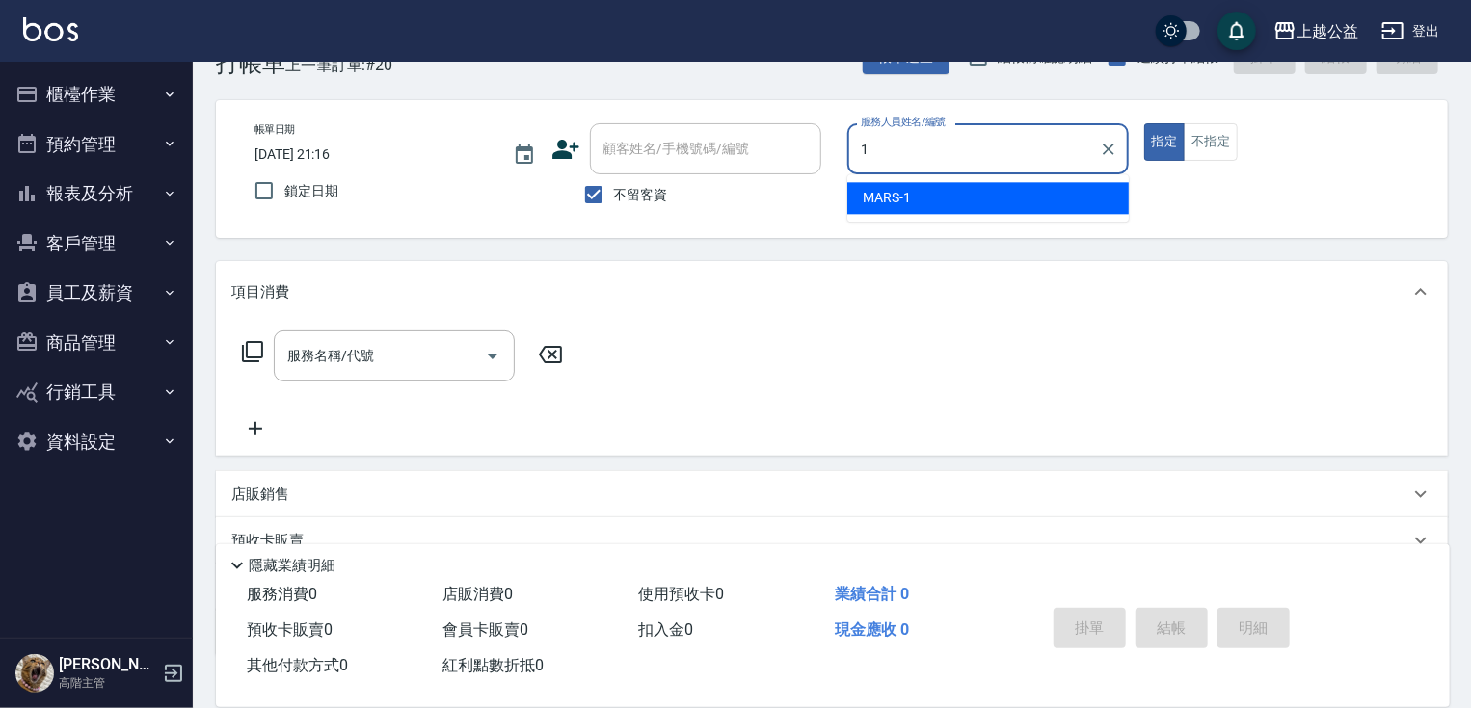
type input "MARS-1"
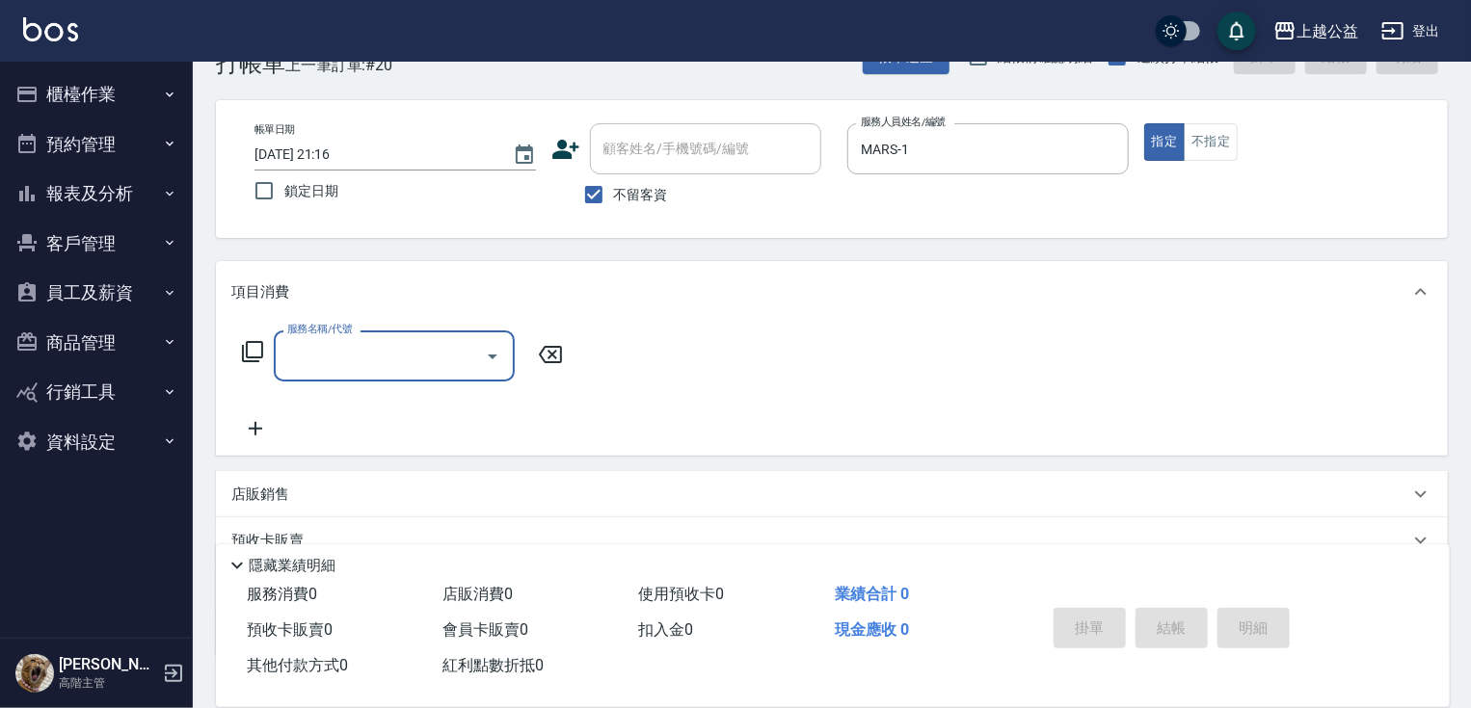
click at [624, 204] on label "不留客資" at bounding box center [620, 194] width 94 height 40
click at [614, 204] on input "不留客資" at bounding box center [593, 194] width 40 height 40
checkbox input "false"
click at [721, 153] on div "顧客姓名/手機號碼/編號 顧客姓名/手機號碼/編號" at bounding box center [705, 148] width 231 height 51
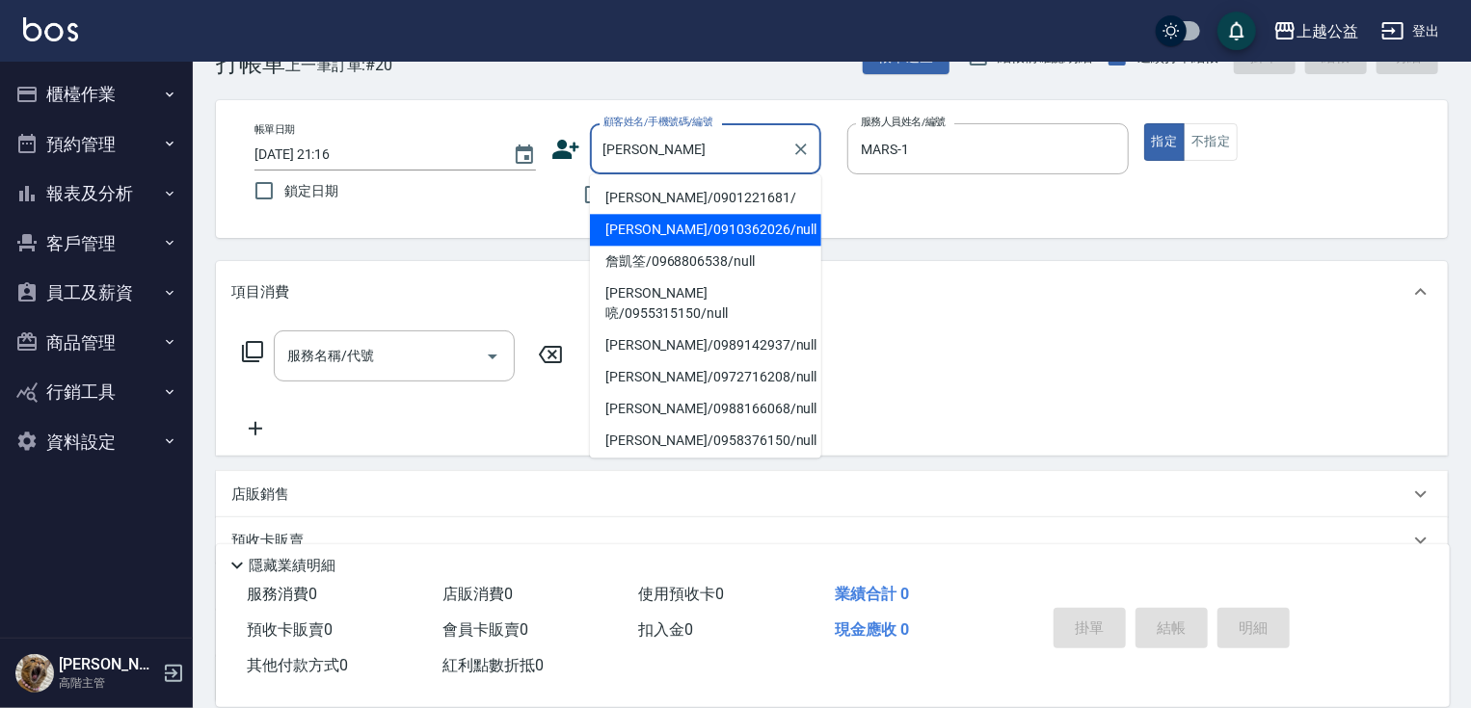
click at [663, 221] on li "詹凱森/0910362026/null" at bounding box center [705, 230] width 231 height 32
type input "詹凱森/0910362026/null"
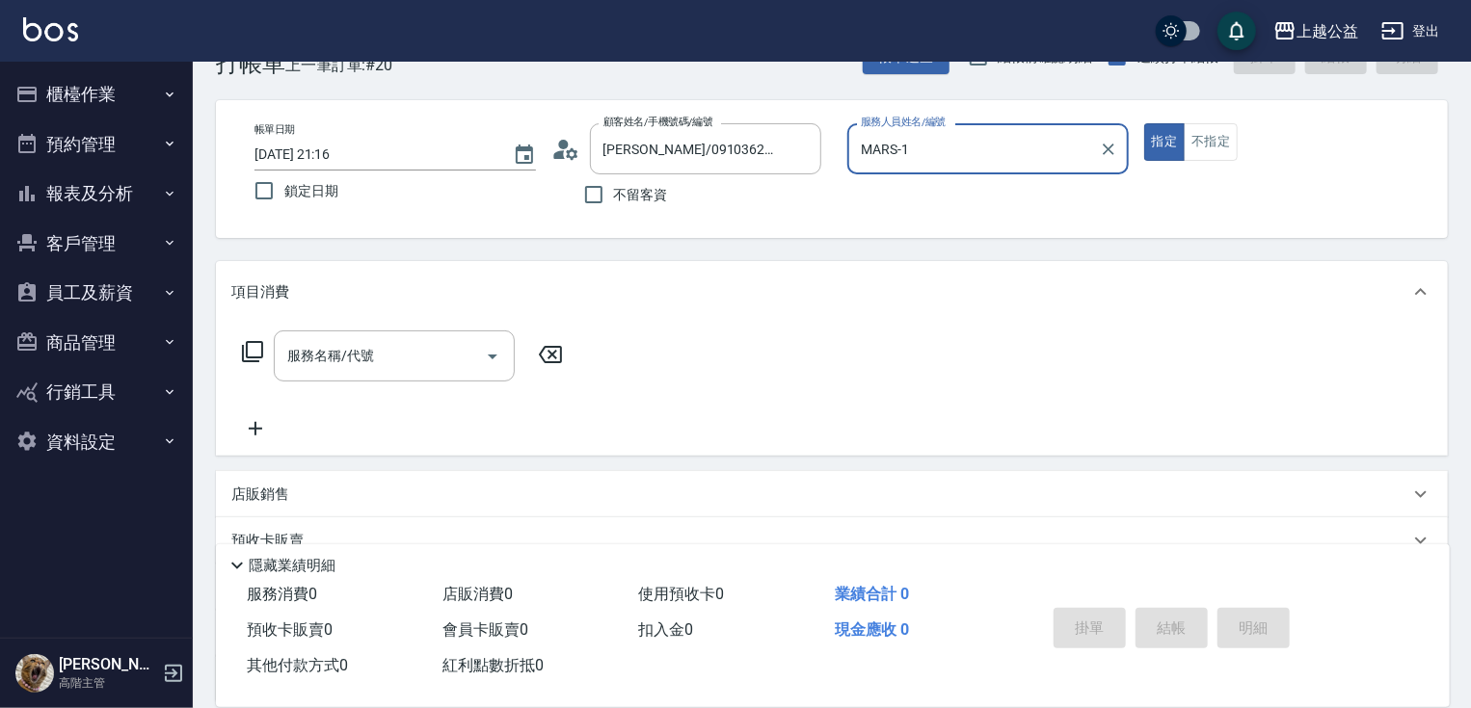
click at [1144, 123] on button "指定" at bounding box center [1164, 142] width 41 height 38
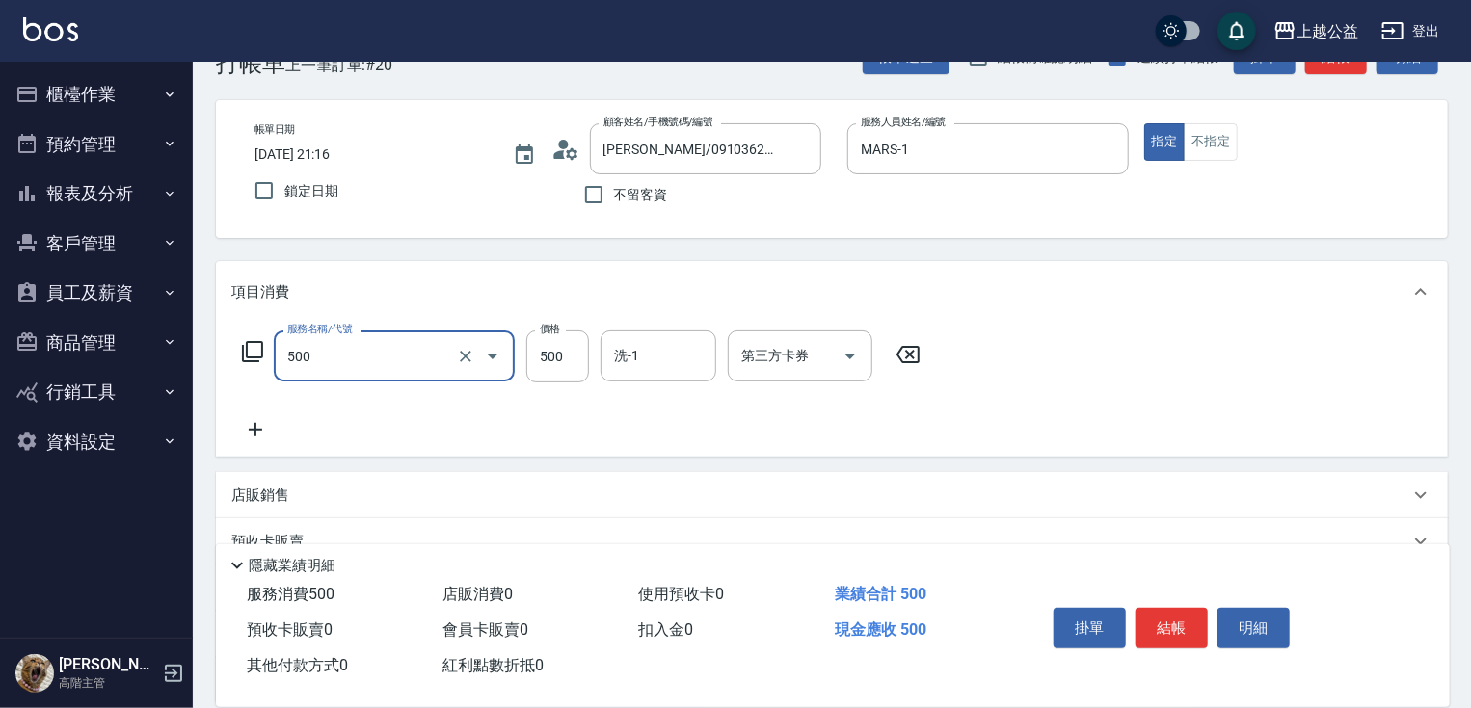
type input "洗剪500(500)"
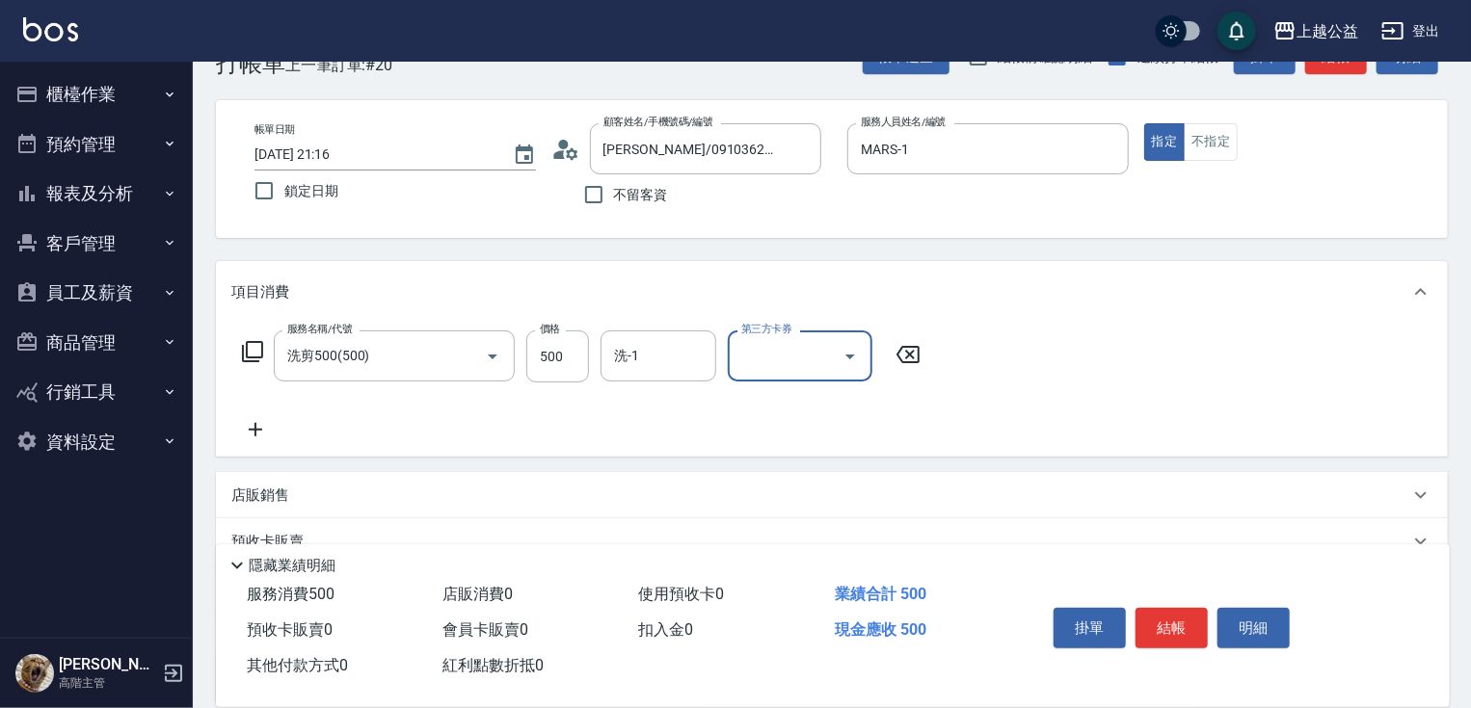
scroll to position [233, 0]
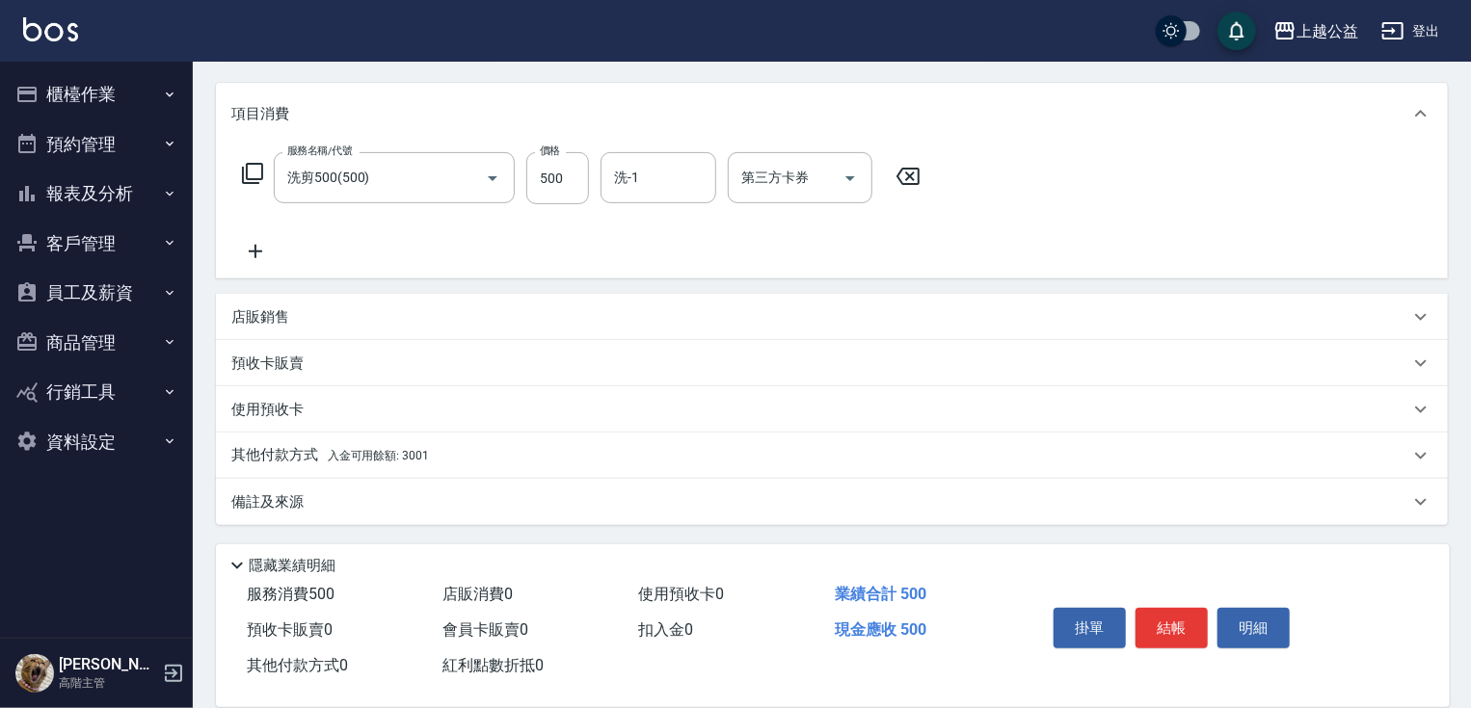
click at [438, 456] on div "其他付款方式 入金可用餘額: 3001" at bounding box center [820, 455] width 1178 height 21
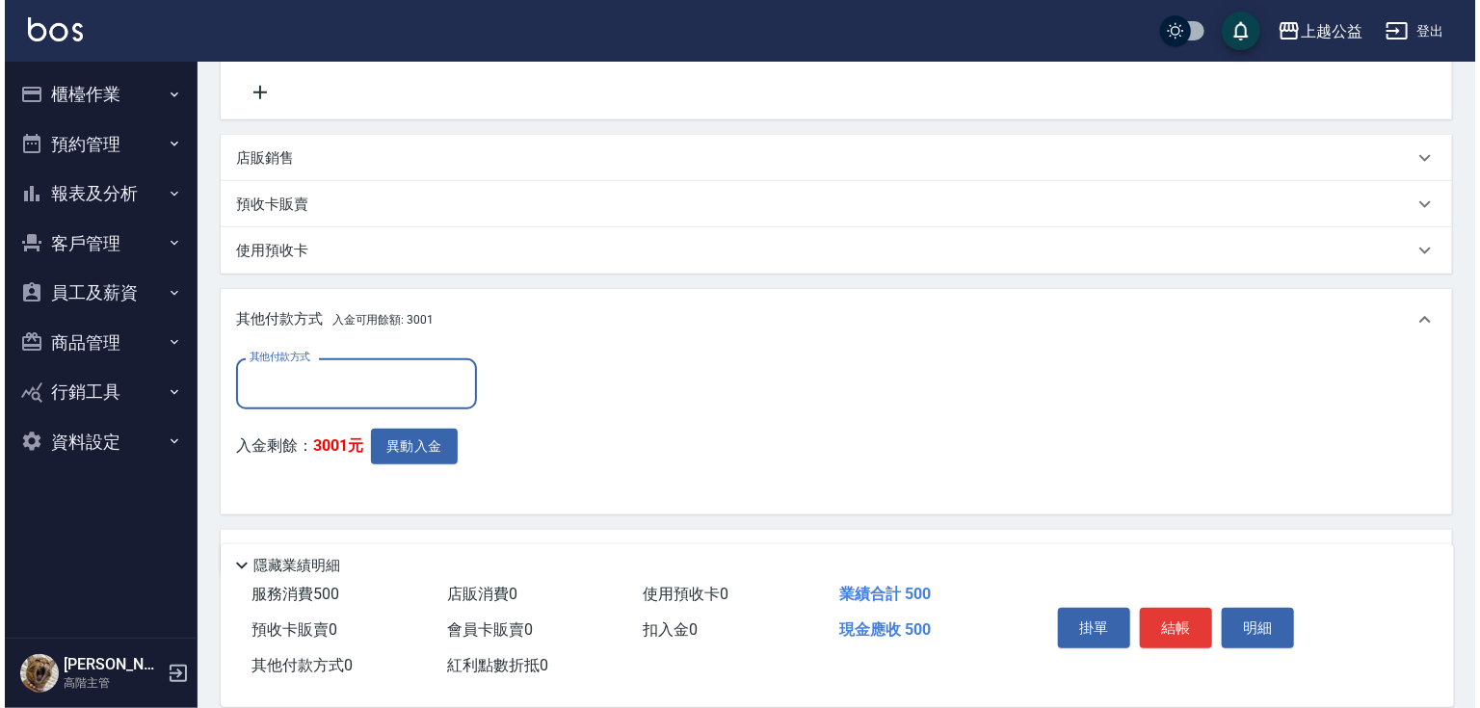
scroll to position [401, 0]
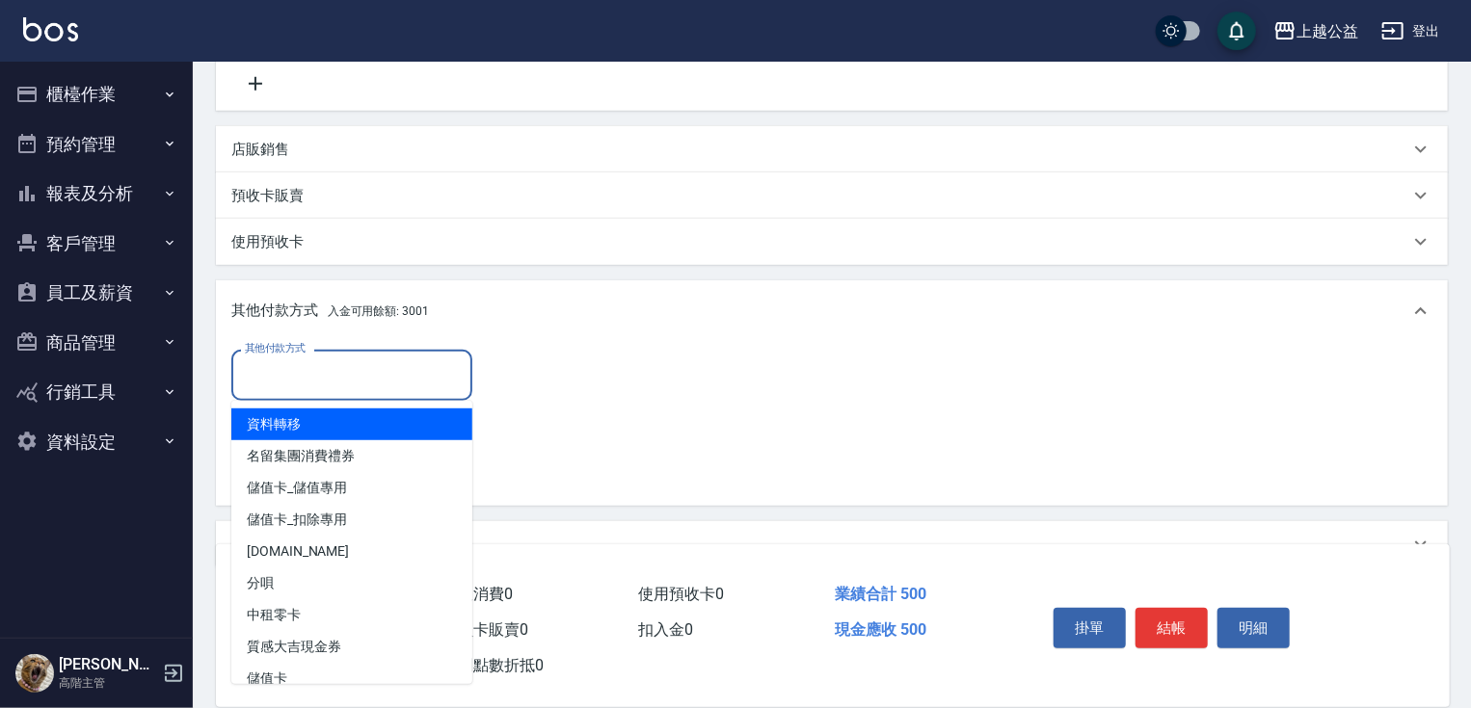
click at [281, 369] on input "其他付款方式" at bounding box center [352, 376] width 224 height 34
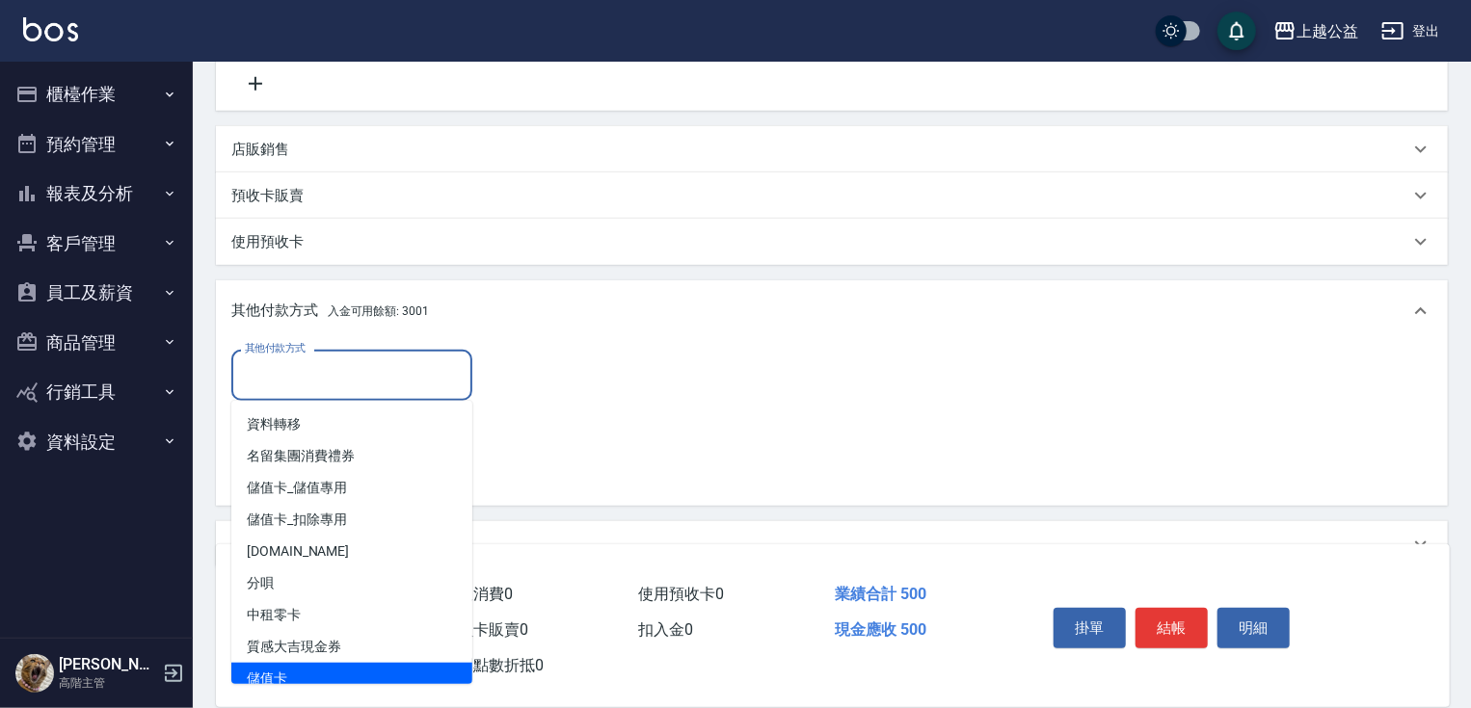
click at [286, 676] on span "儲值卡" at bounding box center [351, 679] width 241 height 32
type input "儲值卡"
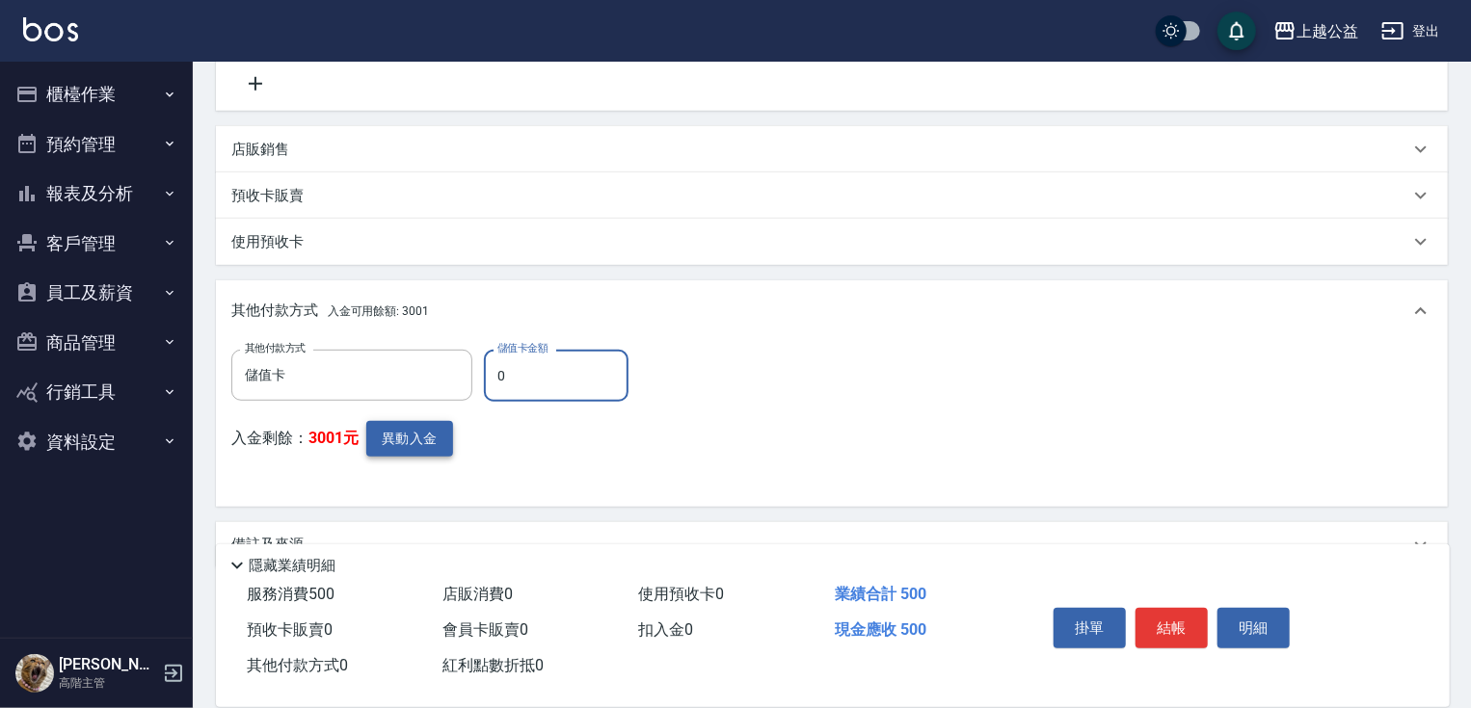
click at [392, 432] on button "異動入金" at bounding box center [409, 439] width 87 height 36
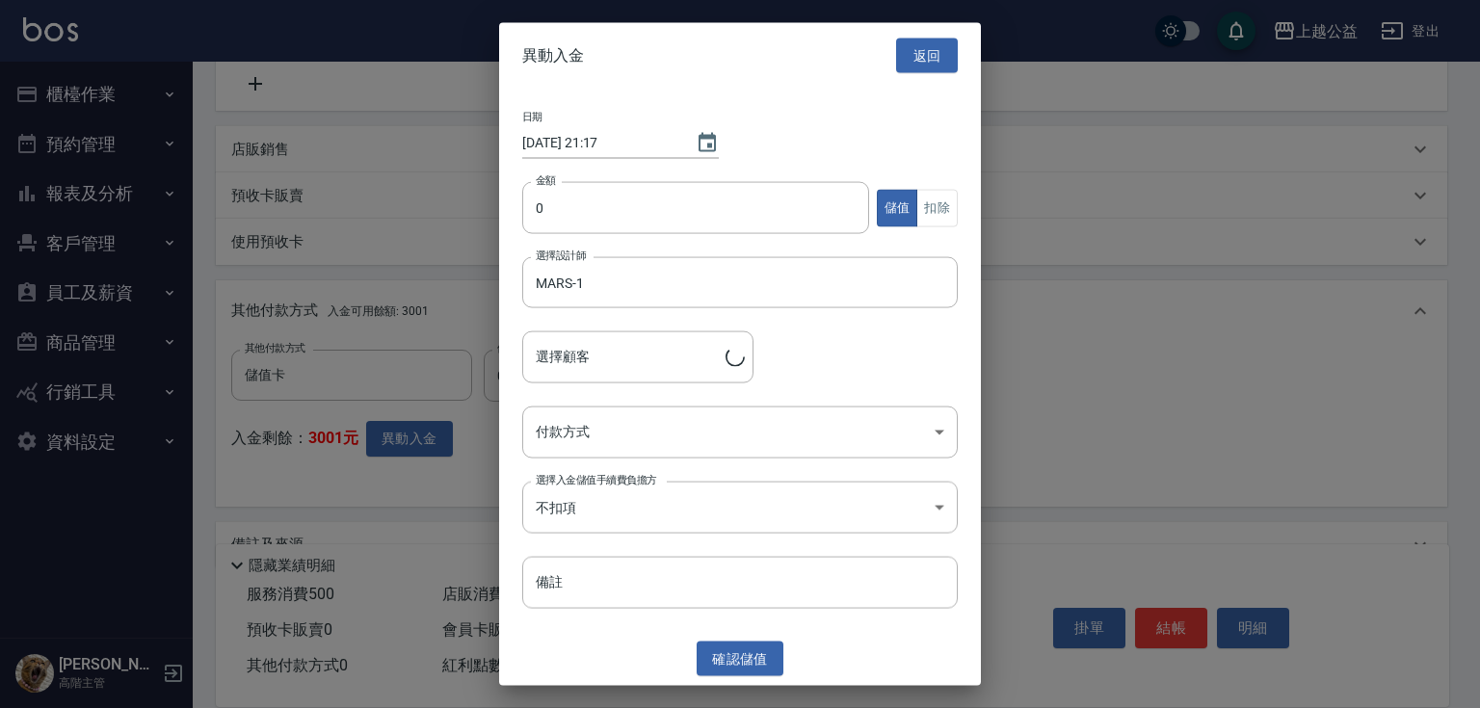
type input "詹凱森/0910362026"
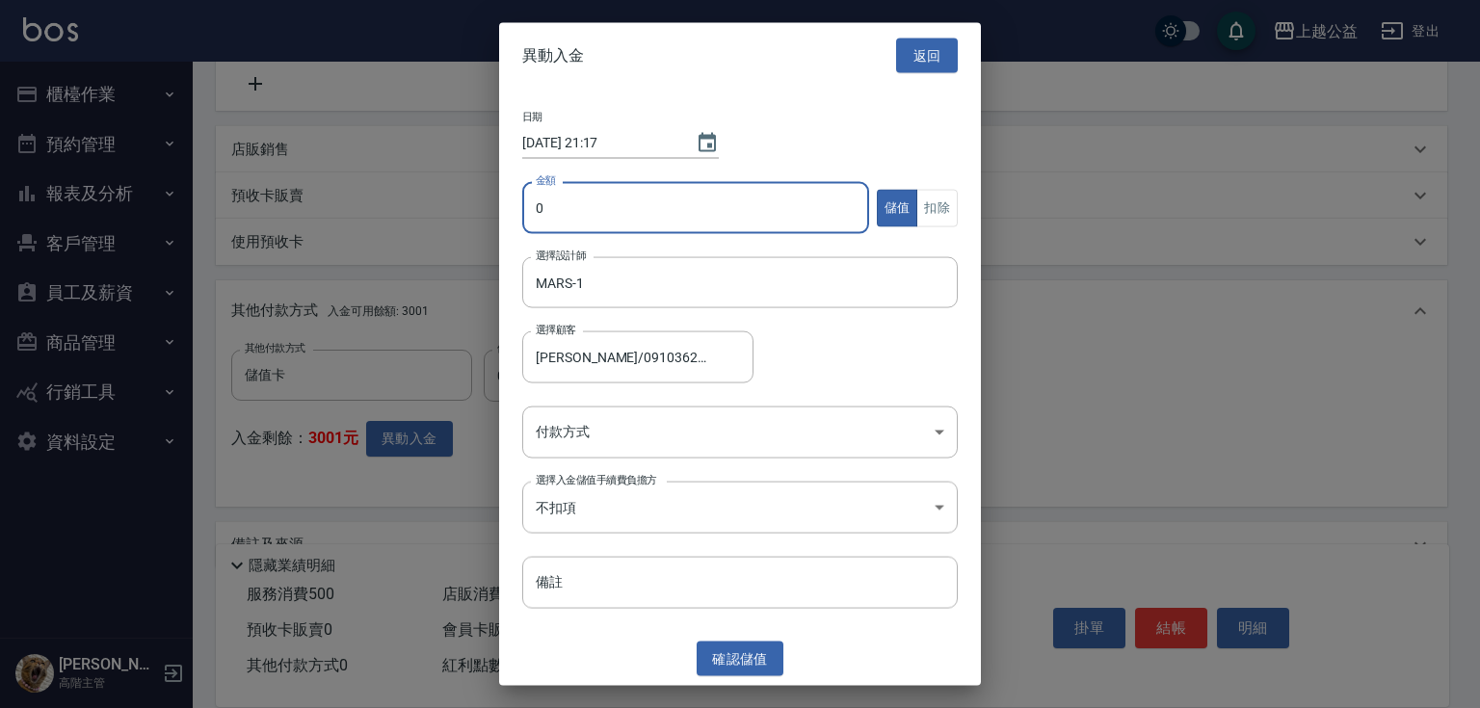
click at [598, 208] on input "0" at bounding box center [695, 208] width 347 height 52
type input "500"
click at [931, 210] on button "扣除" at bounding box center [937, 208] width 41 height 38
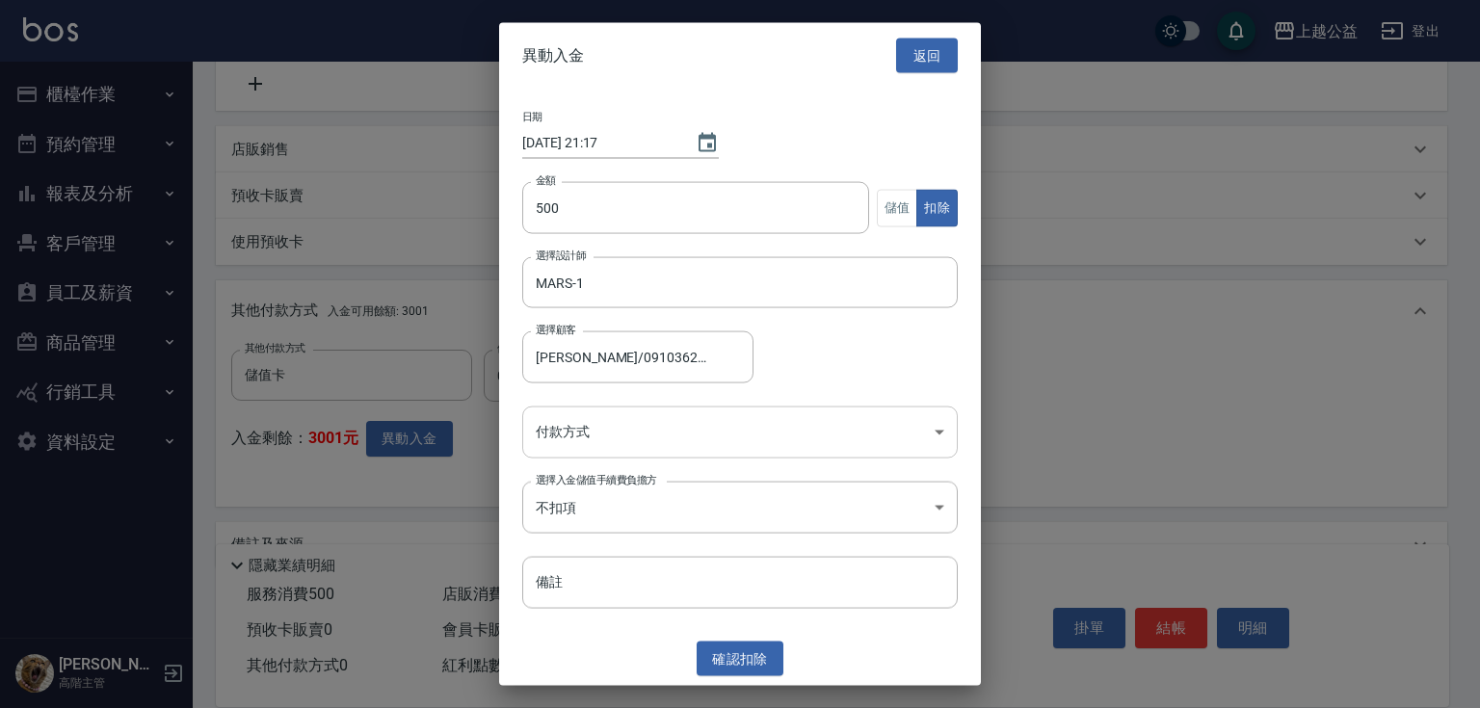
click at [651, 443] on body "上越公益 登出 櫃檯作業 打帳單 帳單列表 掛單列表 座位開單 營業儀表板 現金收支登錄 高階收支登錄 材料自購登錄 每日結帳 排班表 現場電腦打卡 掃碼打卡…" at bounding box center [740, 175] width 1480 height 1153
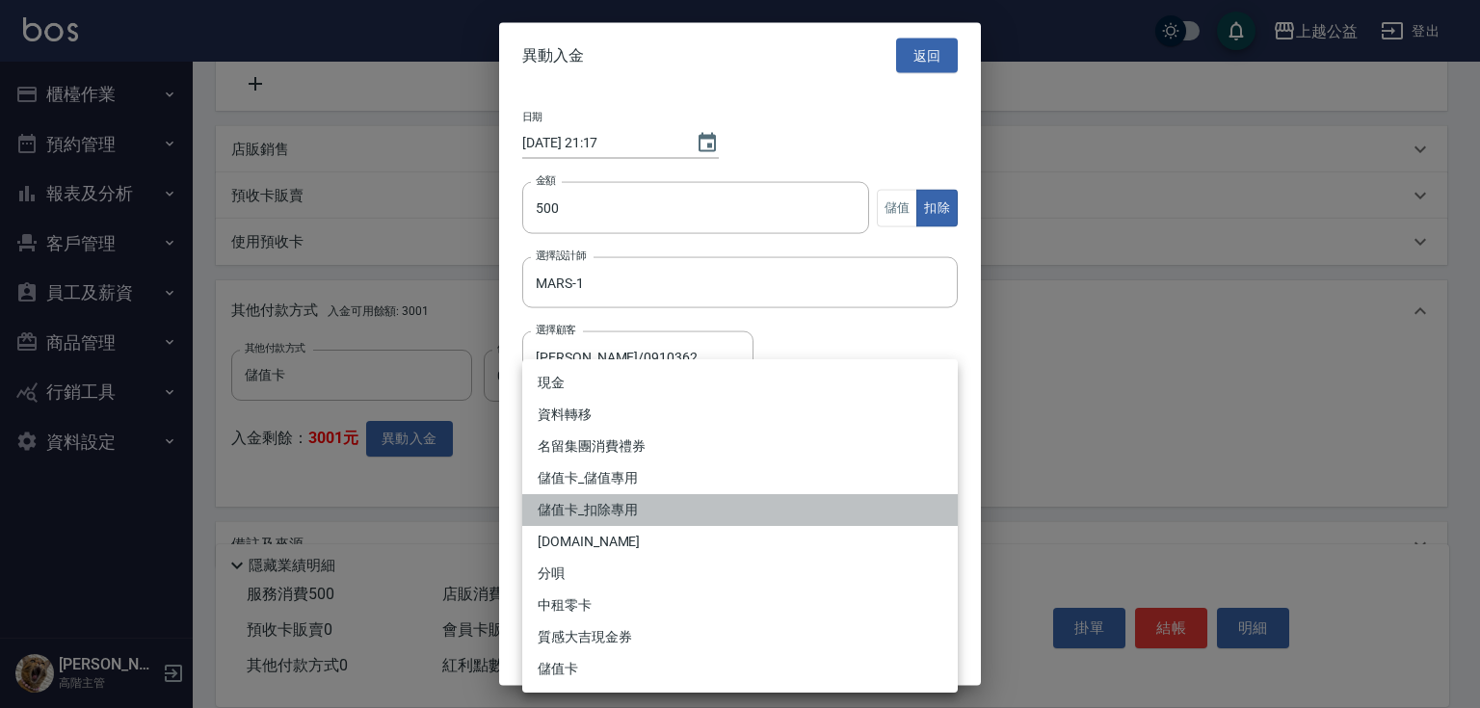
click at [602, 513] on li "儲值卡_扣除專用" at bounding box center [740, 510] width 436 height 32
type input "儲值卡_扣除專用"
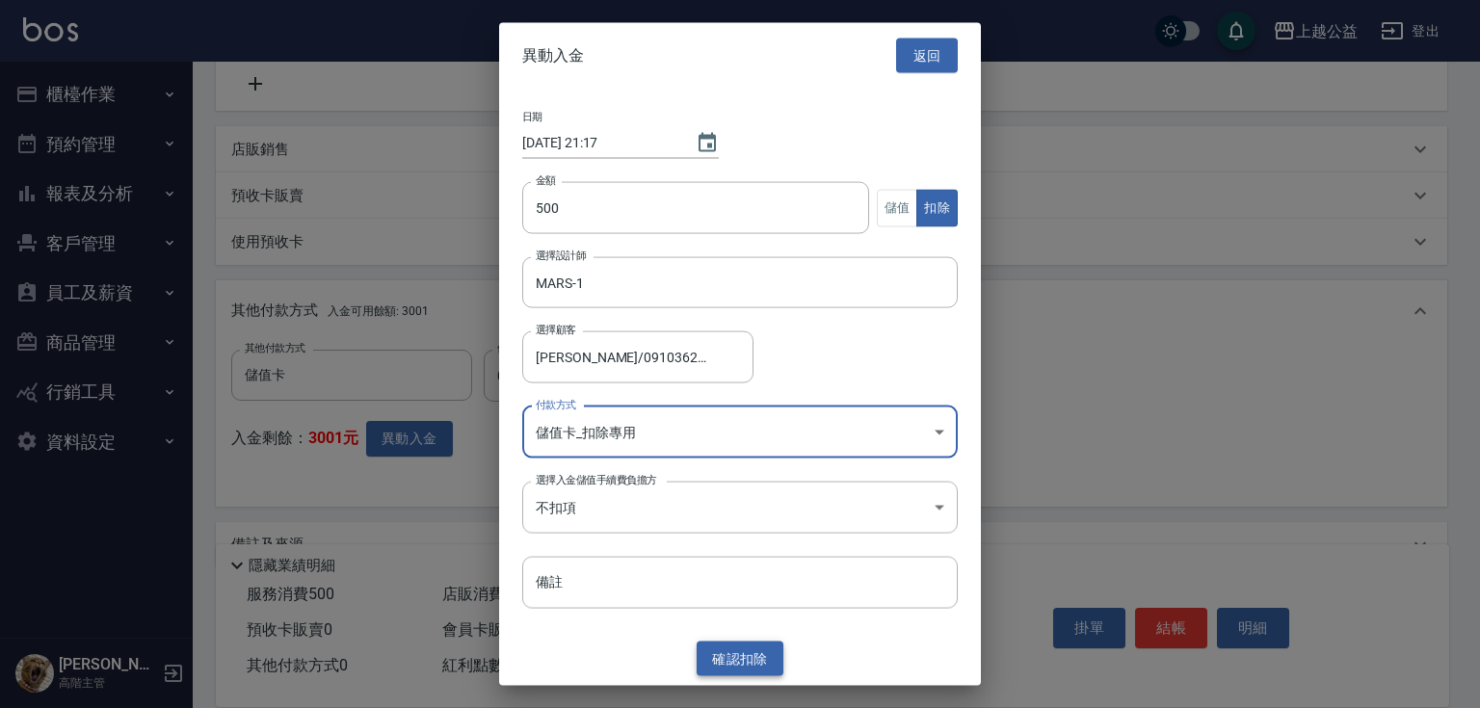
click at [748, 650] on button "確認 扣除" at bounding box center [740, 659] width 87 height 36
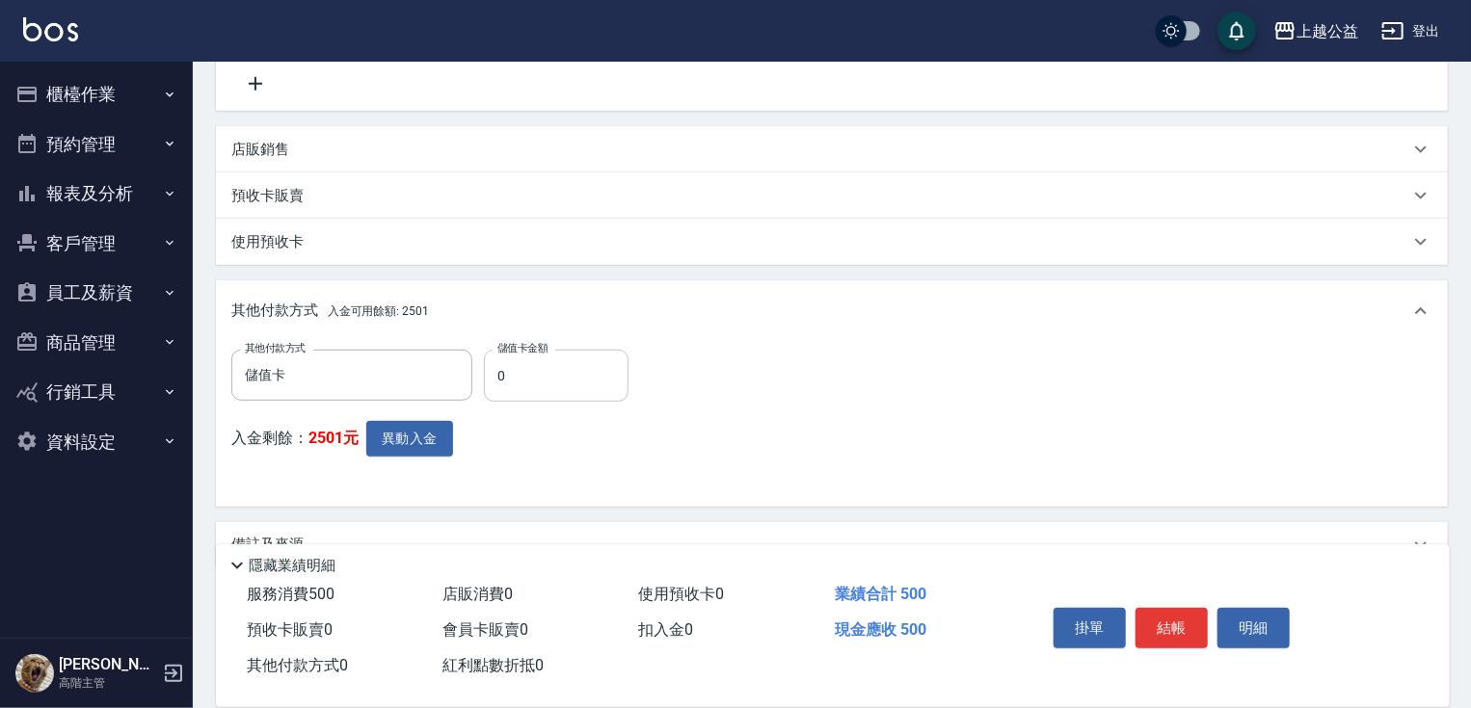
click at [535, 363] on input "0" at bounding box center [556, 376] width 145 height 52
type input "500"
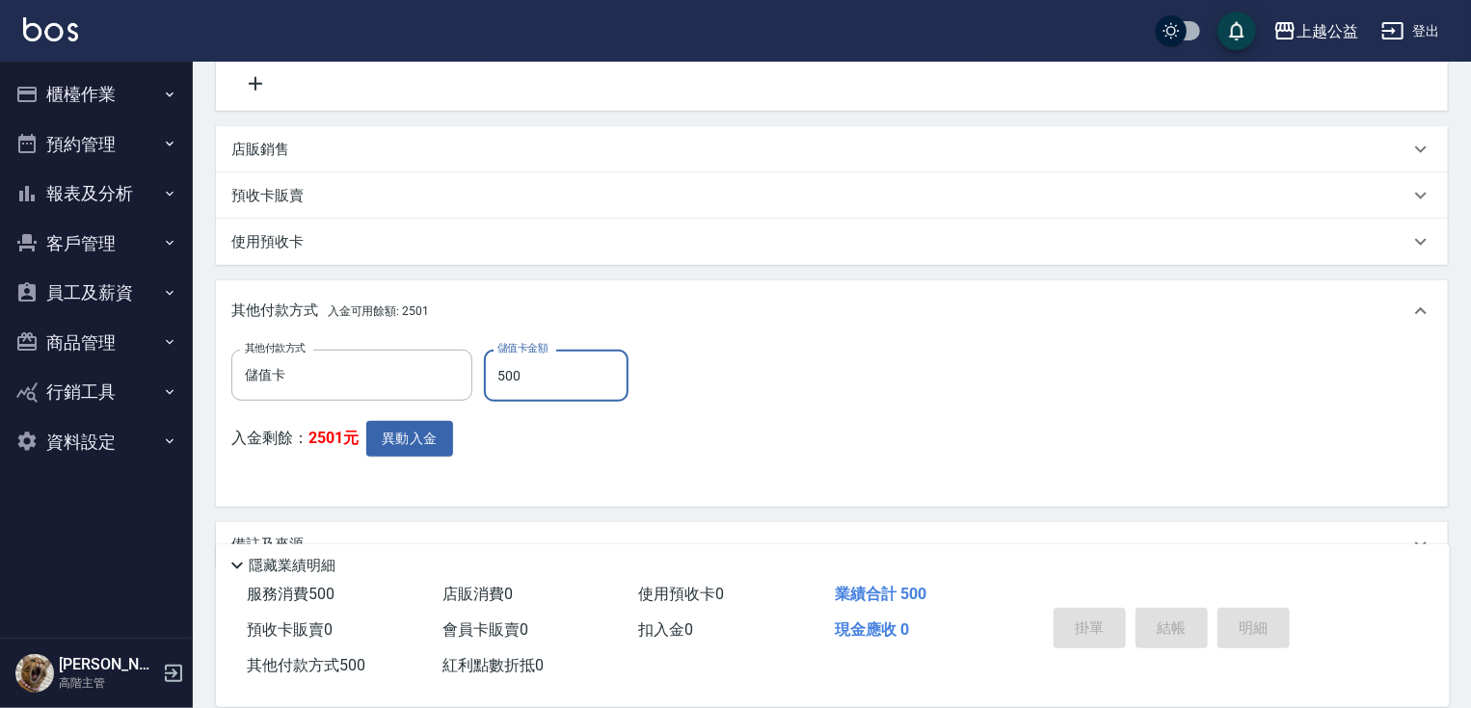
type input "2025/08/17 21:17"
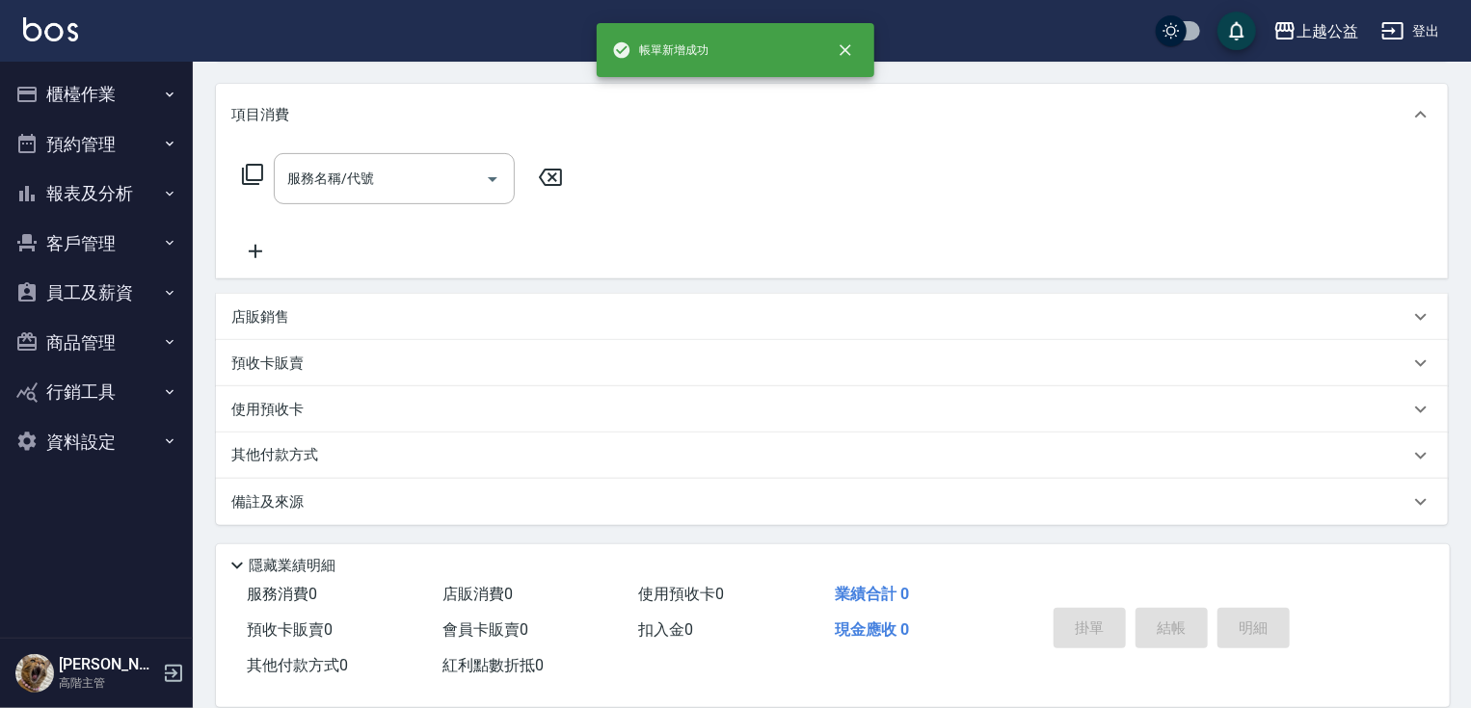
scroll to position [0, 0]
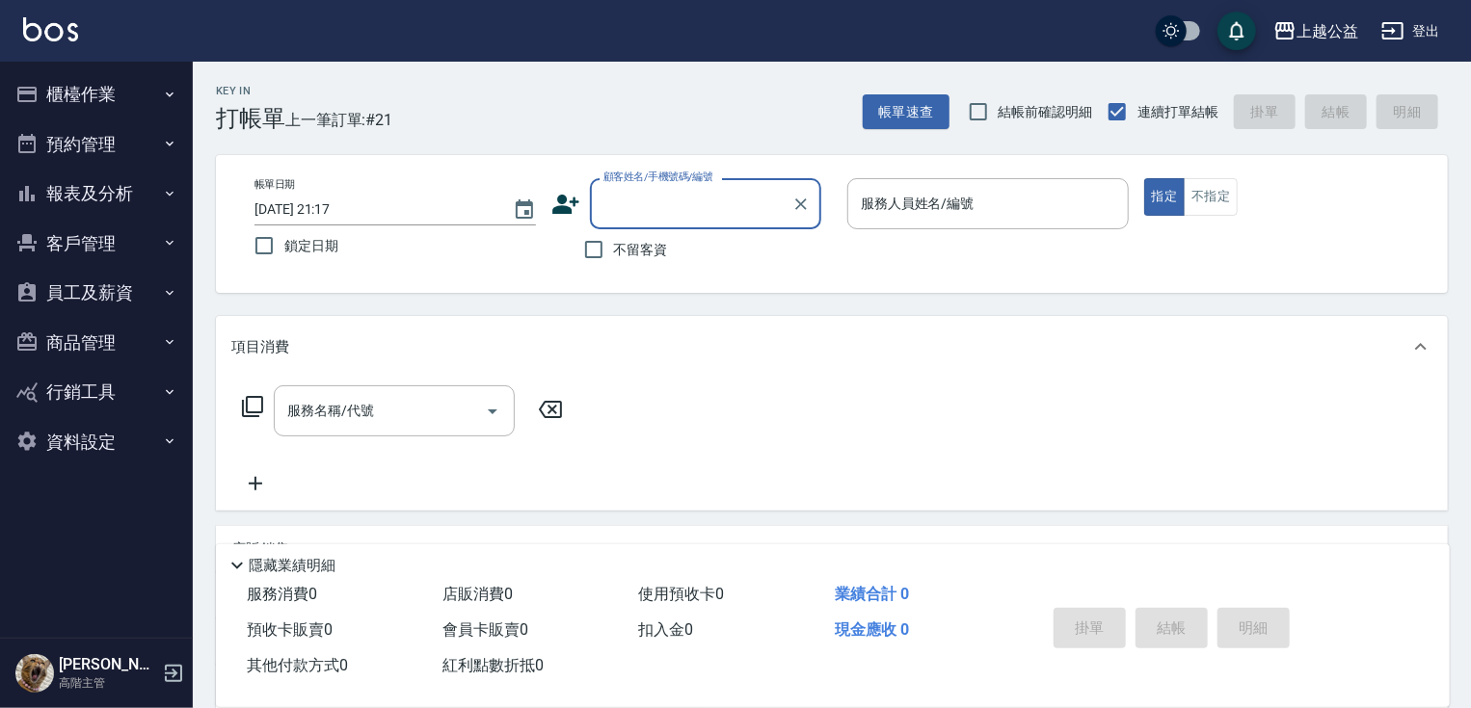
type input "1"
click at [840, 277] on div "帳單日期 2025/08/17 21:17 鎖定日期 顧客姓名/手機號碼/編號 顧客姓名/手機號碼/編號 不留客資 服務人員姓名/編號 服務人員姓名/編號 指…" at bounding box center [832, 224] width 1232 height 138
drag, startPoint x: 628, startPoint y: 249, endPoint x: 713, endPoint y: 272, distance: 87.9
click at [630, 248] on span "不留客資" at bounding box center [641, 250] width 54 height 20
click at [614, 248] on input "不留客資" at bounding box center [593, 249] width 40 height 40
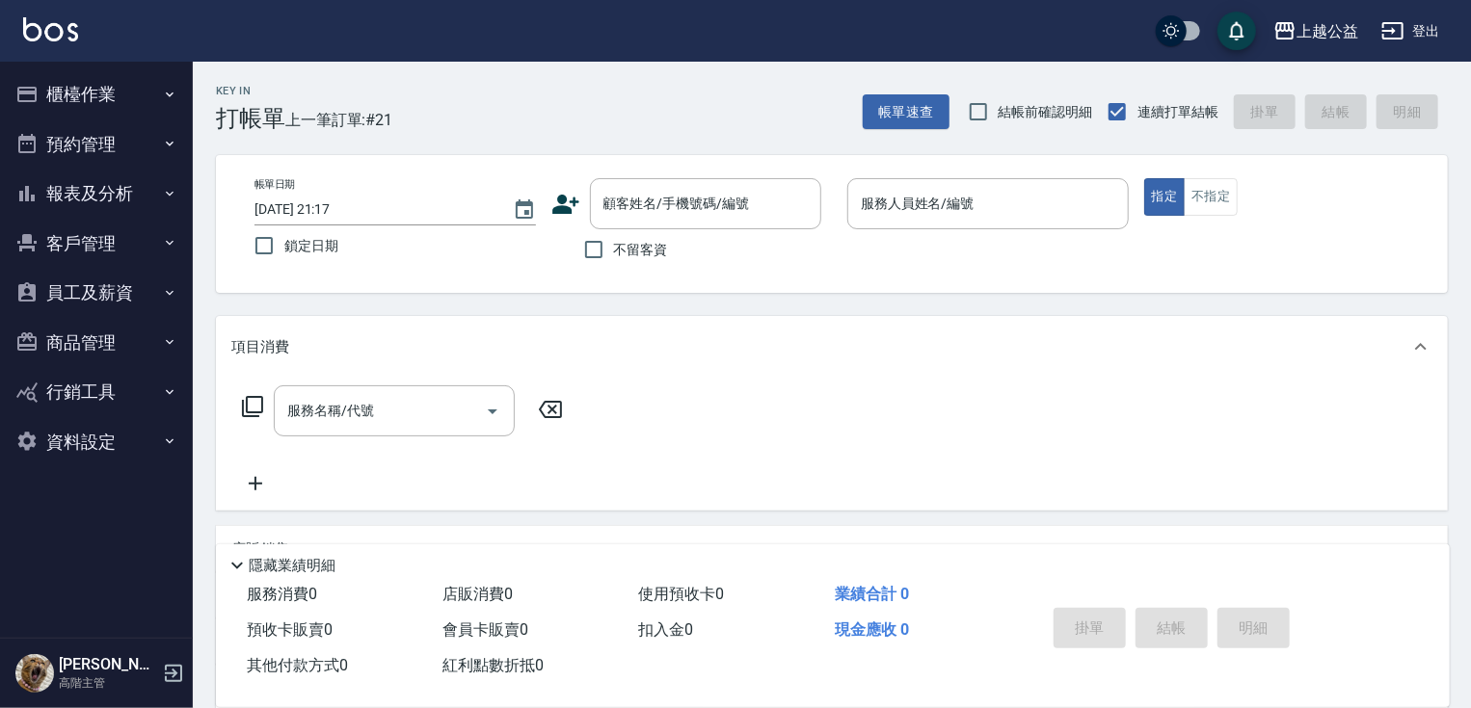
checkbox input "true"
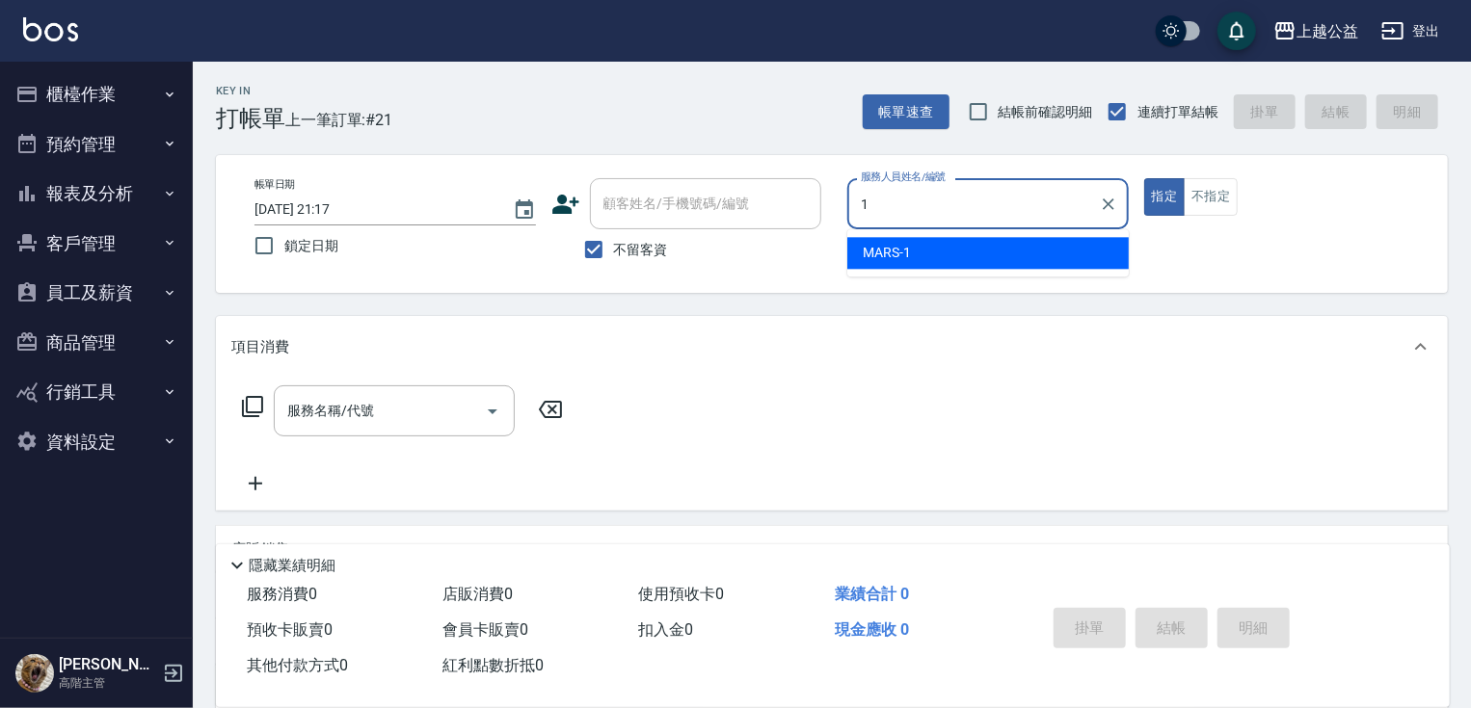
type input "MARS-1"
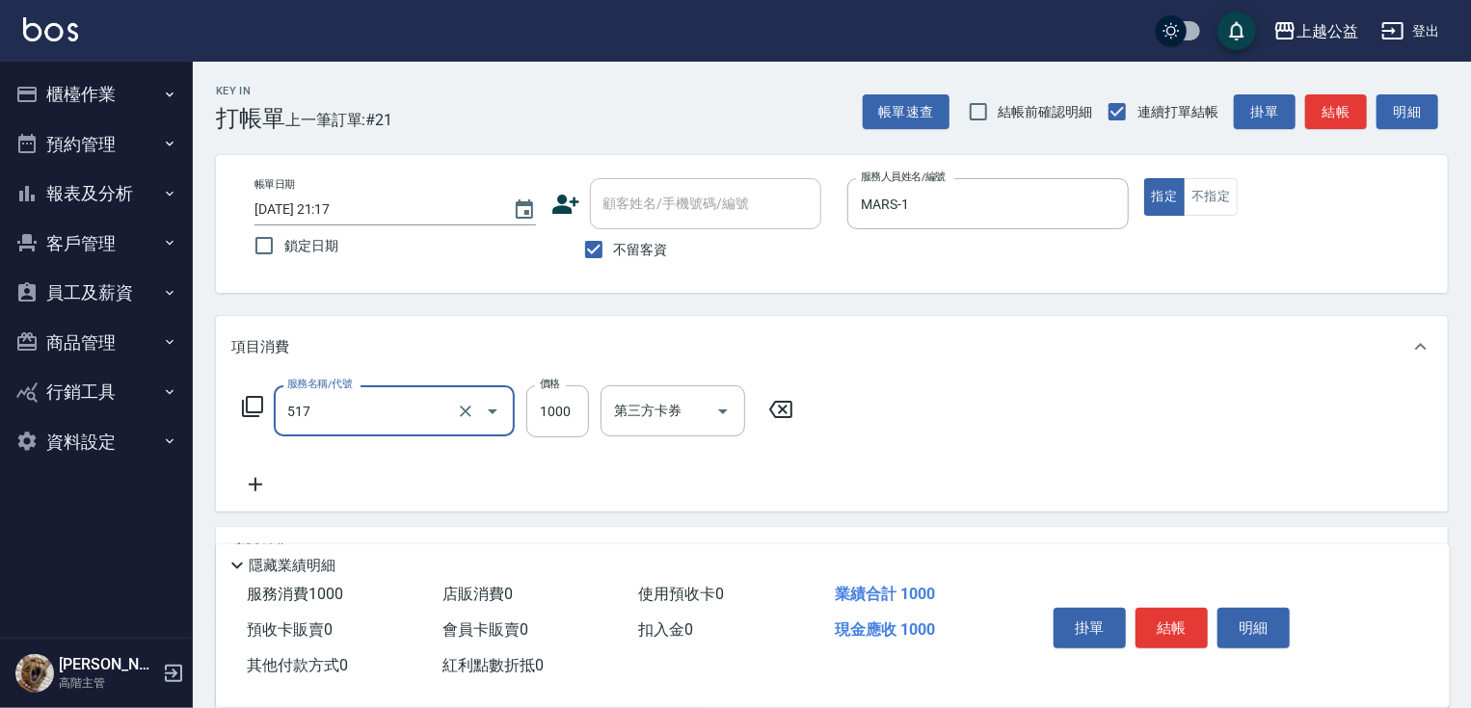
type input "染髮1000(517)"
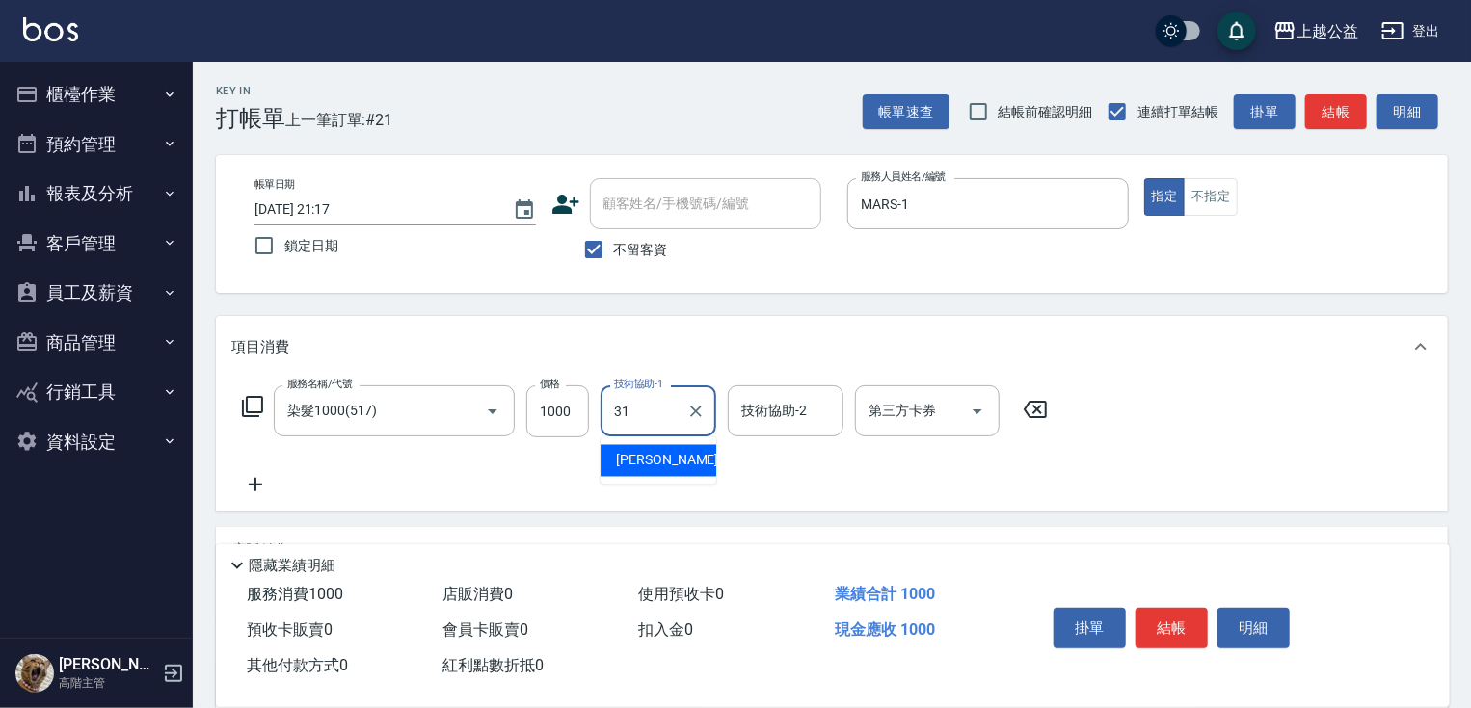
type input "郭宸均-31"
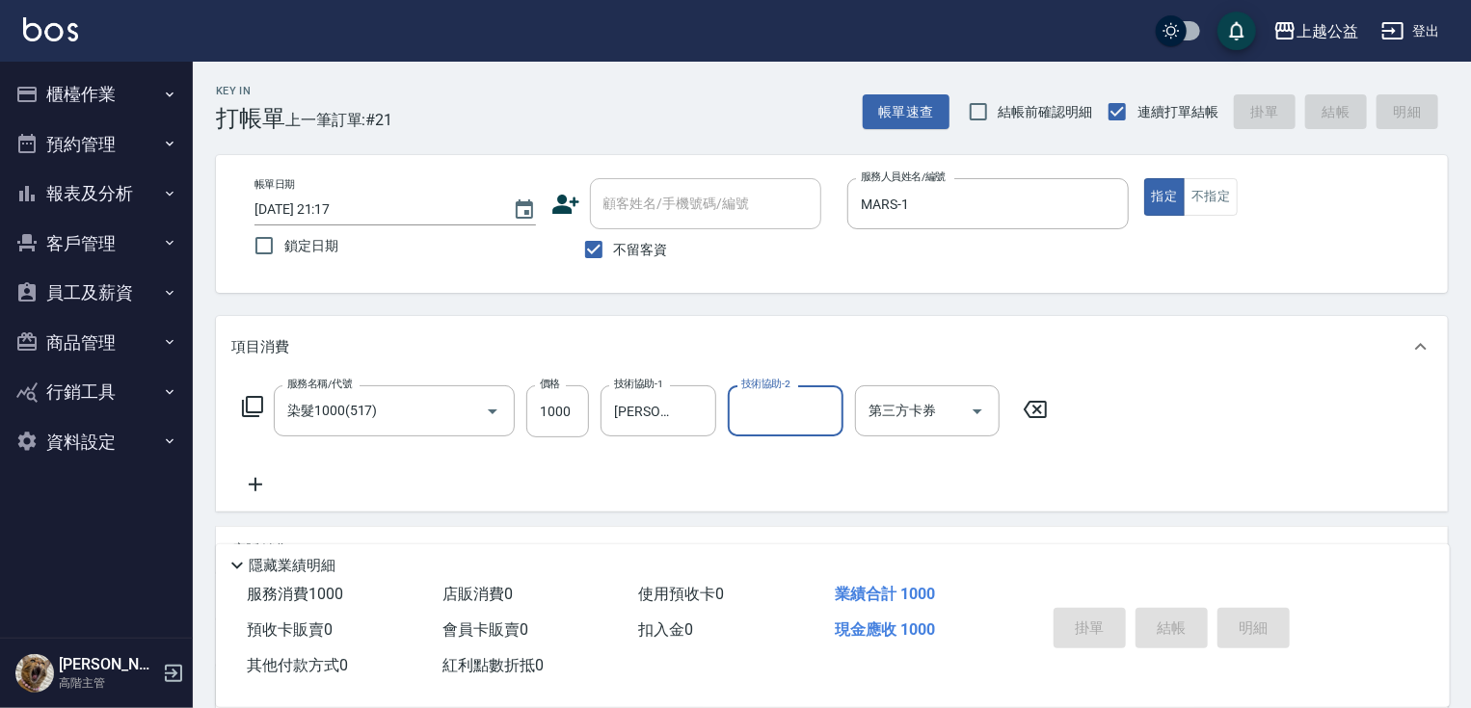
type input "2025/08/17 21:18"
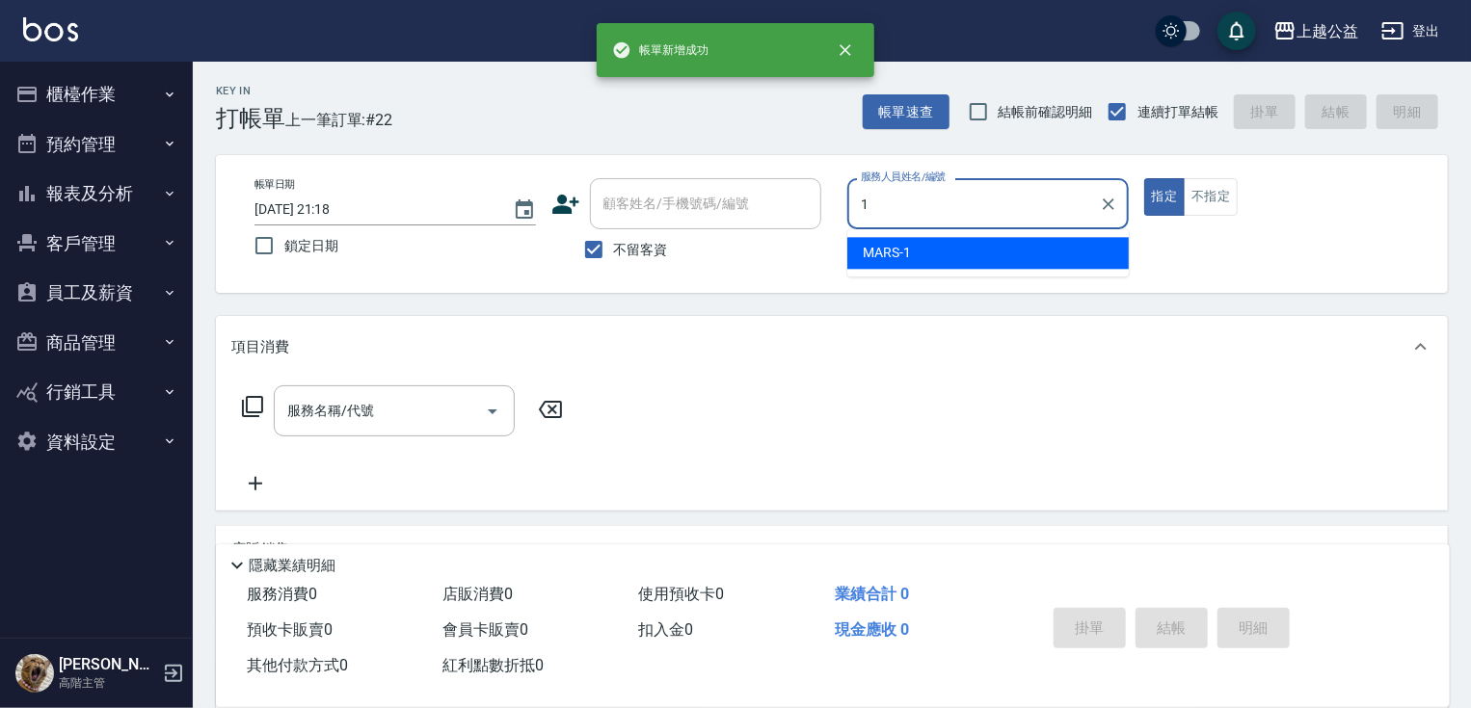
type input "MARS-1"
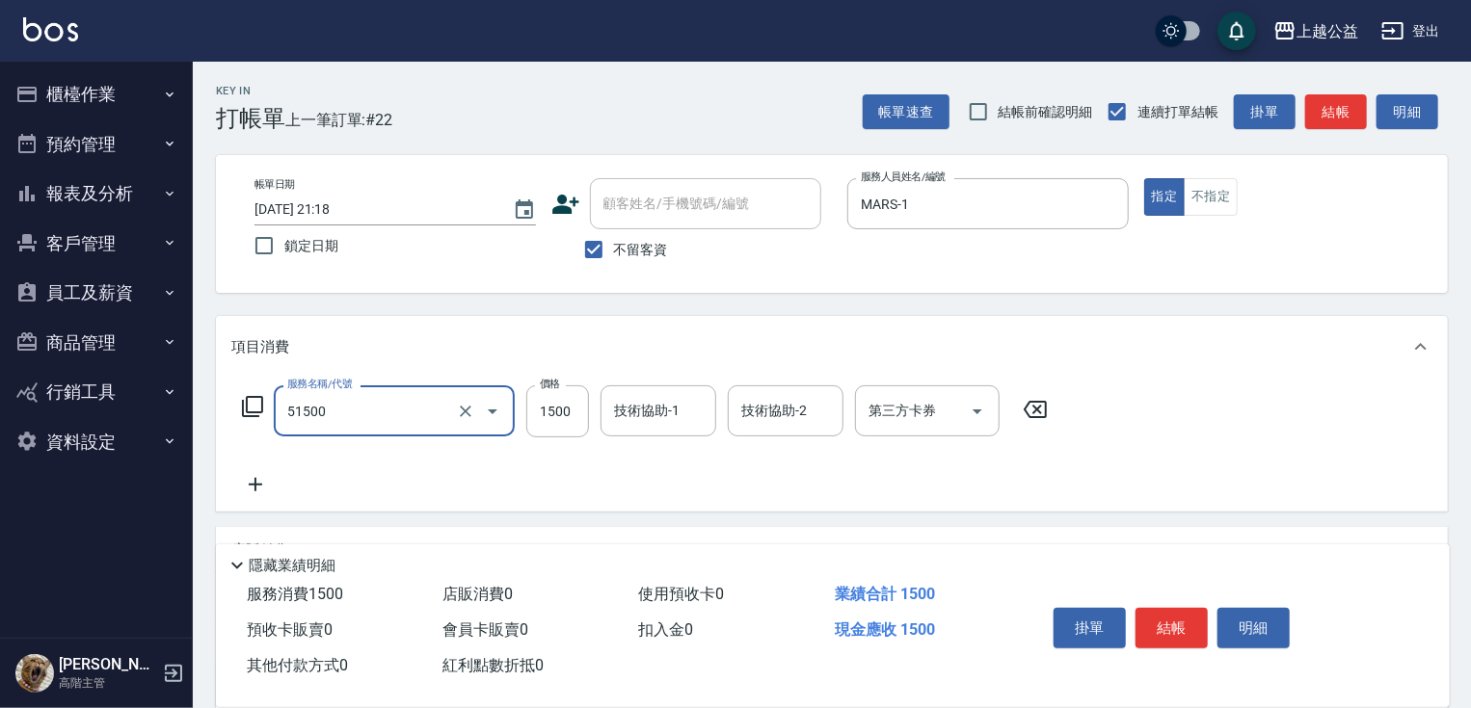
type input "染髮(51500)"
type input "1899"
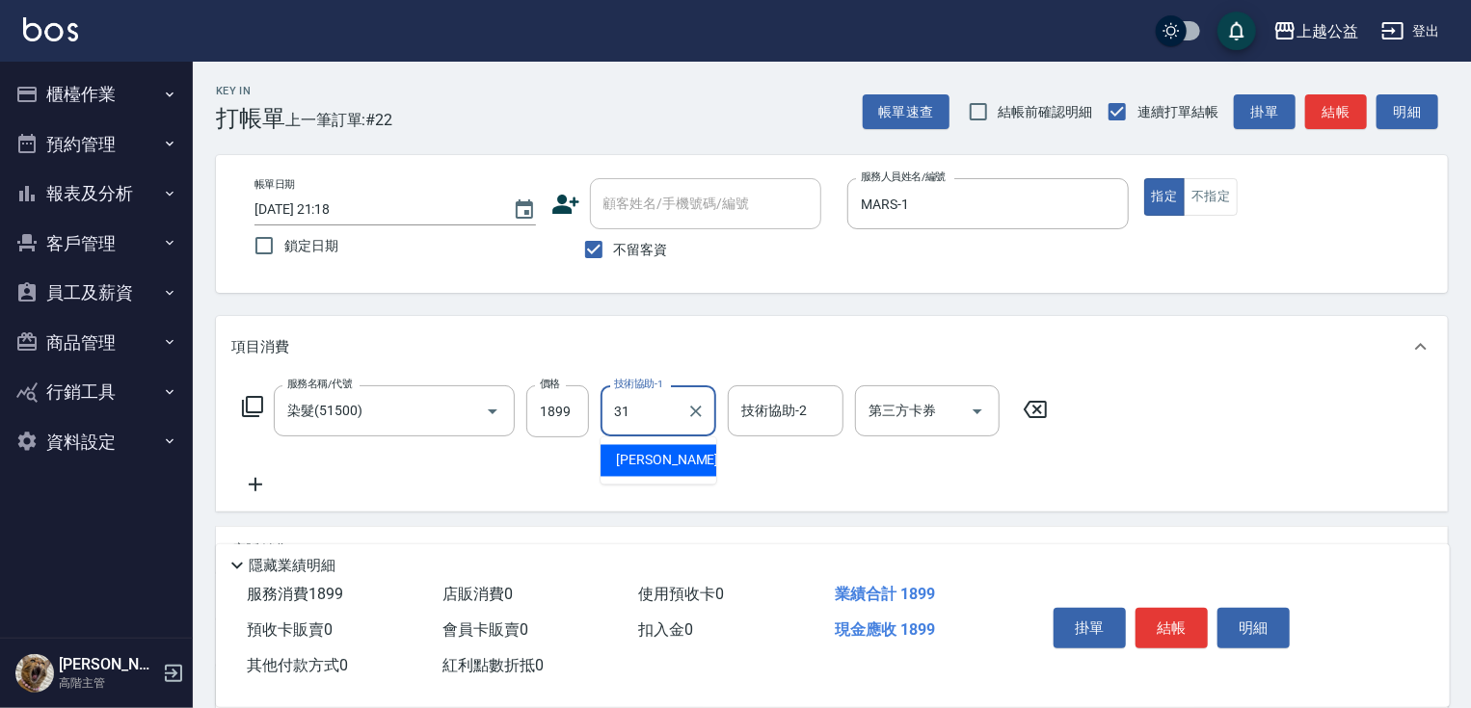
type input "郭宸均-31"
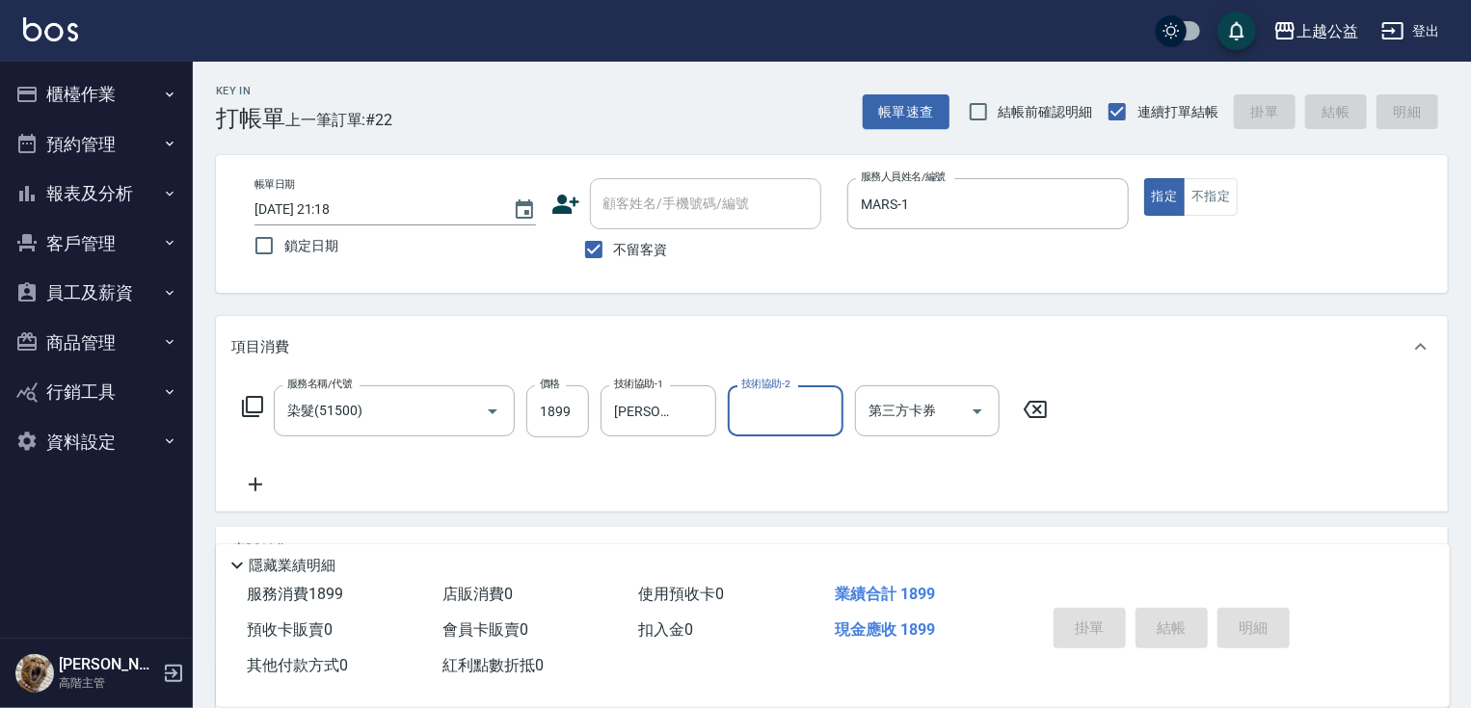
type input "2025/08/17 21:19"
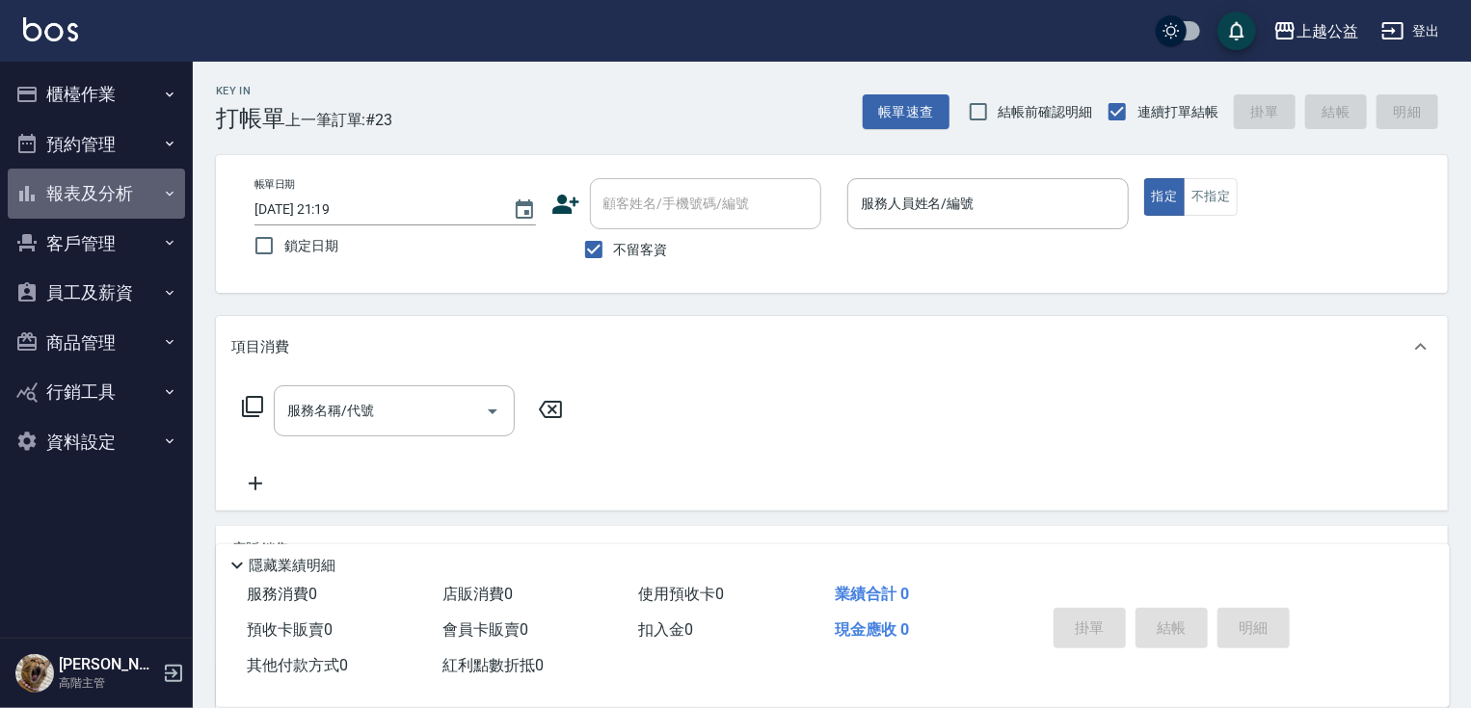
click at [131, 193] on button "報表及分析" at bounding box center [96, 194] width 177 height 50
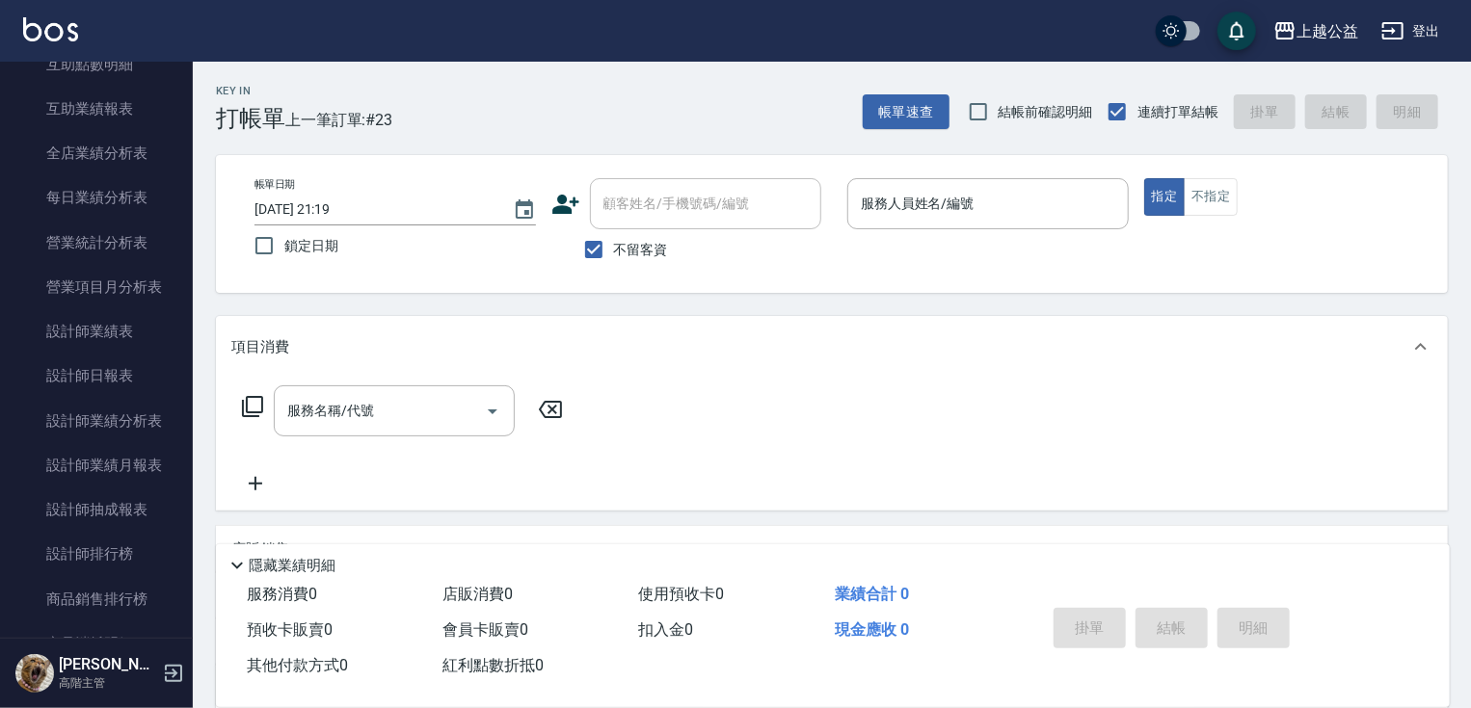
scroll to position [547, 0]
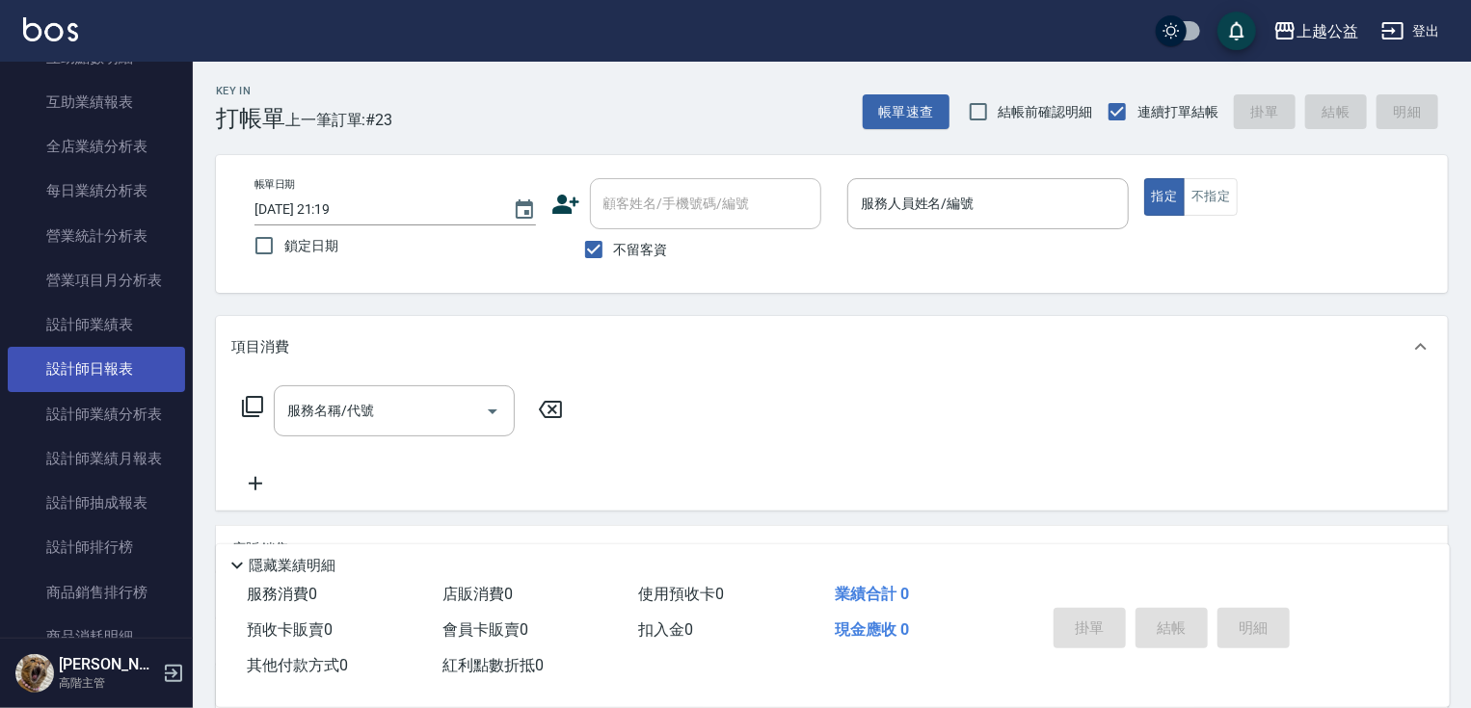
click at [131, 360] on link "設計師日報表" at bounding box center [96, 369] width 177 height 44
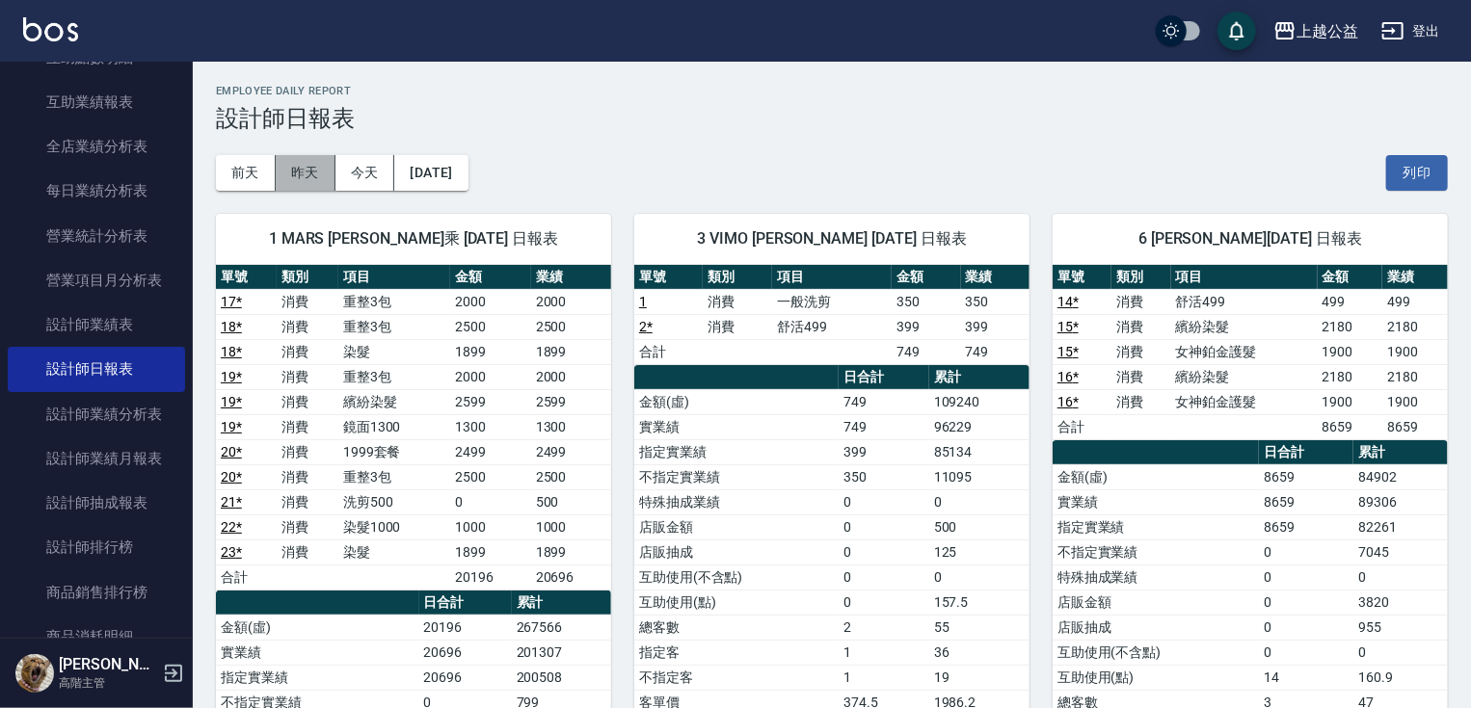
click at [305, 174] on button "昨天" at bounding box center [306, 173] width 60 height 36
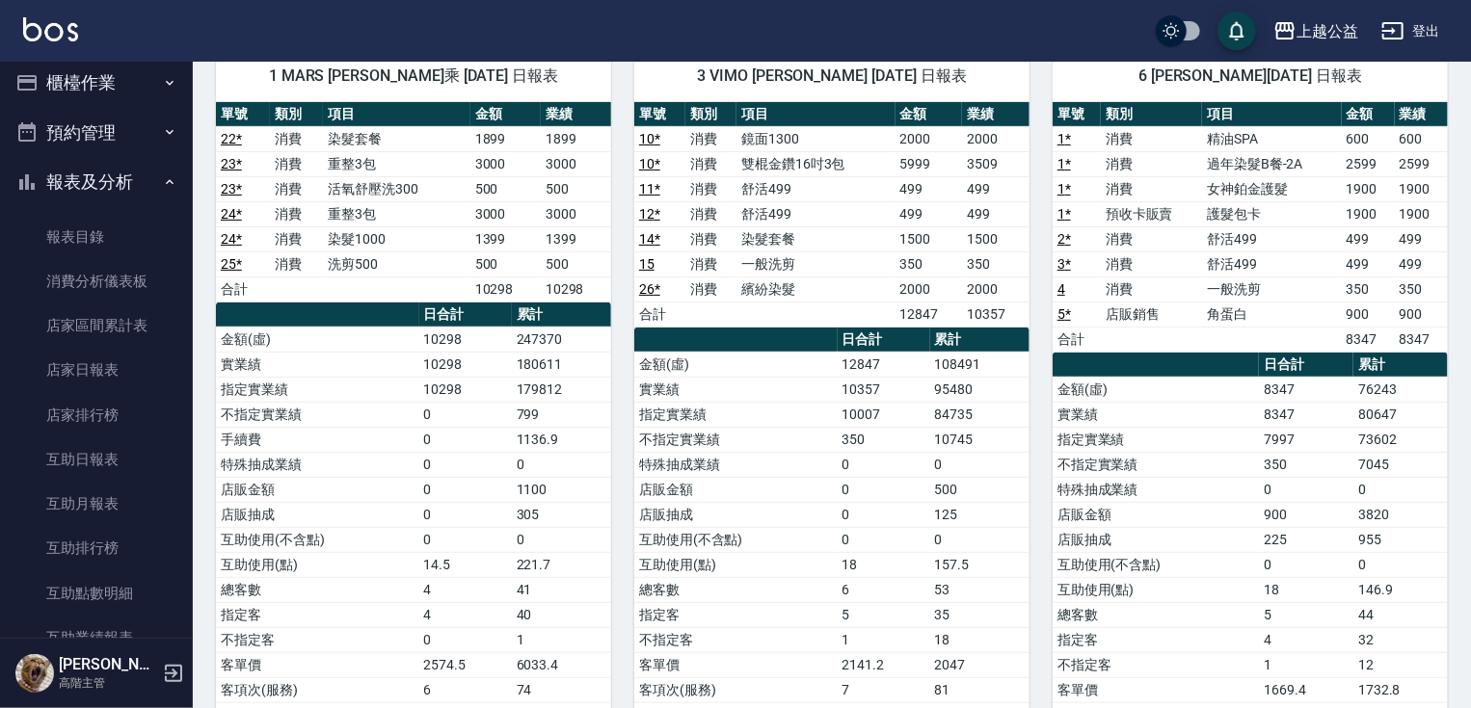
scroll to position [18, 0]
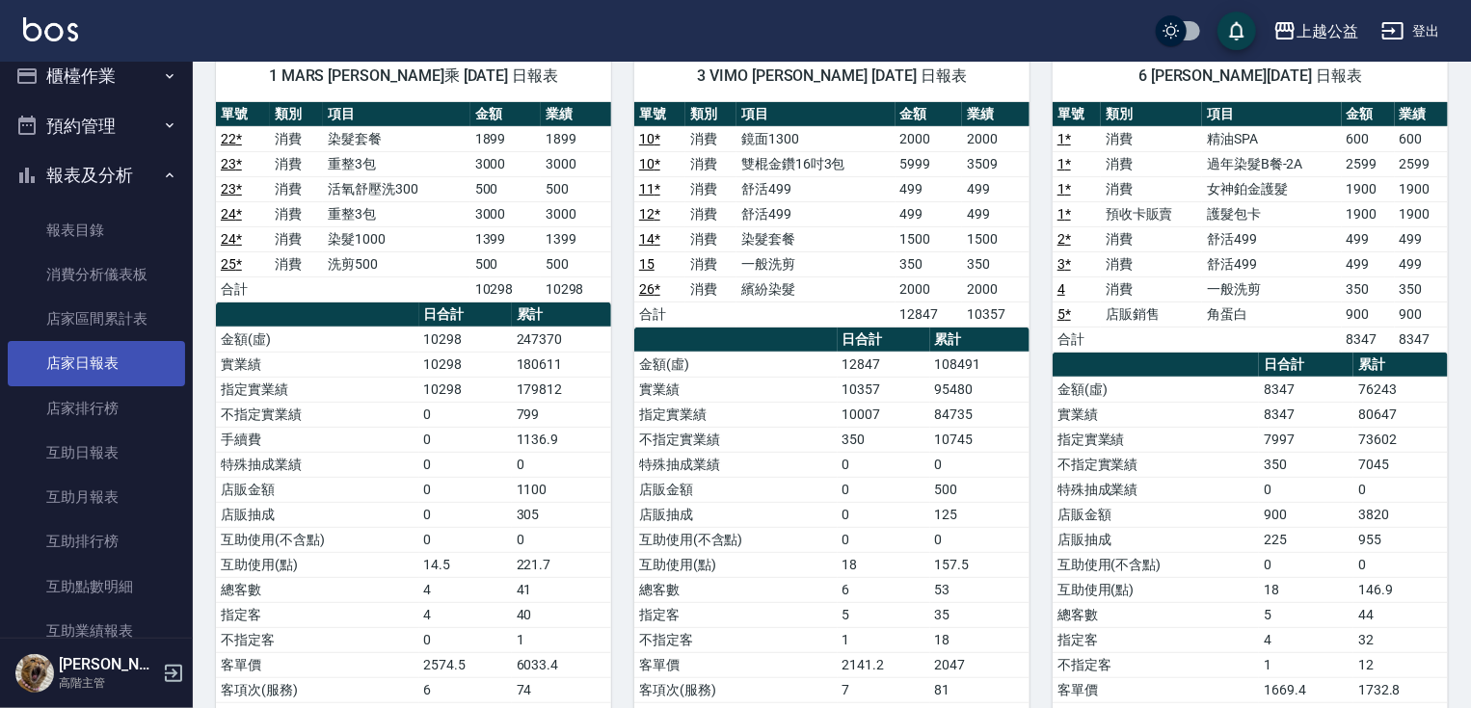
click at [165, 345] on link "店家日報表" at bounding box center [96, 363] width 177 height 44
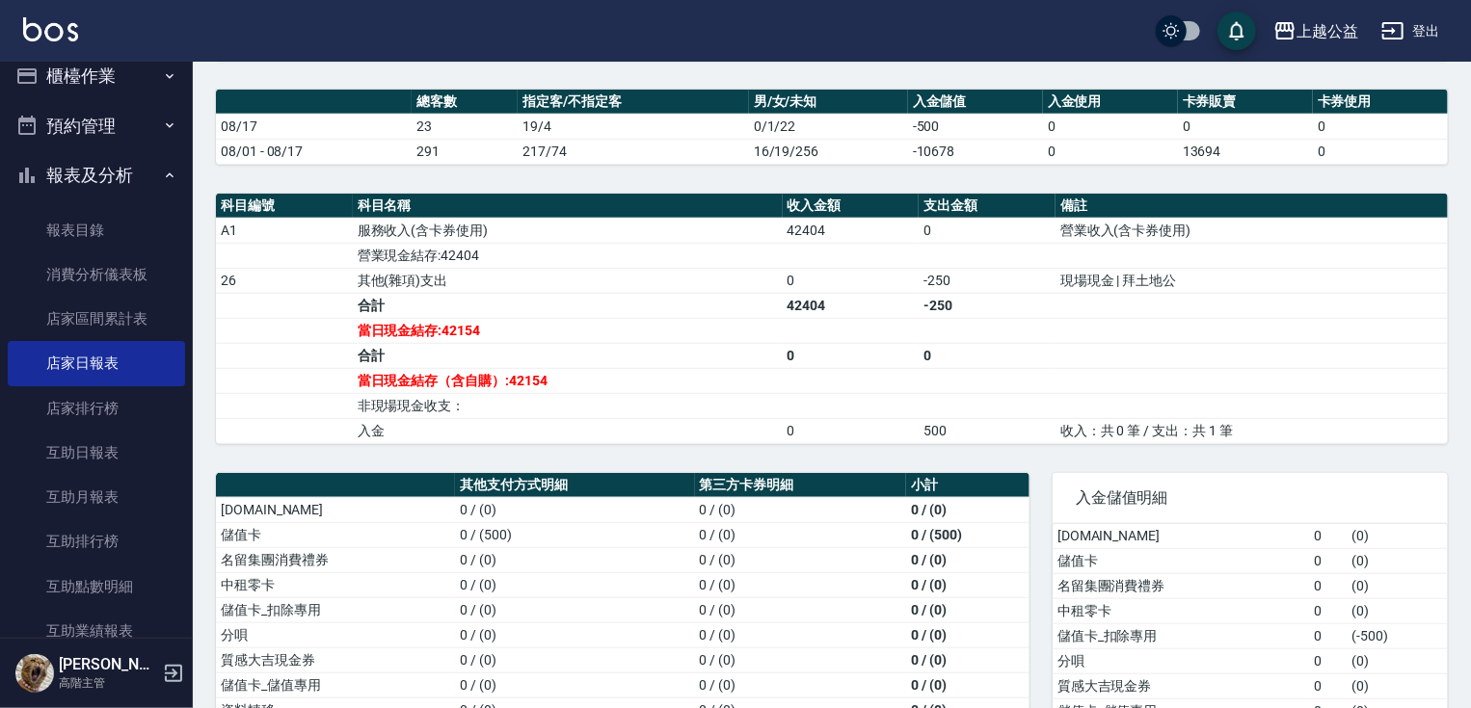
scroll to position [533, 0]
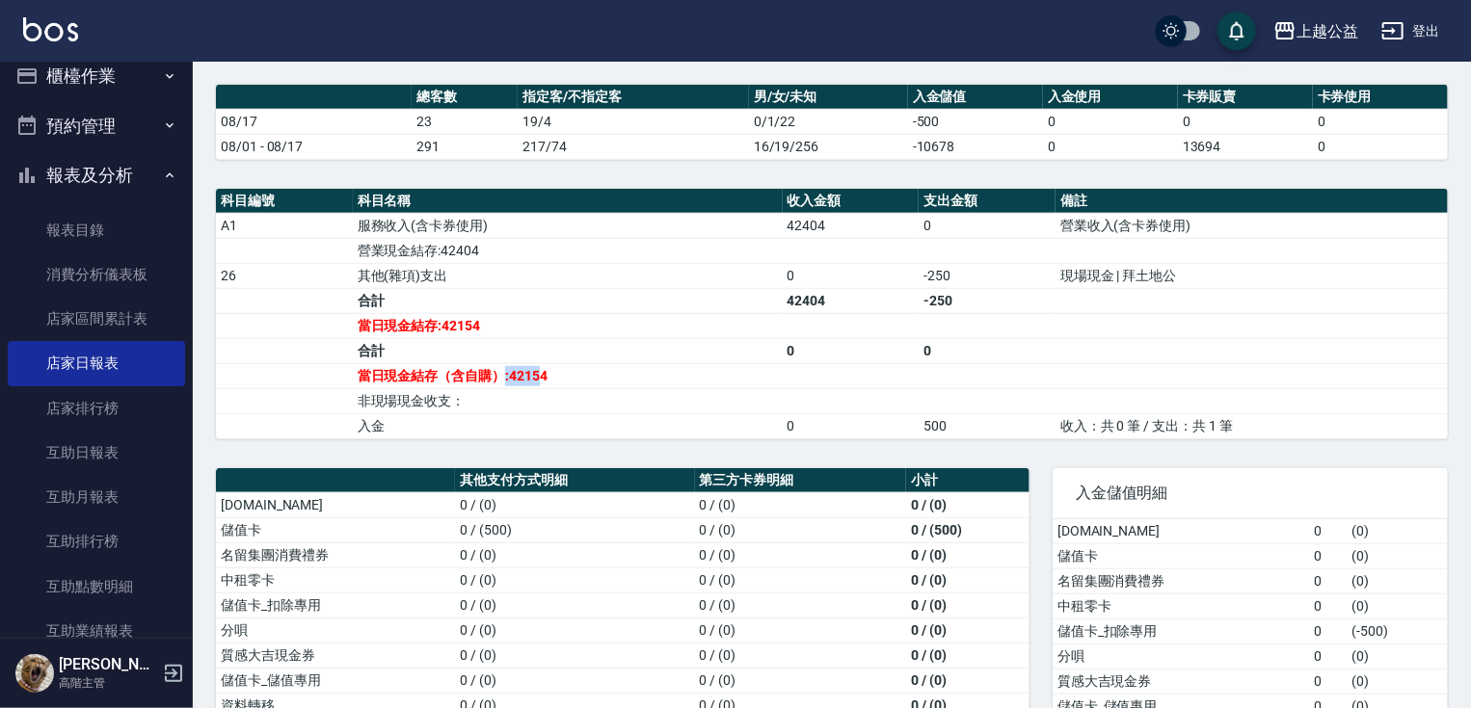
drag, startPoint x: 504, startPoint y: 380, endPoint x: 541, endPoint y: 375, distance: 36.9
click at [541, 375] on td "當日現金結存（含自購）:42154" at bounding box center [568, 375] width 430 height 25
click at [547, 378] on td "當日現金結存（含自購）:42154" at bounding box center [568, 375] width 430 height 25
drag, startPoint x: 910, startPoint y: 266, endPoint x: 958, endPoint y: 262, distance: 48.3
click at [958, 263] on tr "26 其他(雜項)支出 0 -250 現場現金 | 拜土地公" at bounding box center [832, 275] width 1232 height 25
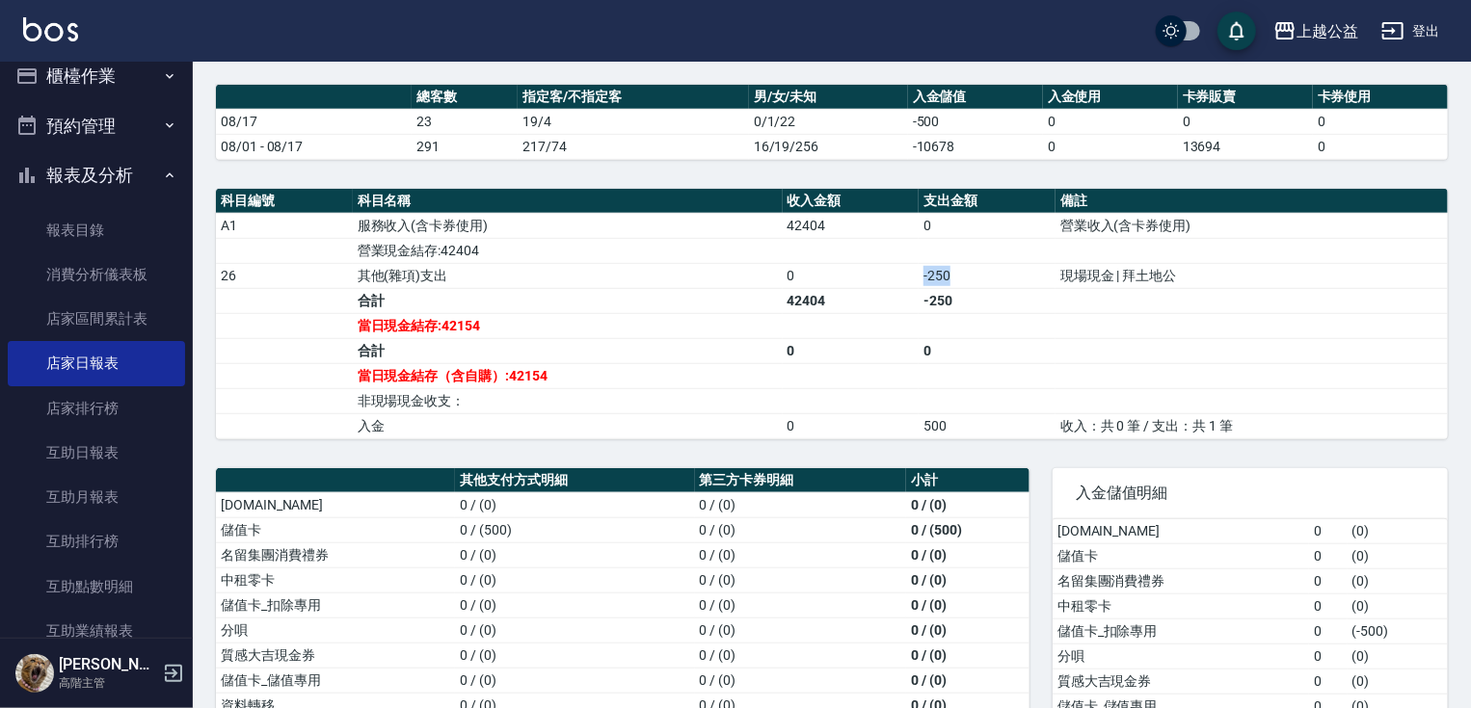
click at [984, 273] on td "-250" at bounding box center [986, 275] width 137 height 25
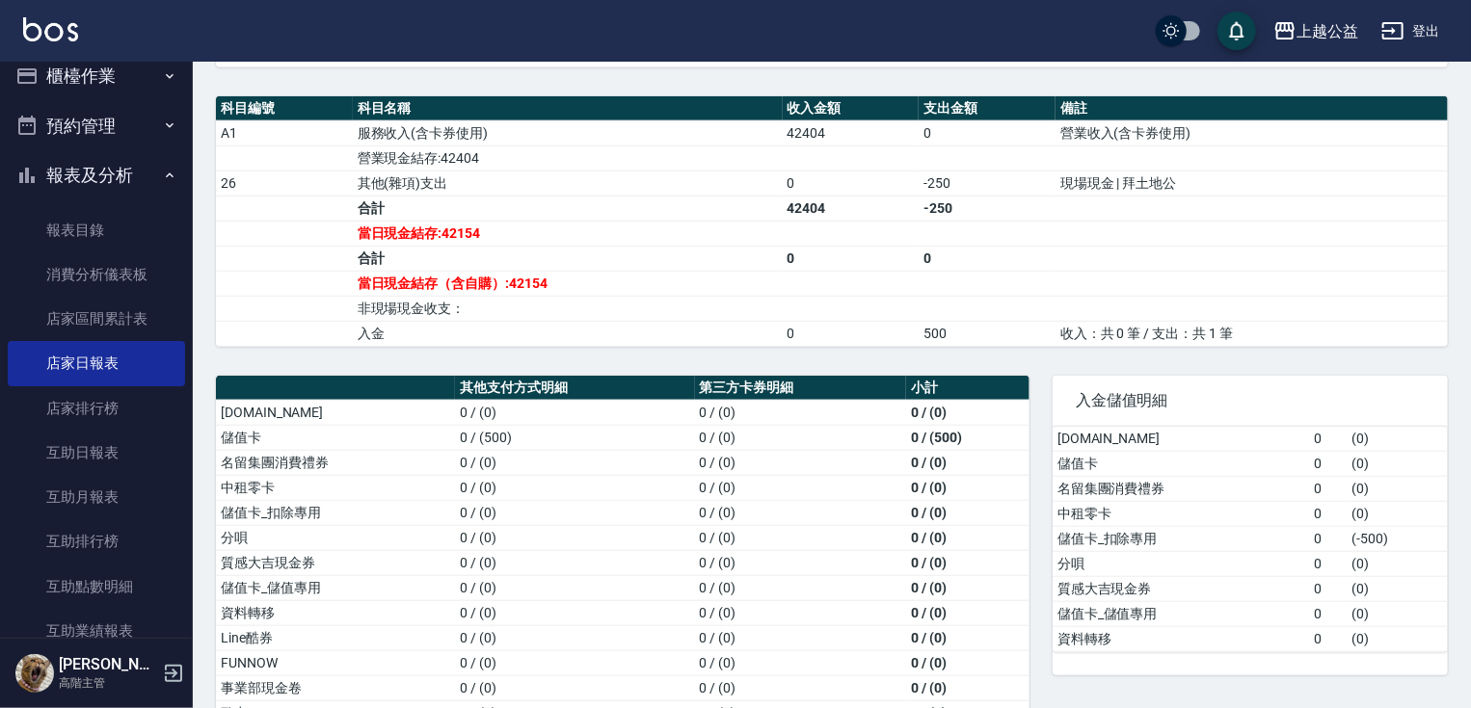
scroll to position [682, 0]
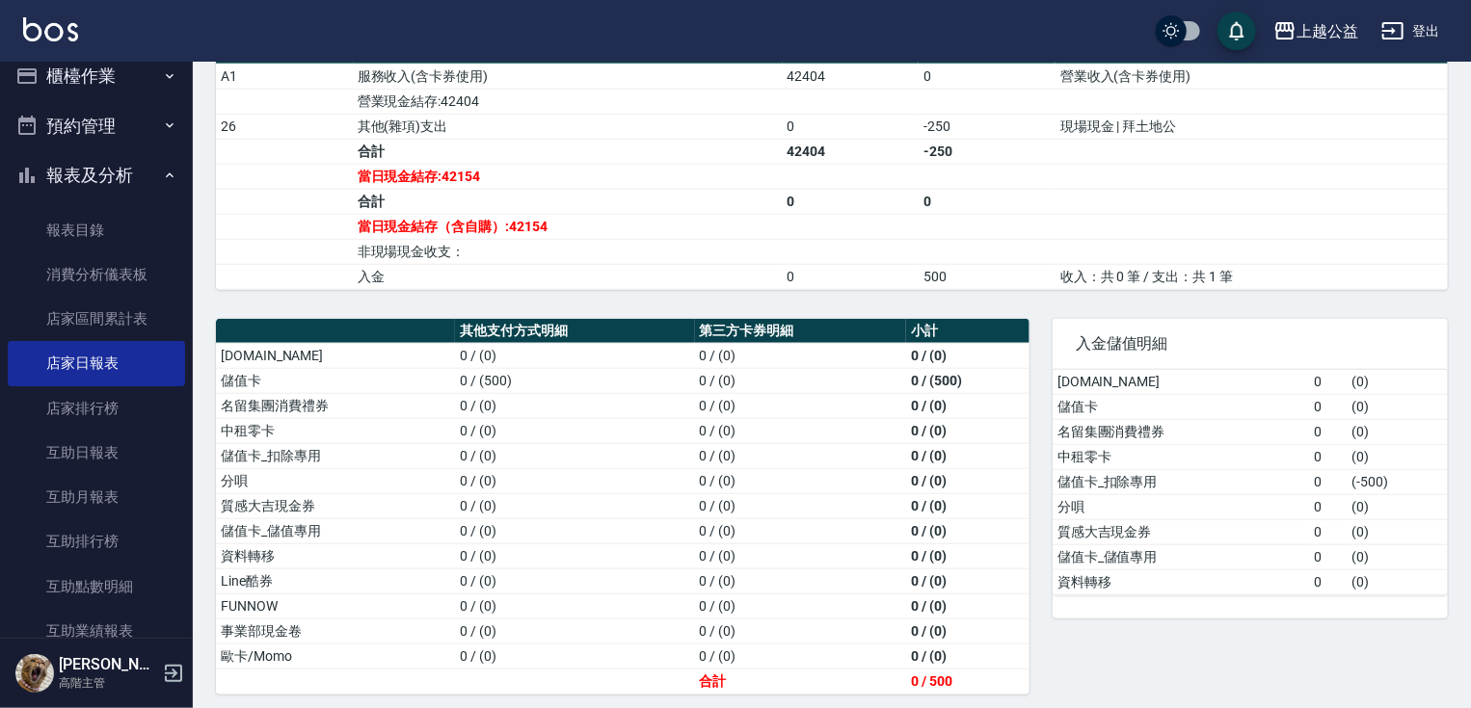
click at [93, 80] on button "櫃檯作業" at bounding box center [96, 76] width 177 height 50
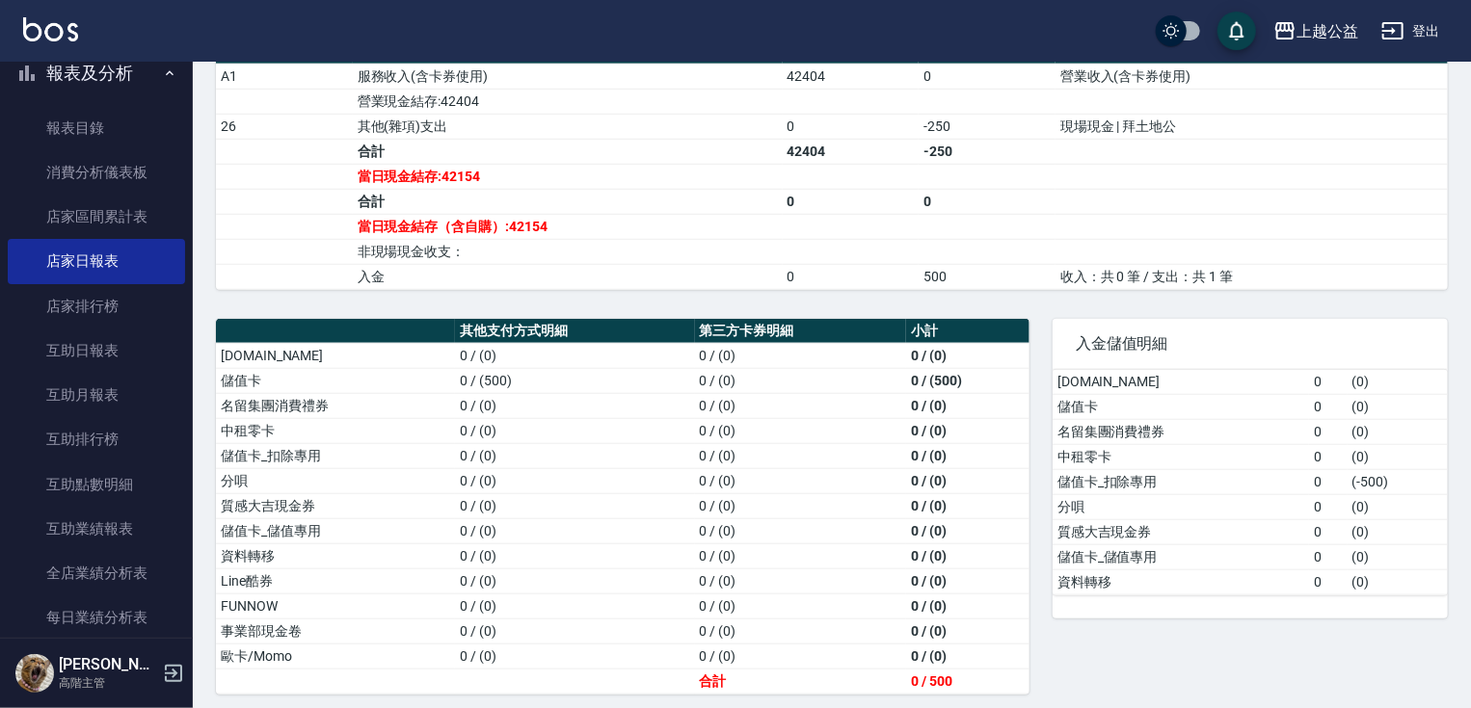
scroll to position [702, 0]
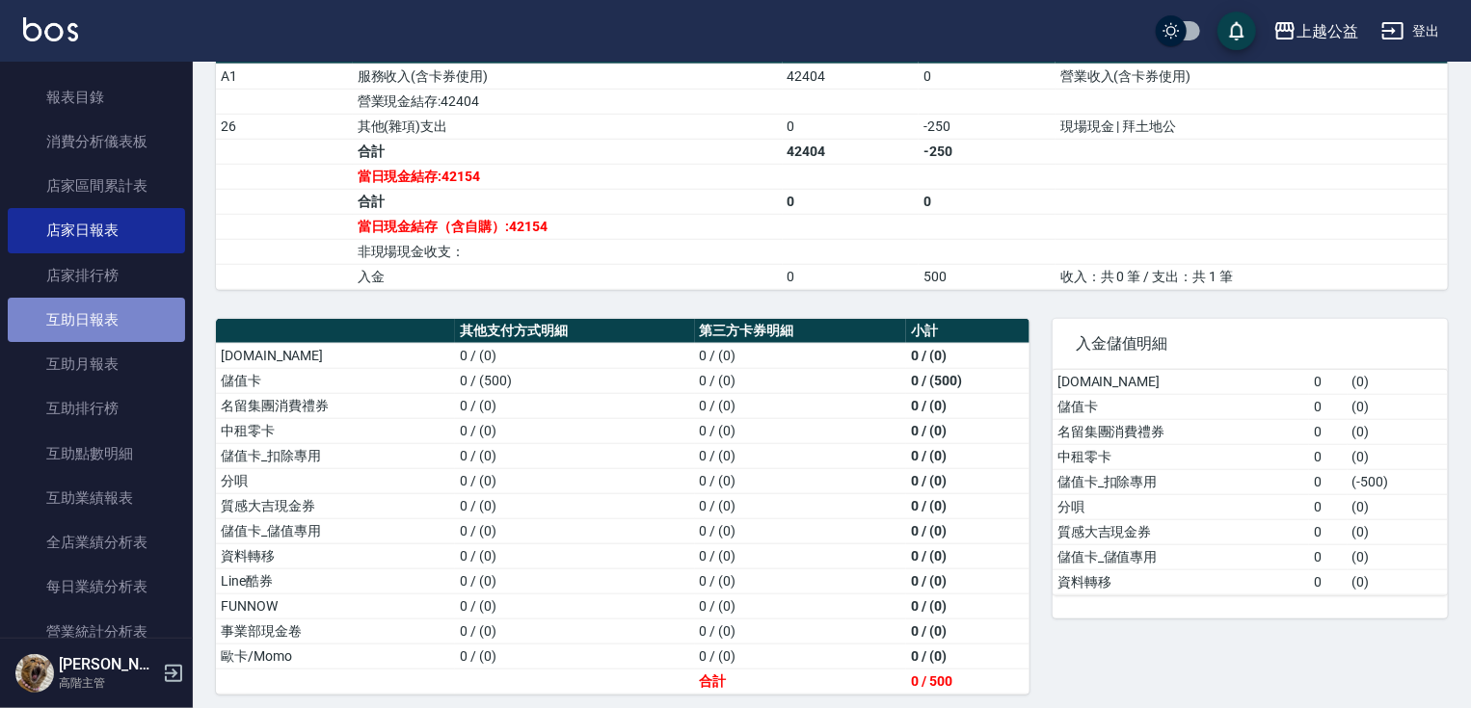
click at [108, 330] on link "互助日報表" at bounding box center [96, 320] width 177 height 44
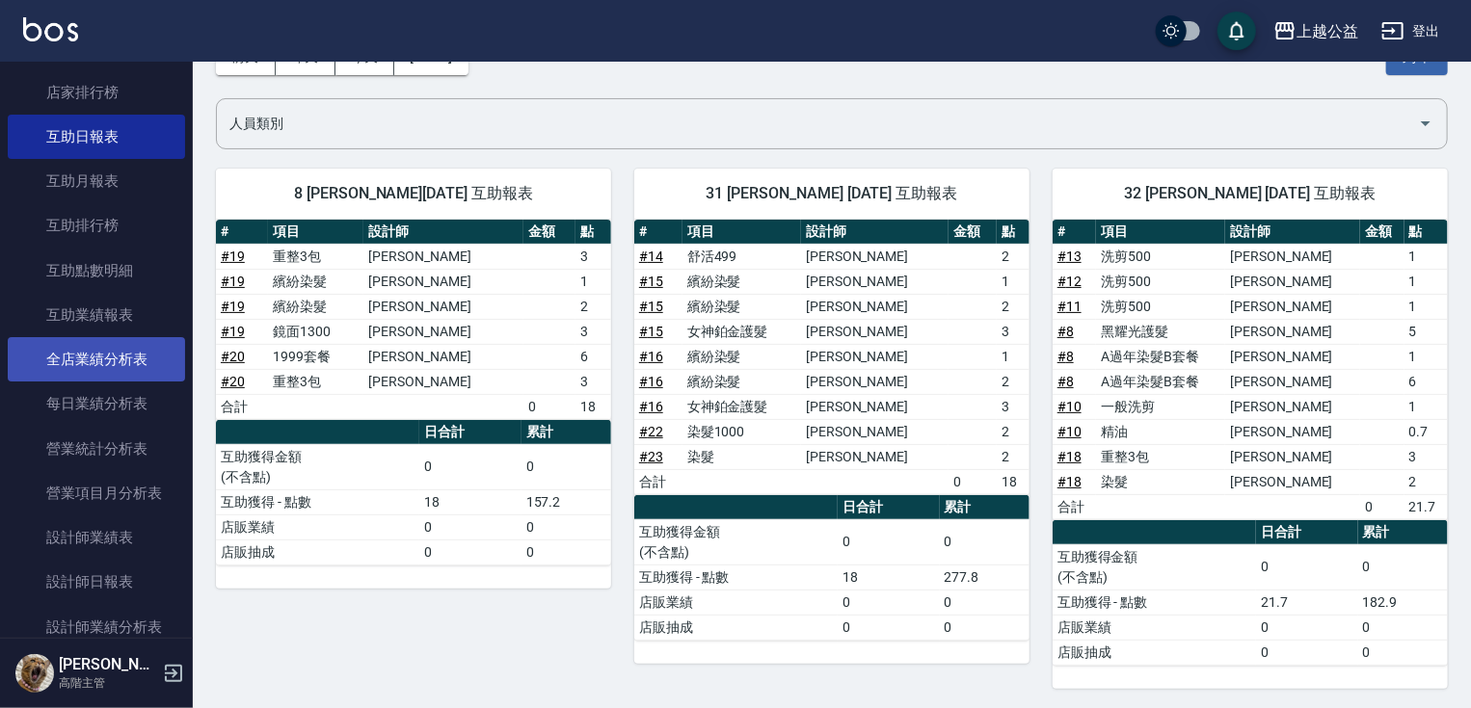
scroll to position [890, 0]
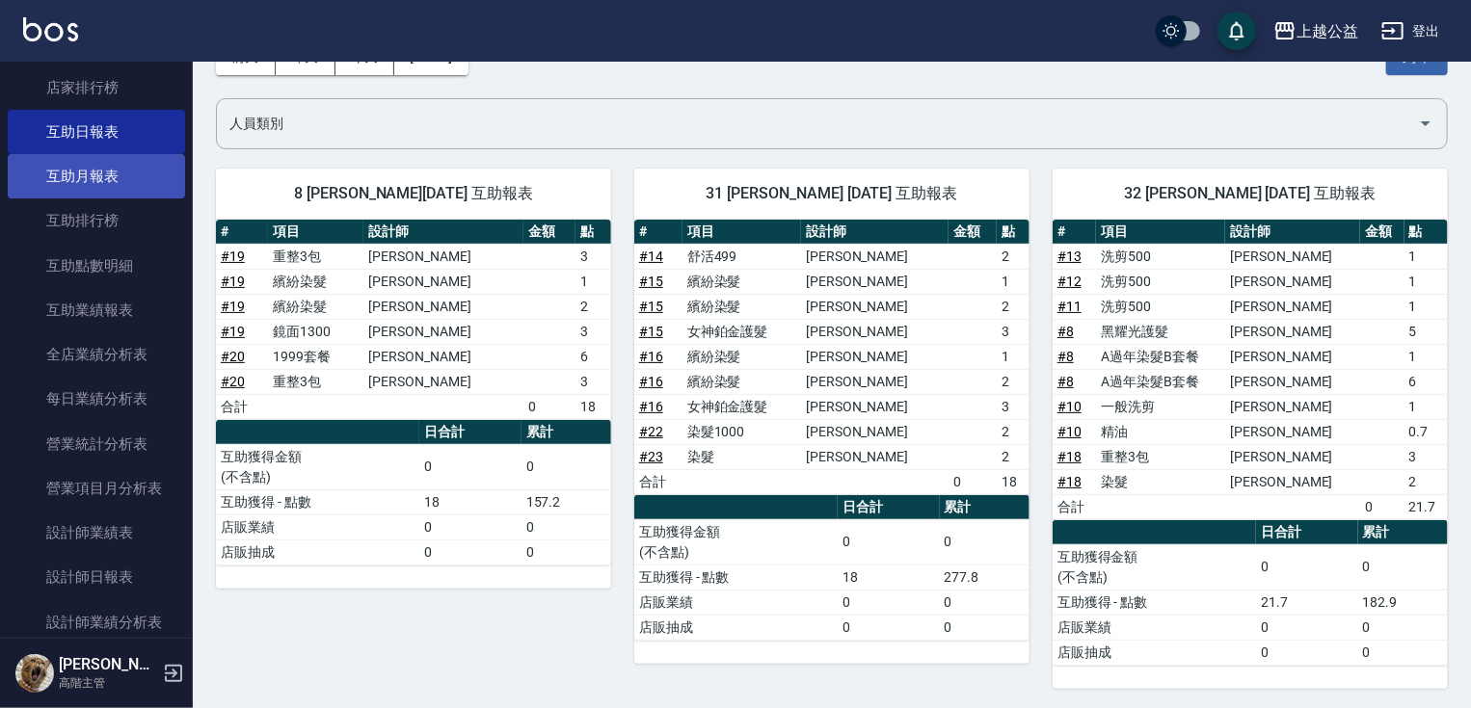
click at [103, 166] on link "互助月報表" at bounding box center [96, 176] width 177 height 44
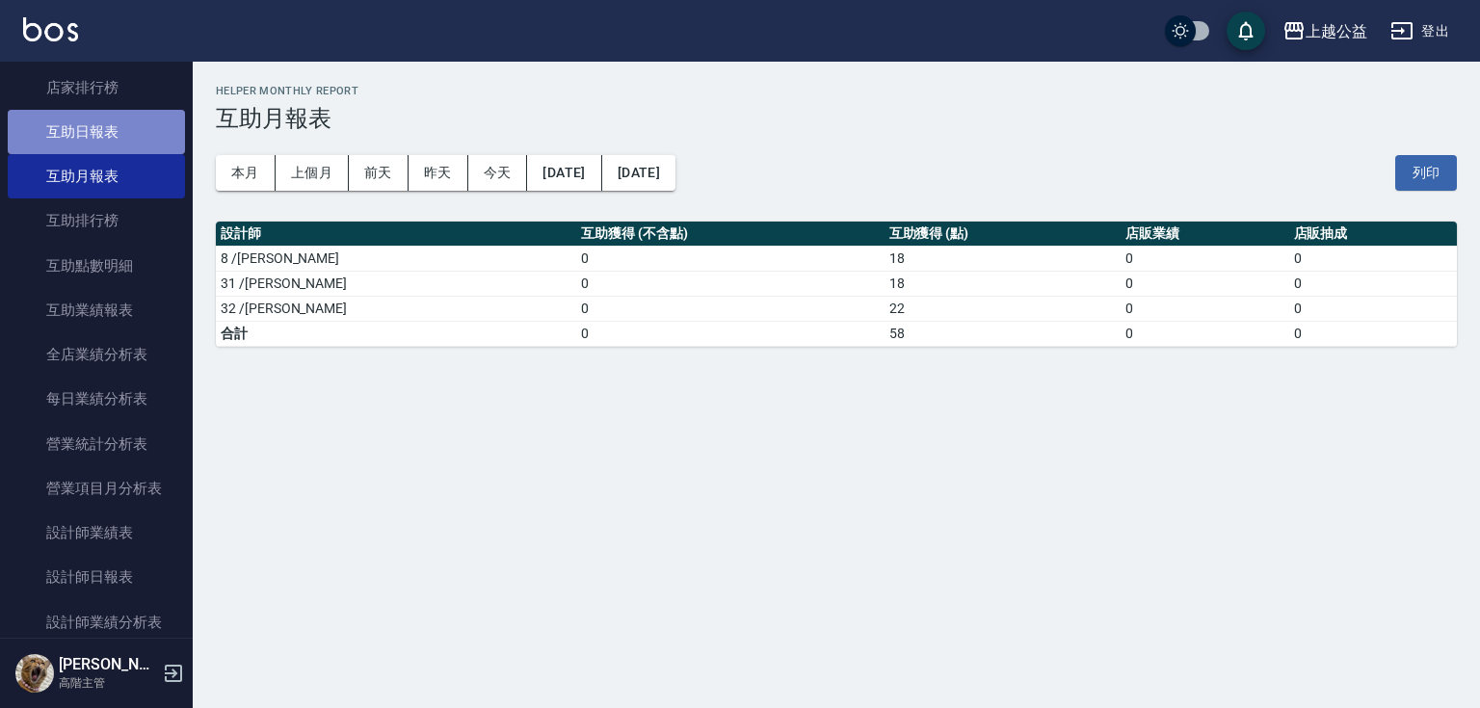
click at [138, 137] on link "互助日報表" at bounding box center [96, 132] width 177 height 44
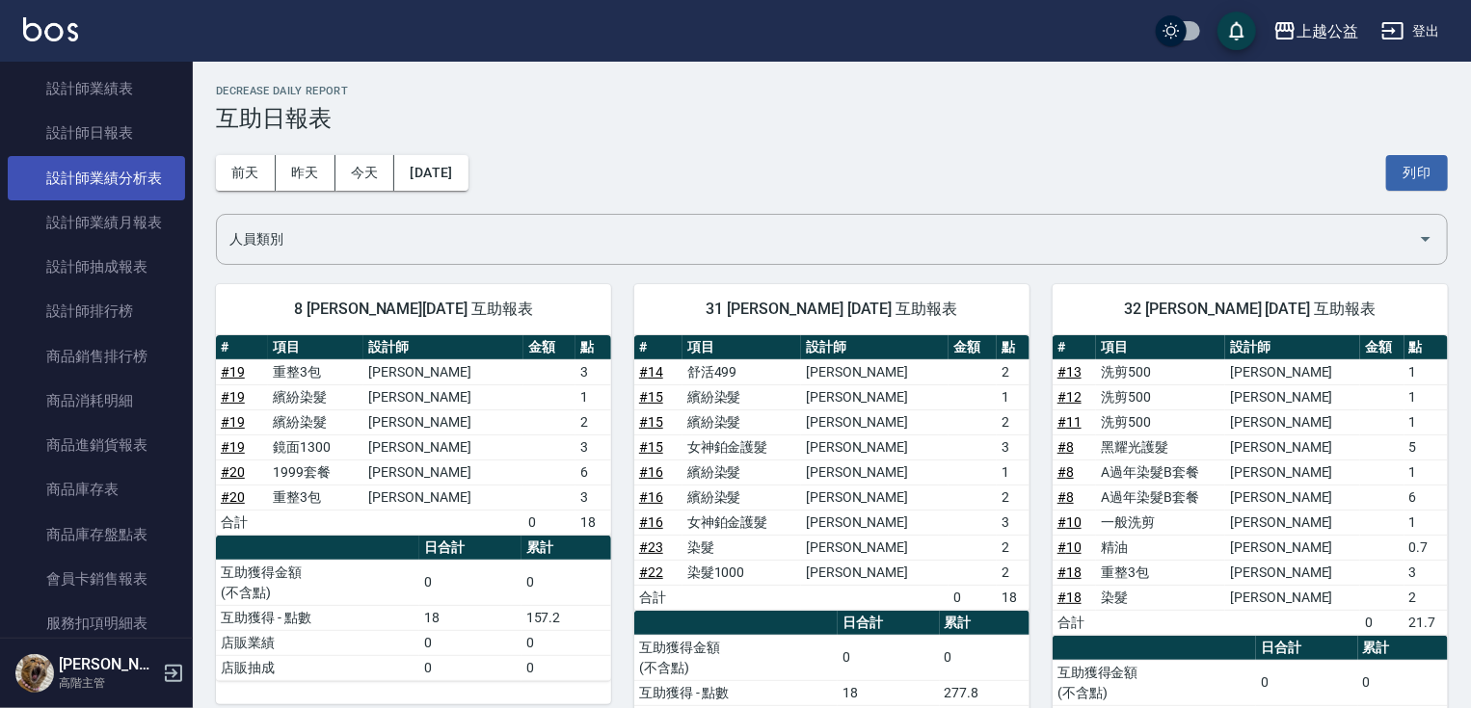
scroll to position [1315, 0]
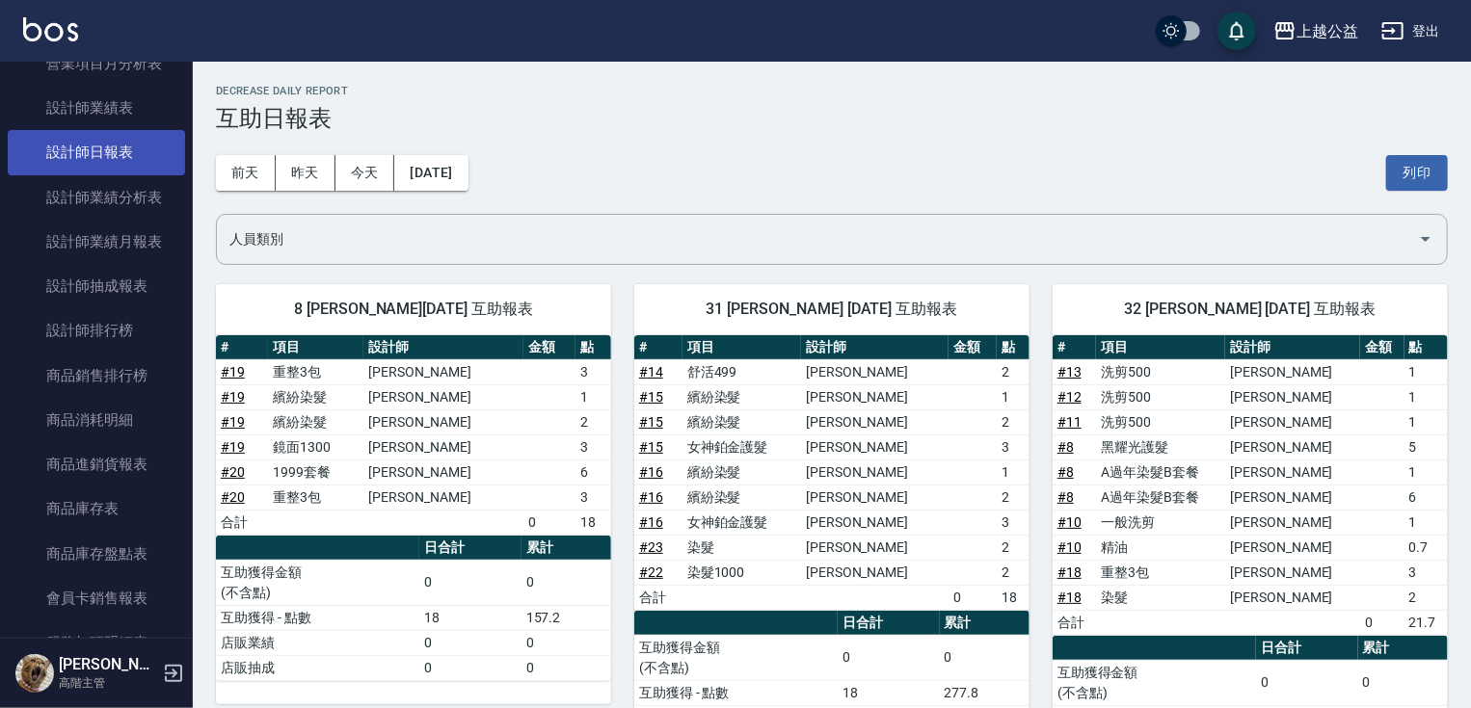
click at [123, 156] on link "設計師日報表" at bounding box center [96, 152] width 177 height 44
